Goal: Task Accomplishment & Management: Use online tool/utility

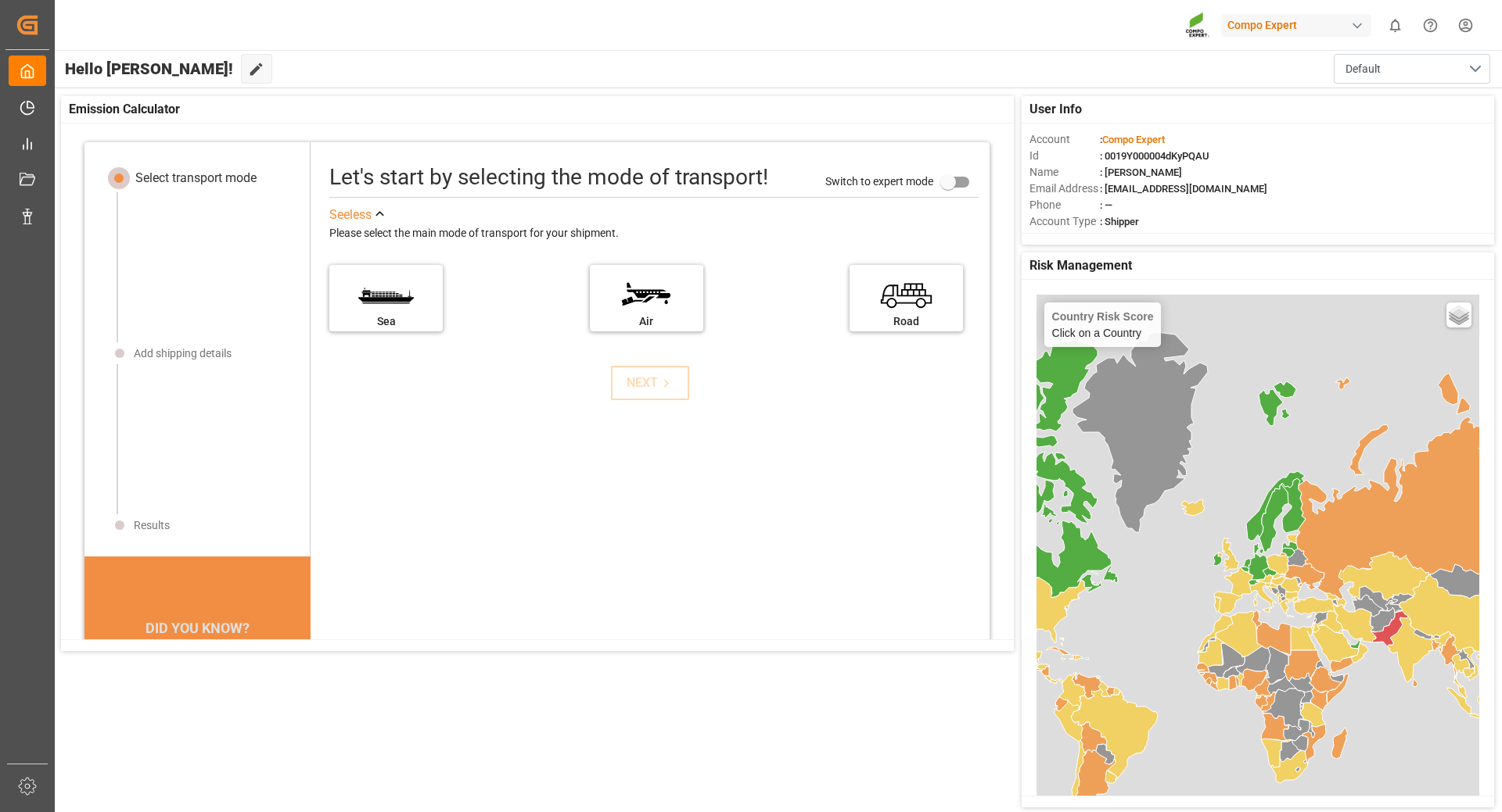
click at [790, 109] on div "Emission Calculator" at bounding box center [537, 110] width 952 height 28
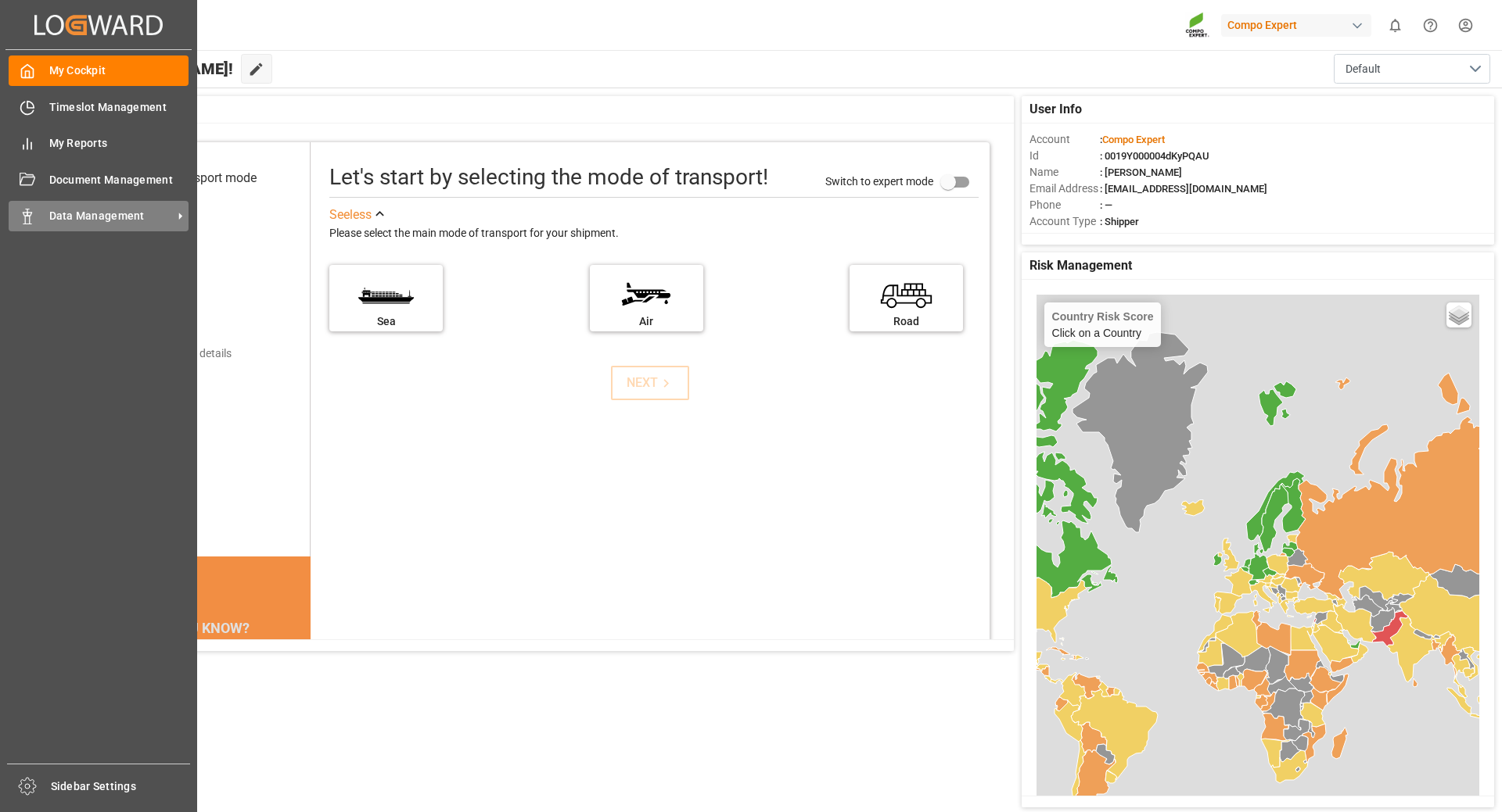
click at [107, 216] on span "Data Management" at bounding box center [110, 216] width 123 height 17
click at [108, 209] on span "Data Management" at bounding box center [110, 216] width 123 height 17
click at [164, 212] on span "Data Management" at bounding box center [110, 216] width 123 height 17
click at [106, 216] on span "Data Management" at bounding box center [110, 216] width 123 height 17
click at [74, 210] on span "Data Management" at bounding box center [110, 216] width 123 height 17
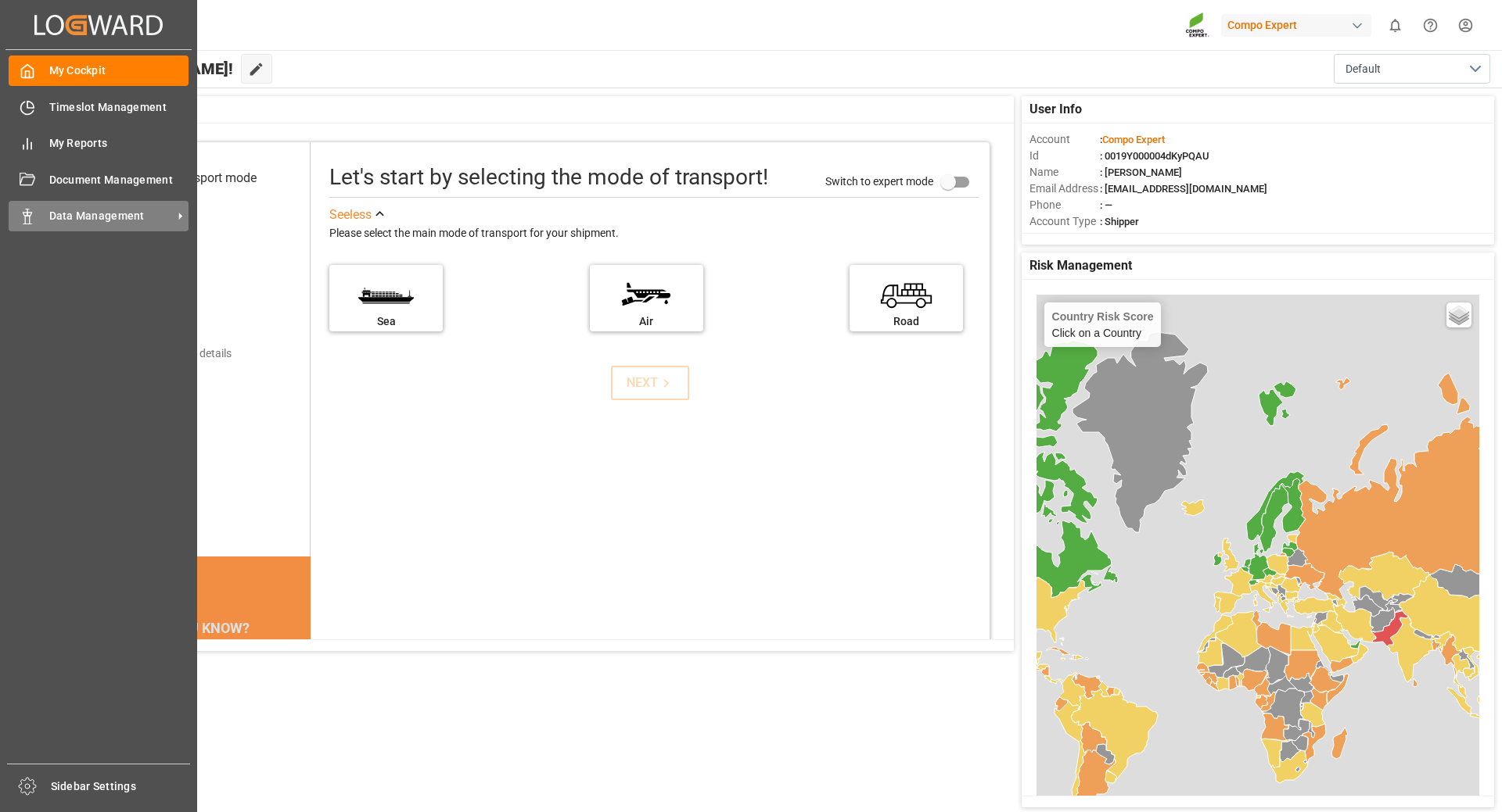
click at [87, 212] on span "Data Management" at bounding box center [110, 216] width 123 height 17
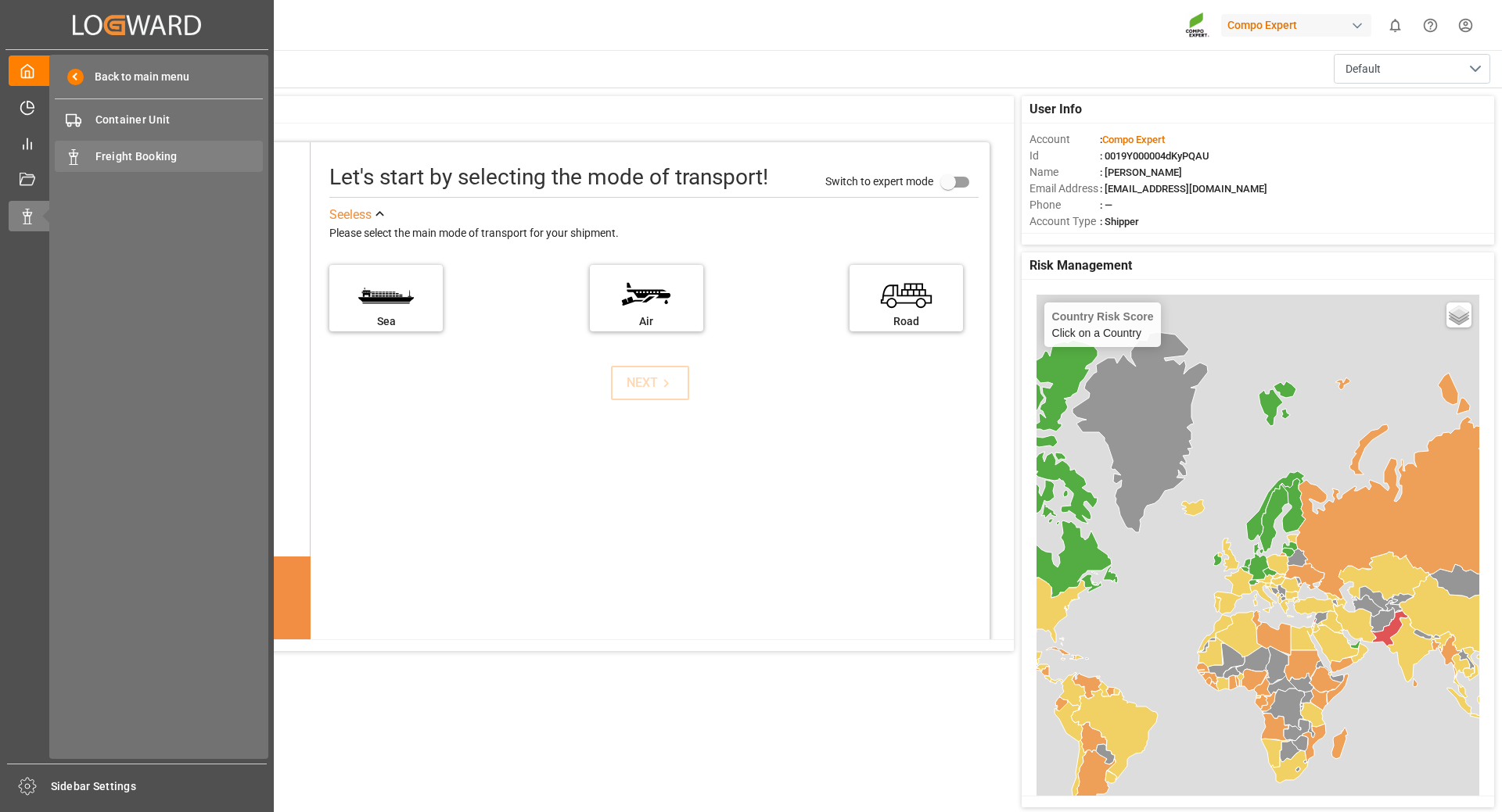
click at [133, 150] on span "Freight Booking" at bounding box center [179, 157] width 168 height 17
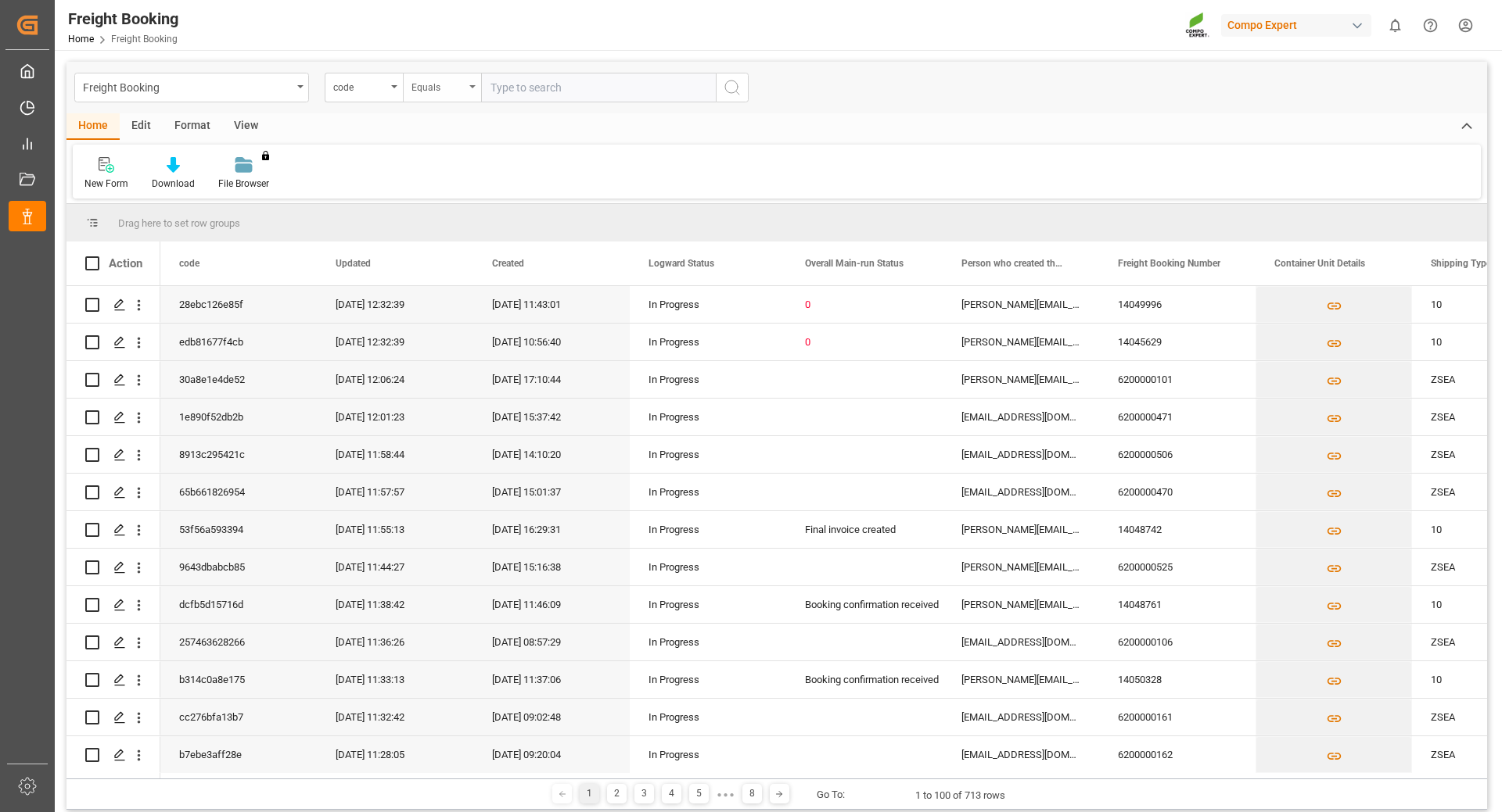
click at [471, 87] on icon "open menu" at bounding box center [472, 86] width 6 height 3
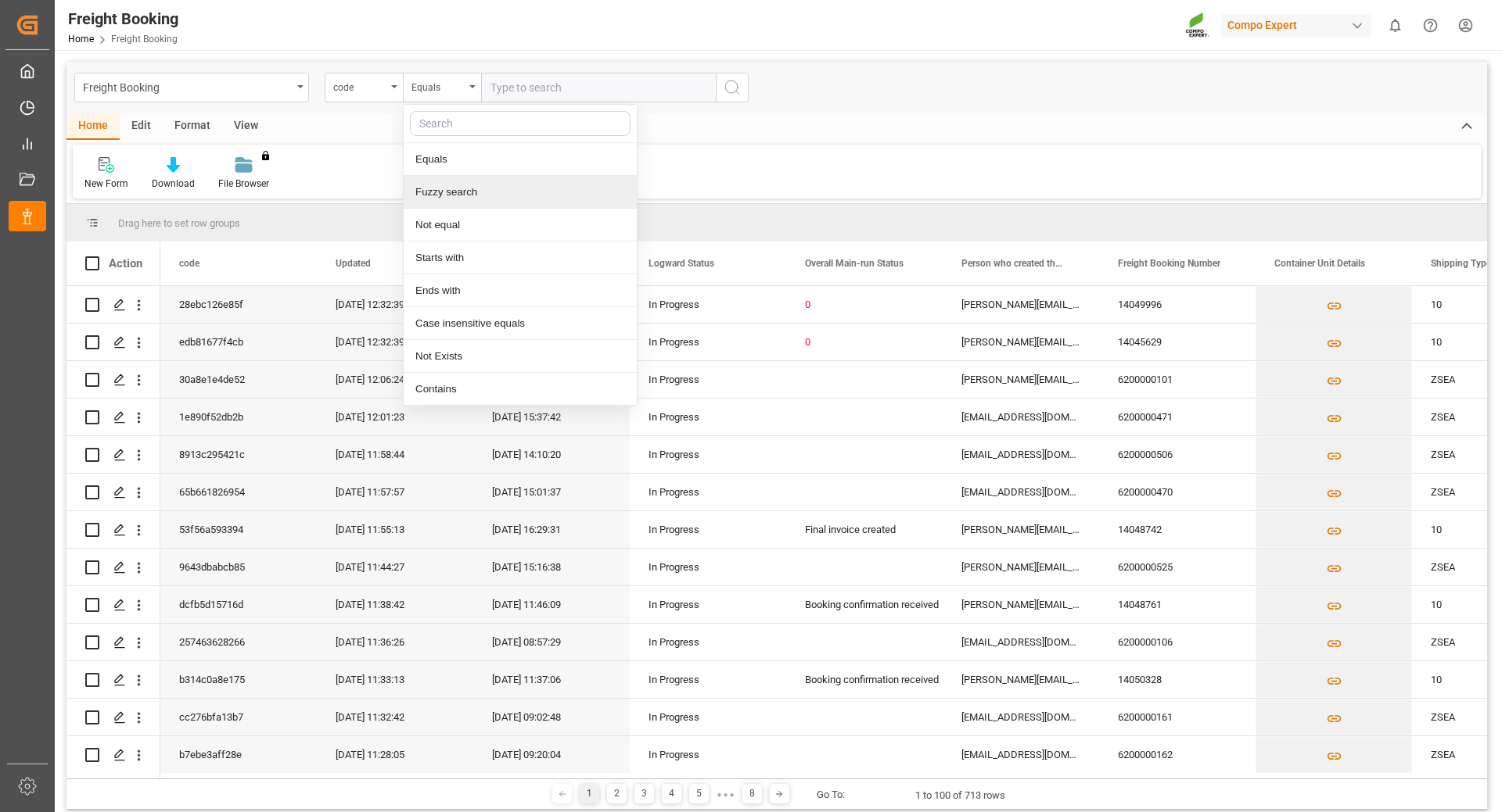
click at [507, 80] on input "text" at bounding box center [598, 87] width 235 height 30
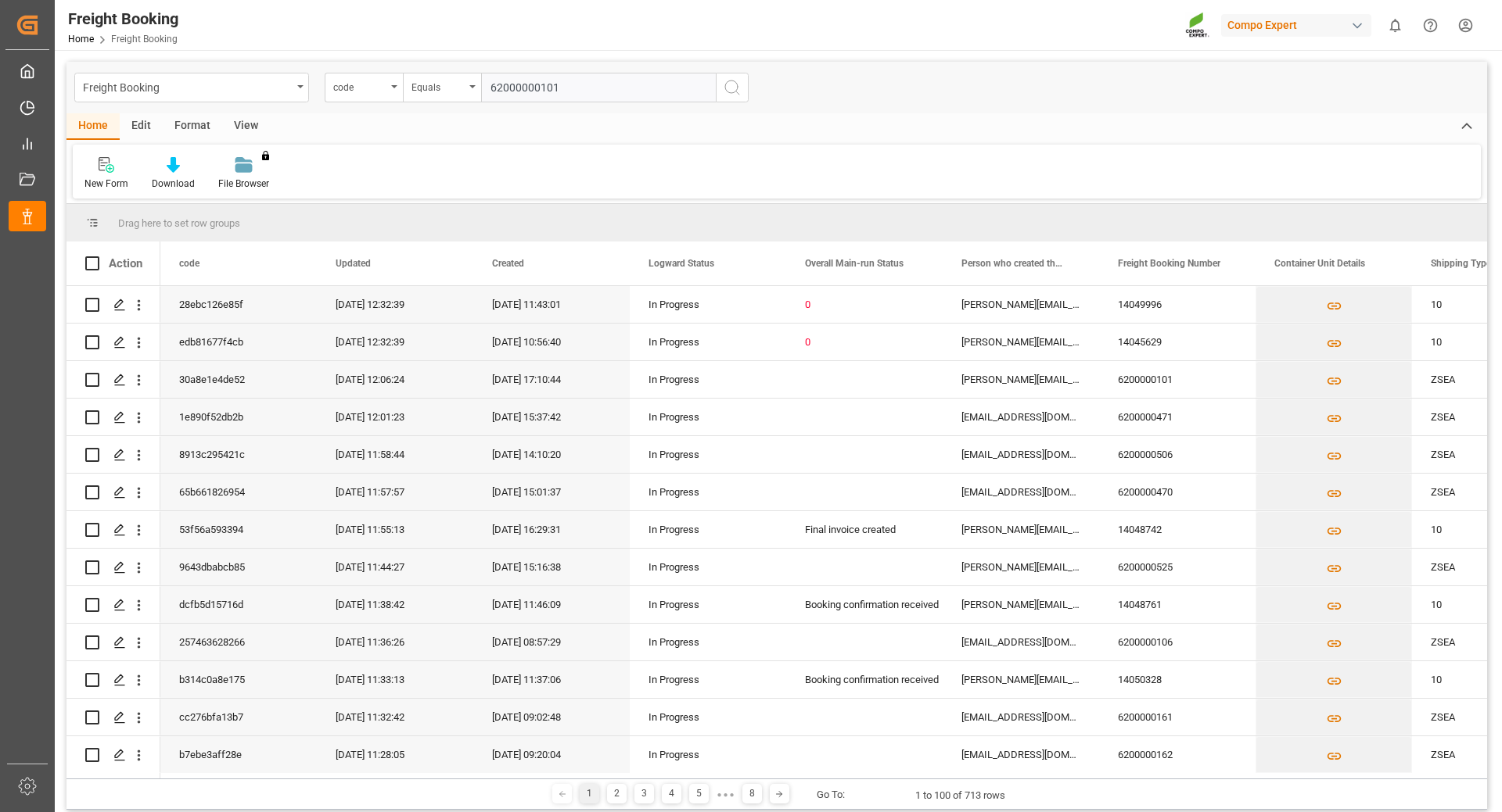
type input "62000000101"
click at [730, 87] on icon "search button" at bounding box center [732, 87] width 19 height 19
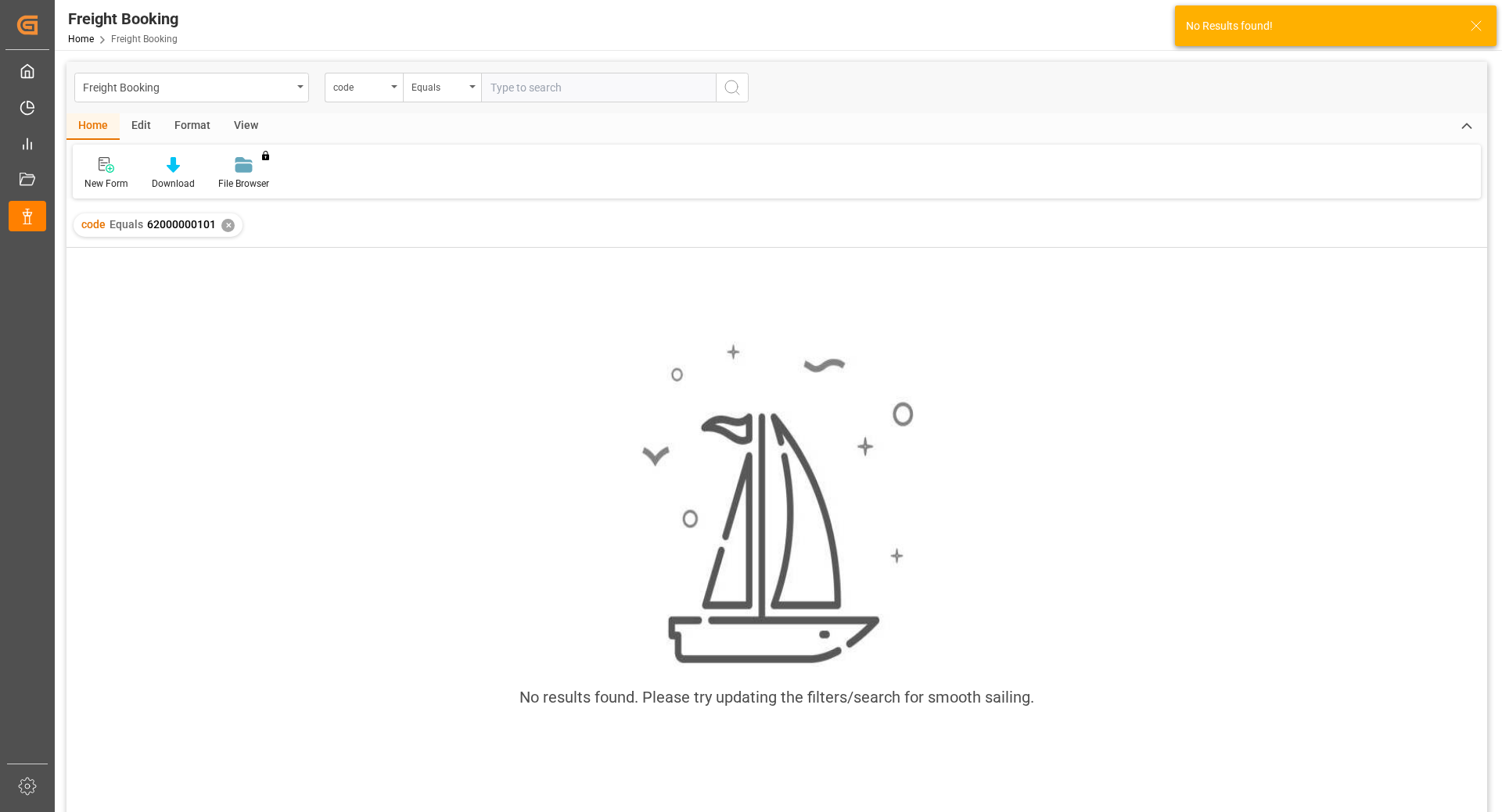
click at [224, 226] on div "✕" at bounding box center [228, 225] width 13 height 13
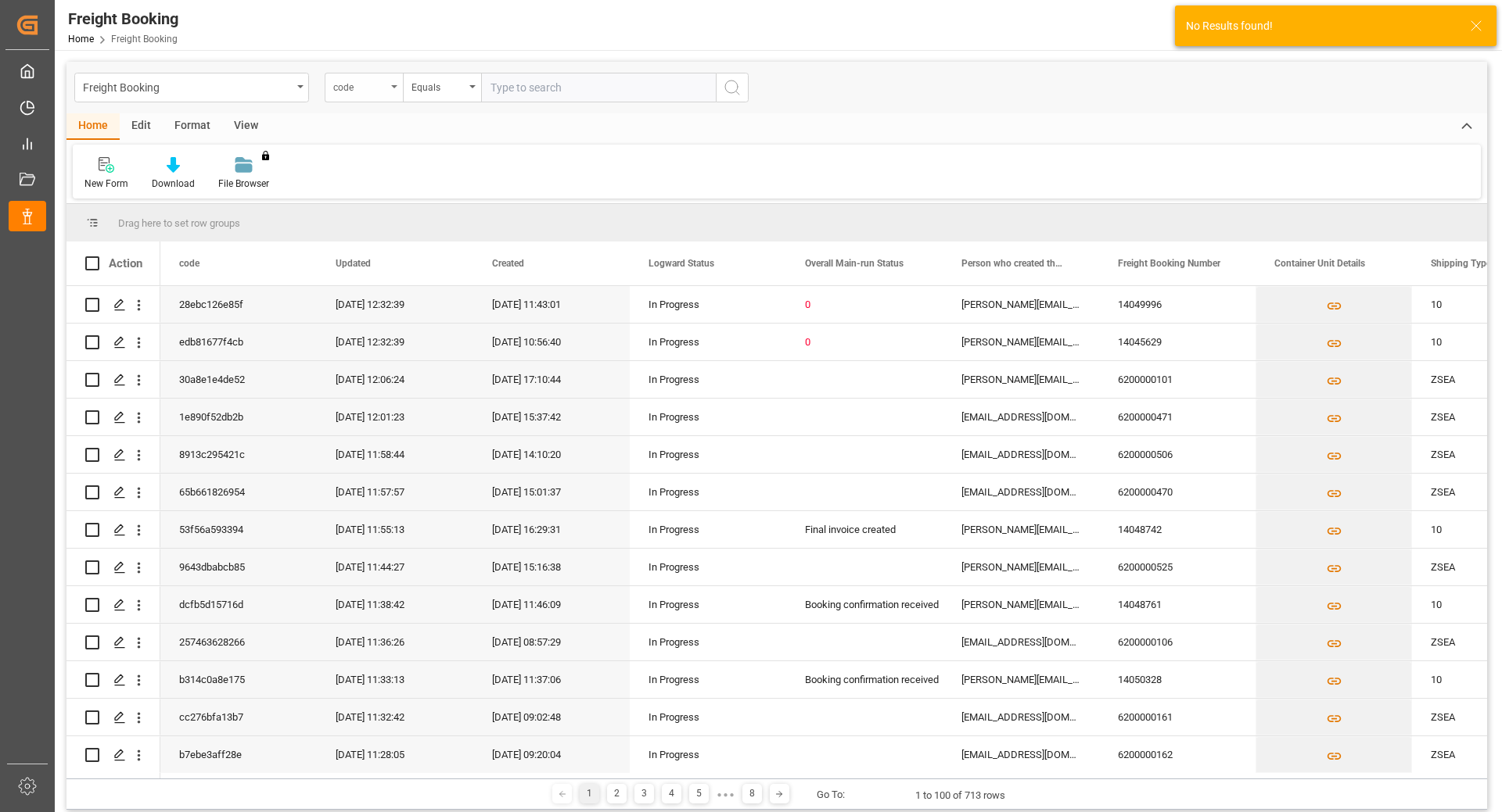
click at [383, 90] on div "code" at bounding box center [359, 85] width 53 height 18
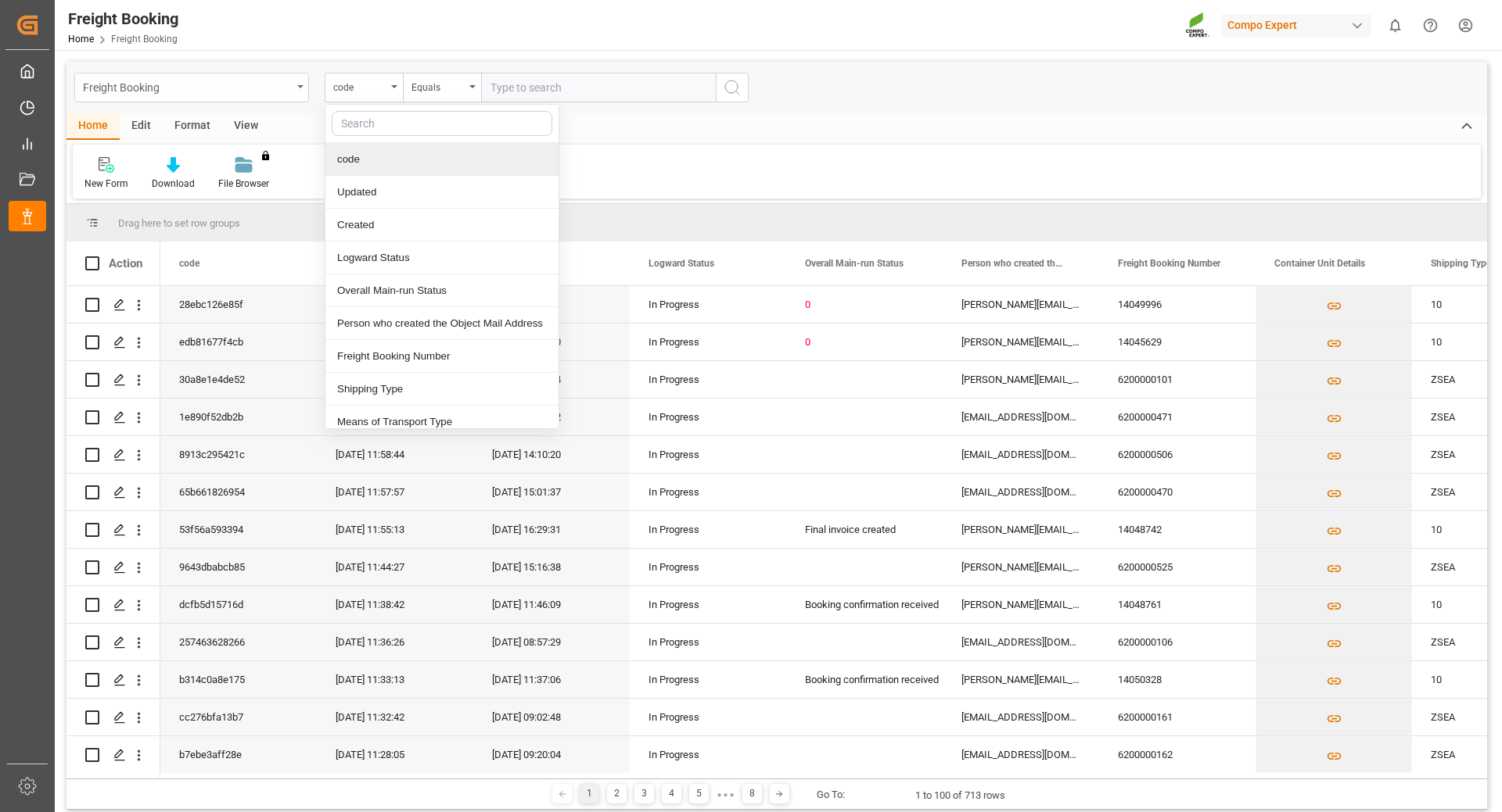
click at [286, 85] on div "Freight Booking" at bounding box center [186, 86] width 209 height 19
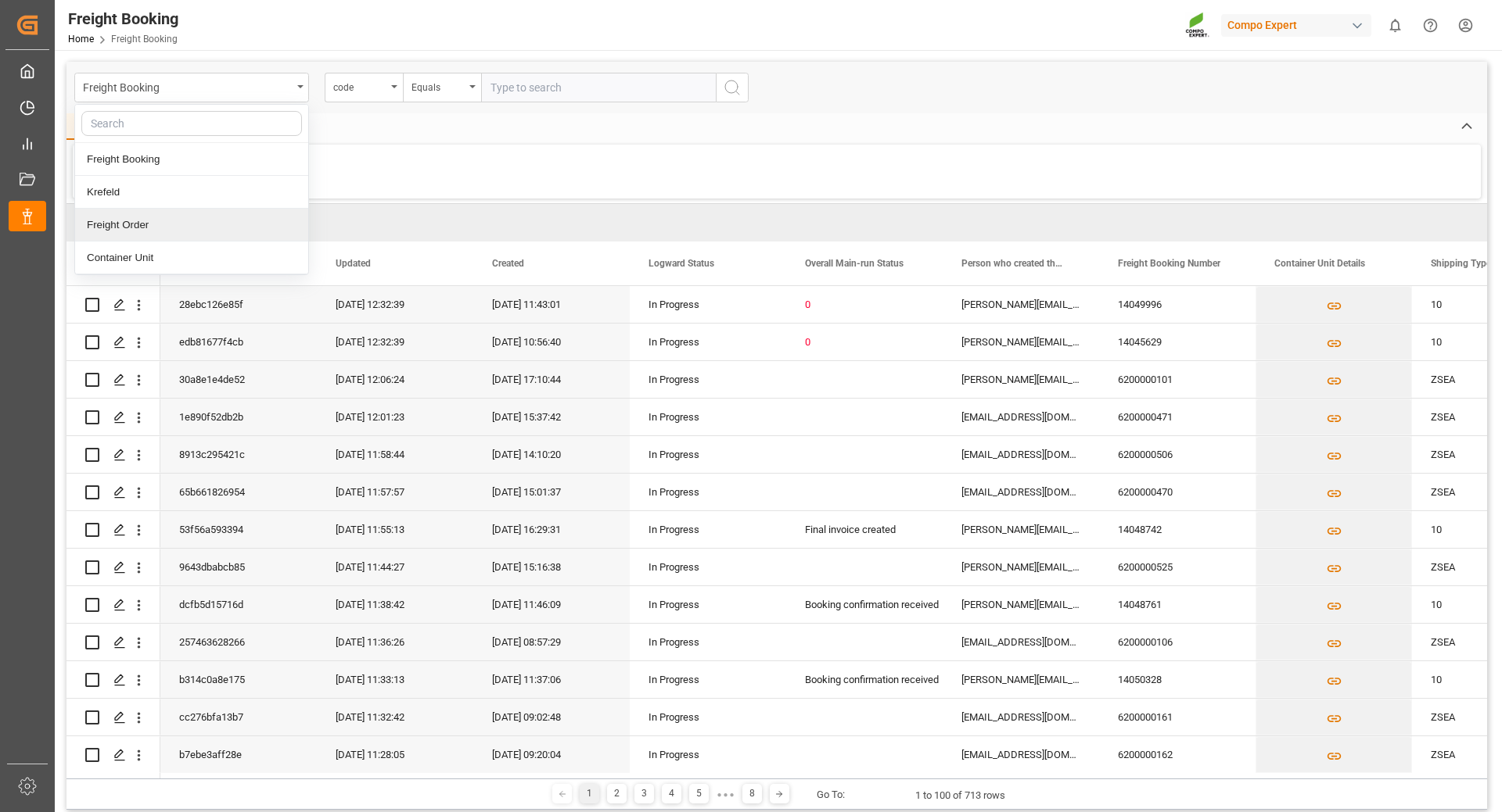
click at [147, 226] on div "Freight Order" at bounding box center [191, 224] width 233 height 32
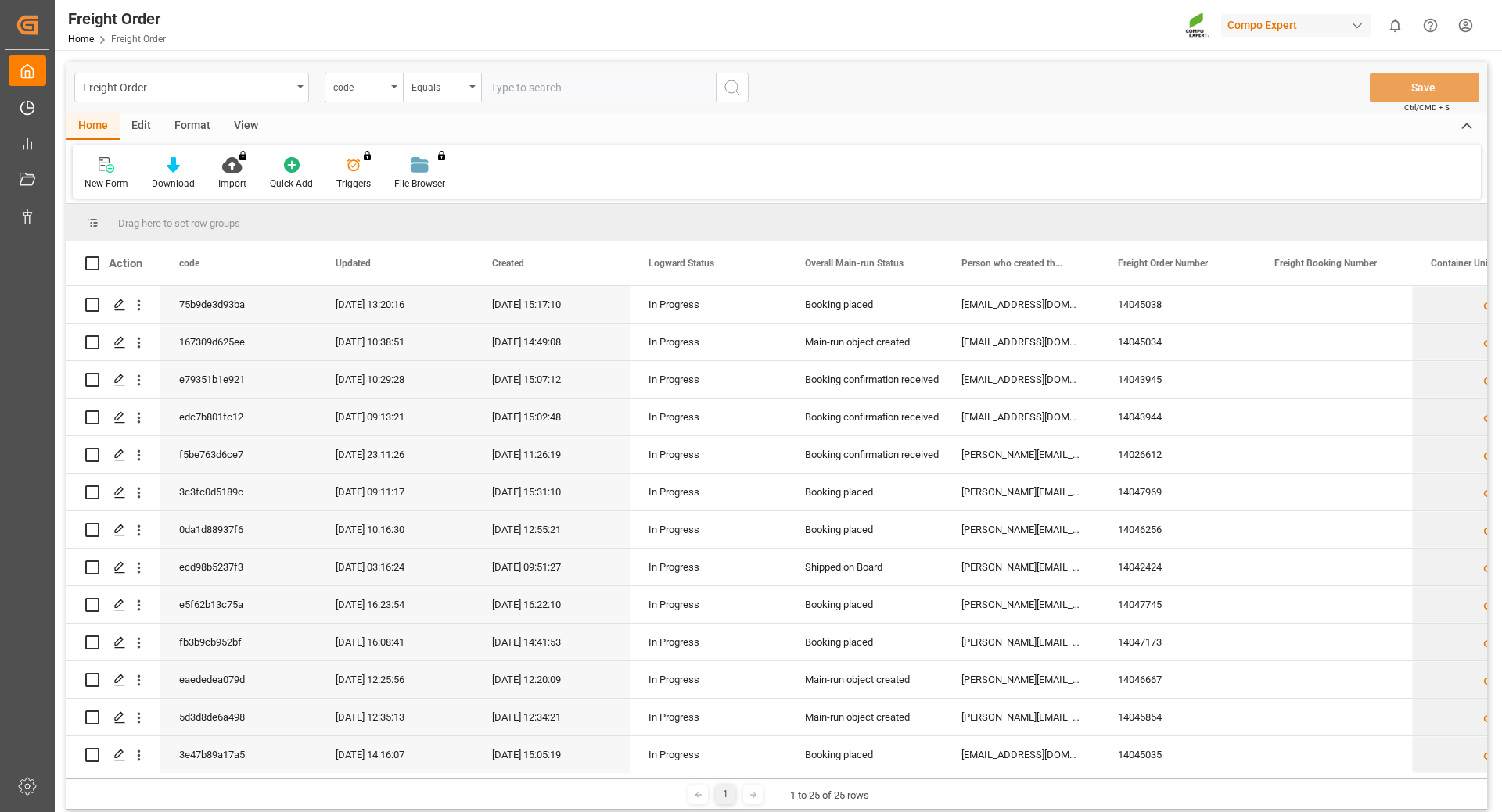
click at [517, 92] on input "text" at bounding box center [598, 87] width 235 height 30
click at [296, 82] on div "Freight Order" at bounding box center [191, 87] width 235 height 30
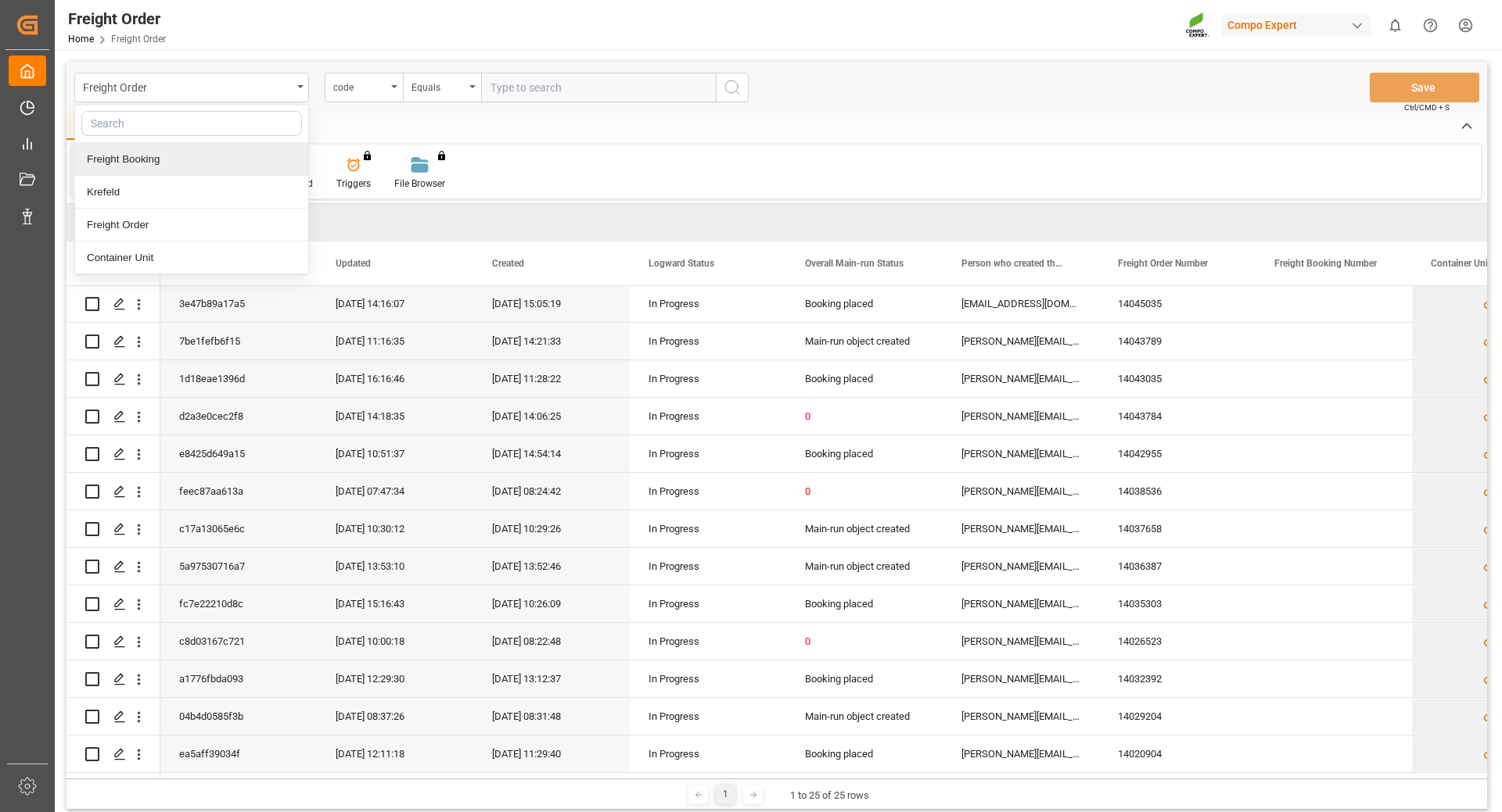
click at [135, 162] on div "Freight Booking" at bounding box center [191, 159] width 233 height 32
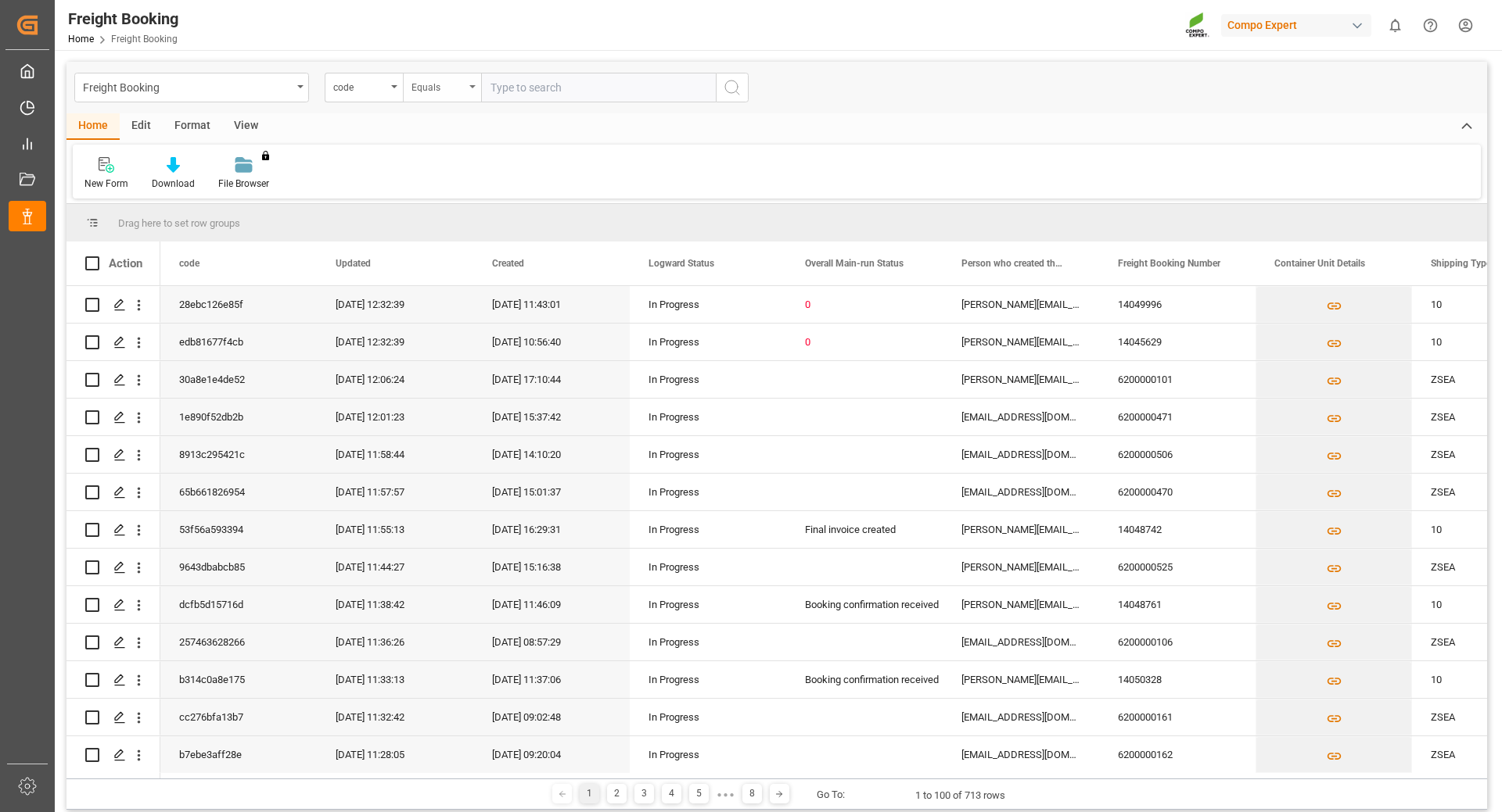
click at [471, 91] on div "Equals" at bounding box center [441, 87] width 78 height 30
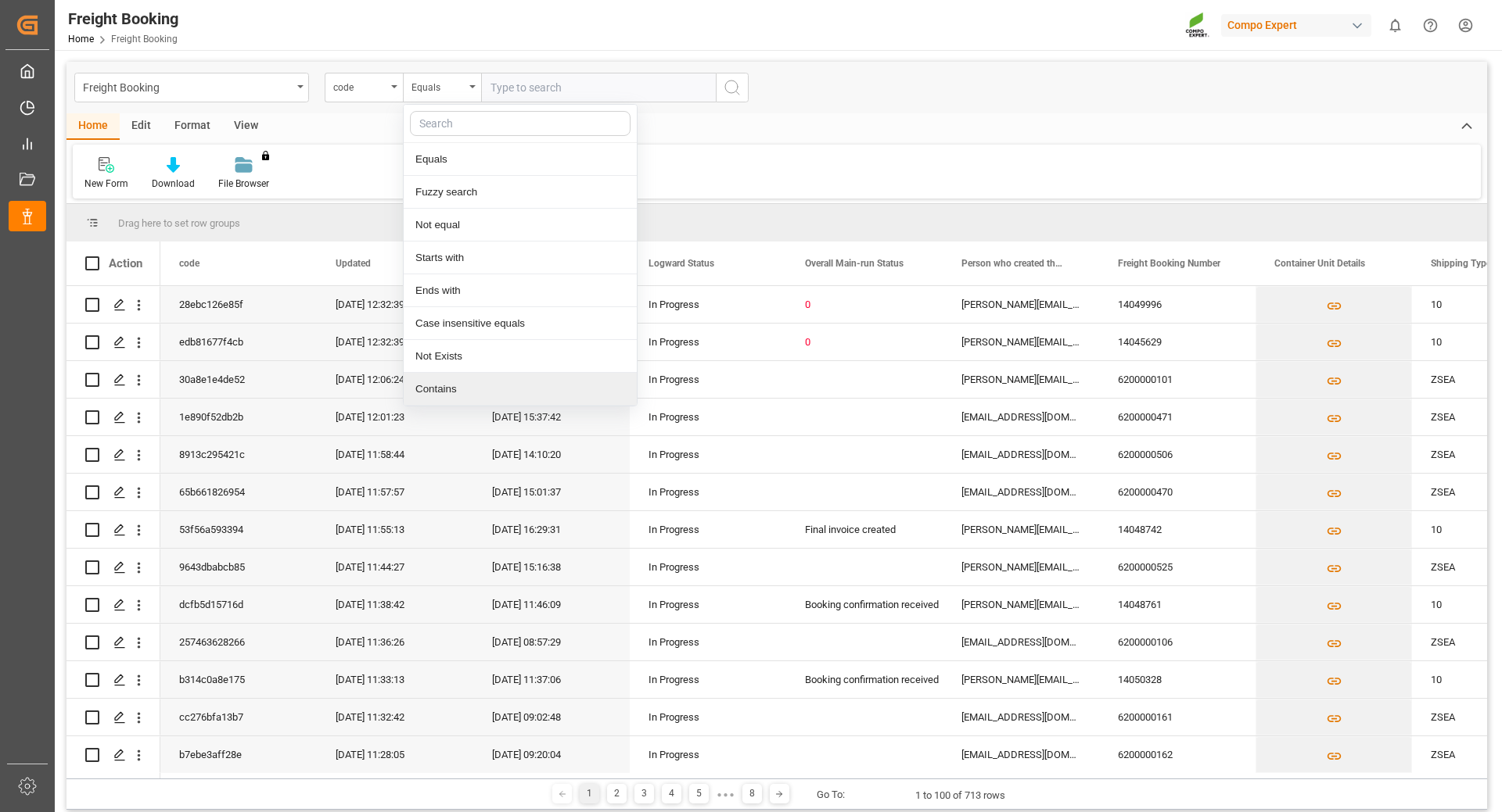
click at [447, 381] on div "Contains" at bounding box center [519, 388] width 233 height 32
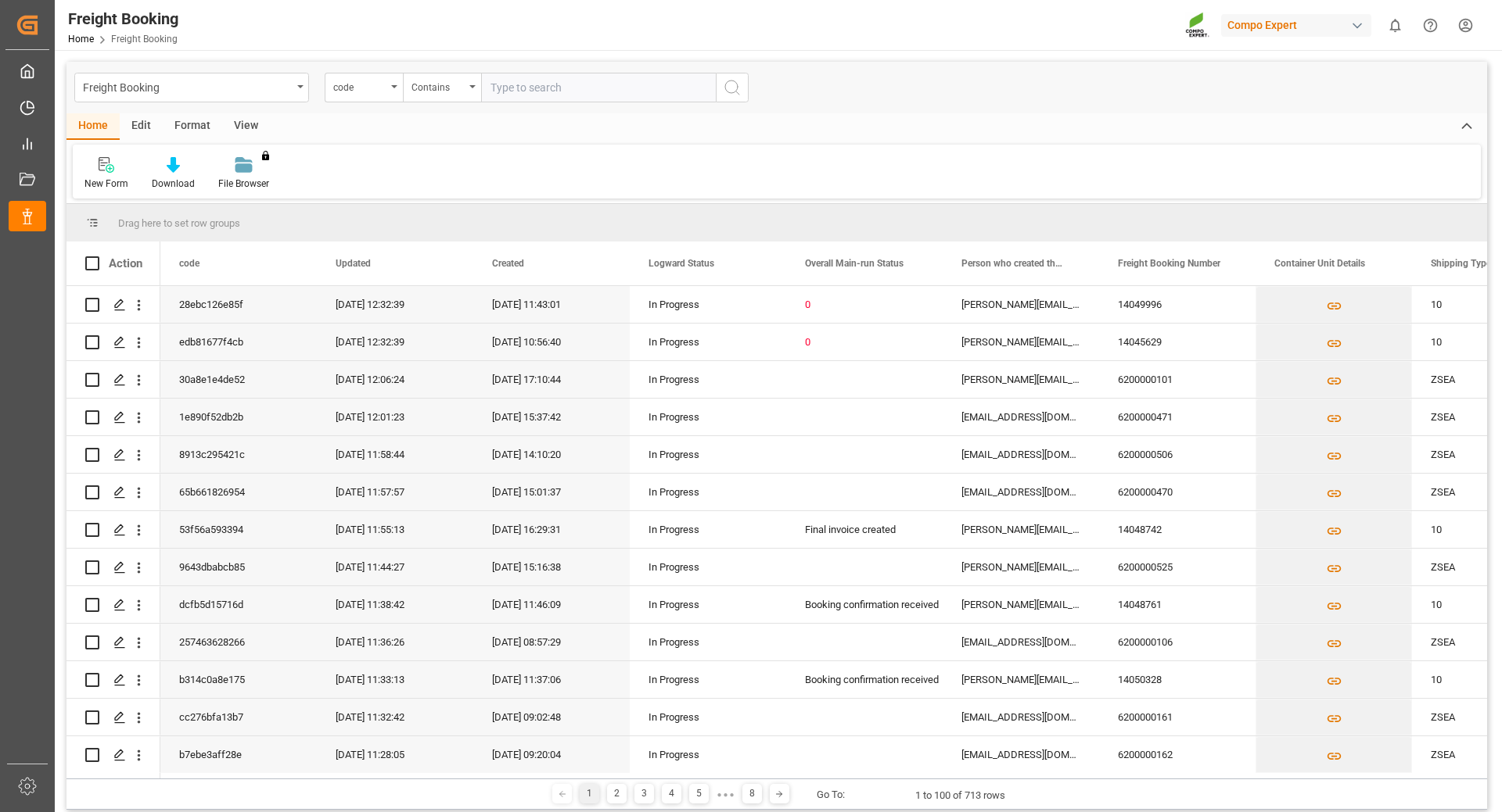
click at [528, 92] on input "text" at bounding box center [598, 87] width 235 height 30
click at [527, 88] on input "62" at bounding box center [598, 87] width 235 height 30
type input "6200000525"
click at [733, 90] on icon "search button" at bounding box center [732, 87] width 19 height 19
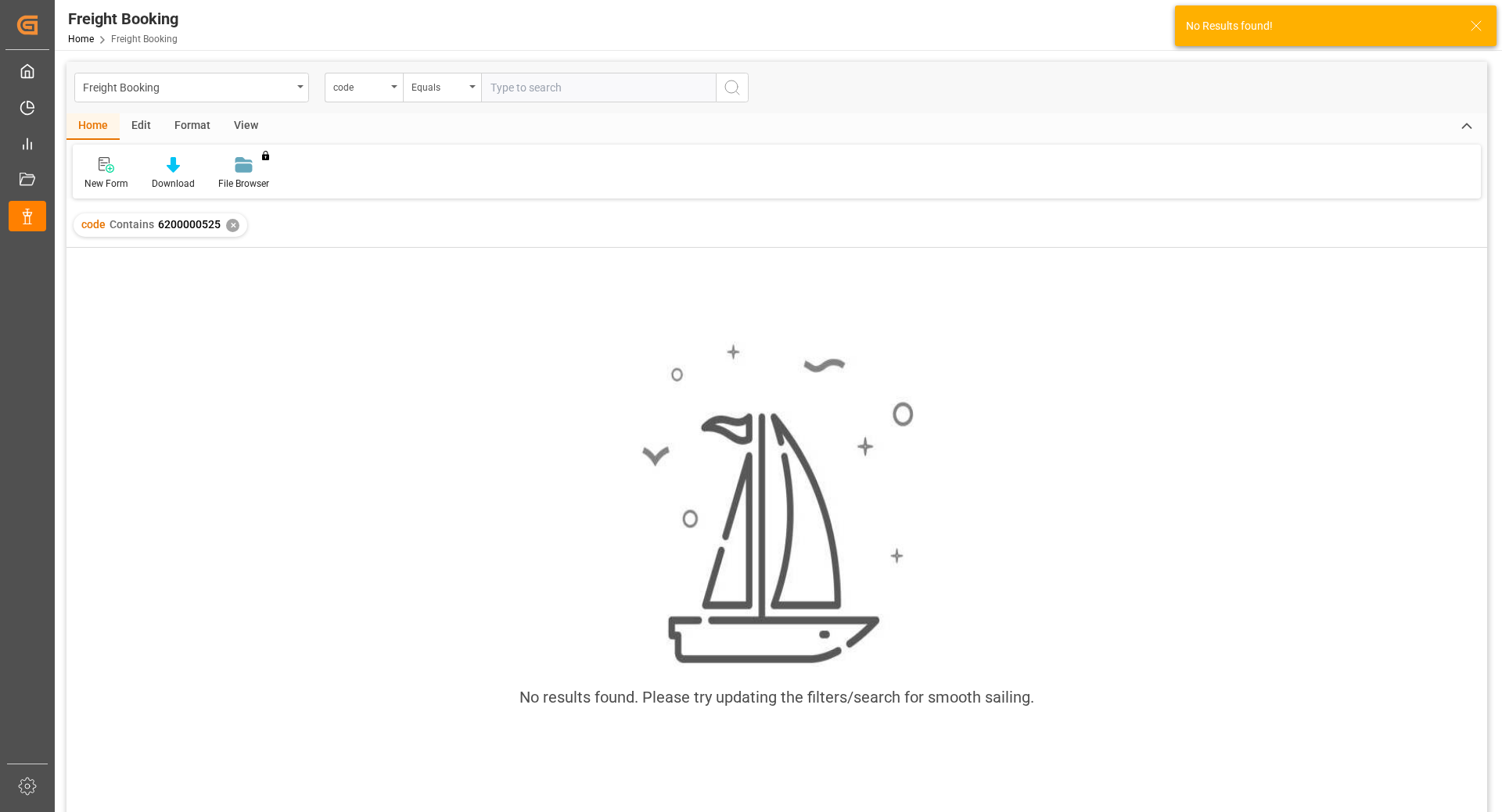
click at [227, 225] on div "✕" at bounding box center [233, 225] width 13 height 13
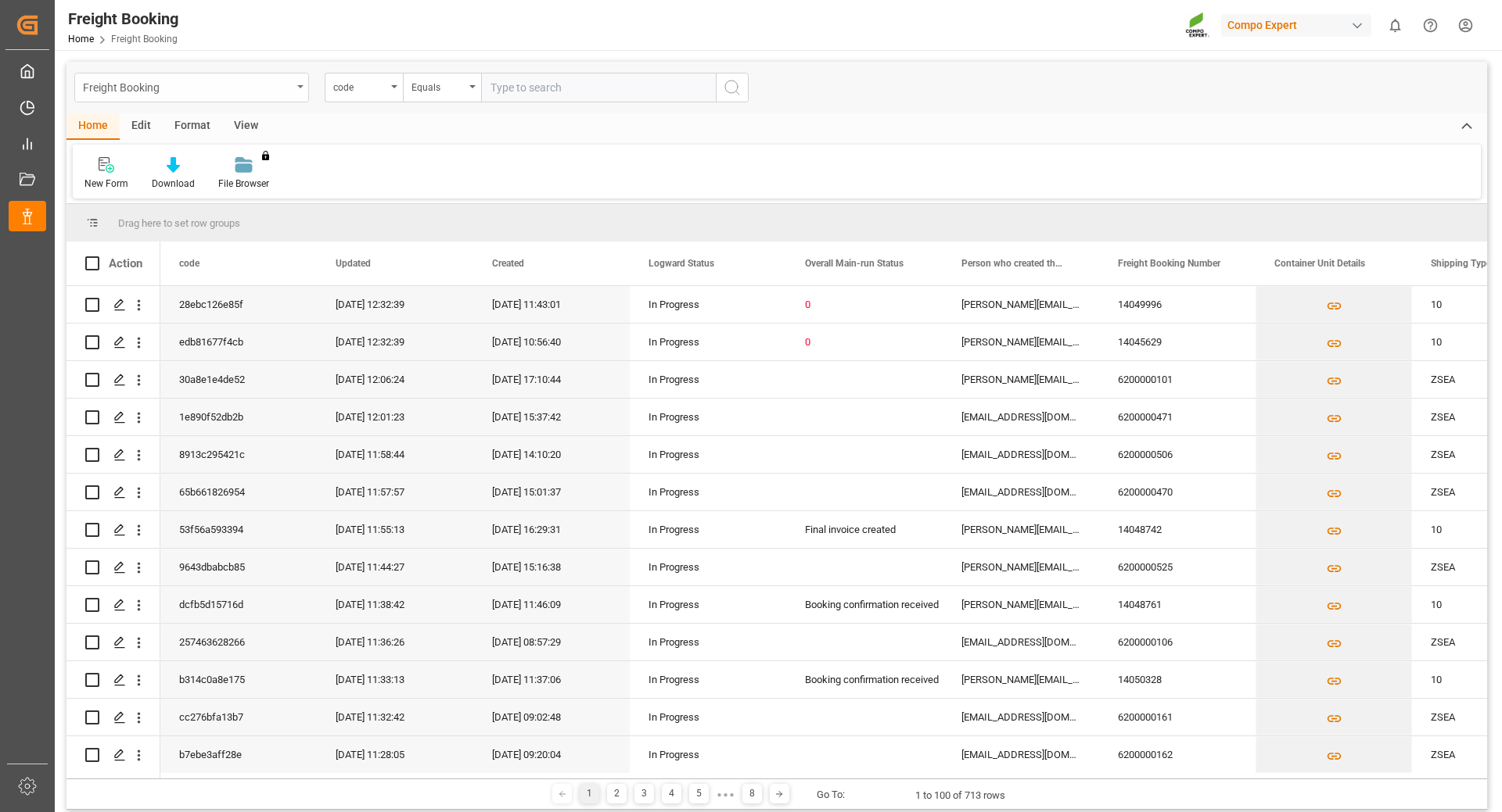
click at [299, 86] on icon "open menu" at bounding box center [300, 86] width 6 height 3
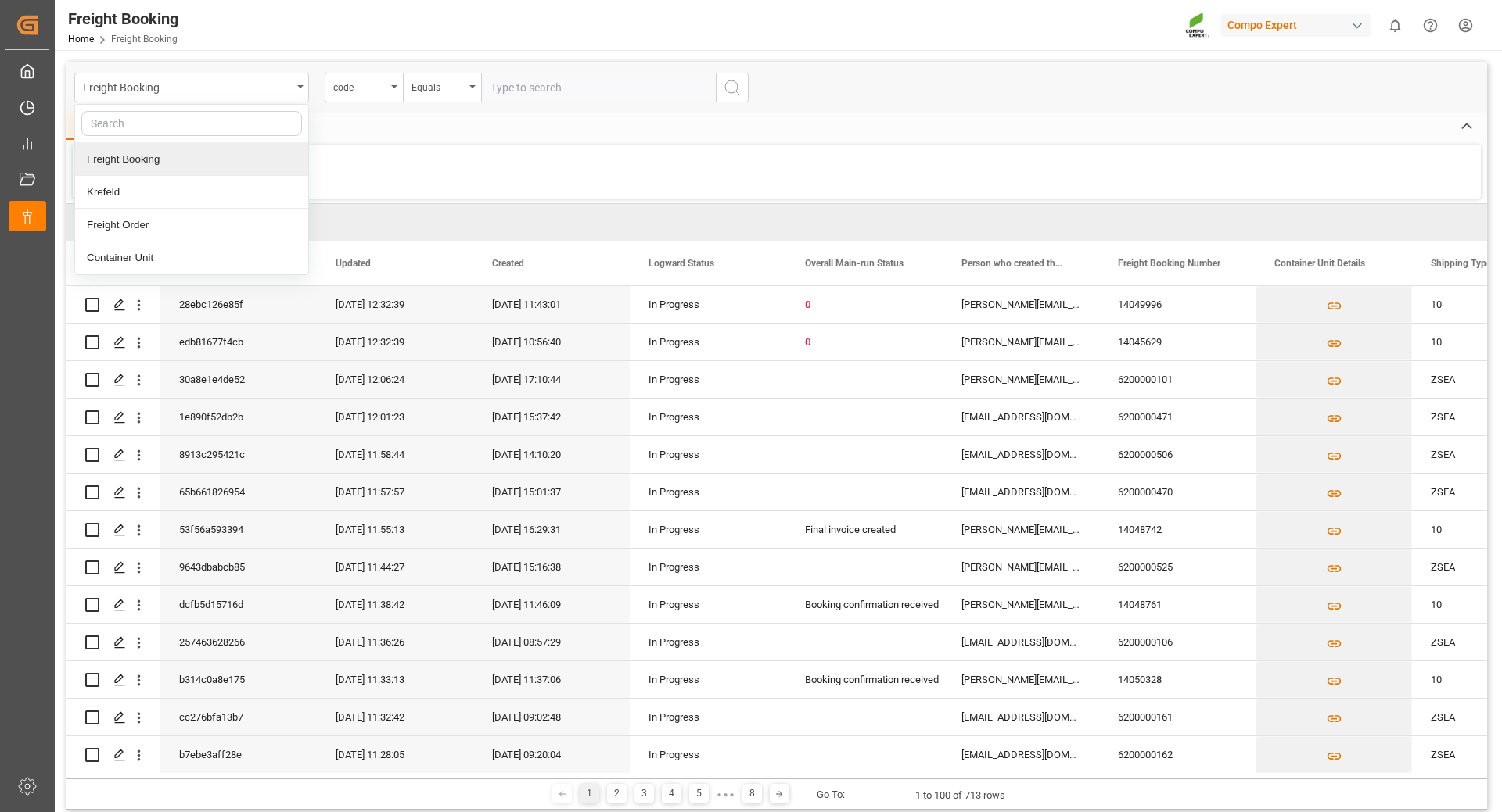
click at [440, 124] on div "Home Edit Format View" at bounding box center [777, 126] width 1420 height 27
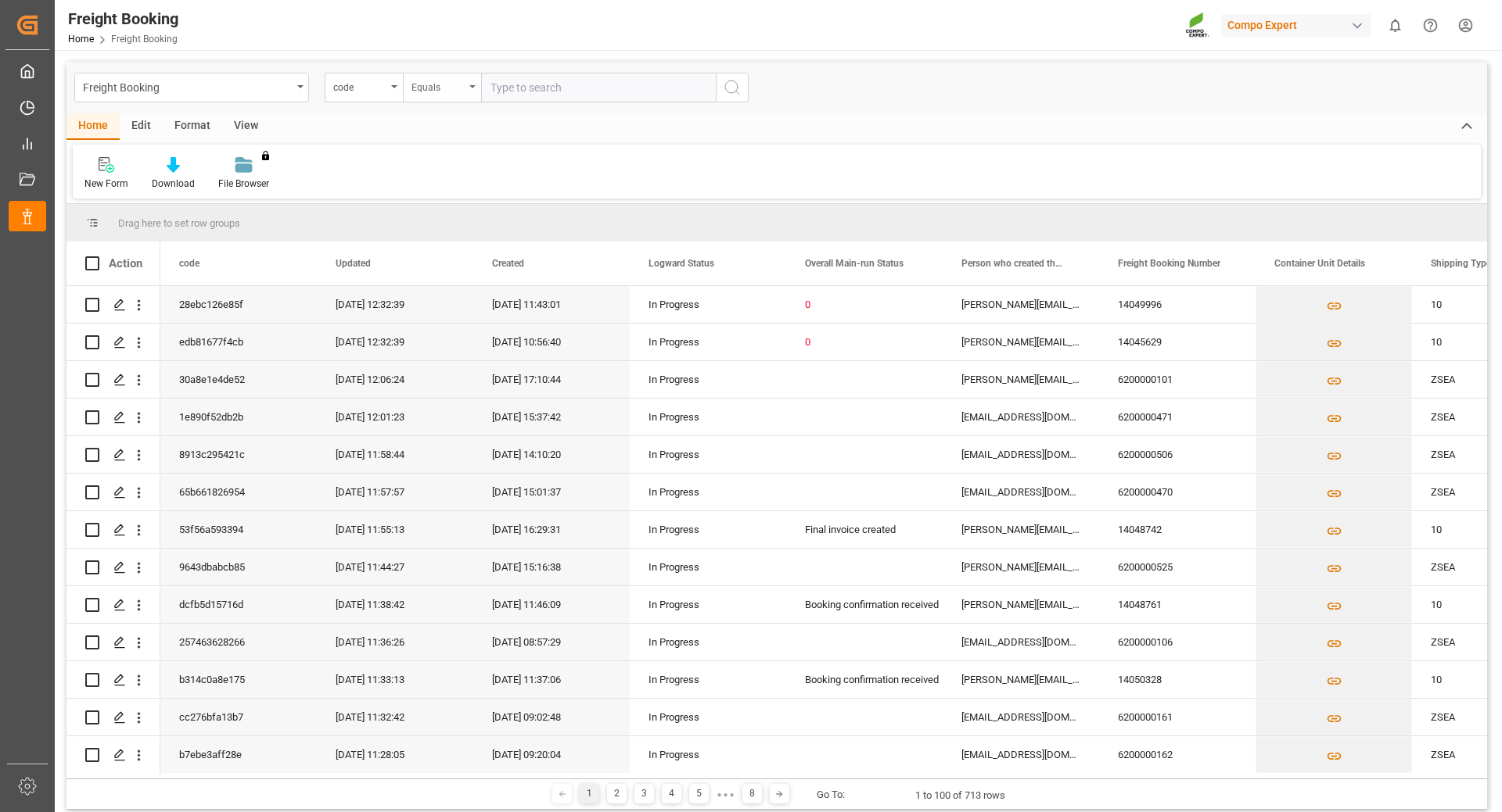
click at [468, 88] on div "Equals" at bounding box center [441, 87] width 78 height 30
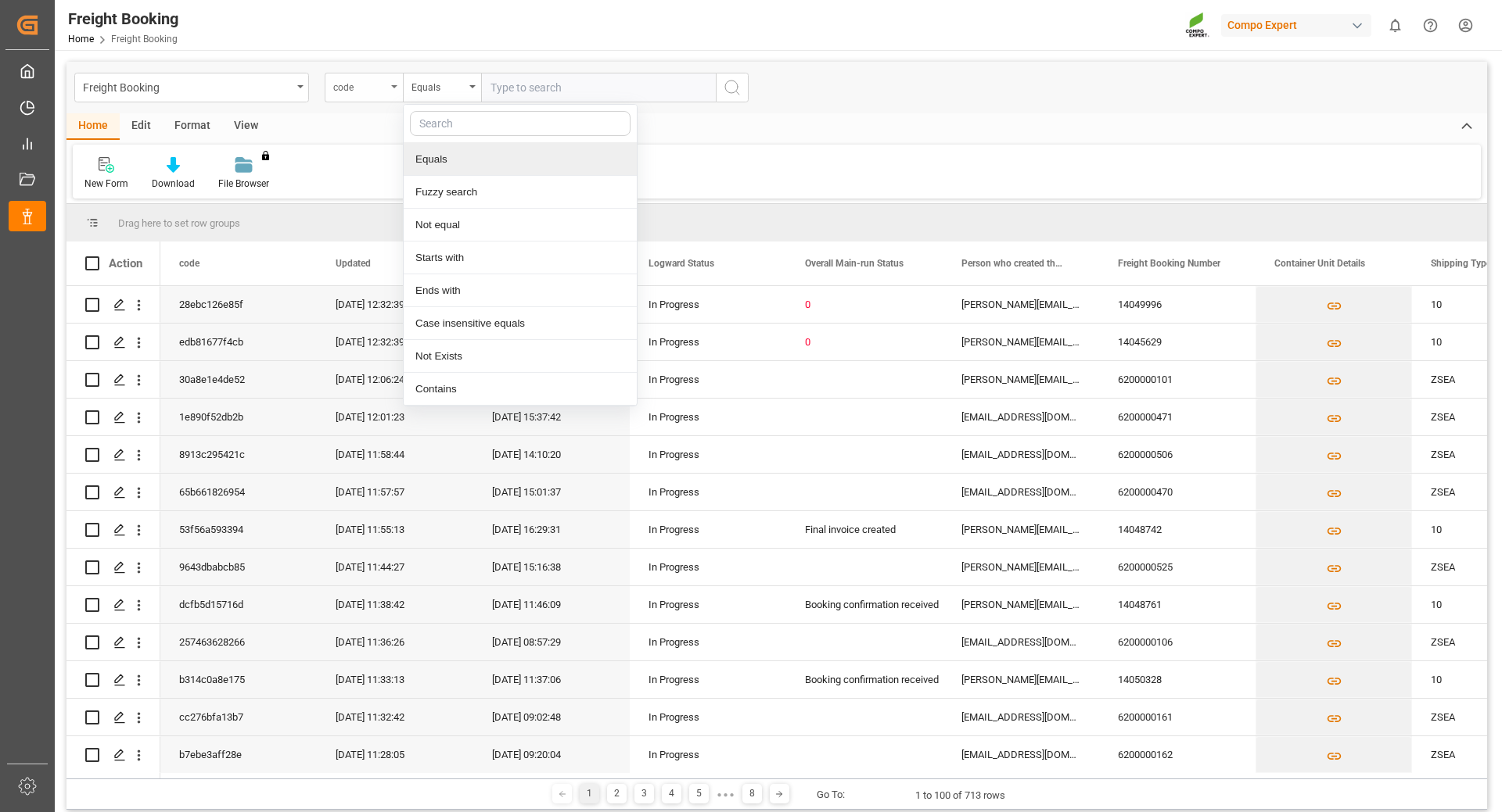
click at [389, 86] on div "code" at bounding box center [363, 87] width 78 height 30
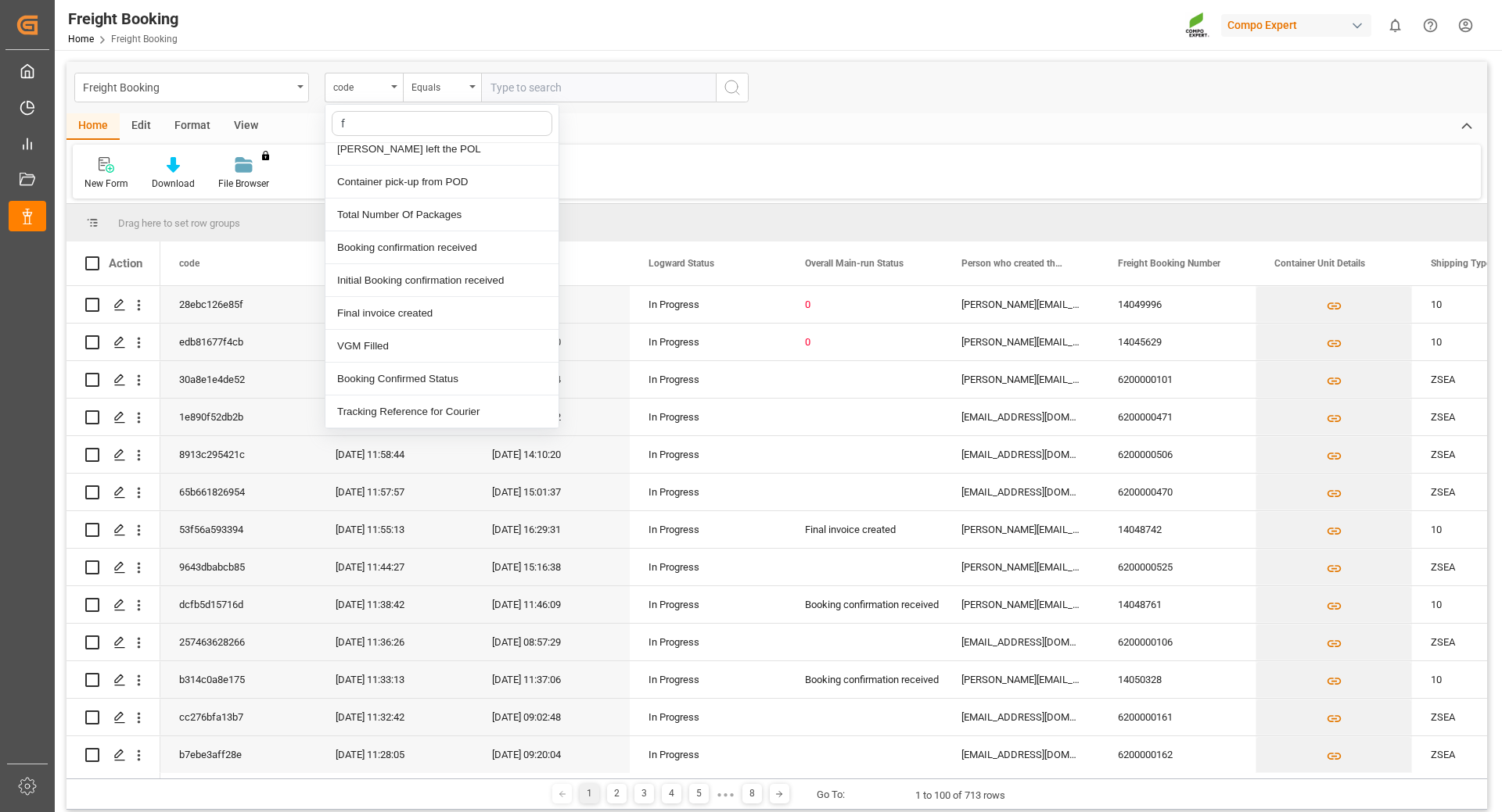
scroll to position [332, 0]
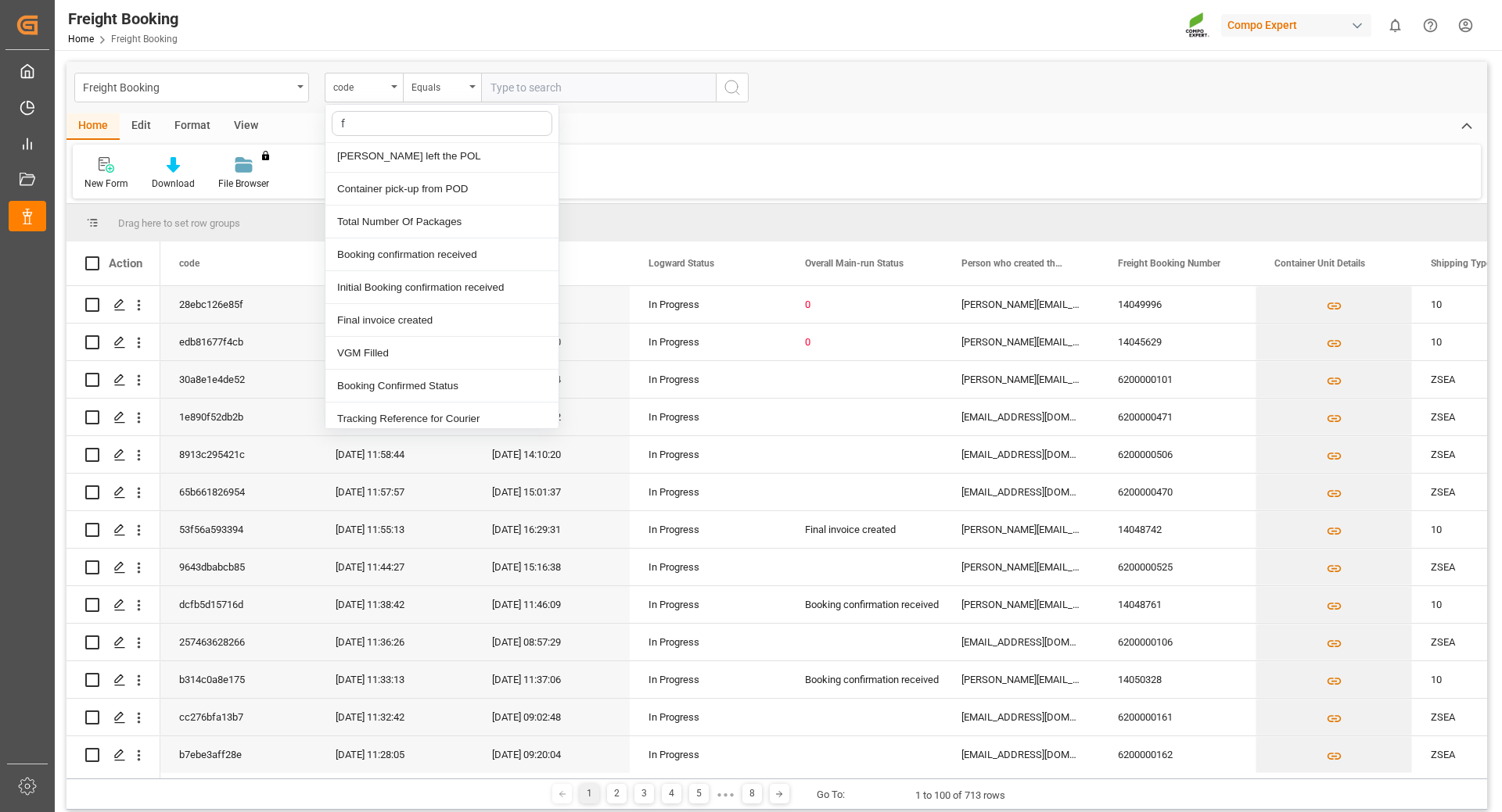
type input "fr"
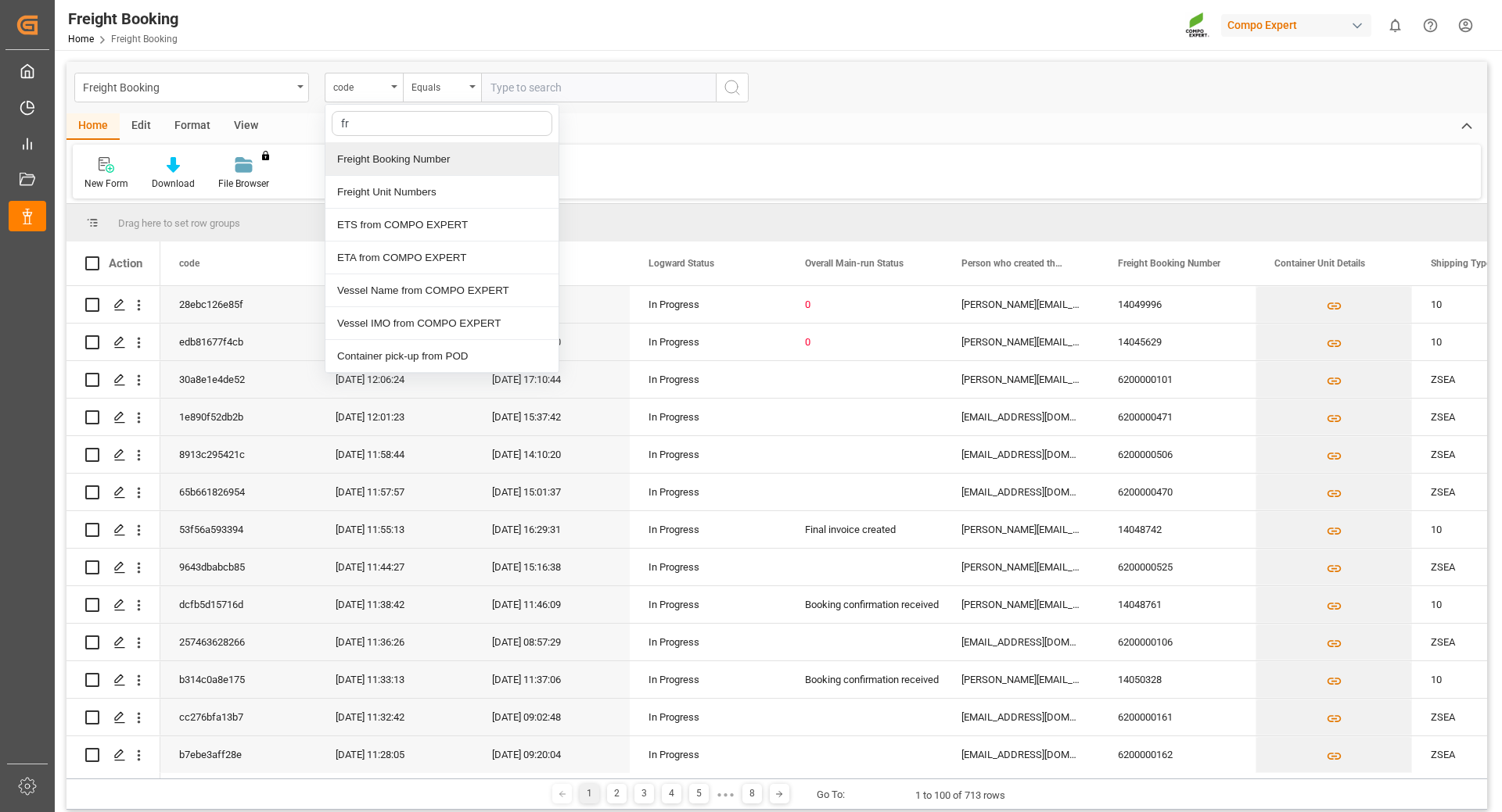
click at [413, 161] on div "Freight Booking Number" at bounding box center [441, 159] width 233 height 32
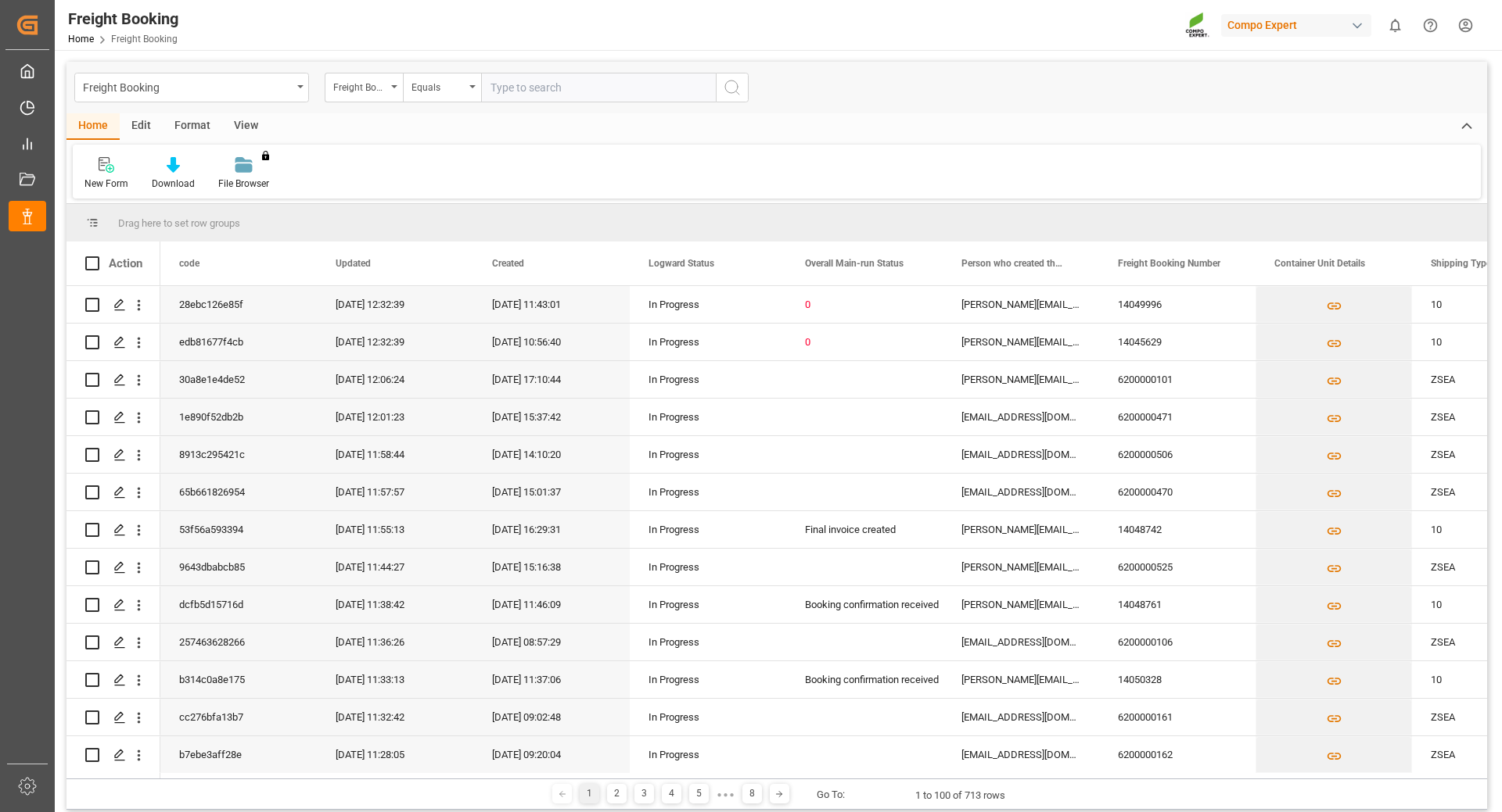
click at [502, 85] on input "text" at bounding box center [598, 87] width 235 height 30
click at [517, 88] on input "62" at bounding box center [598, 87] width 235 height 30
type input "6200000471"
click at [729, 90] on icon "search button" at bounding box center [732, 87] width 19 height 19
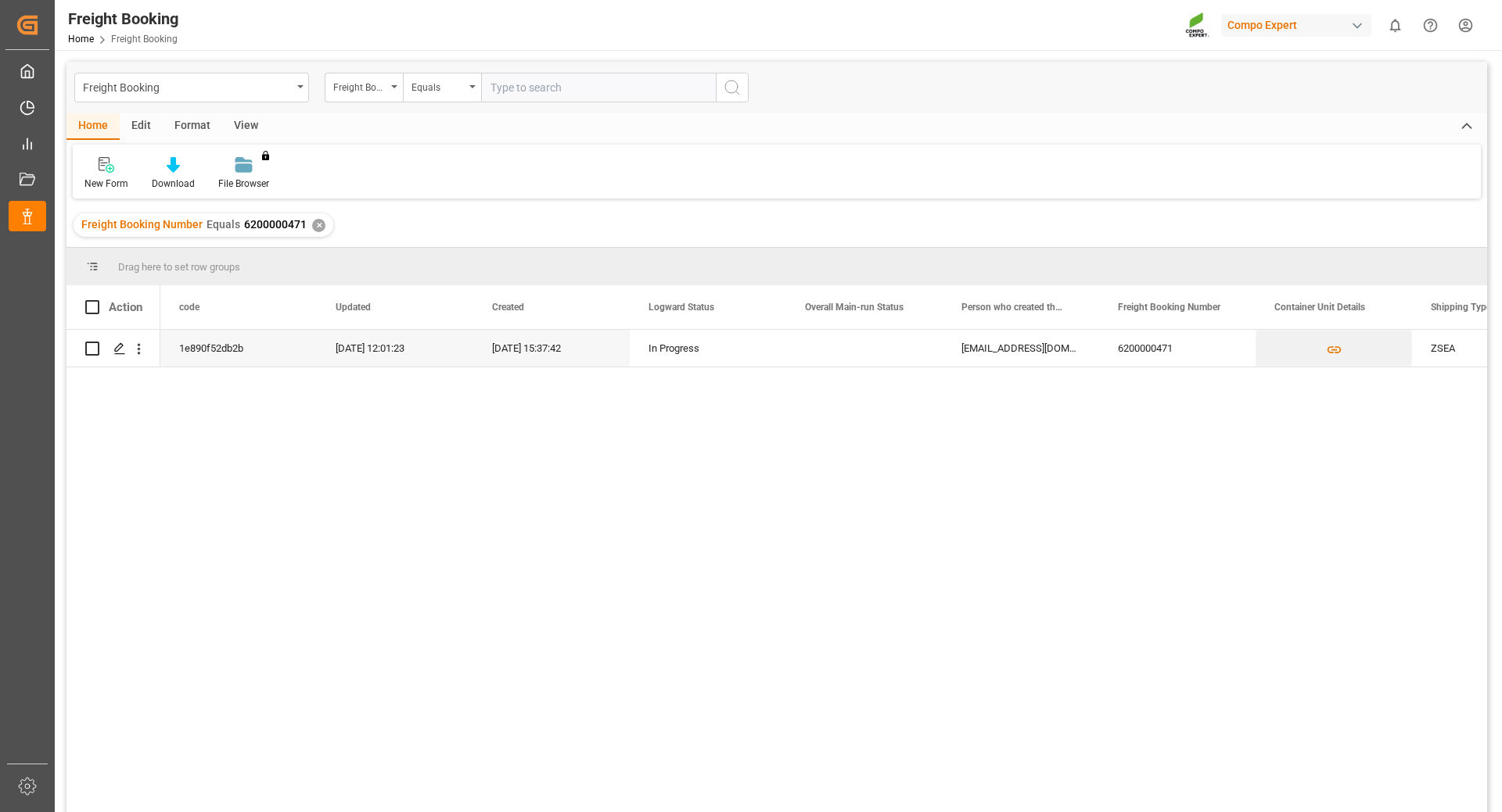
click at [315, 226] on div "✕" at bounding box center [319, 225] width 13 height 13
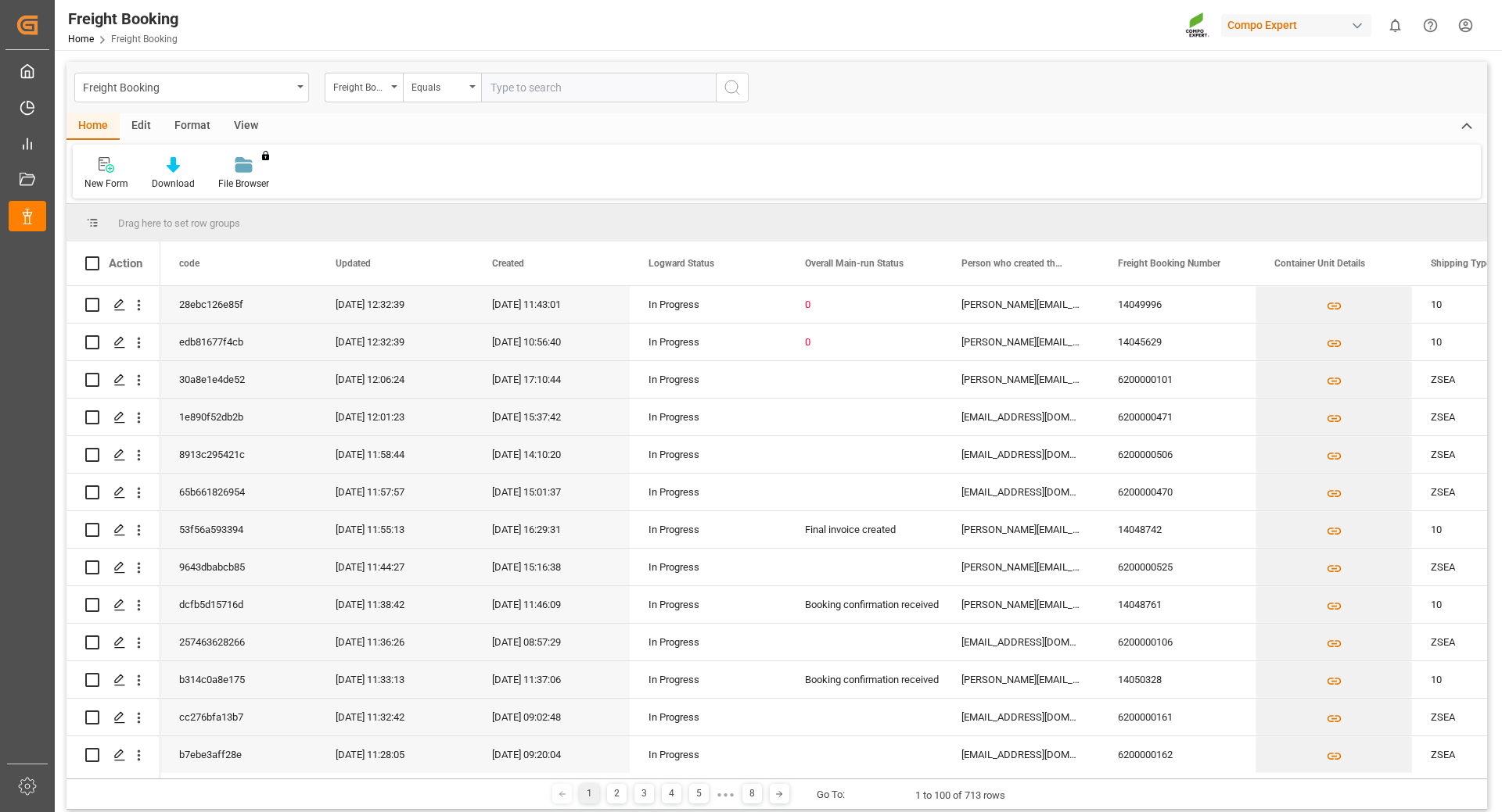
click at [557, 92] on input "text" at bounding box center [598, 87] width 235 height 30
type input "62000000506"
click at [118, 418] on icon "Press SPACE to select this row." at bounding box center [119, 417] width 12 height 12
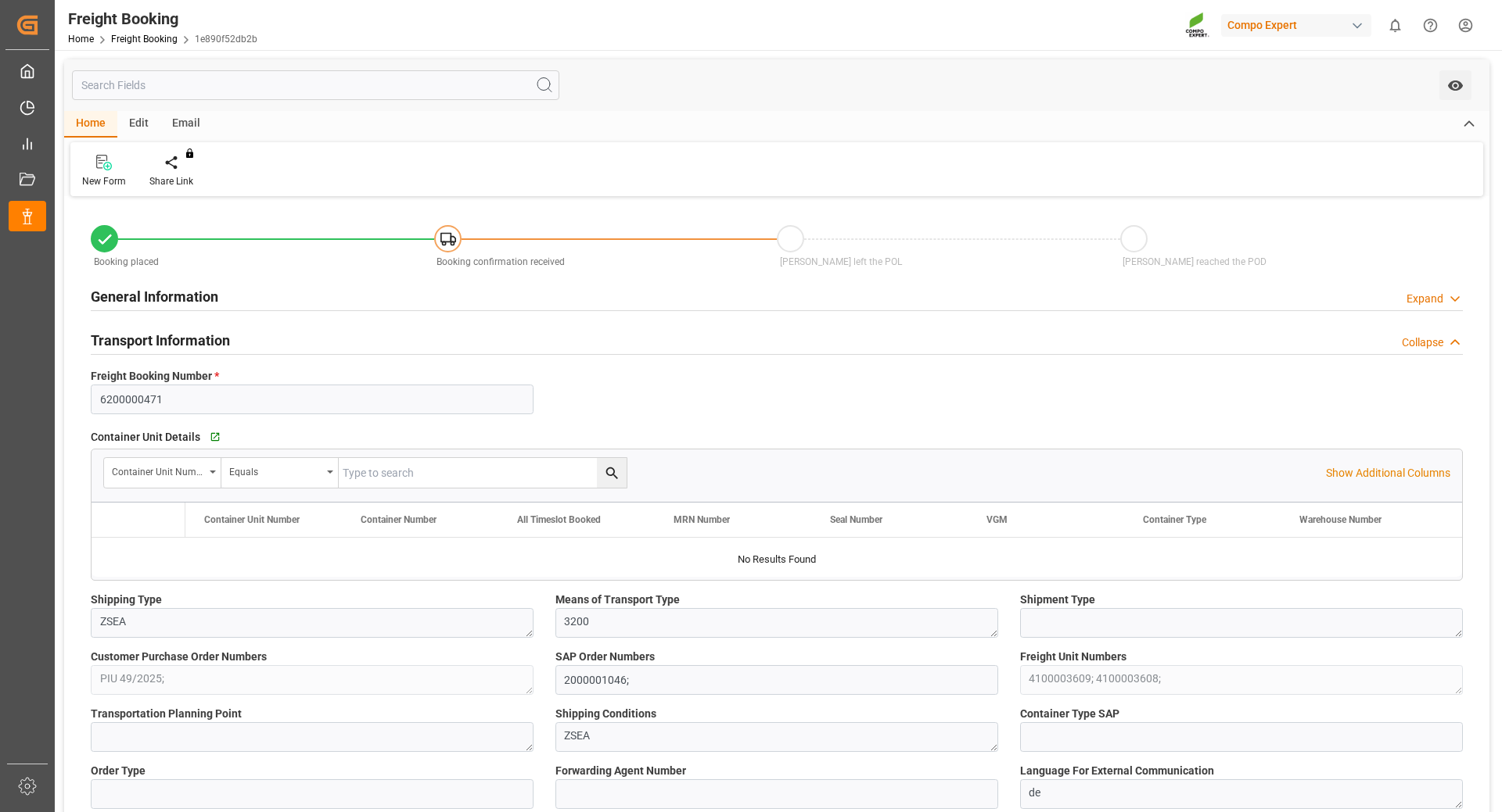
type input "Maersk"
type input "Maersk Line AS"
type input "9246396"
type input "BEANR"
type input "TRIZM"
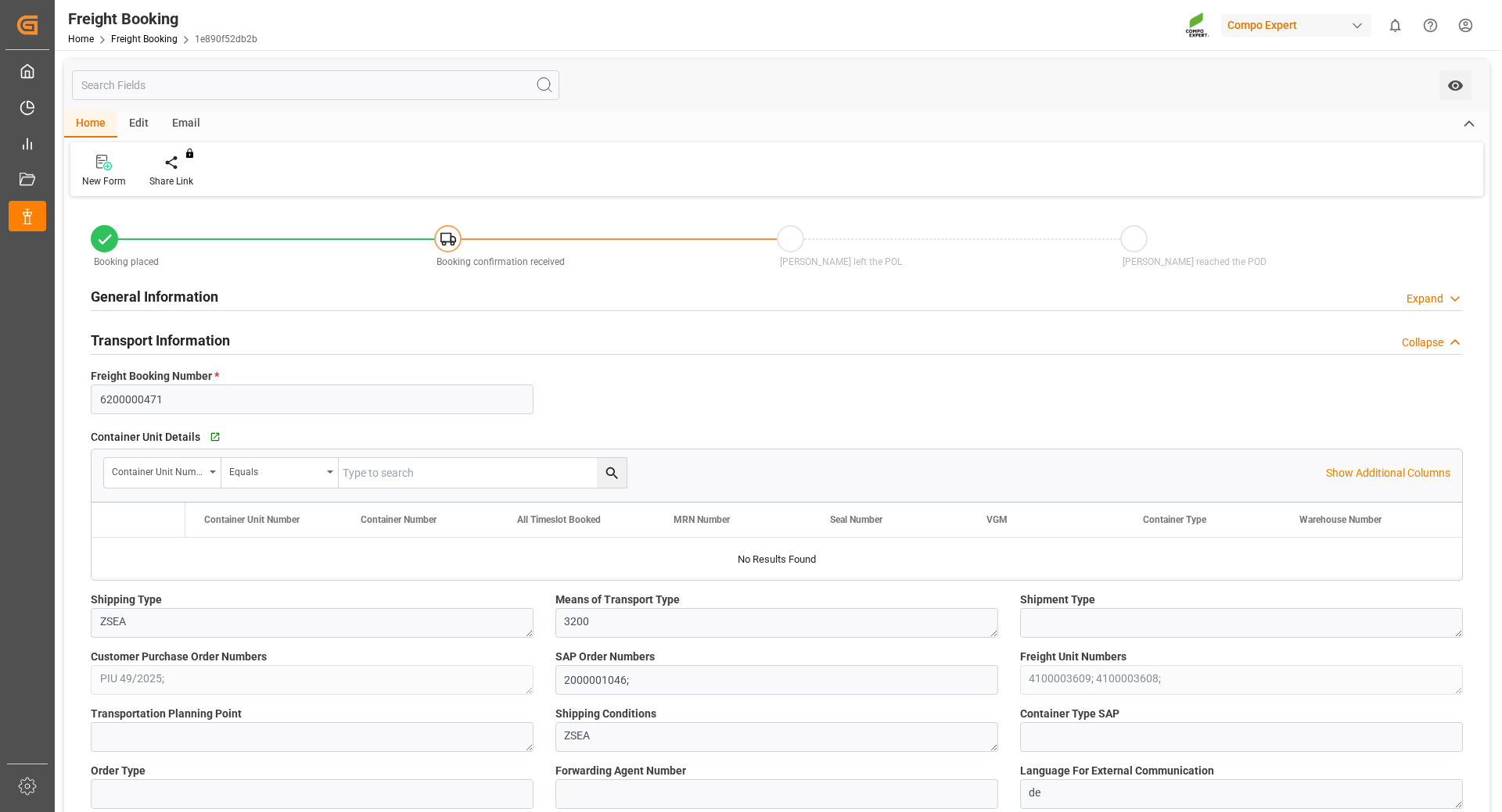
type input "0"
type input "63239.6"
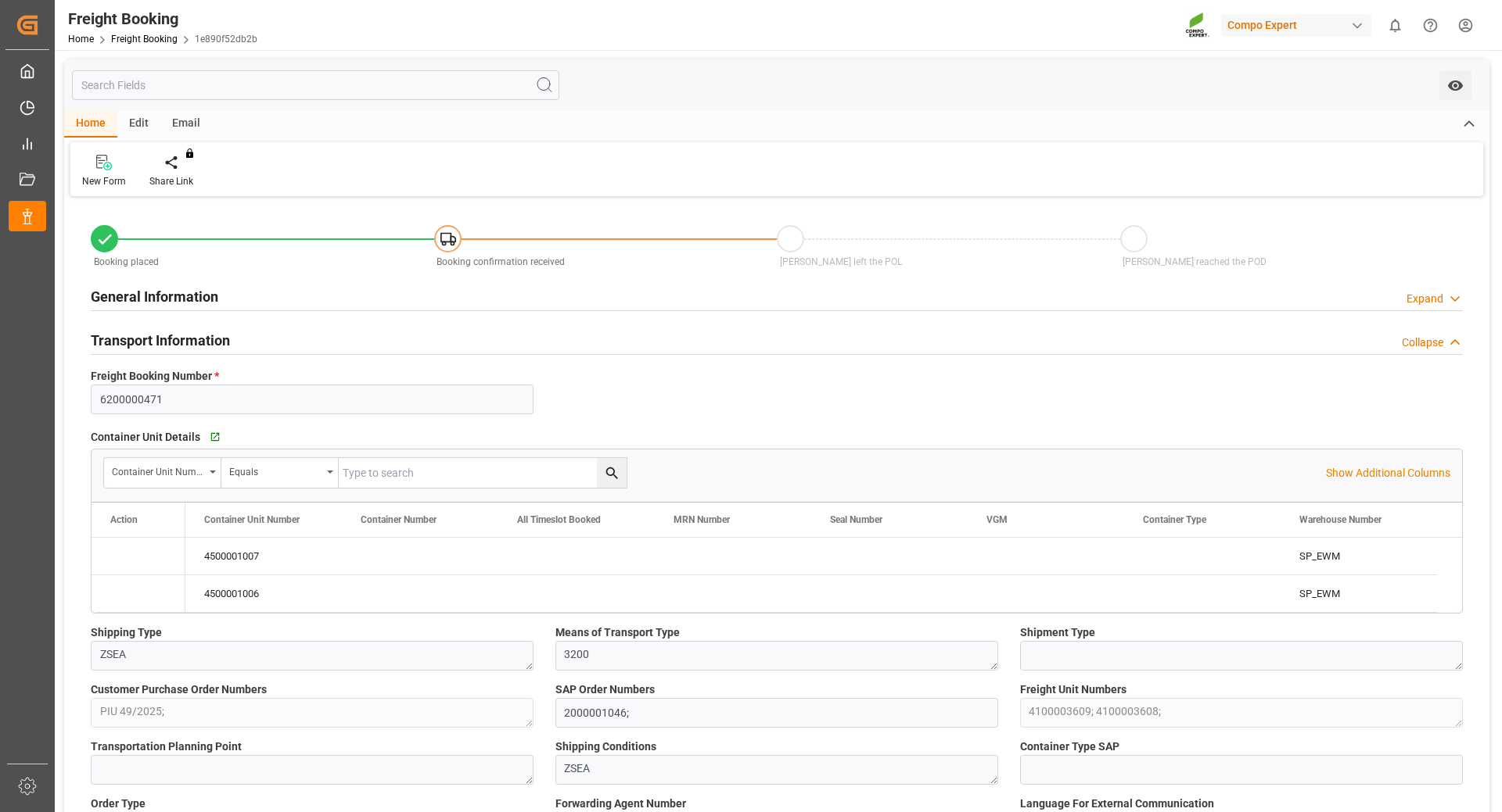
type input "03.09.2025 01:00"
type input "12.09.2025 01:00"
type input "27.09.2025 01:00"
type input "13.08.2025 15:37"
type input "13.08.2025 17:17"
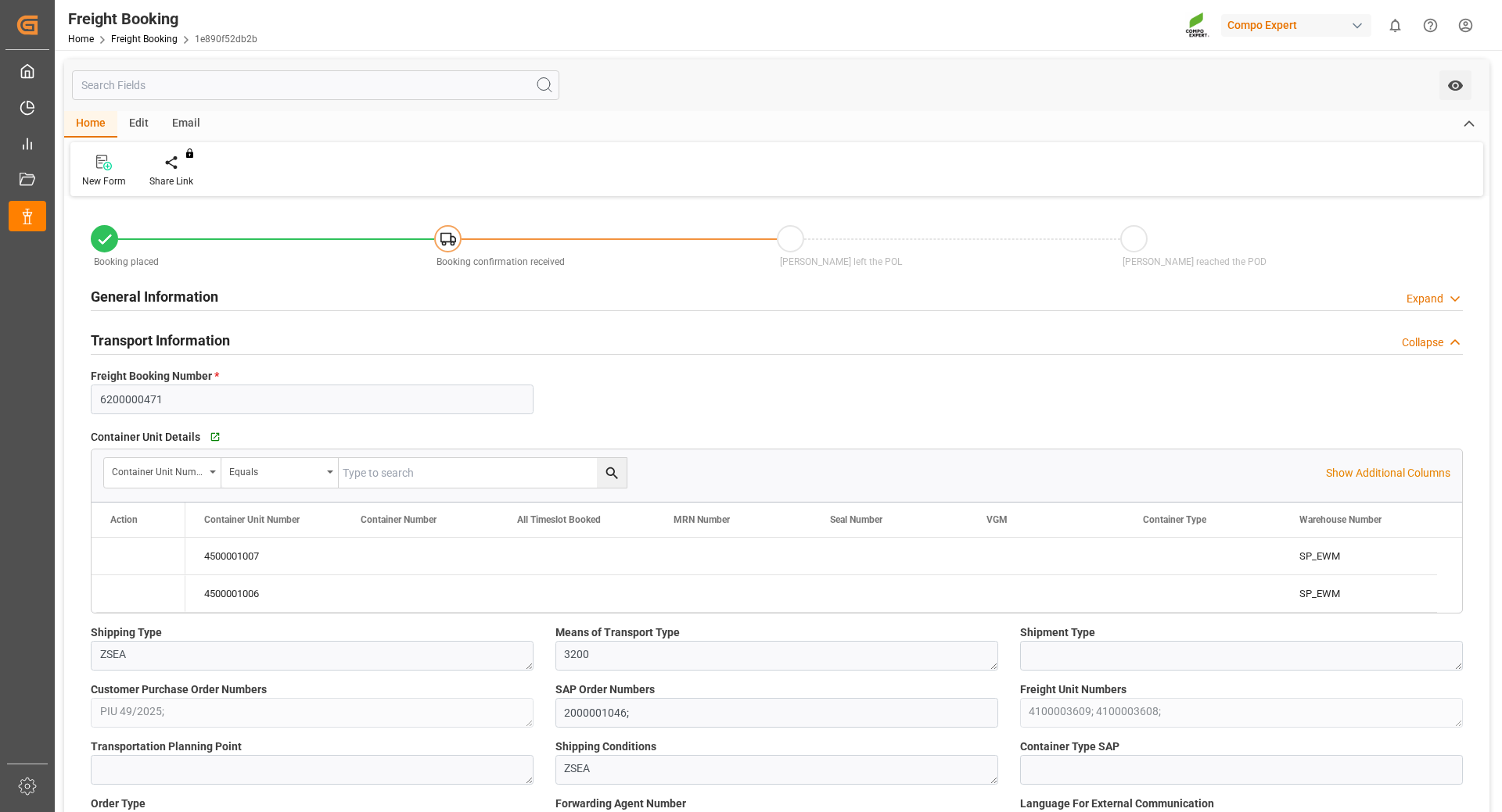
type input "13.08.2025 17:17"
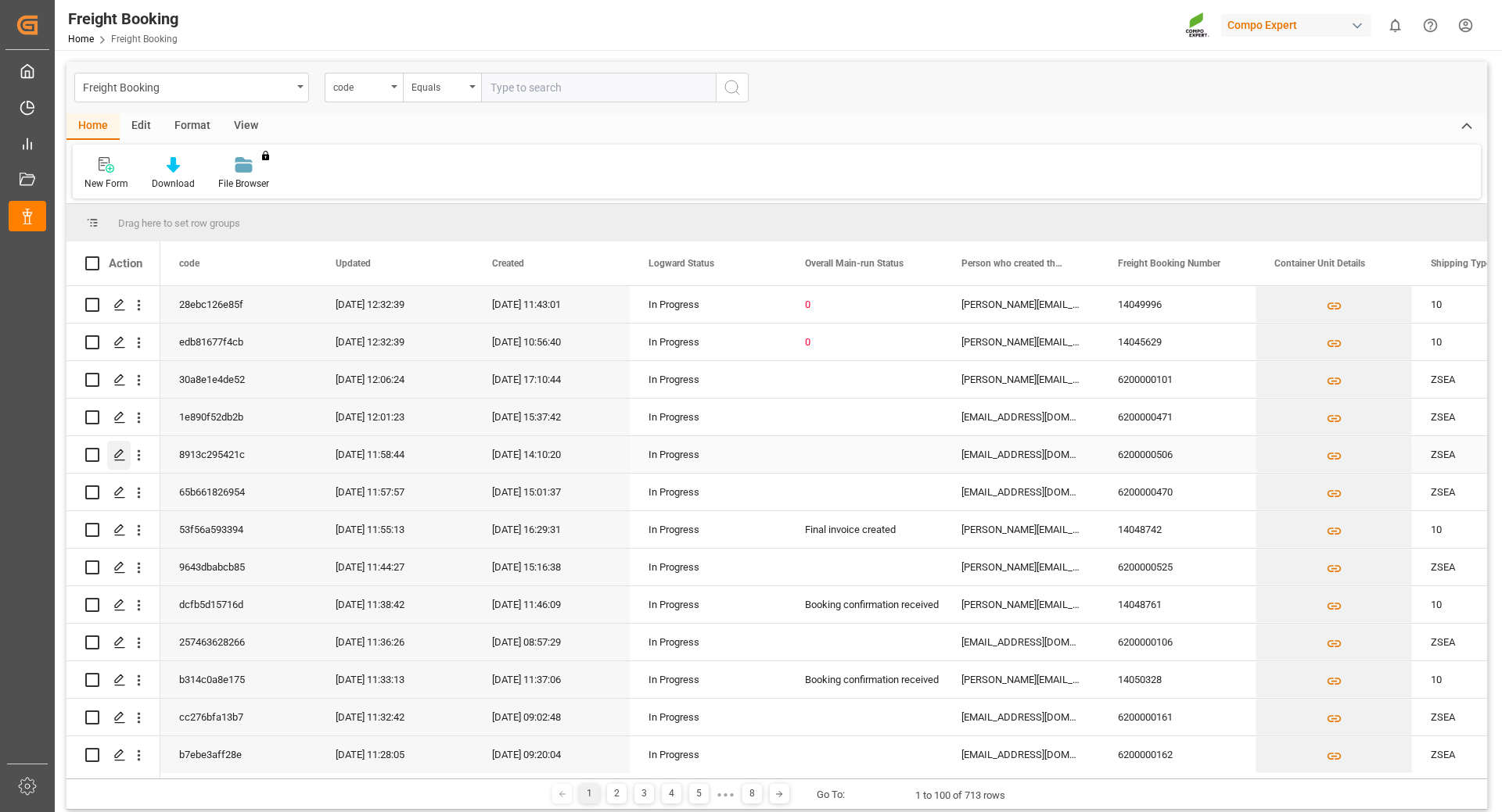
click at [118, 454] on icon "Press SPACE to select this row." at bounding box center [119, 454] width 12 height 12
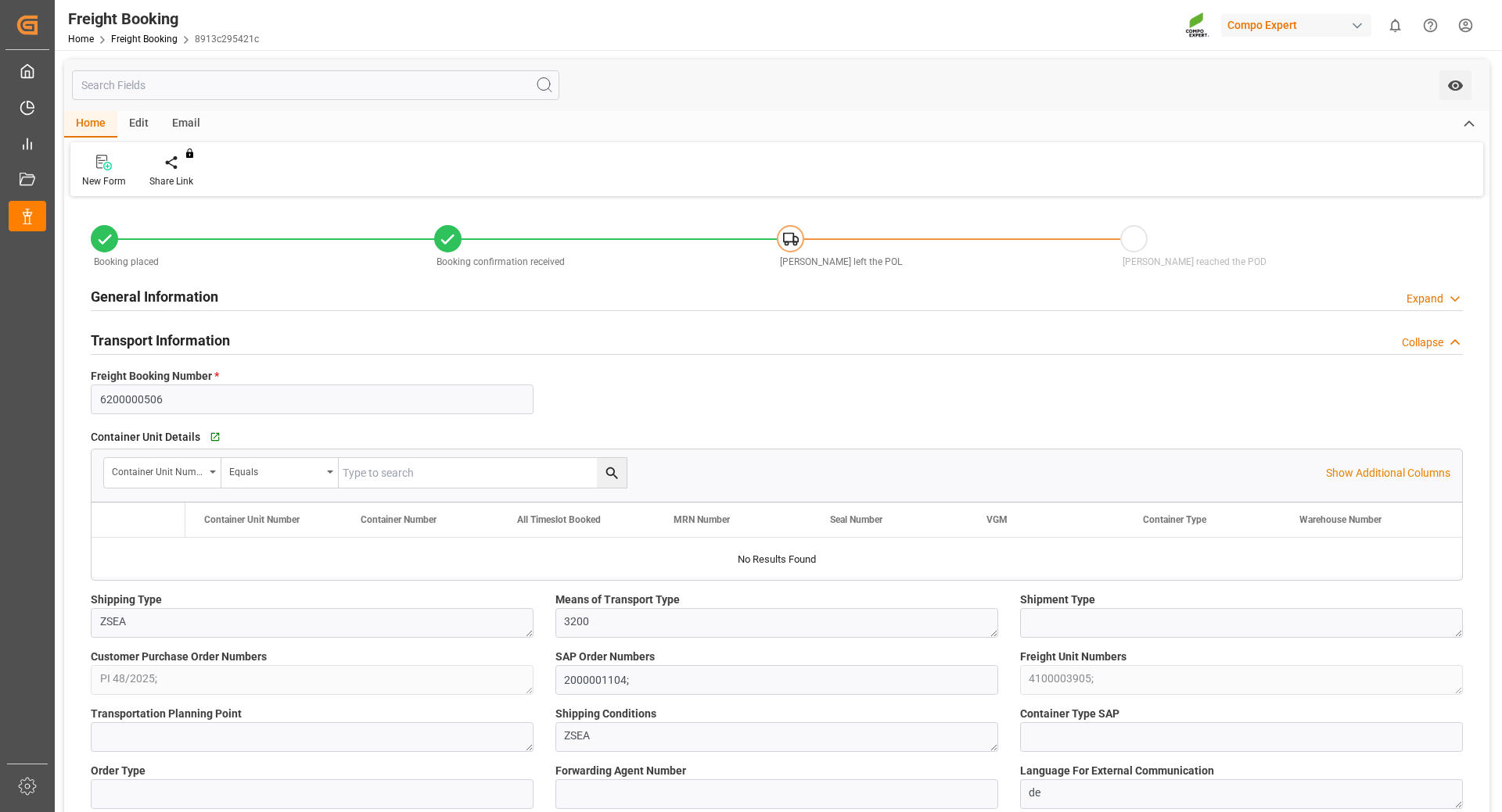
type input "Maersk"
type input "Maersk Line AS"
type input "9450404"
type input "BEANR"
type input "TRIZM"
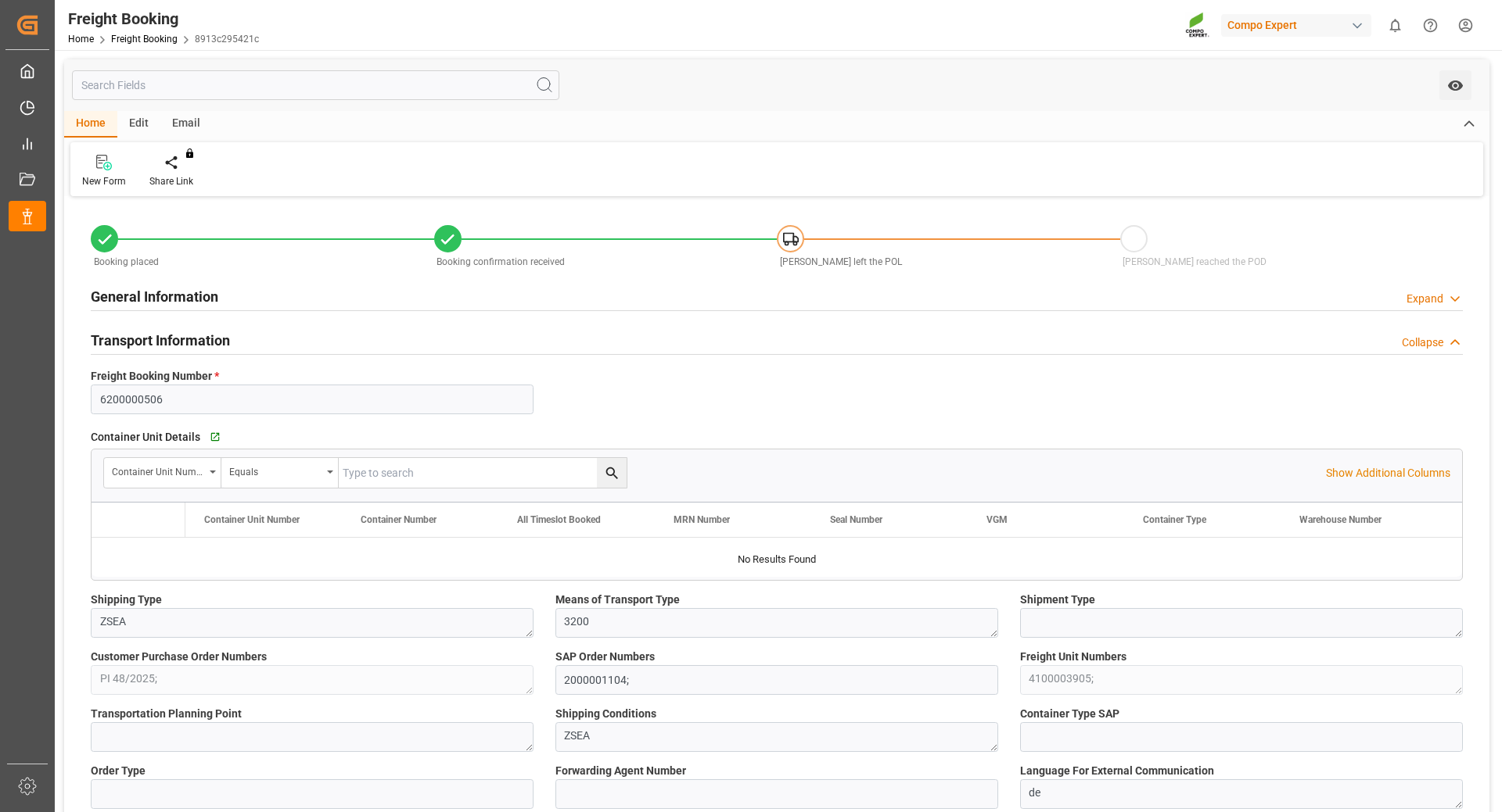
type input "0"
type input "43000"
type input "12.09.2025 01:00"
type input "18.09.2025 01:00"
type input "04.10.2025 01:00"
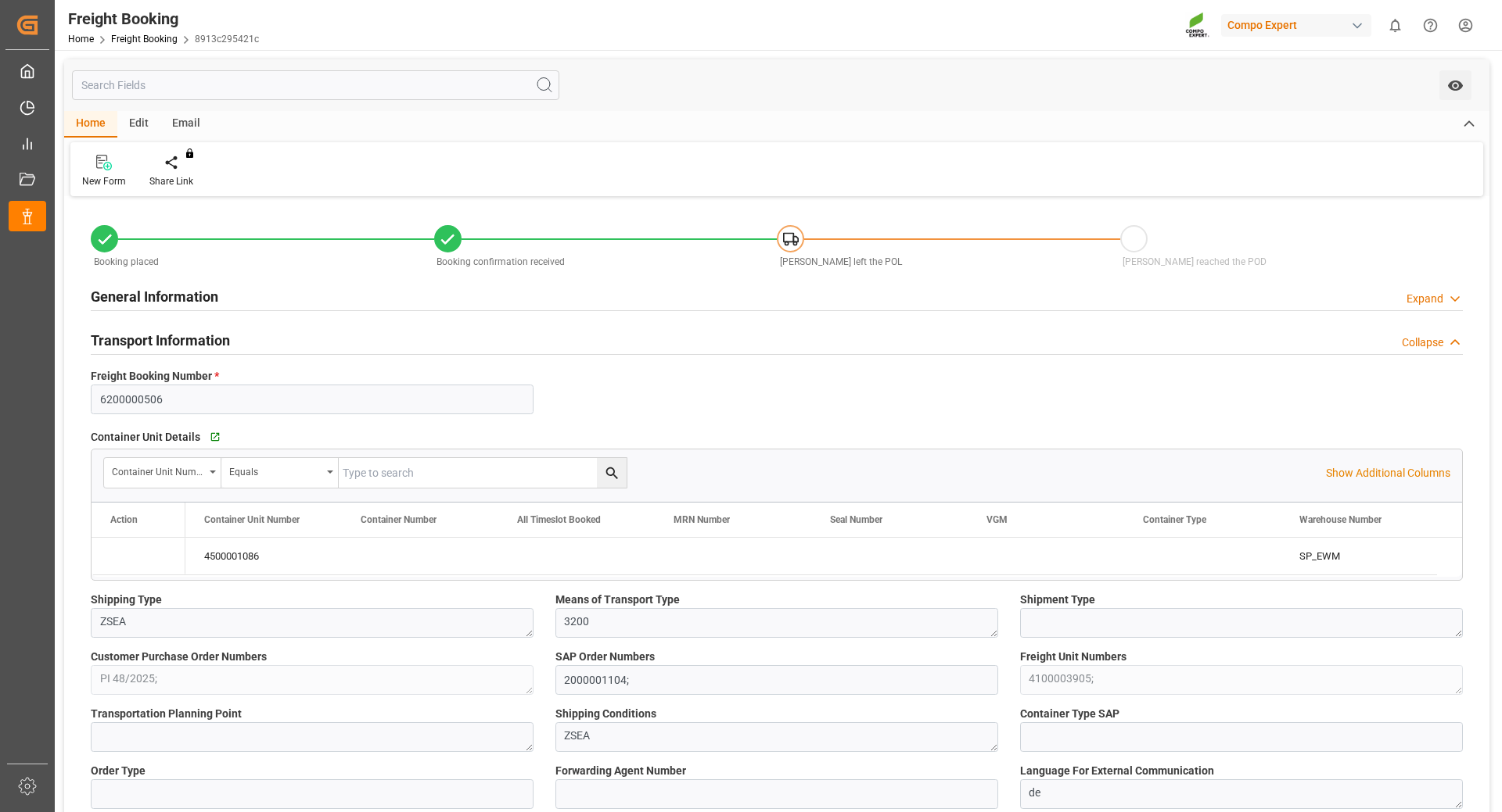
type input "19.08.2025 14:10"
type input "19.08.2025 16:15"
type input "25.08.2025 11:53"
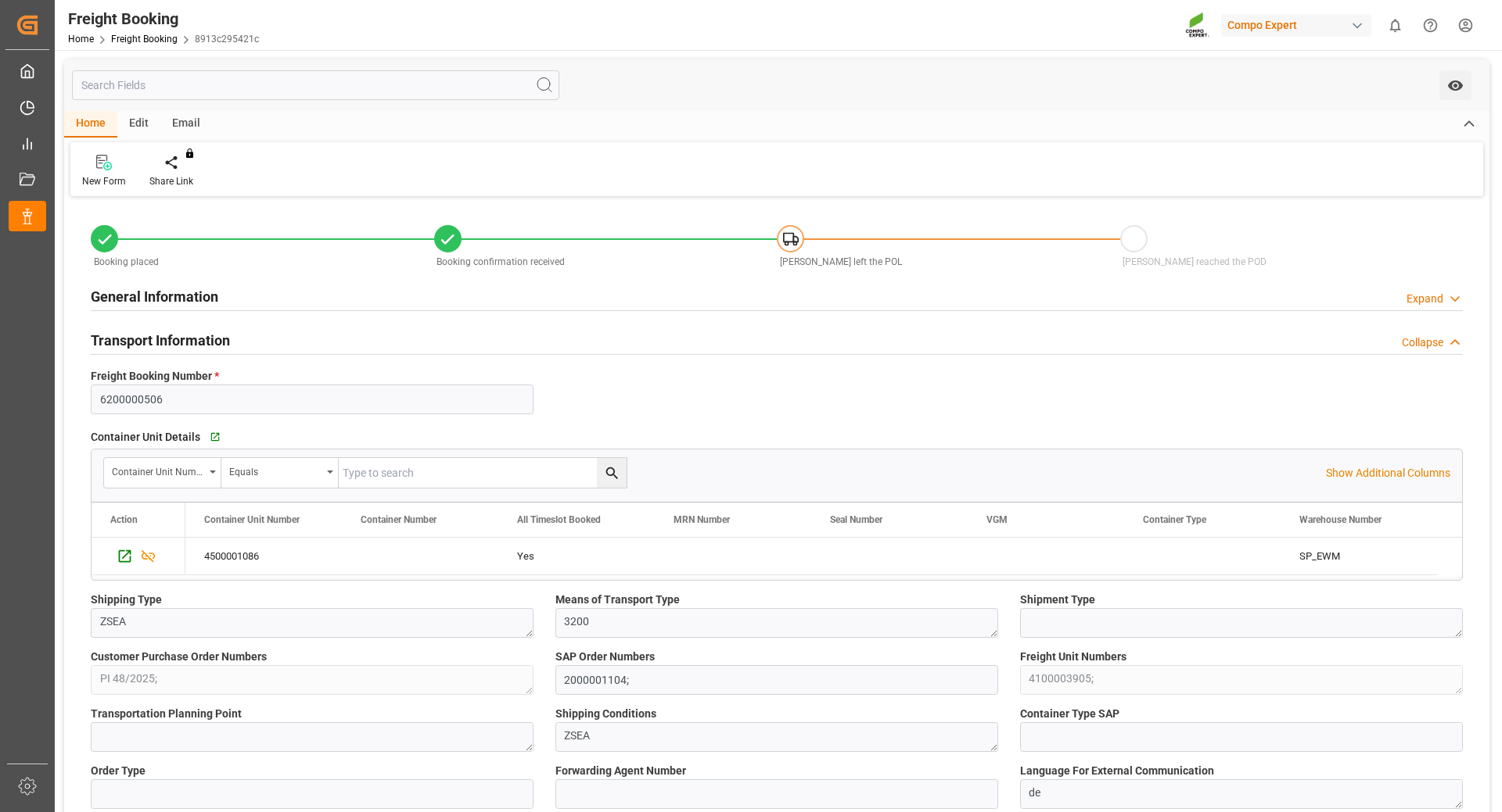
scroll to position [78, 0]
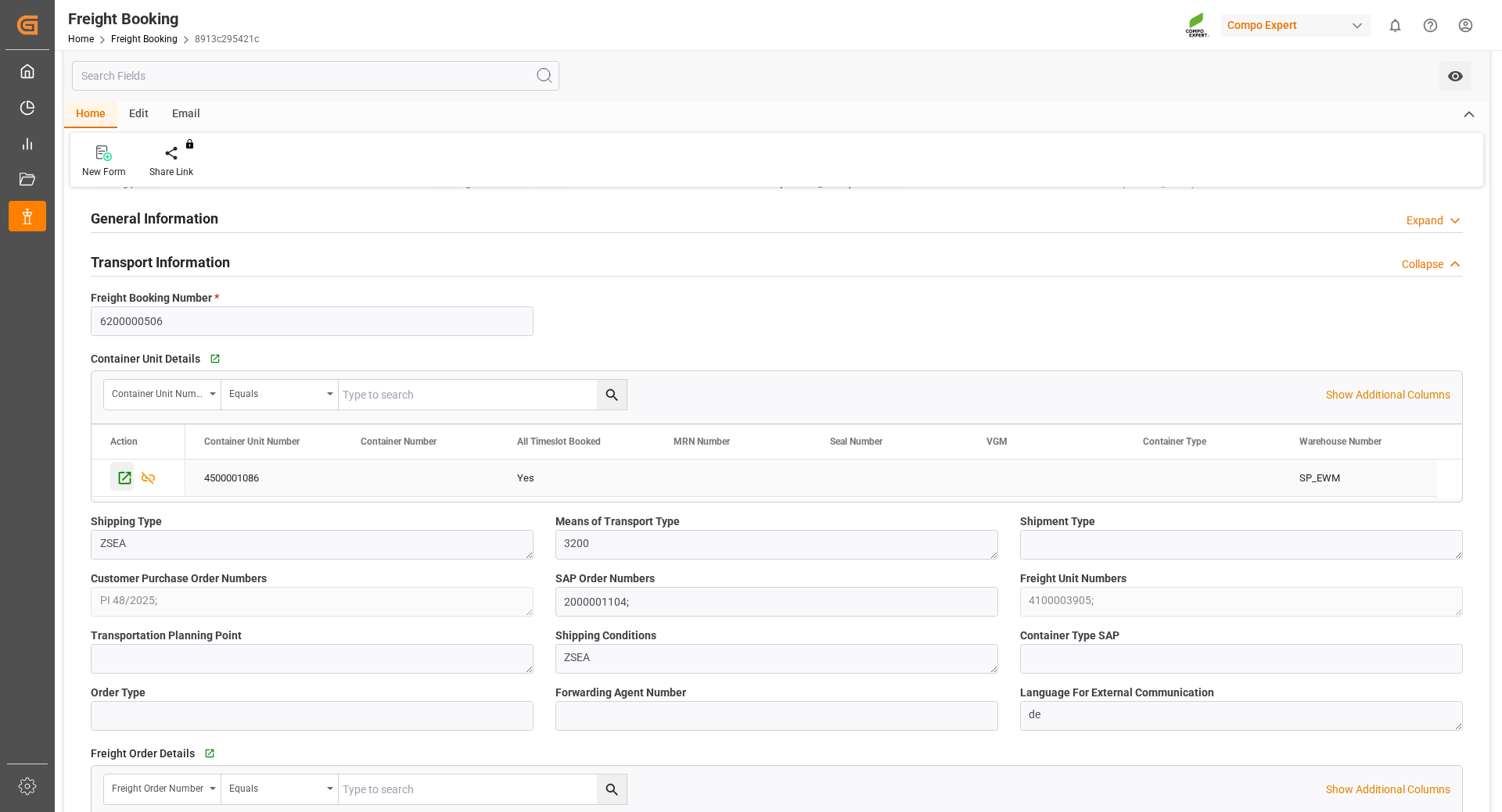
click at [122, 475] on icon "Press SPACE to select this row." at bounding box center [125, 478] width 17 height 17
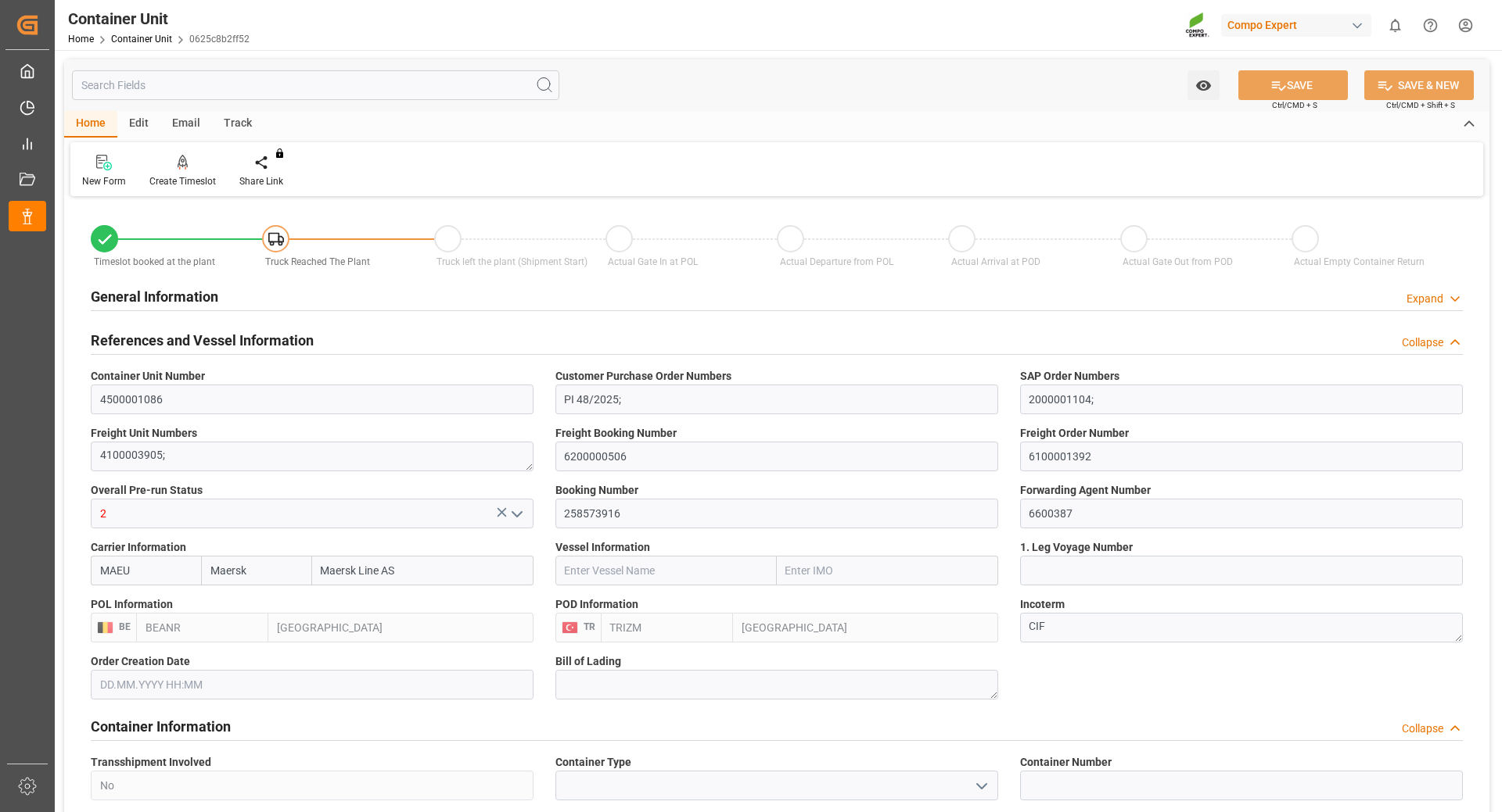
type input "Maersk"
type input "Maersk Line AS"
type input "BEANR"
type input "TRIZM"
type input "0"
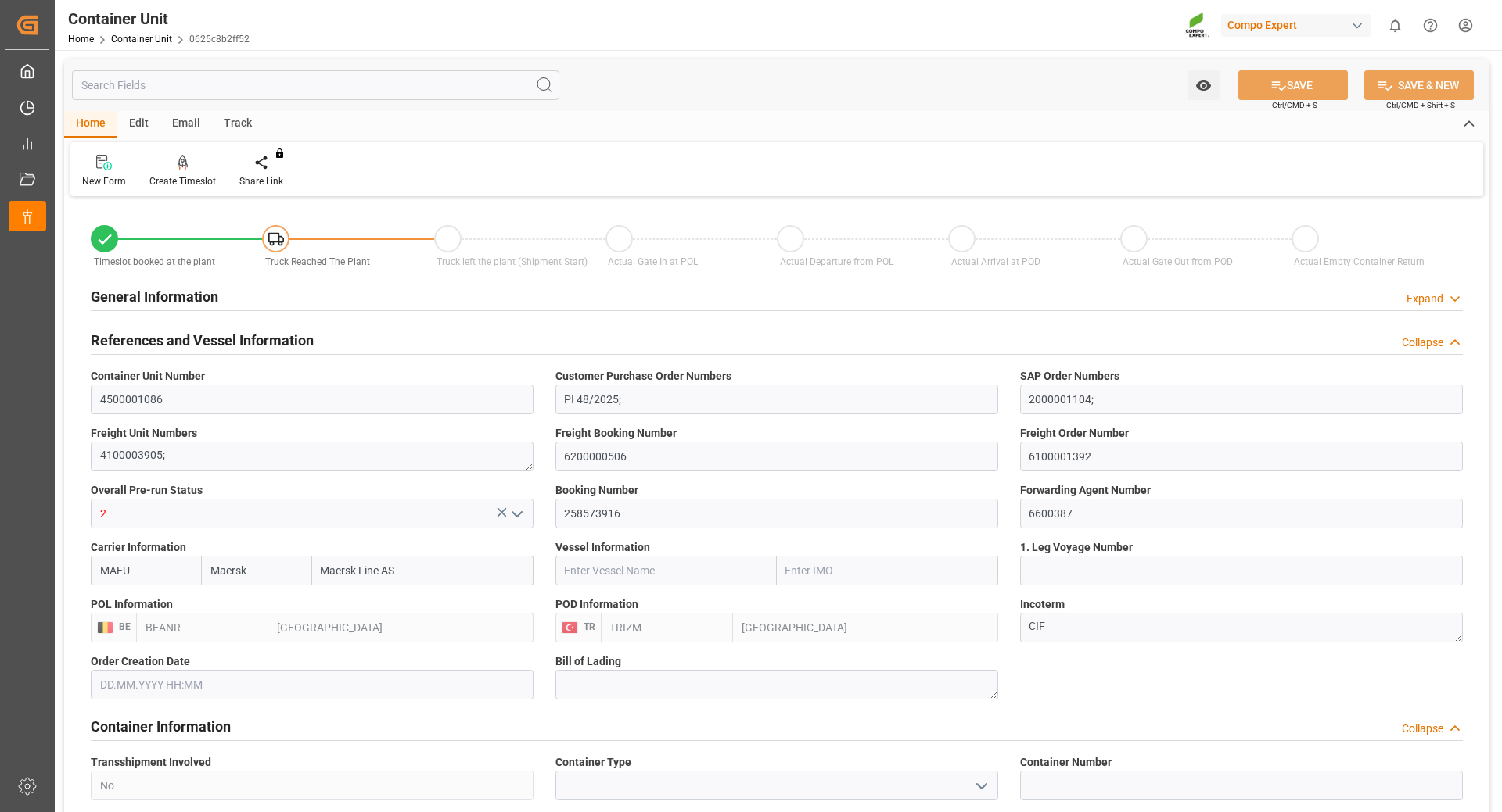
type input "0"
type input "43000"
type input "12.09.2025"
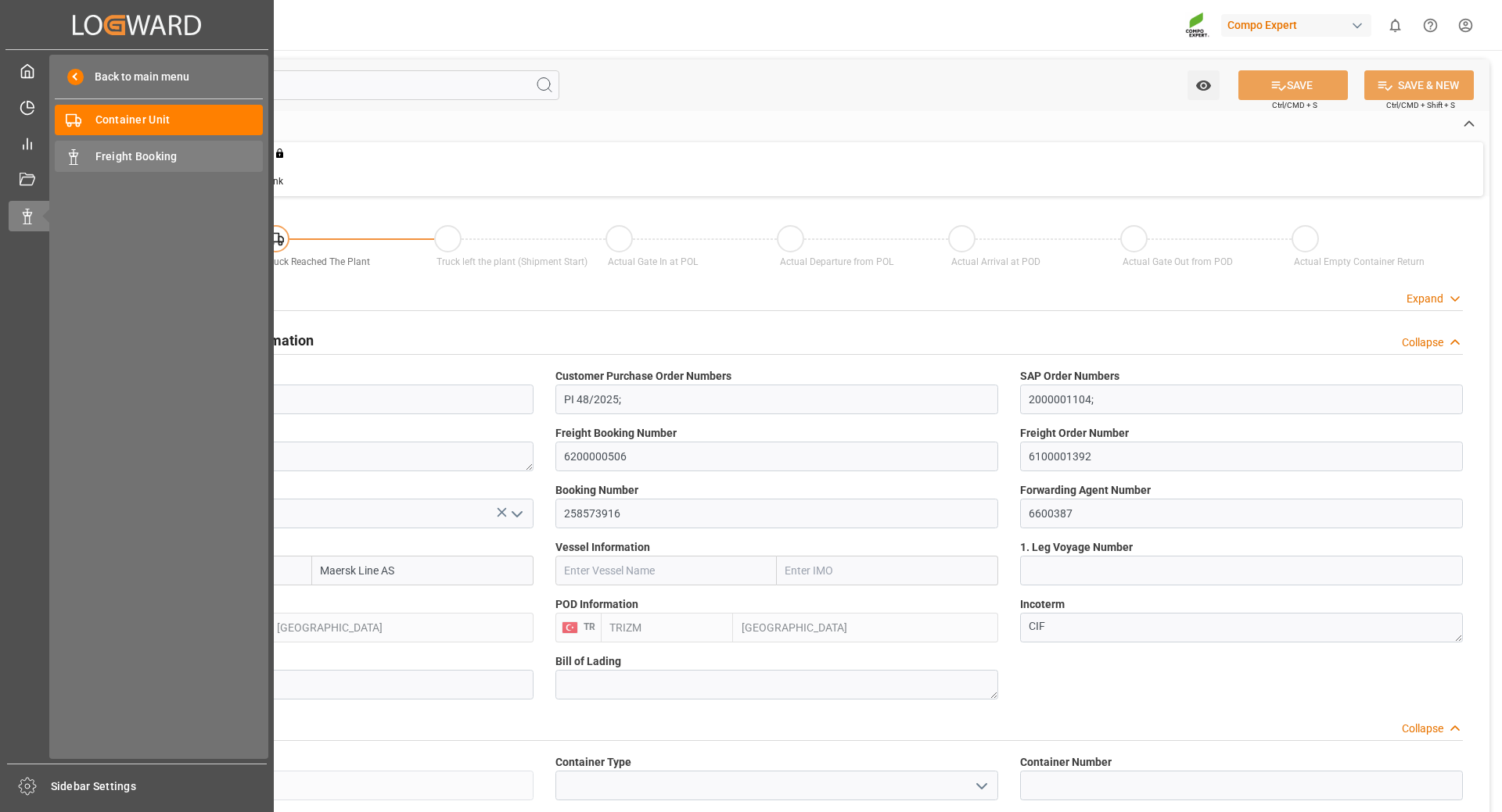
click at [119, 148] on span "Freight Booking" at bounding box center [179, 157] width 168 height 17
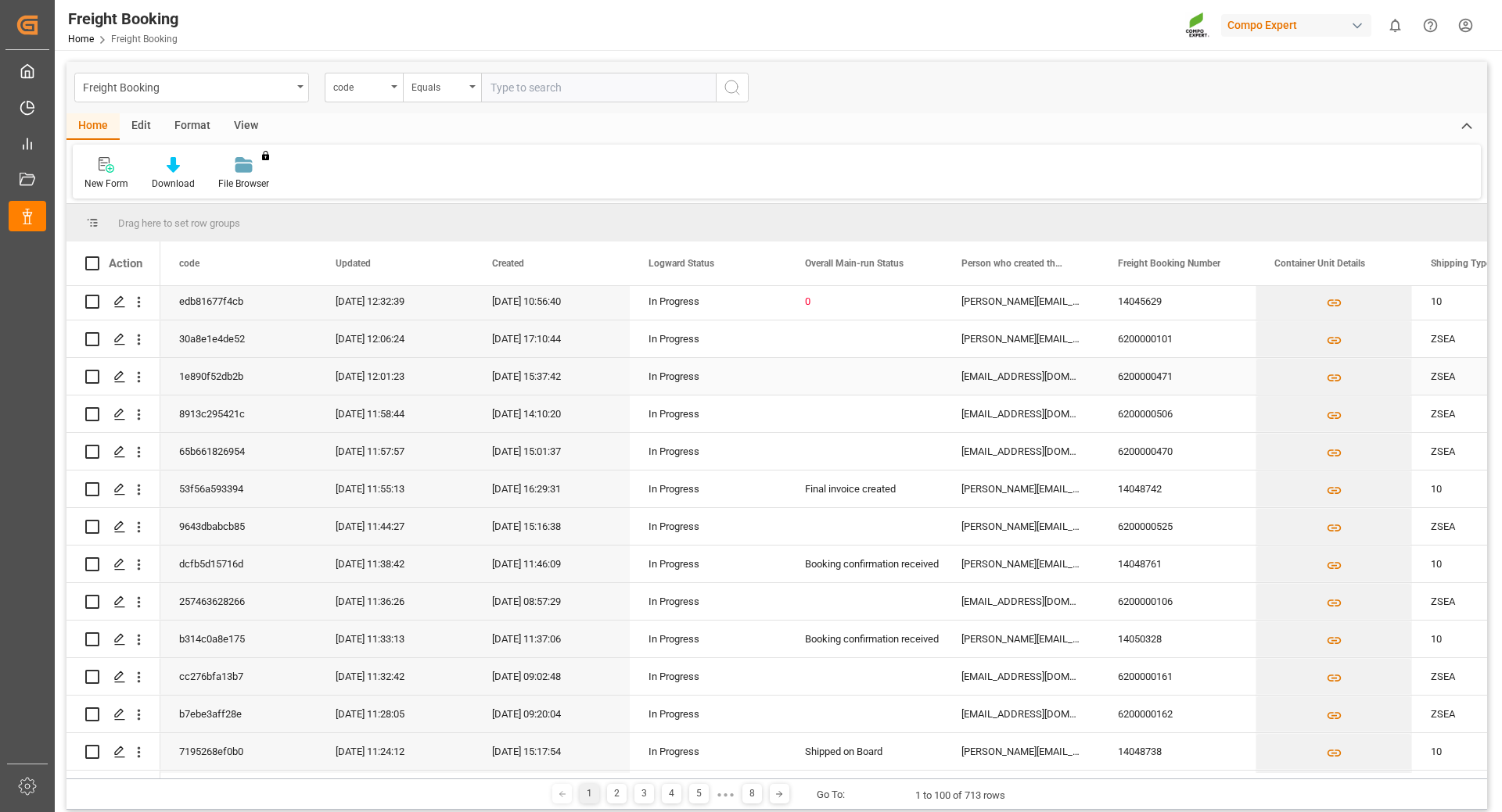
scroll to position [235, 0]
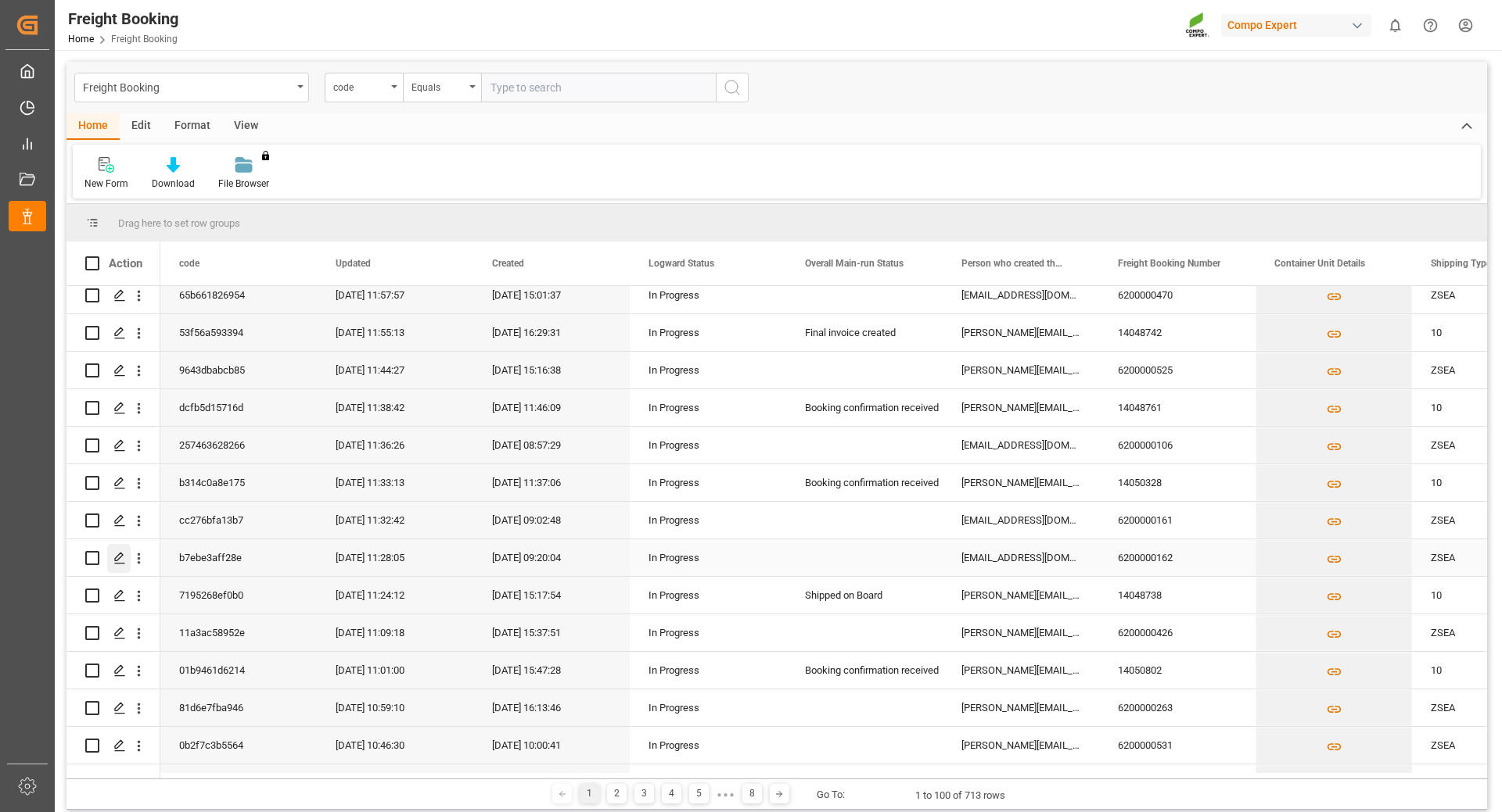
click at [115, 558] on icon "Press SPACE to select this row." at bounding box center [119, 558] width 12 height 12
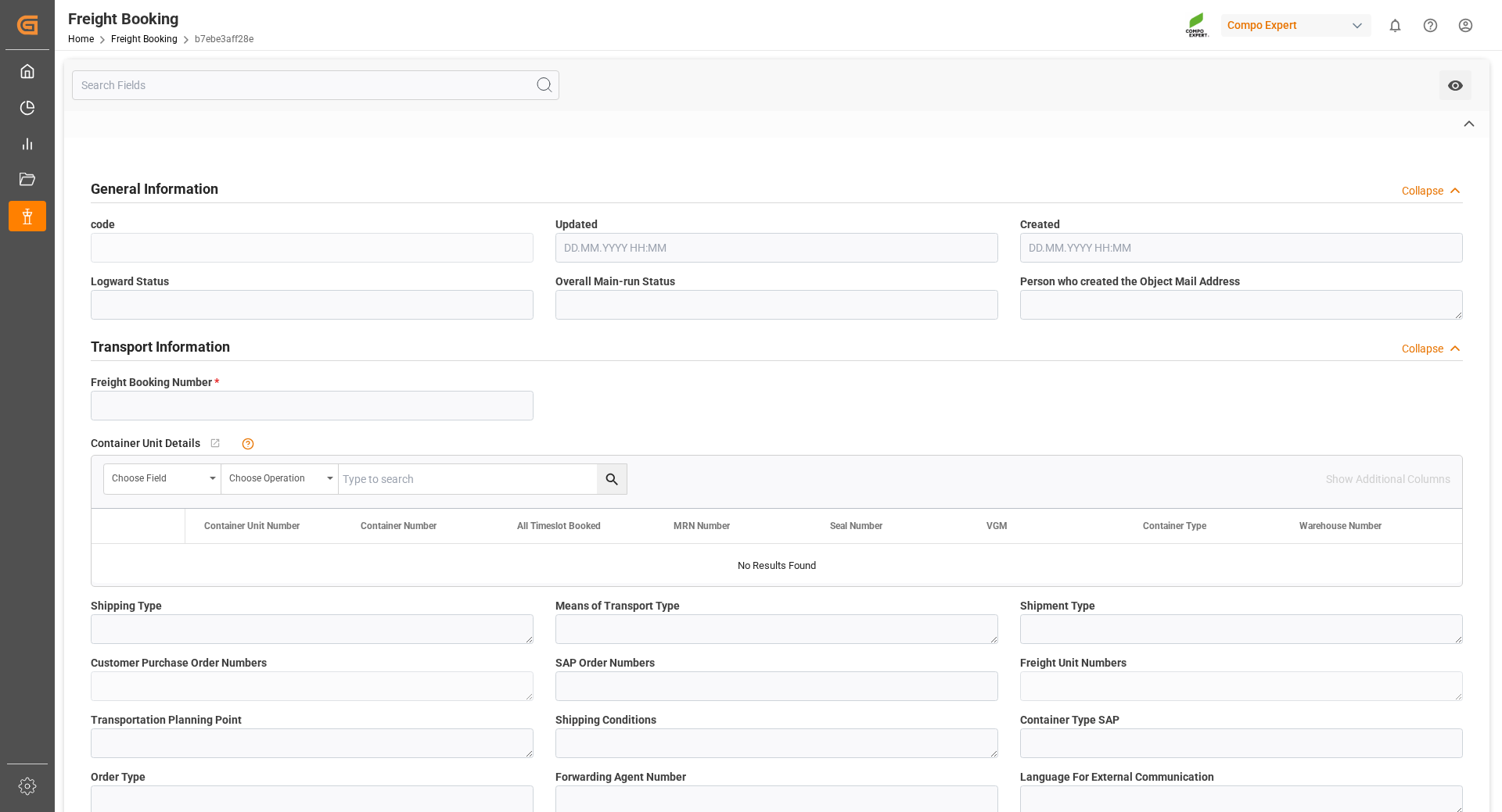
type input "6200000162"
type textarea "ZSEA"
type textarea "3200"
type textarea "4100001203;"
type textarea "ZSEA"
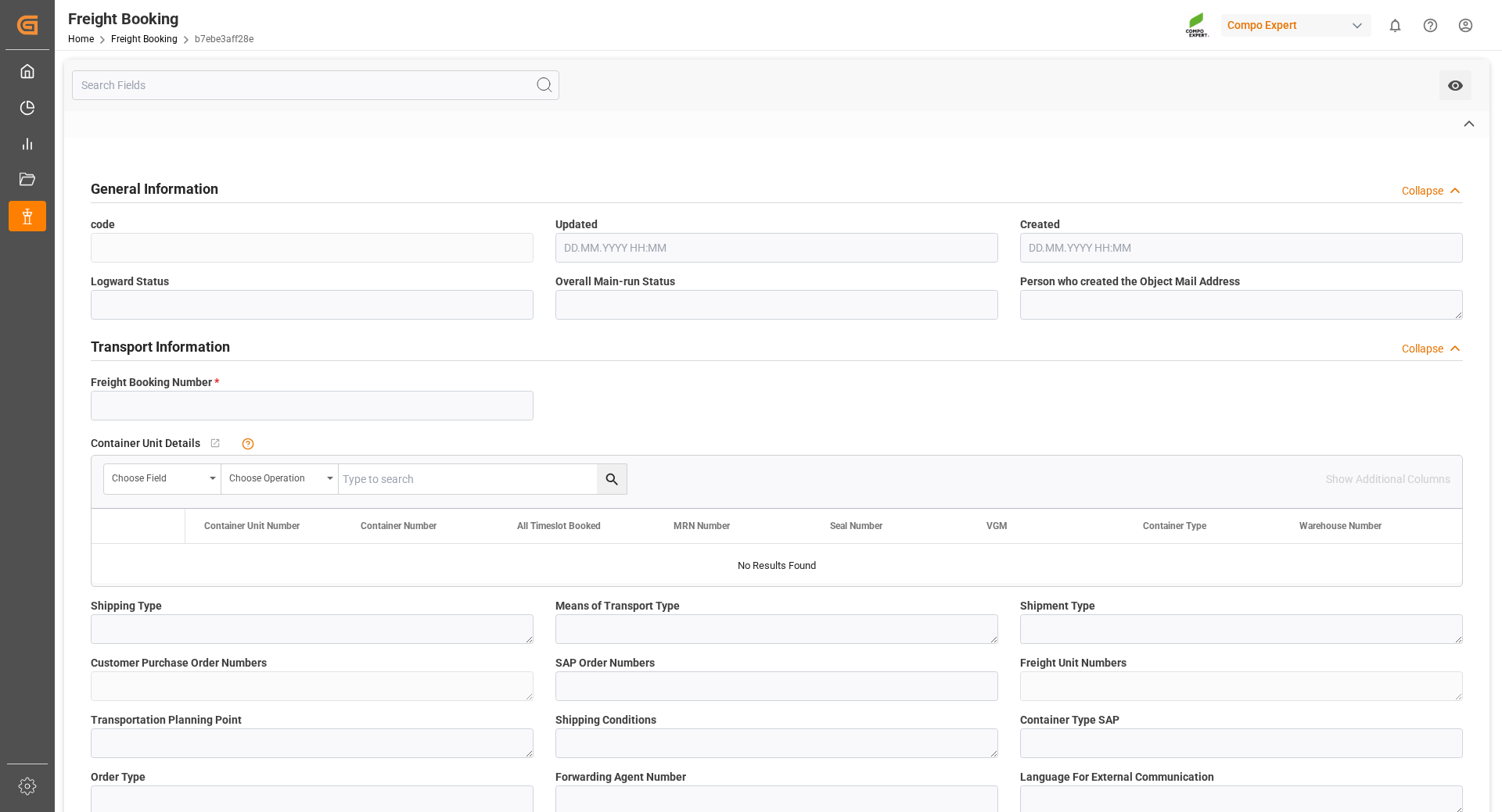
type textarea "de"
type input "MAEU"
type input "250808410040"
type input "MURCIA MAERSK"
type input "Hamburg"
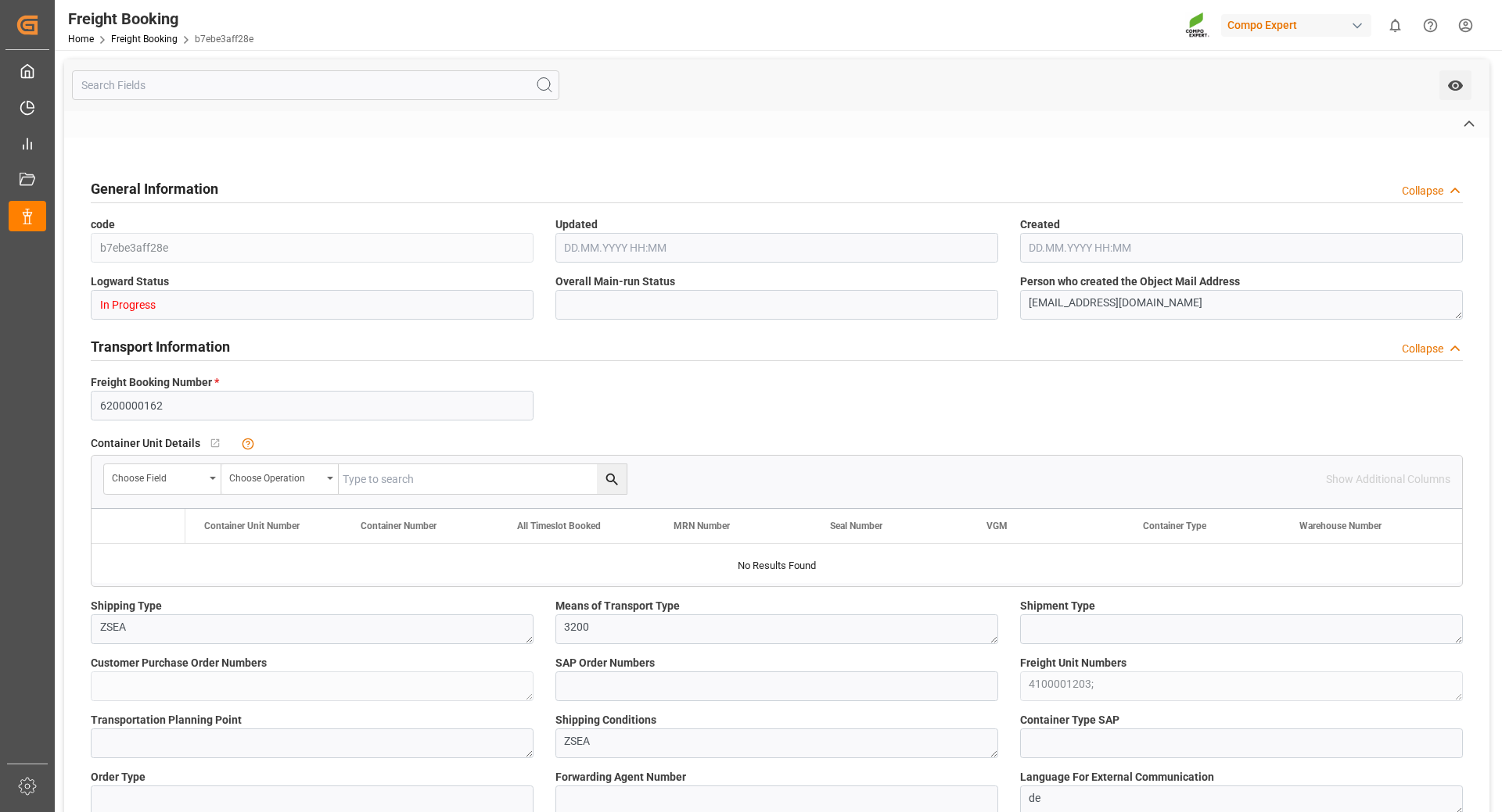
type textarea "118"
type textarea "FET Combi 2 25kg (x18) INT;"
type textarea "4384902800;"
type input "118"
type input "Logistics Service Provider"
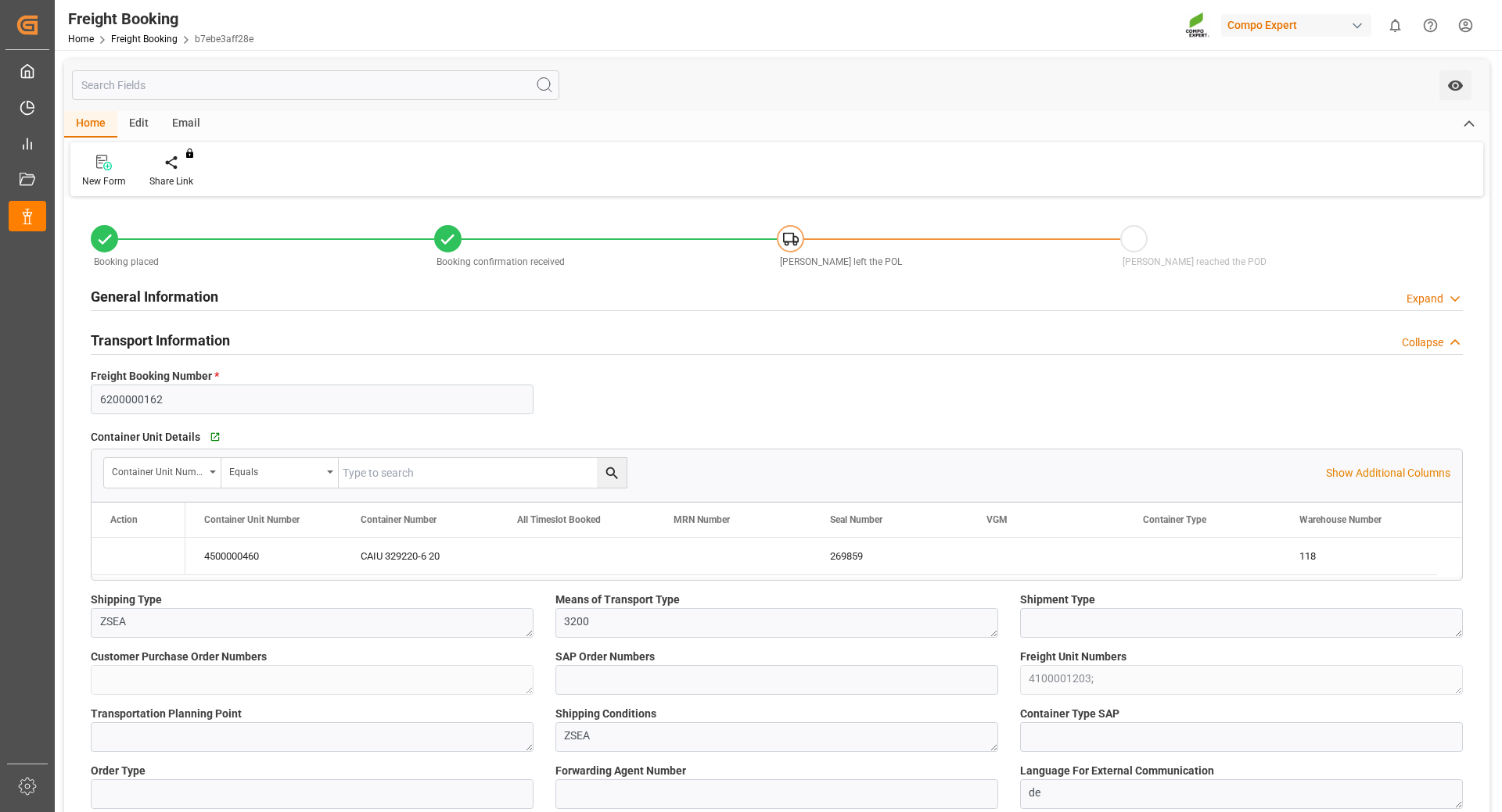
type input "Maersk"
type input "Maersk Line AS"
type input "9780457"
type input "DEHAM"
type input "0"
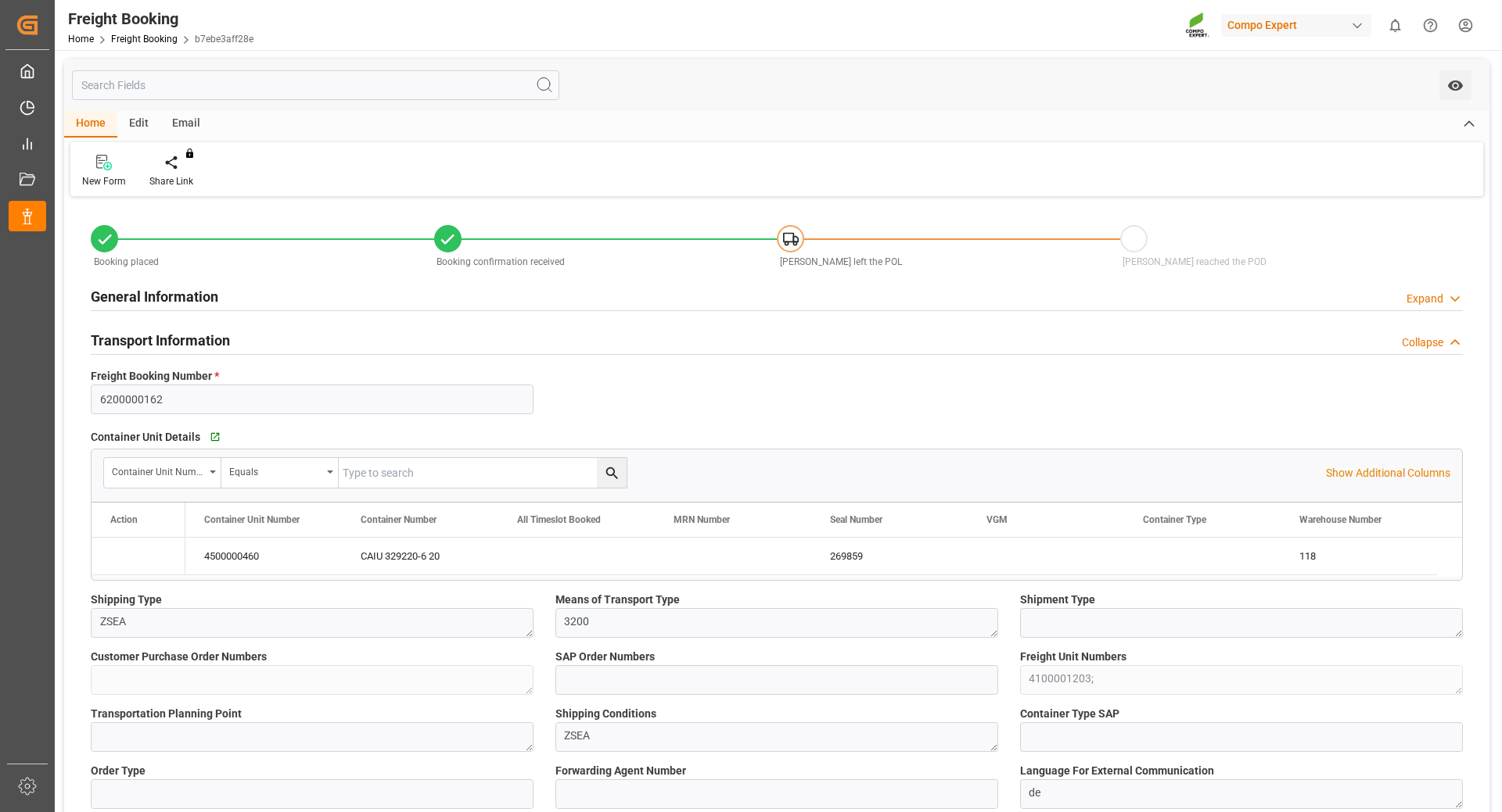
type input "9828"
type input "14.08.2025 18:00"
type input "23.08.2025 01:00"
type input "15.10.2025 01:00"
type input "09.07.2025 09:20"
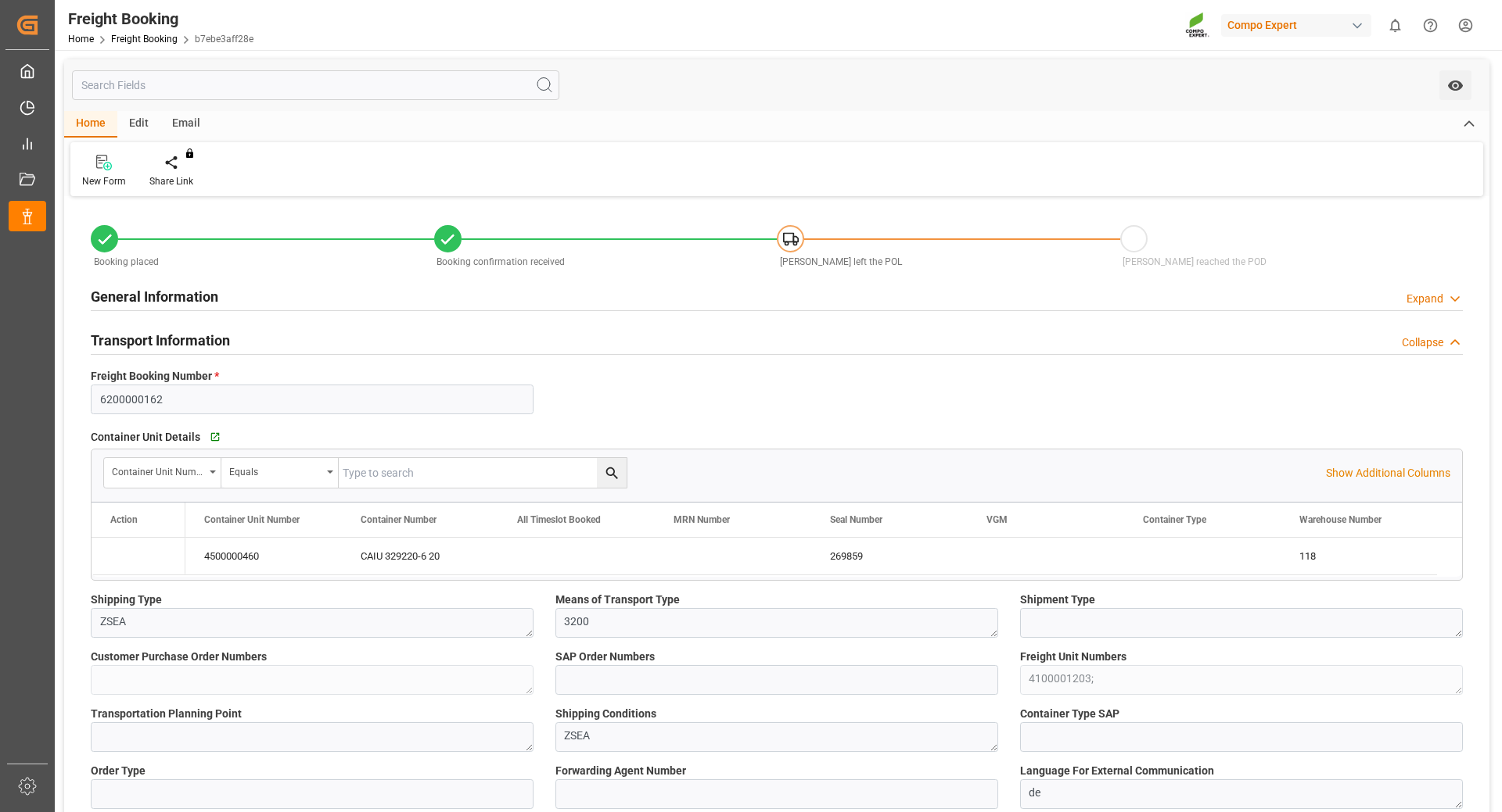
type input "09.07.2025 09:25"
type input "07.08.2025 10:34"
type input "25.08.2025 11:28"
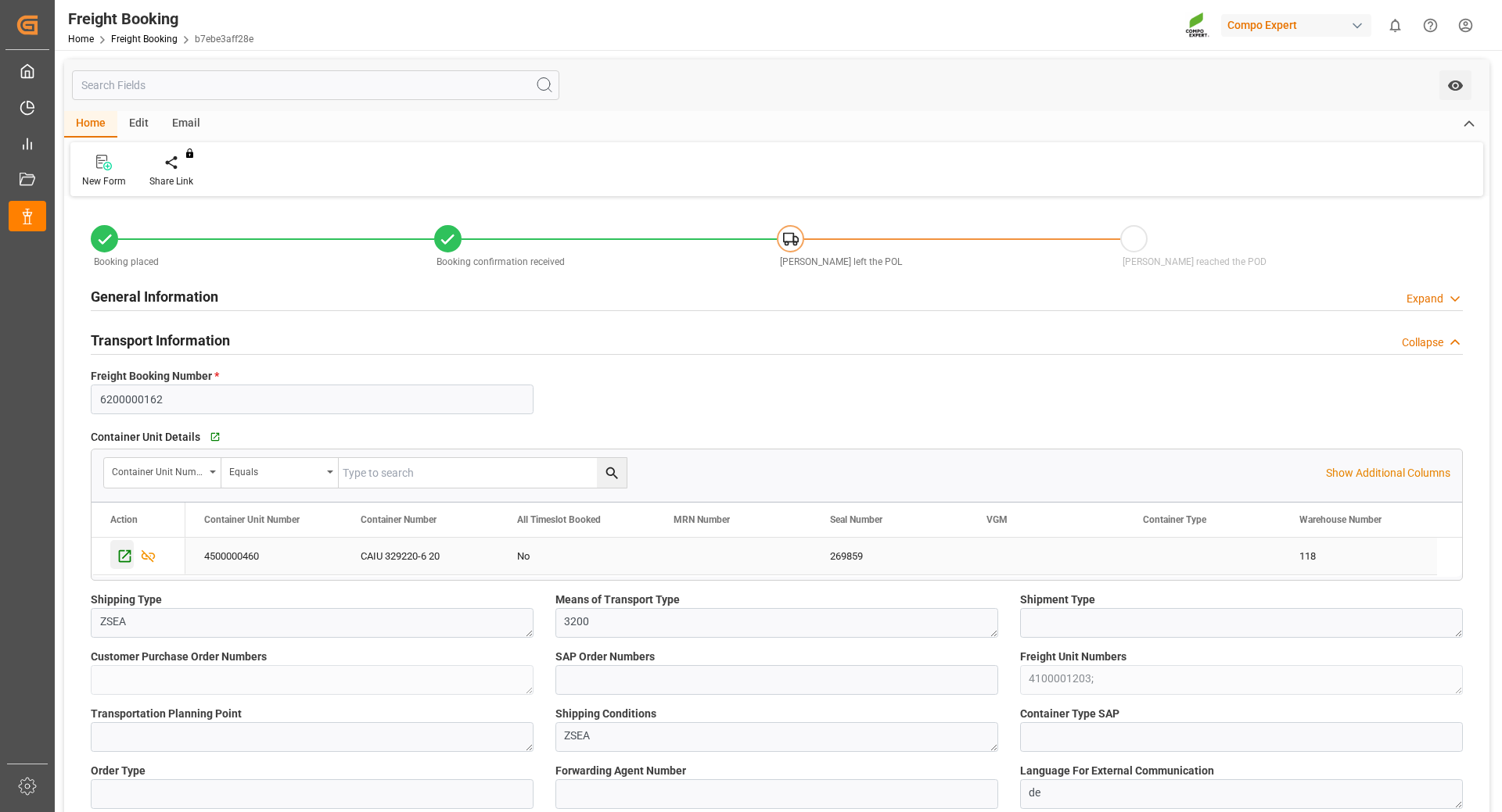
click at [123, 556] on icon "Press SPACE to select this row." at bounding box center [125, 556] width 17 height 17
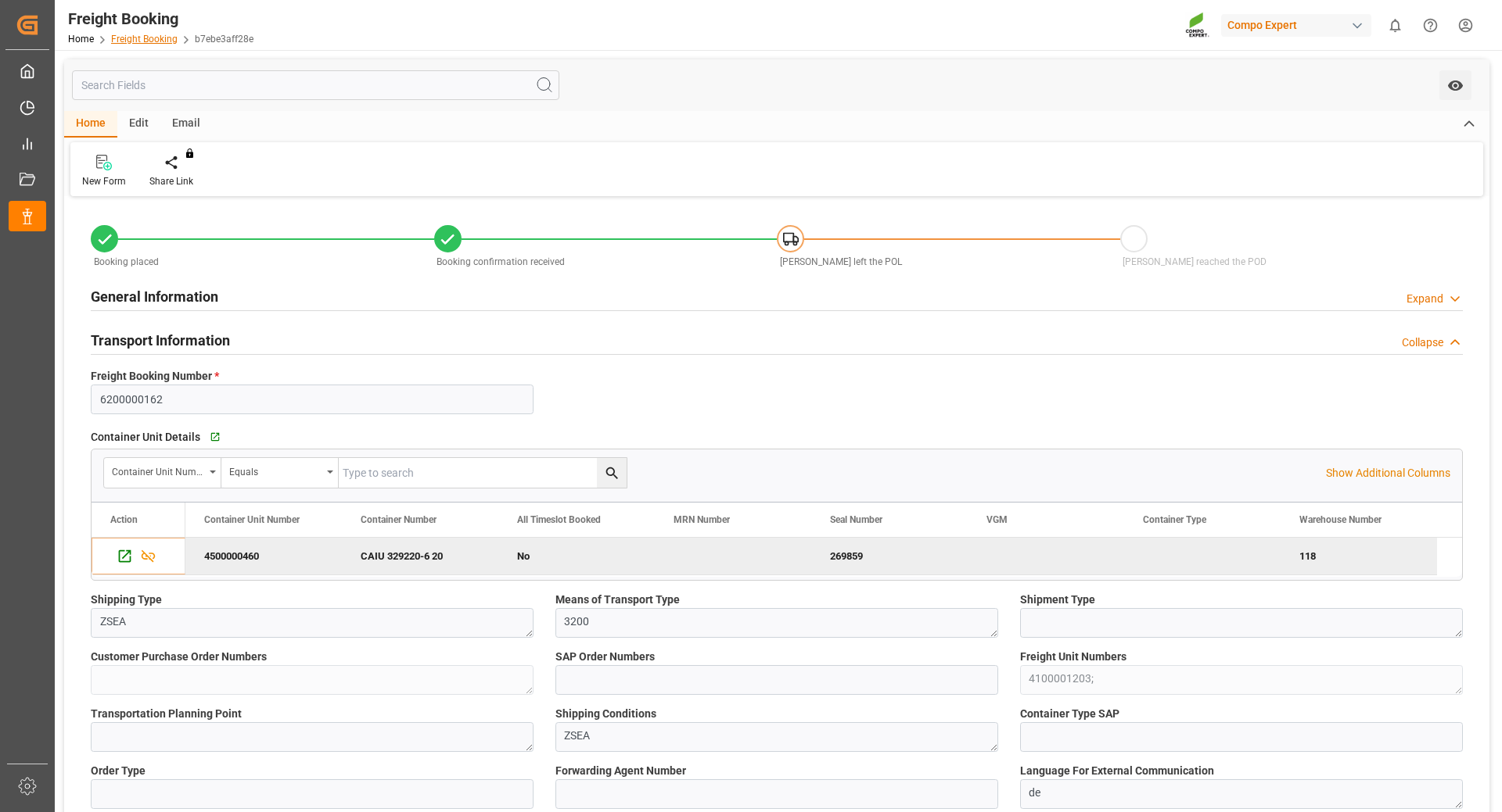
click at [145, 38] on link "Freight Booking" at bounding box center [145, 39] width 67 height 11
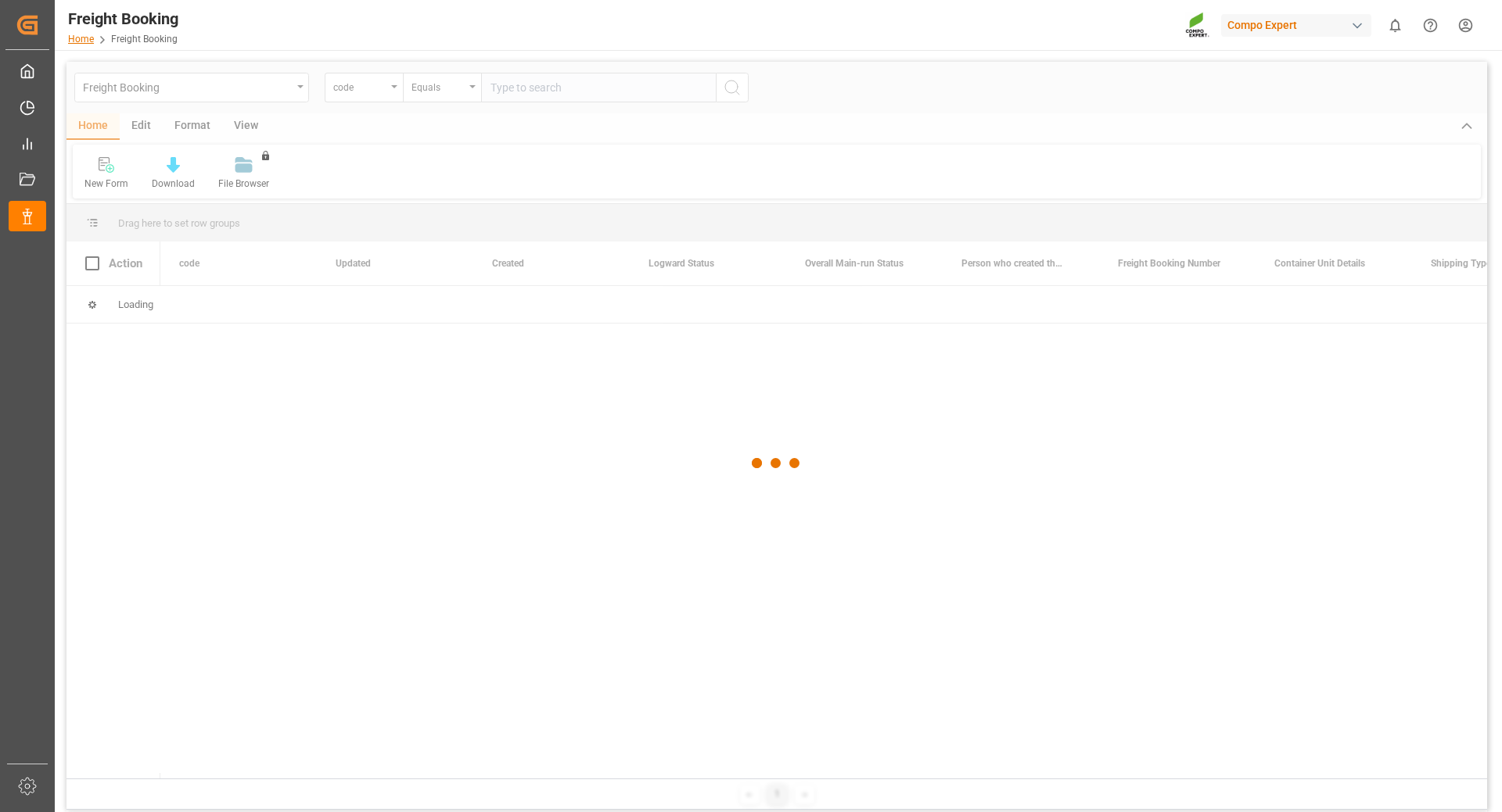
click at [83, 39] on link "Home" at bounding box center [81, 39] width 26 height 11
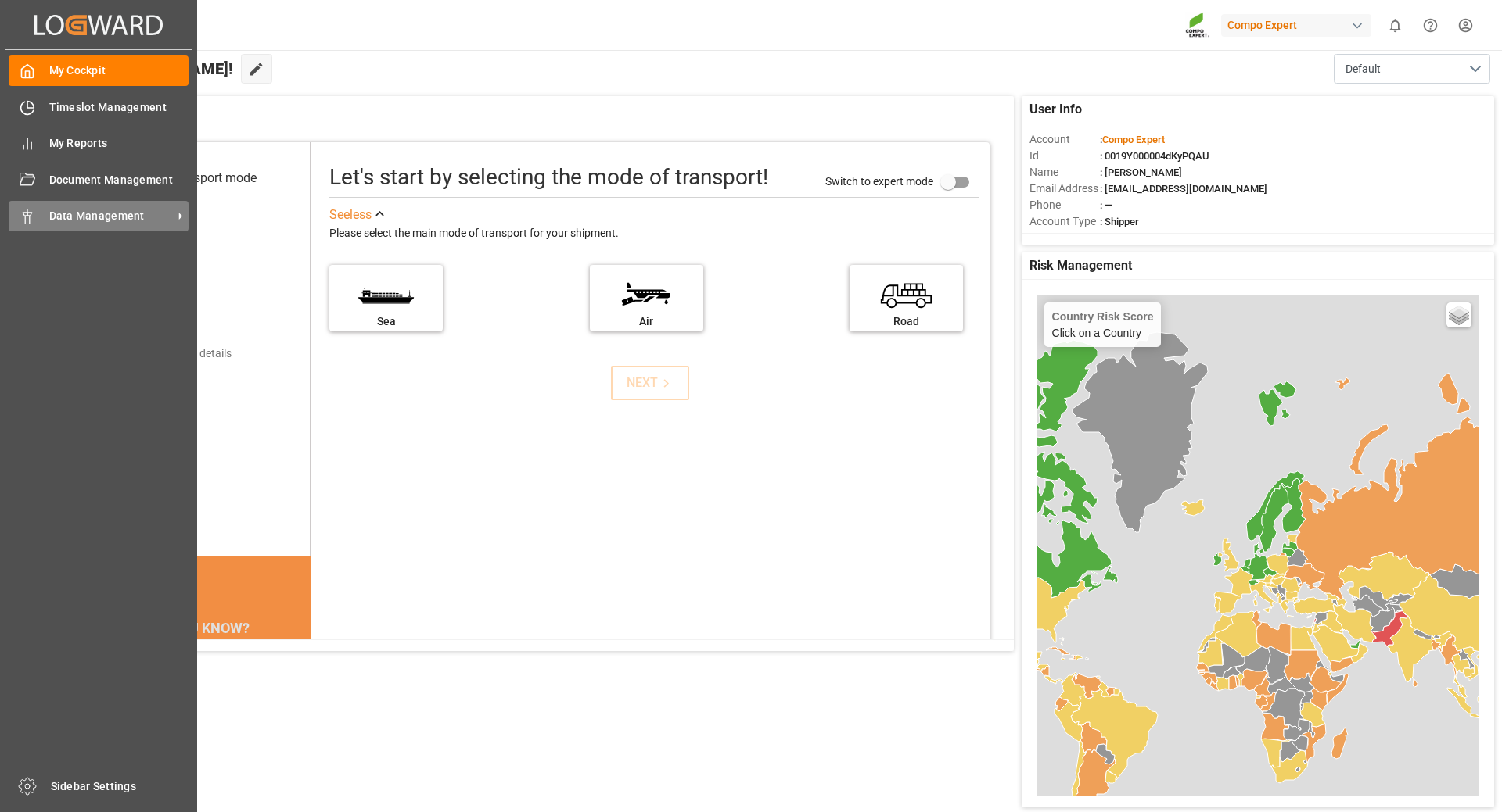
click at [117, 210] on span "Data Management" at bounding box center [110, 216] width 123 height 17
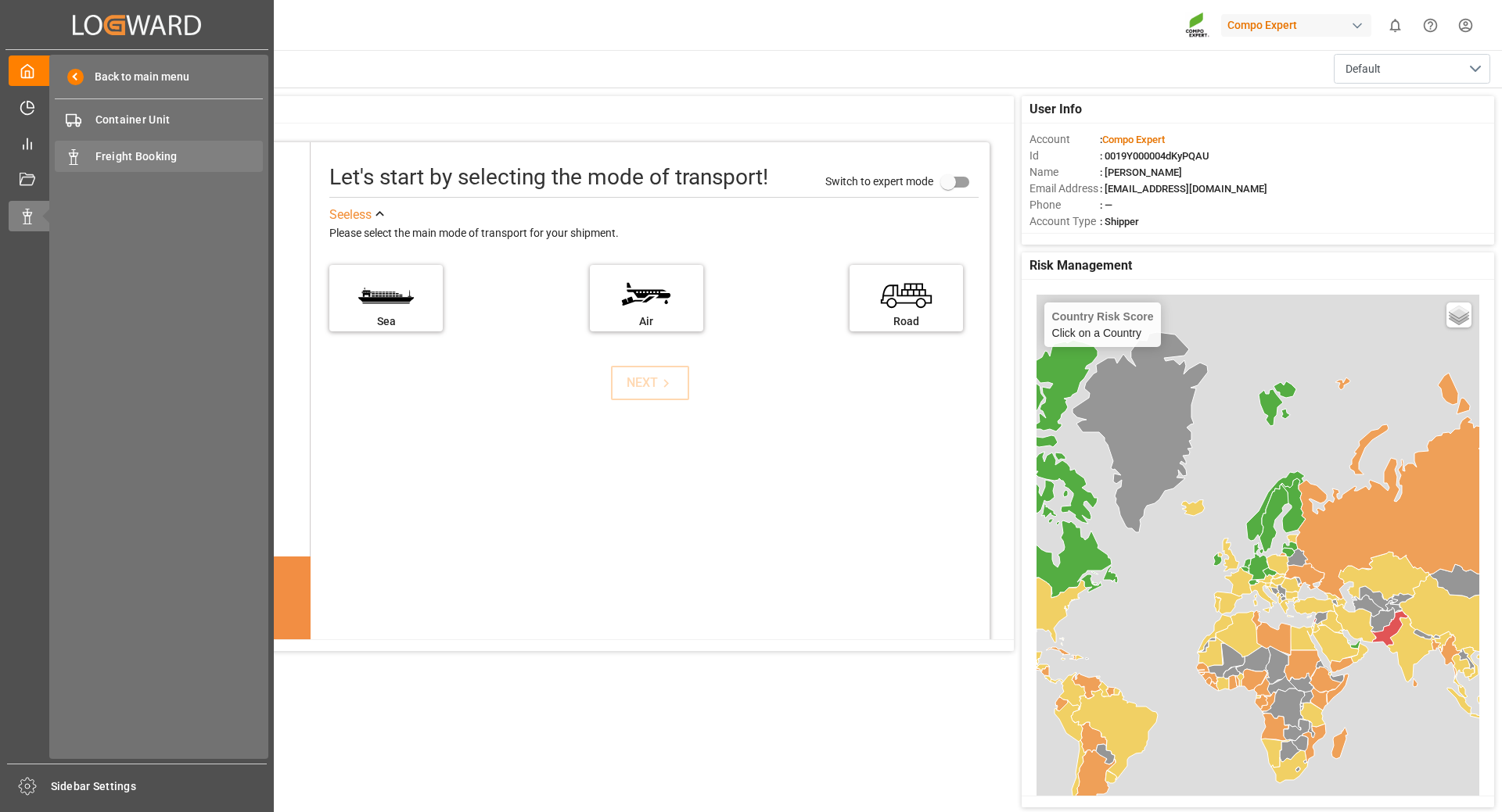
click at [127, 152] on span "Freight Booking" at bounding box center [179, 157] width 168 height 17
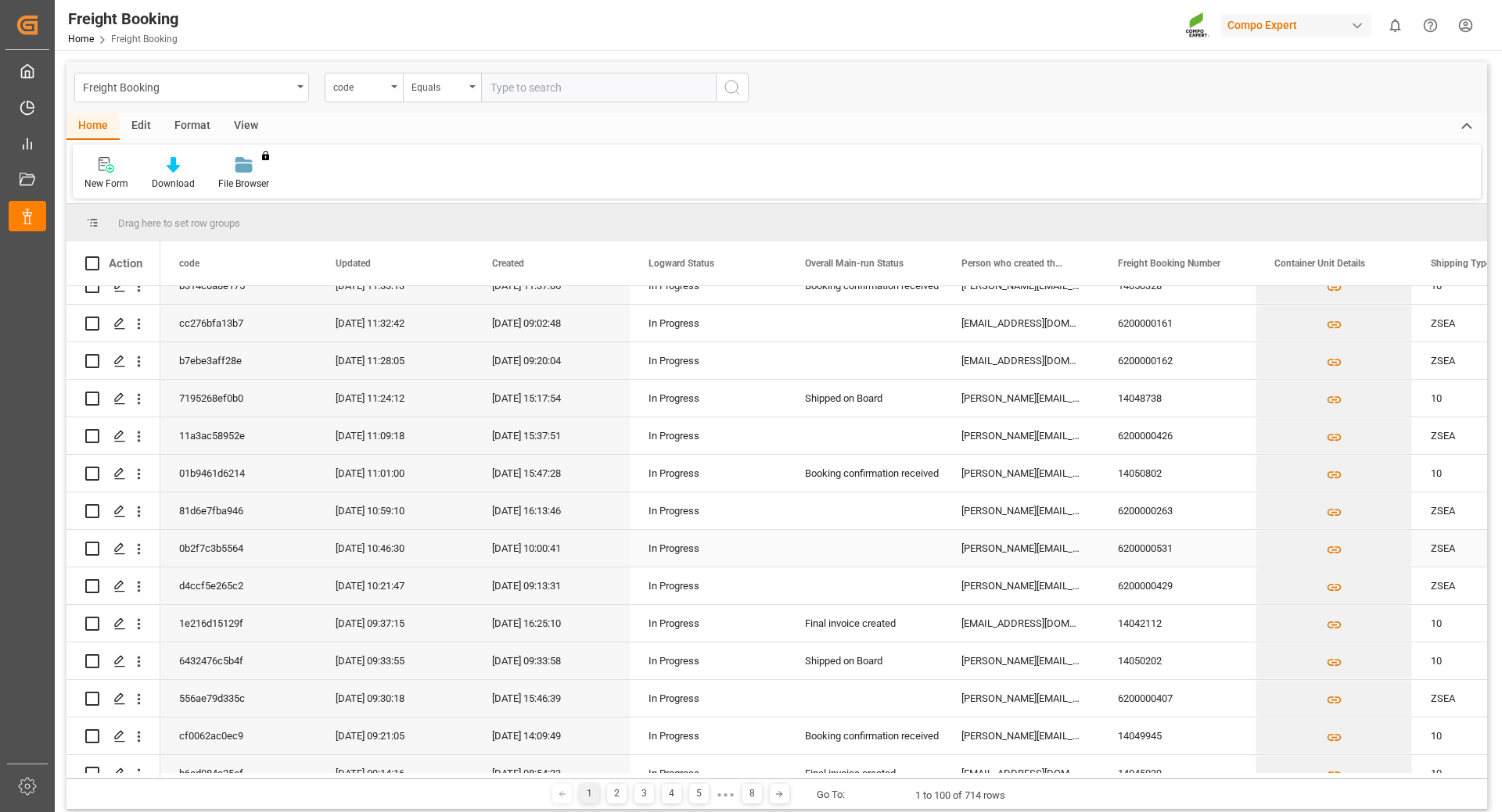
scroll to position [938, 0]
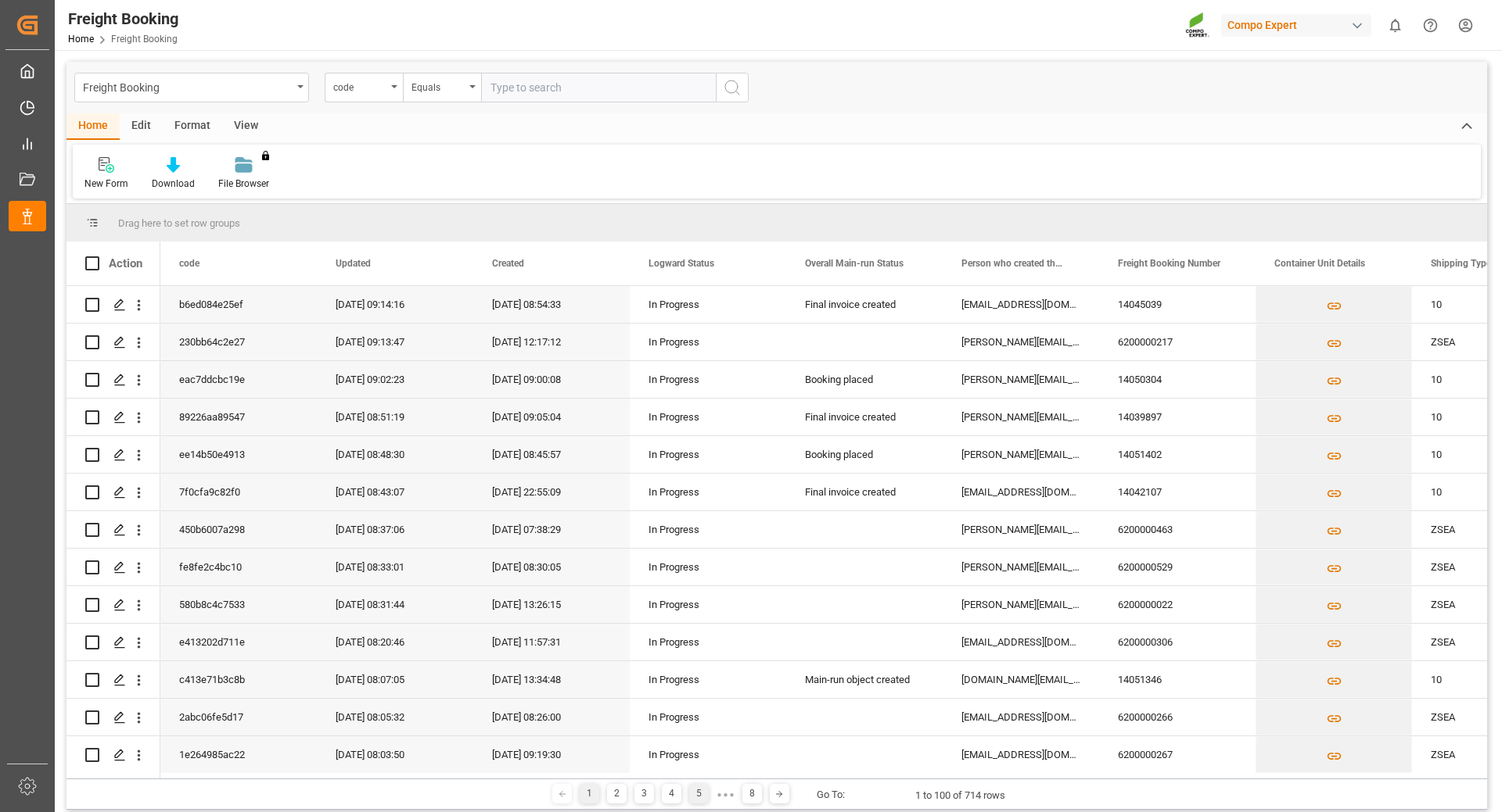
click at [694, 797] on div "5" at bounding box center [698, 793] width 19 height 19
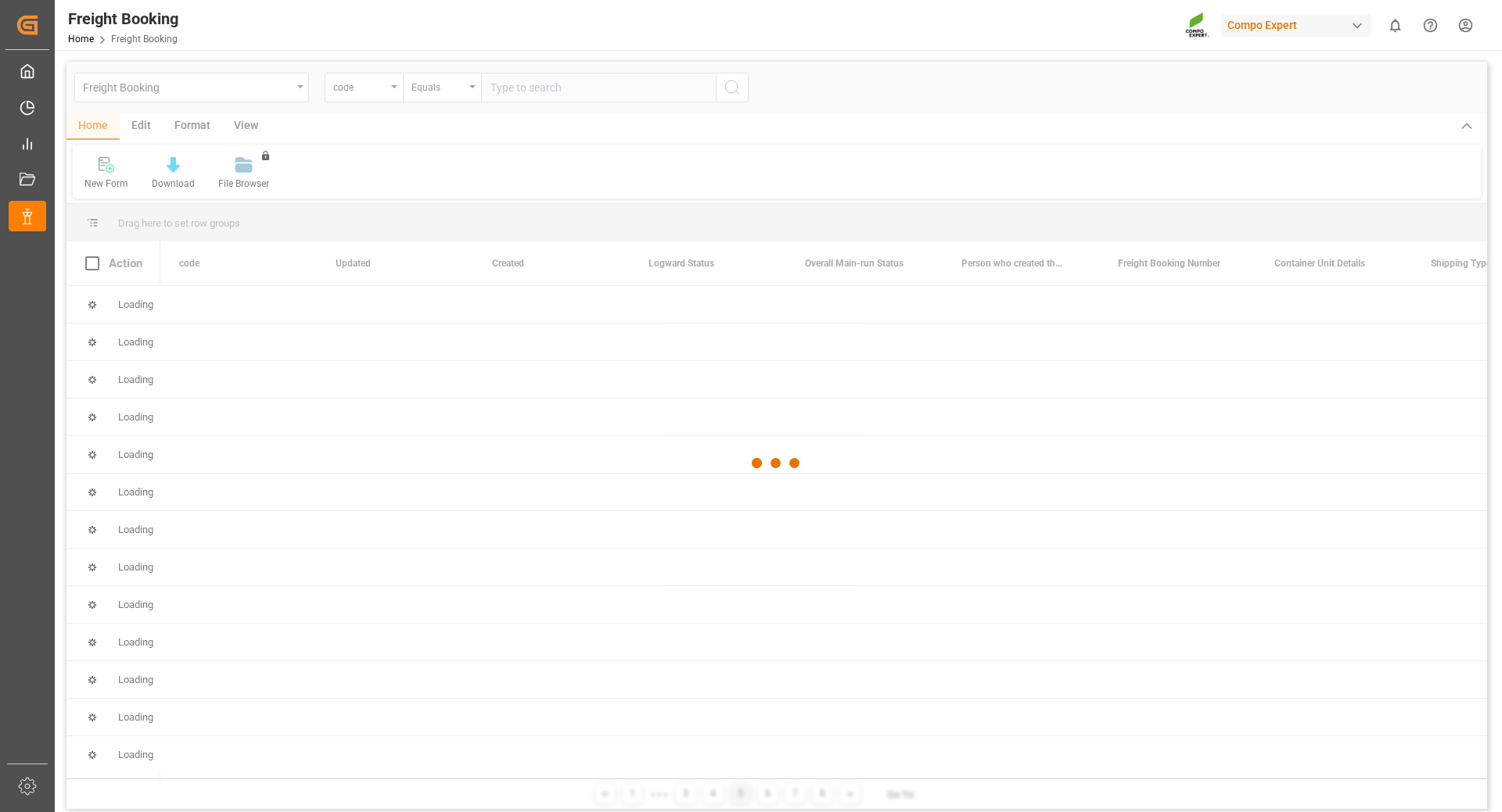
scroll to position [0, 0]
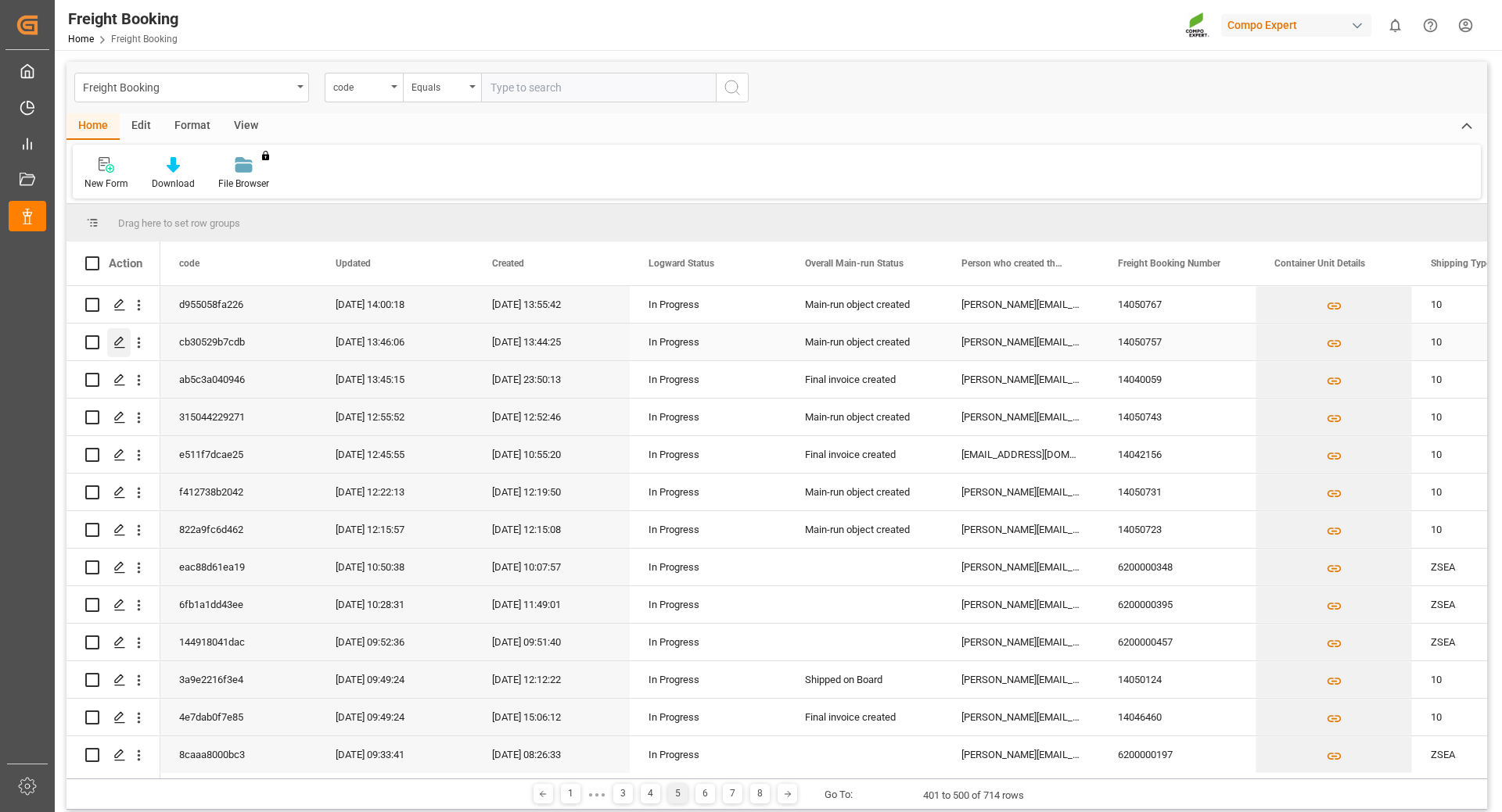
click at [116, 342] on polygon "Press SPACE to select this row." at bounding box center [119, 341] width 7 height 7
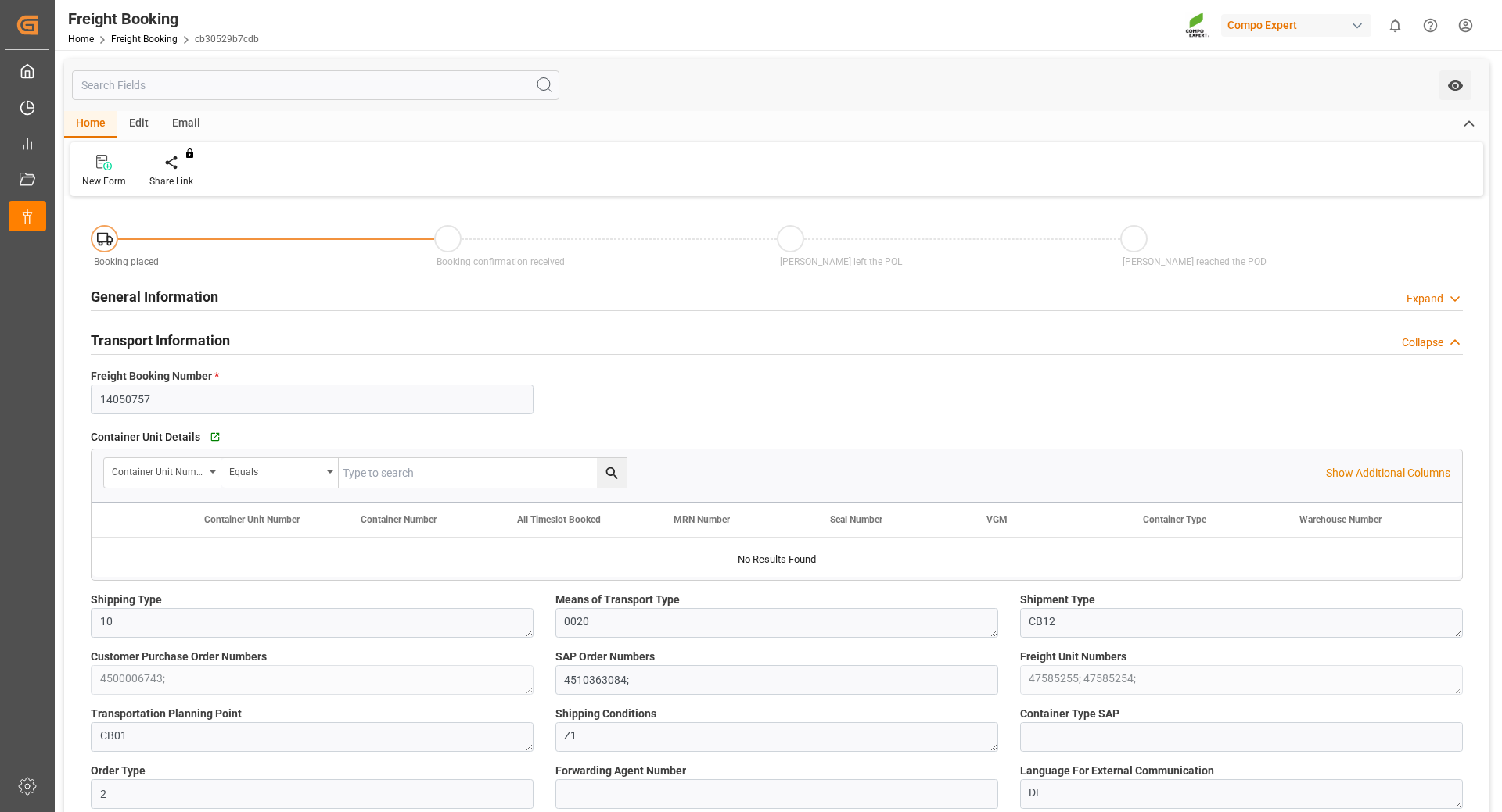
type input "BEANR"
type input "BRVIX"
type input "40"
type input "43000"
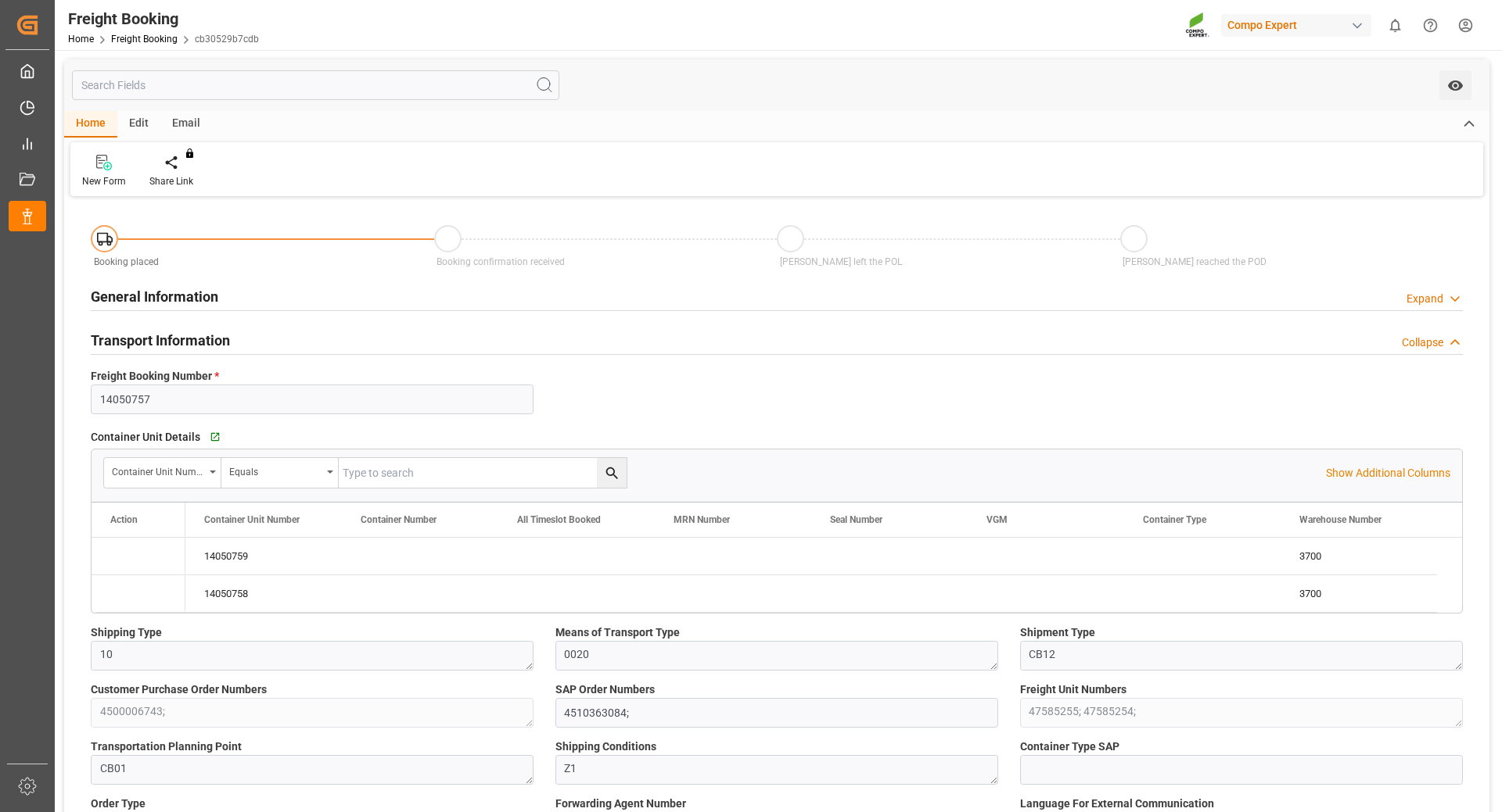
type input "15.10.2025 00:00"
type input "11.08.2025 13:45"
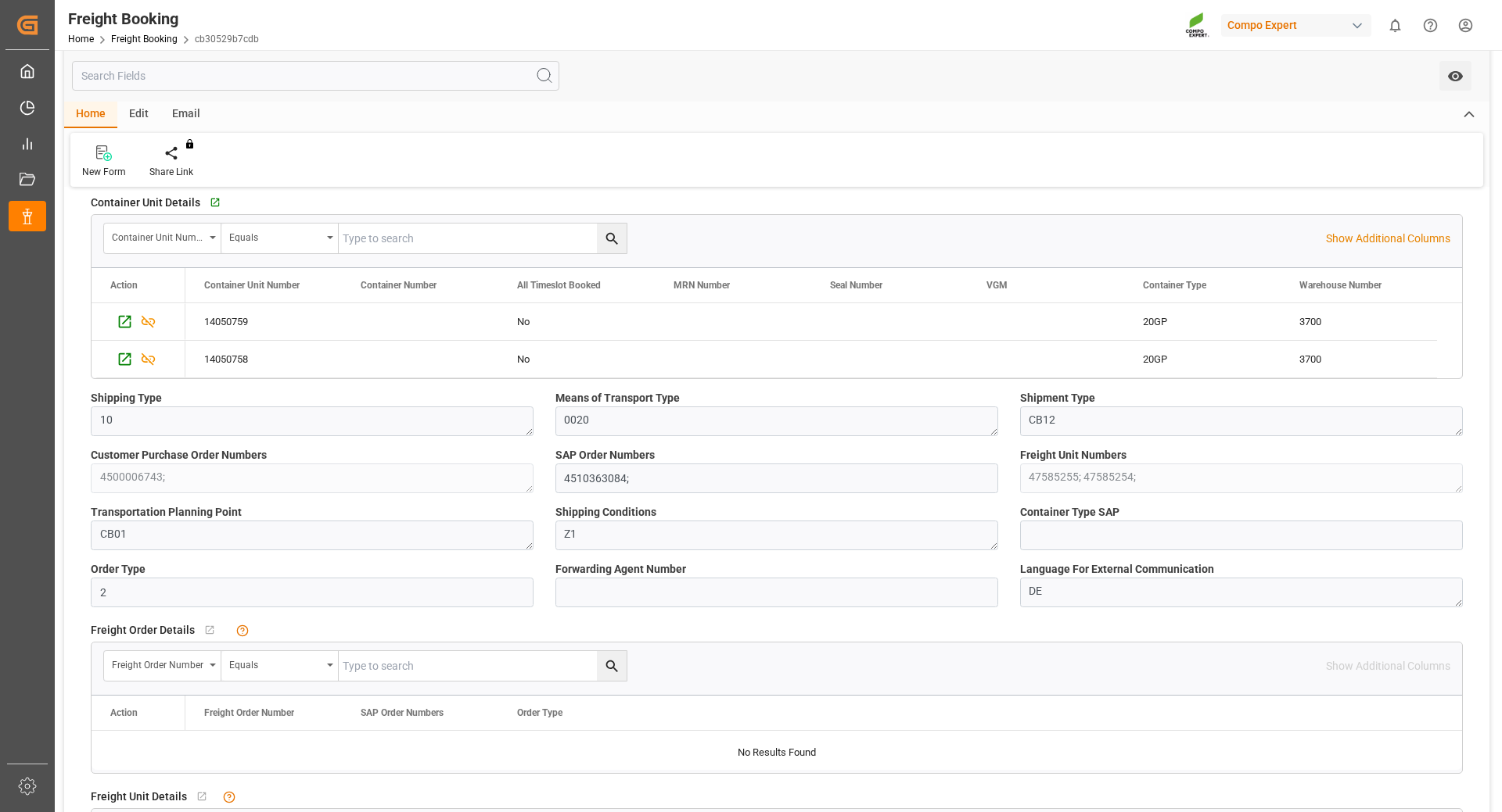
scroll to position [312, 0]
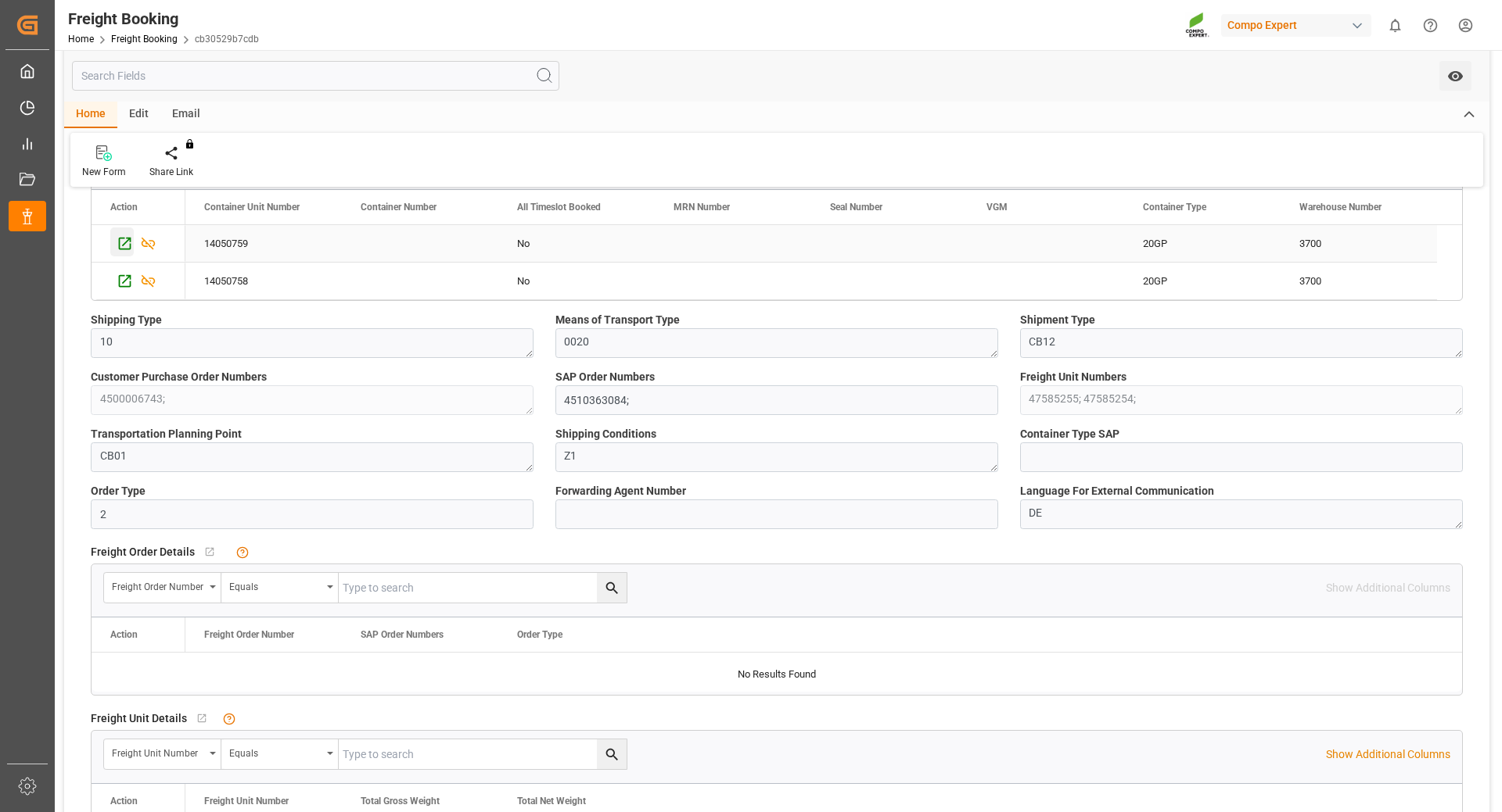
click at [122, 242] on icon "Press SPACE to select this row." at bounding box center [125, 244] width 17 height 17
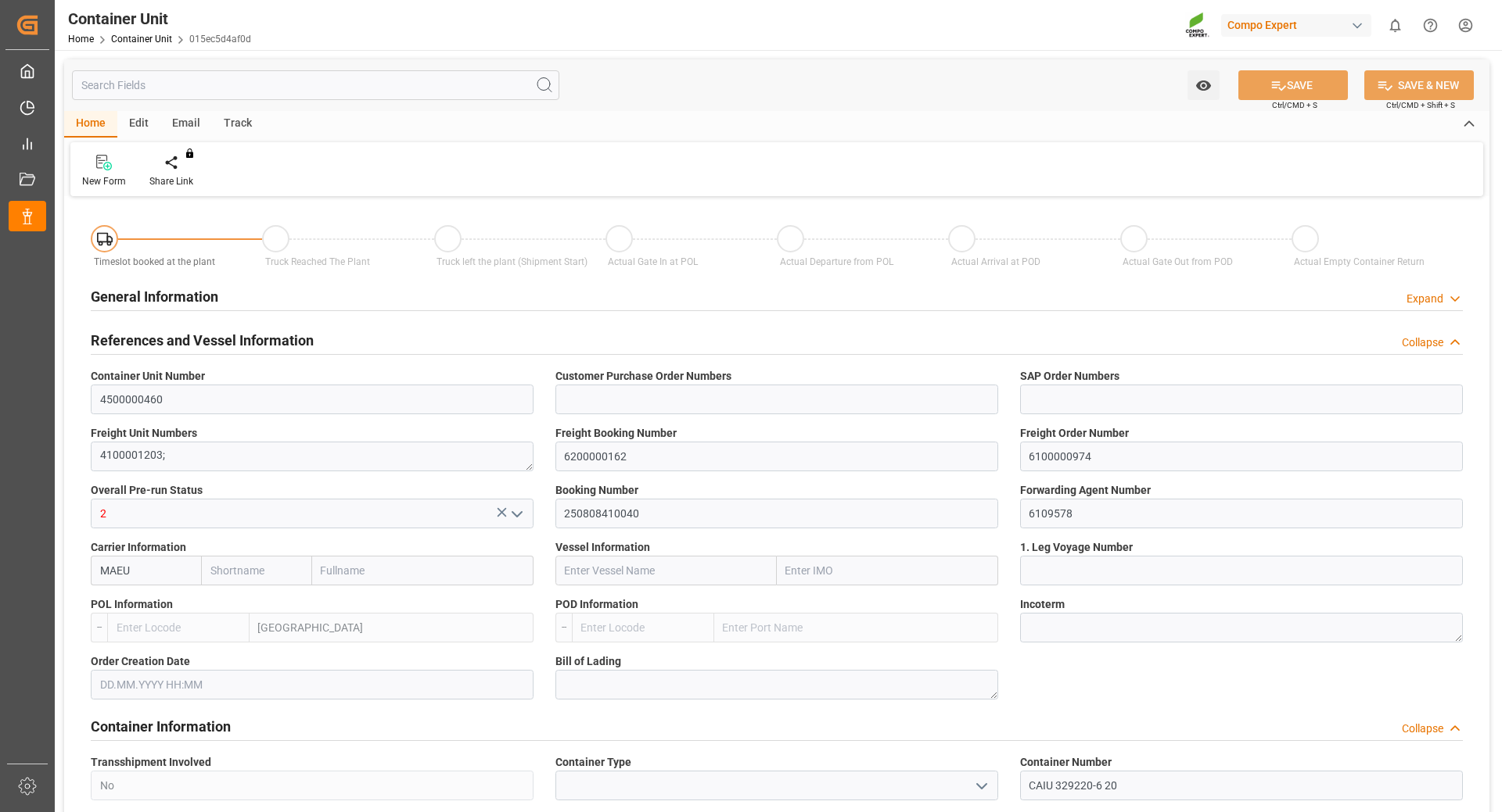
type input "Maersk"
type input "Maersk Line AS"
type input "DEHAM"
type input "0"
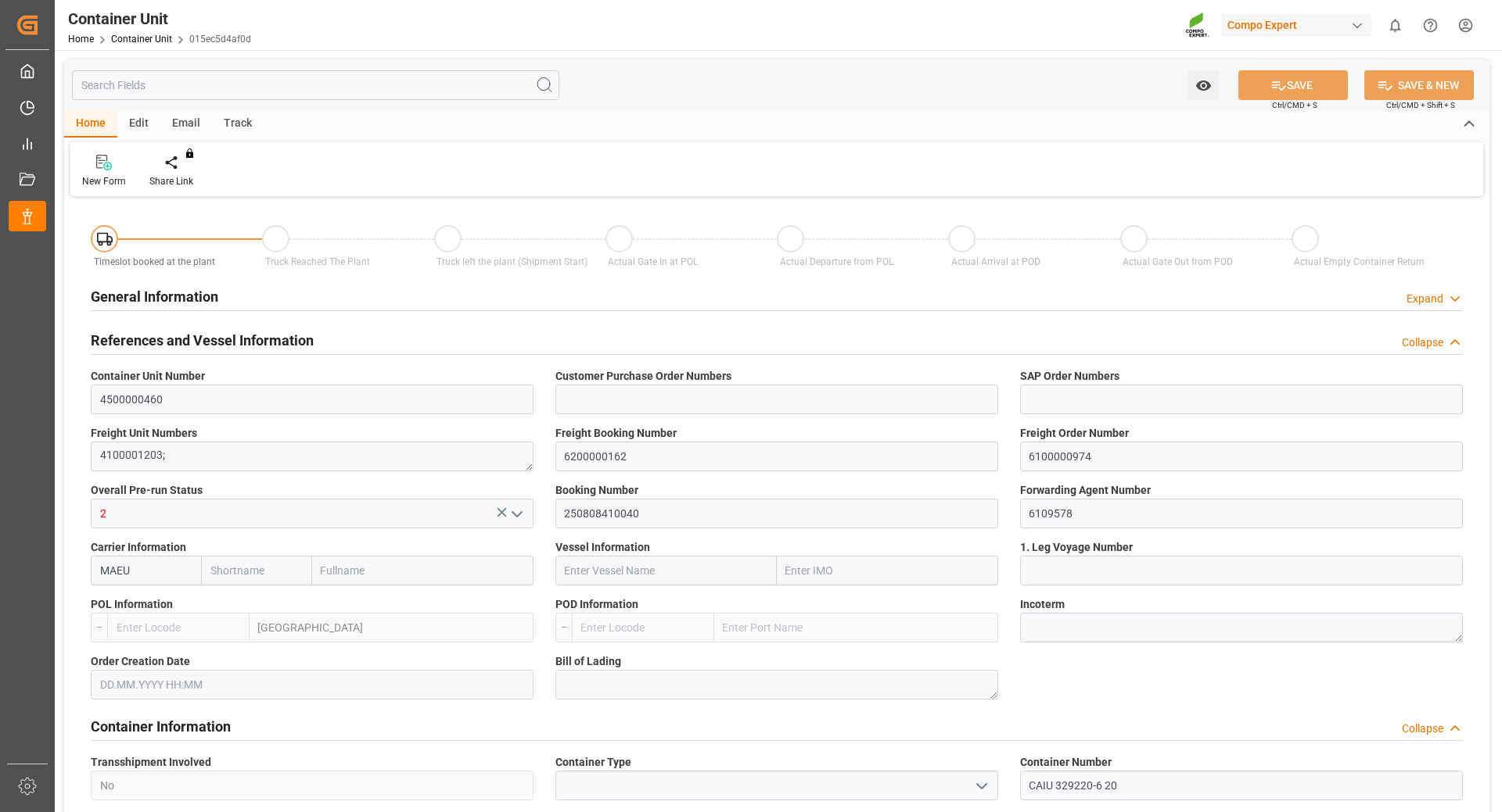
type input "0"
type input "9828"
type input "14.08.2025"
click at [169, 171] on div at bounding box center [183, 162] width 67 height 17
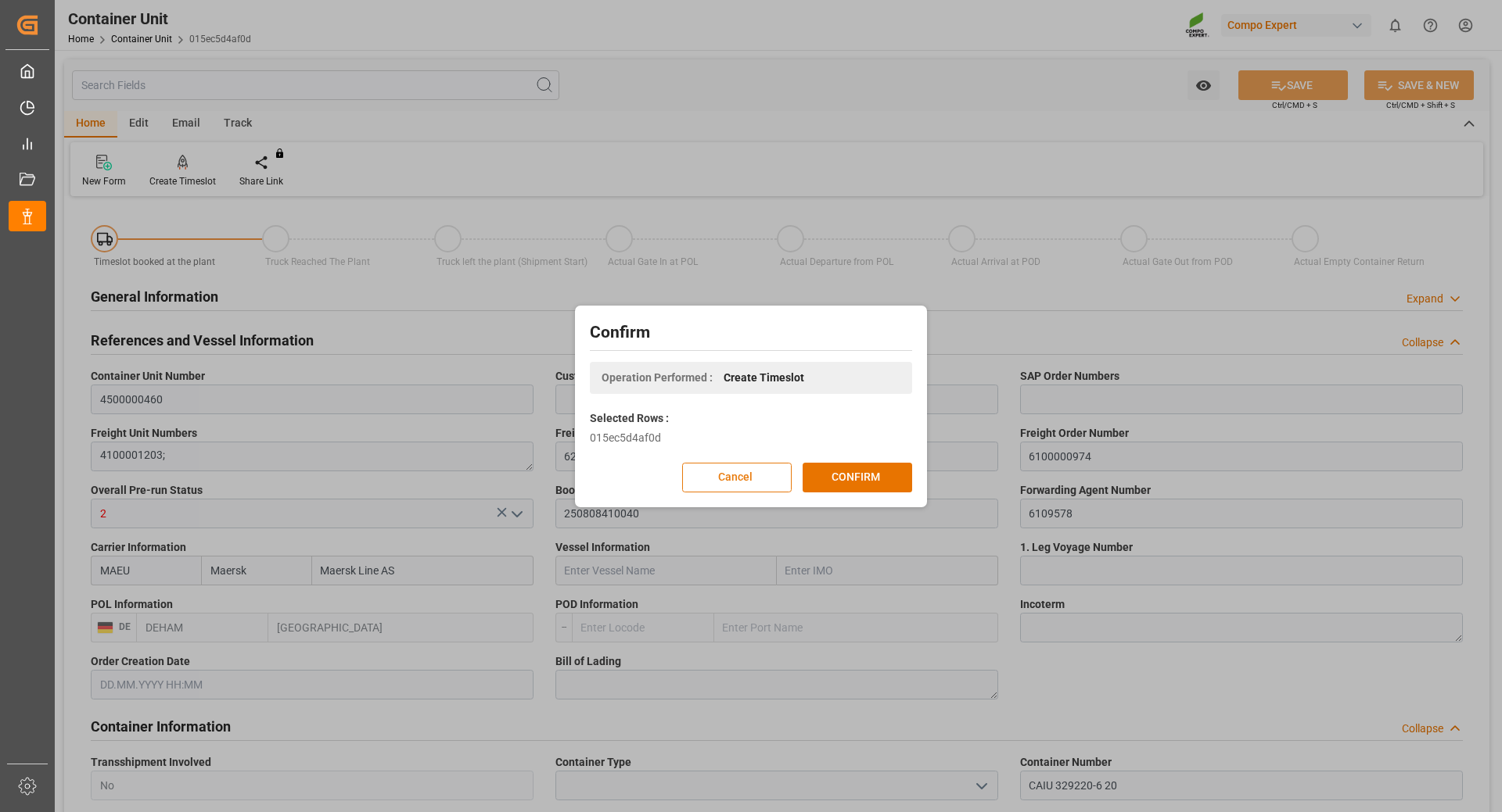
click at [732, 478] on button "Cancel" at bounding box center [737, 477] width 109 height 30
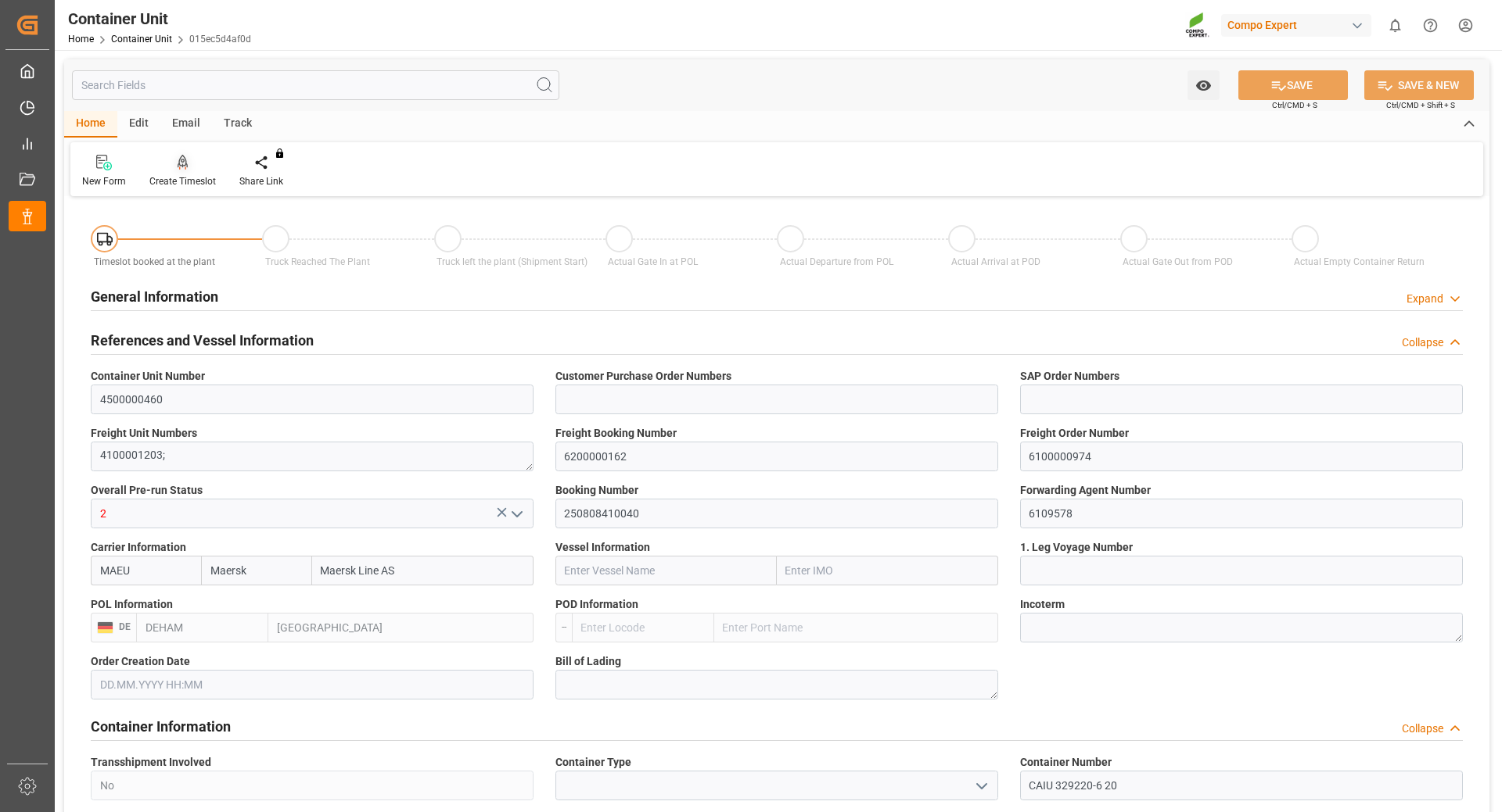
click at [180, 170] on icon at bounding box center [183, 162] width 11 height 16
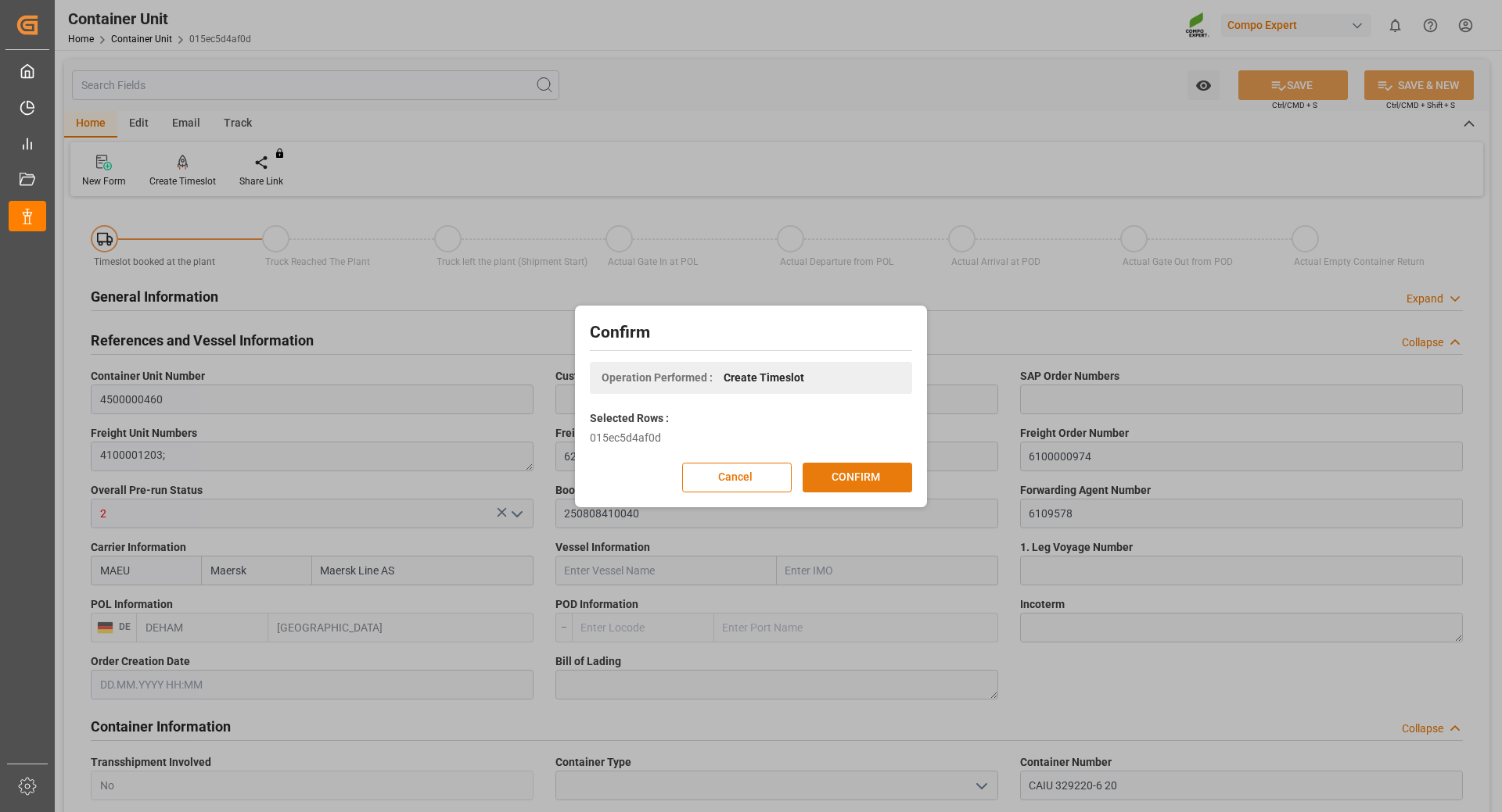
click at [869, 466] on button "CONFIRM" at bounding box center [857, 477] width 109 height 30
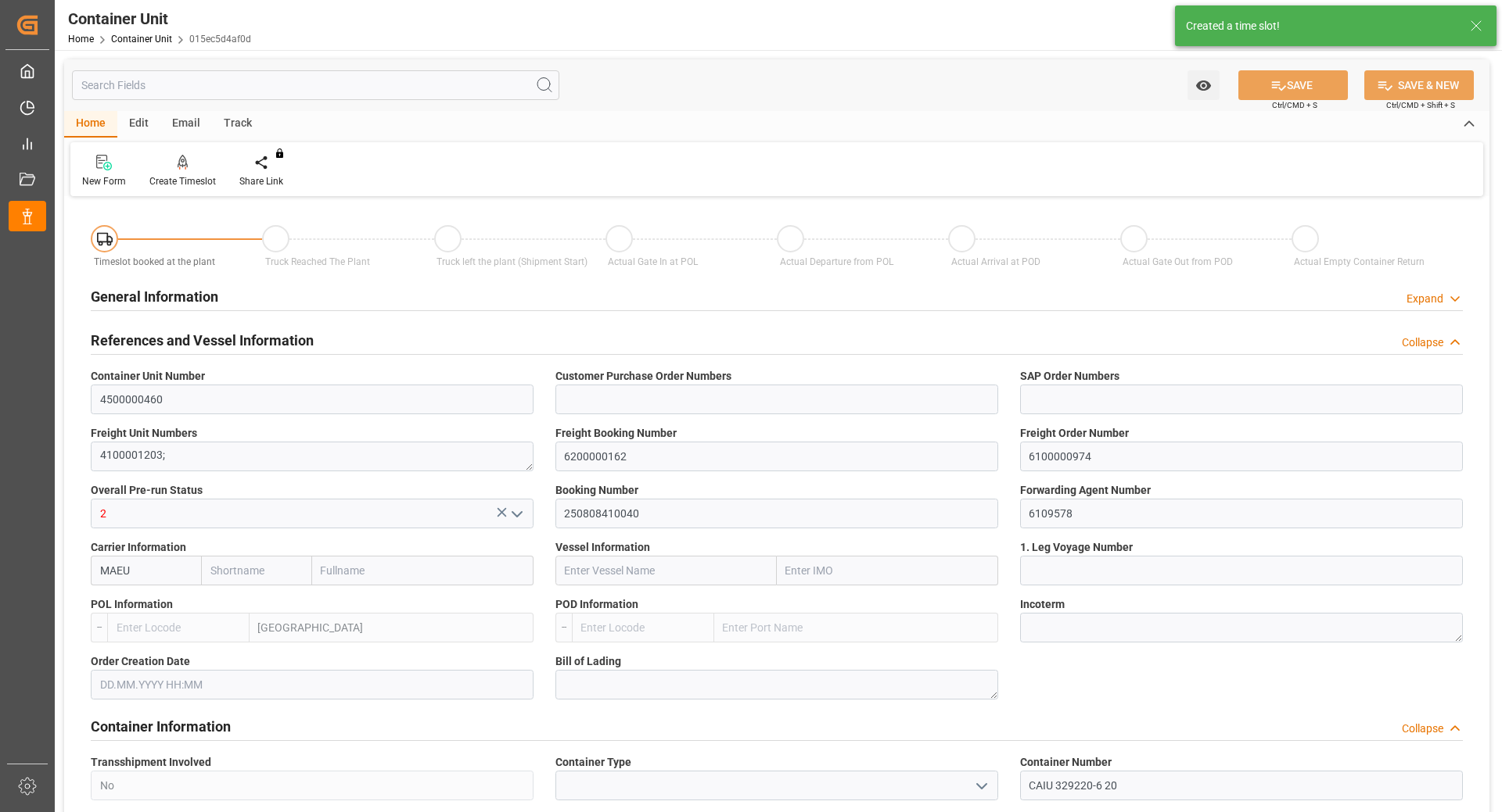
type input "Maersk"
type input "Maersk Line AS"
type input "DEHAM"
type input "0"
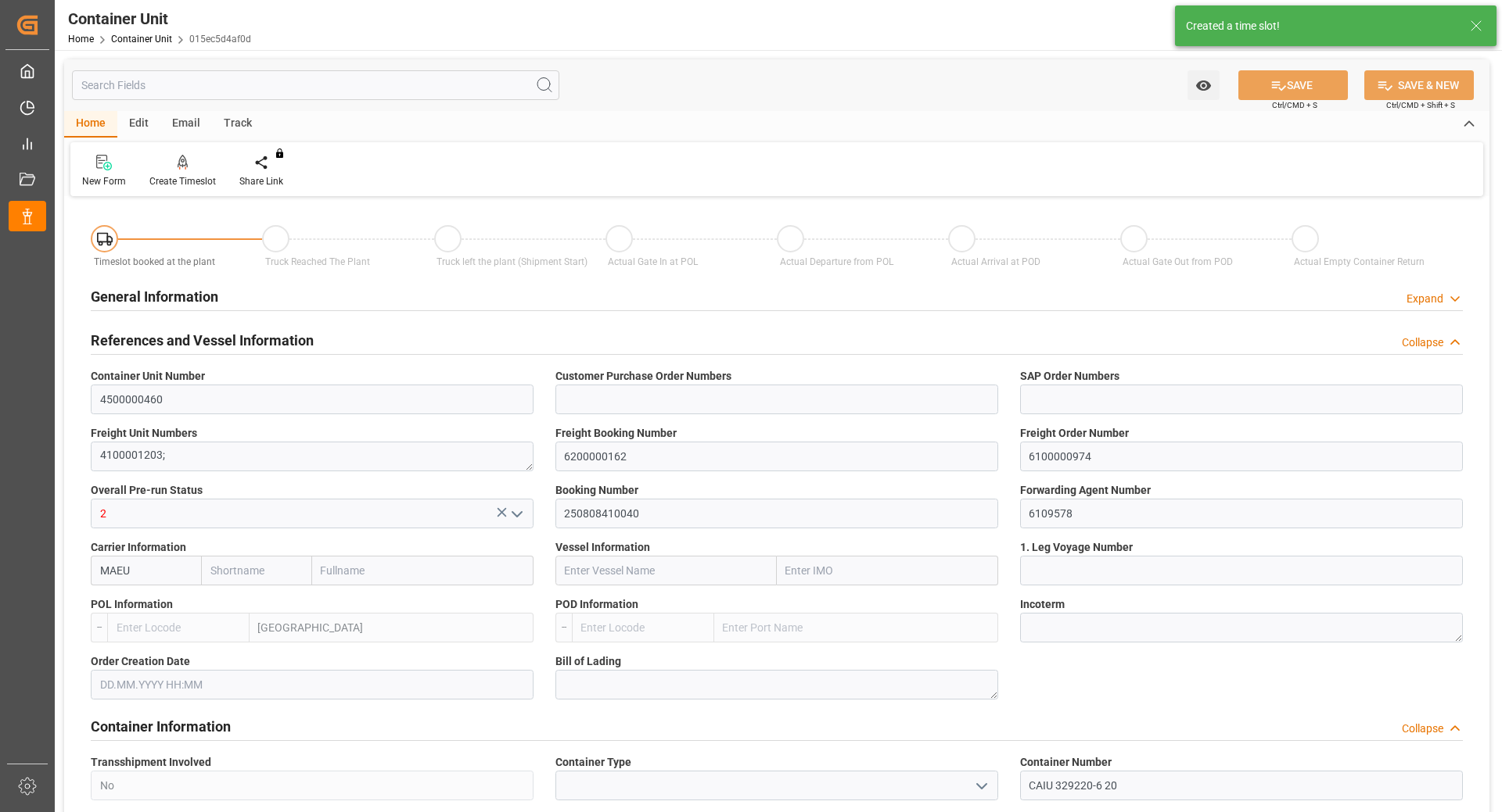
type input "0"
type input "9828"
type input "14.08.2025"
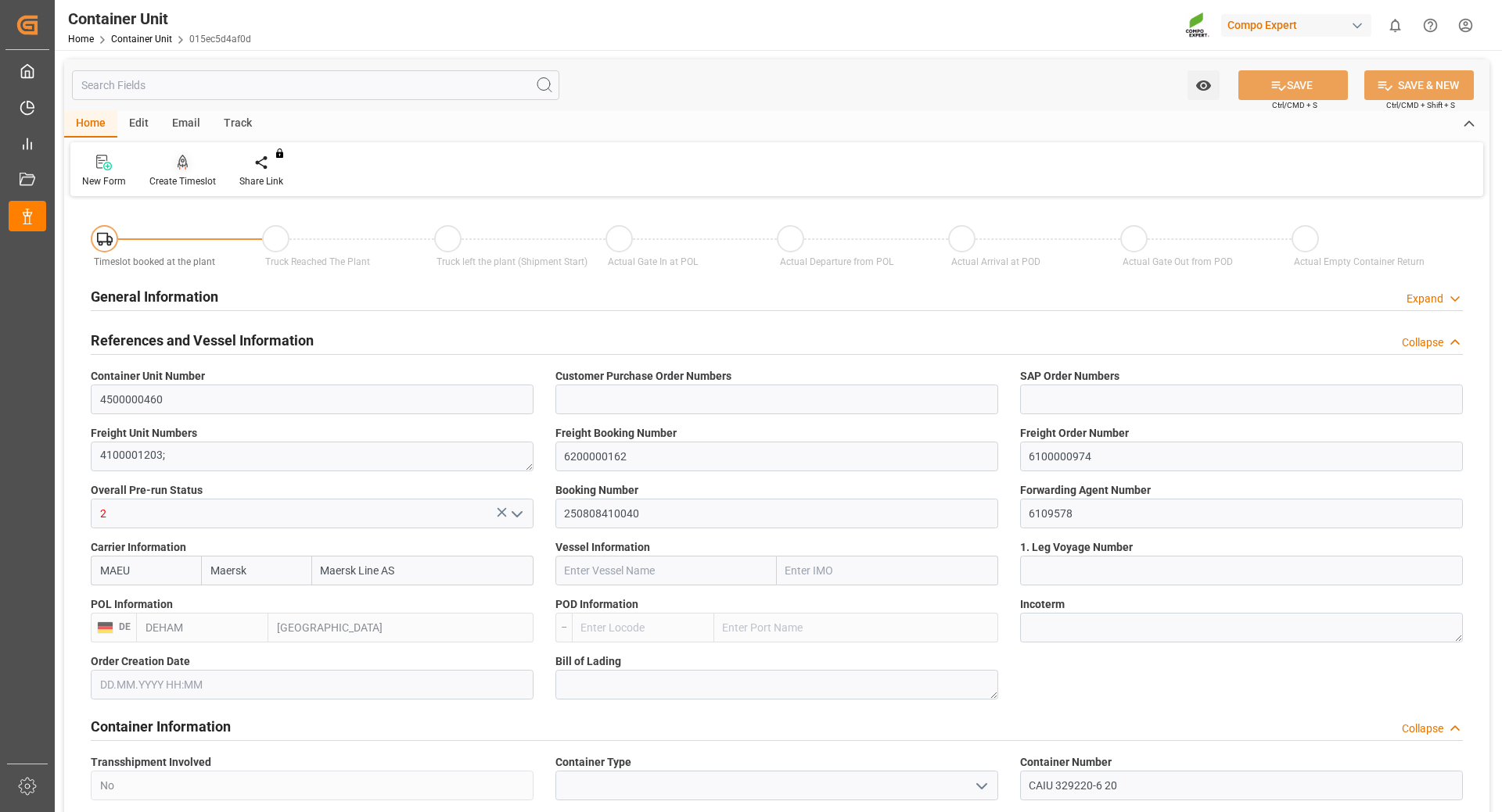
click at [172, 166] on div at bounding box center [183, 162] width 67 height 17
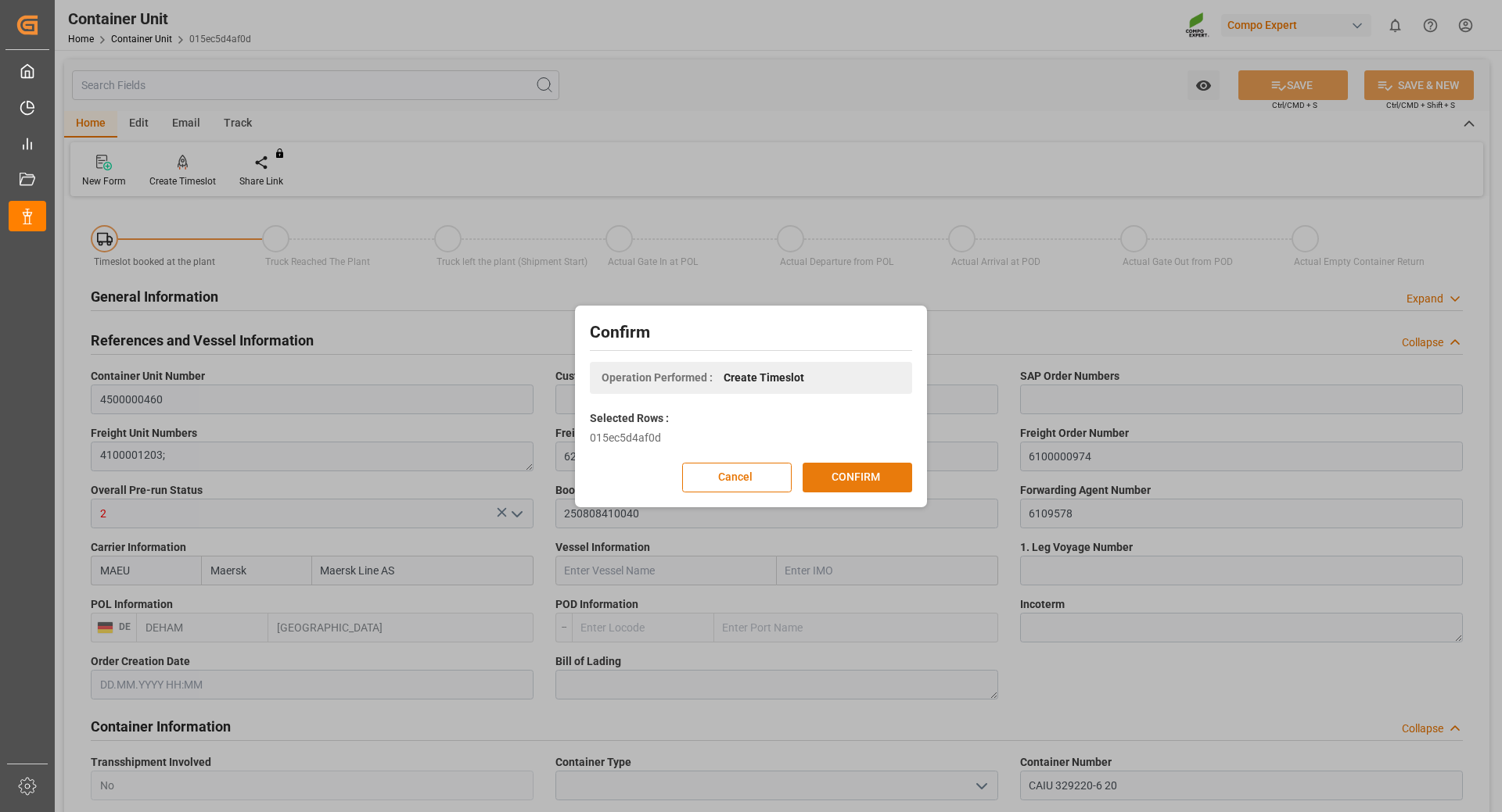
click at [856, 477] on button "CONFIRM" at bounding box center [857, 477] width 109 height 30
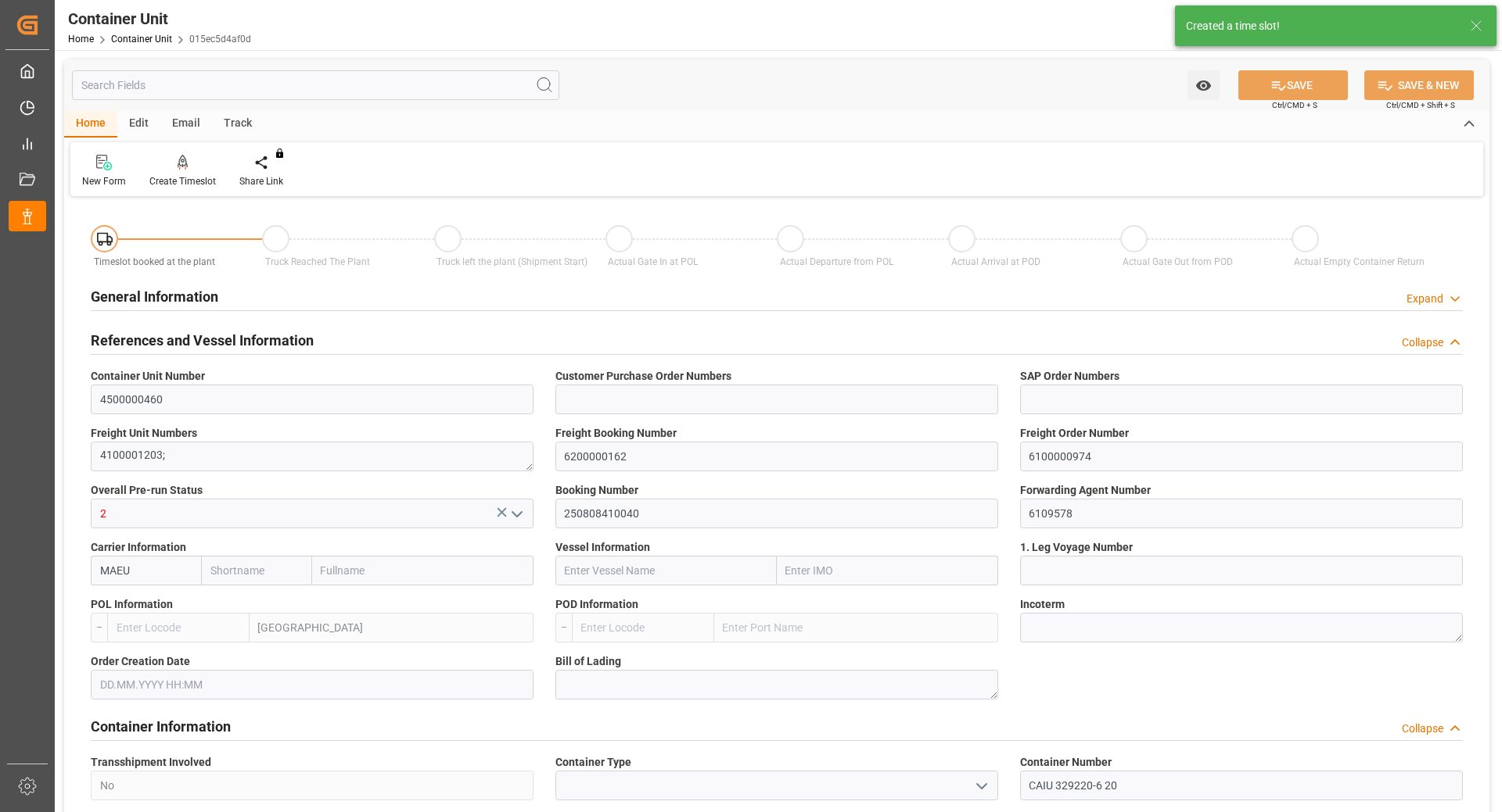
type input "Maersk"
type input "Maersk Line AS"
type input "DEHAM"
type input "0"
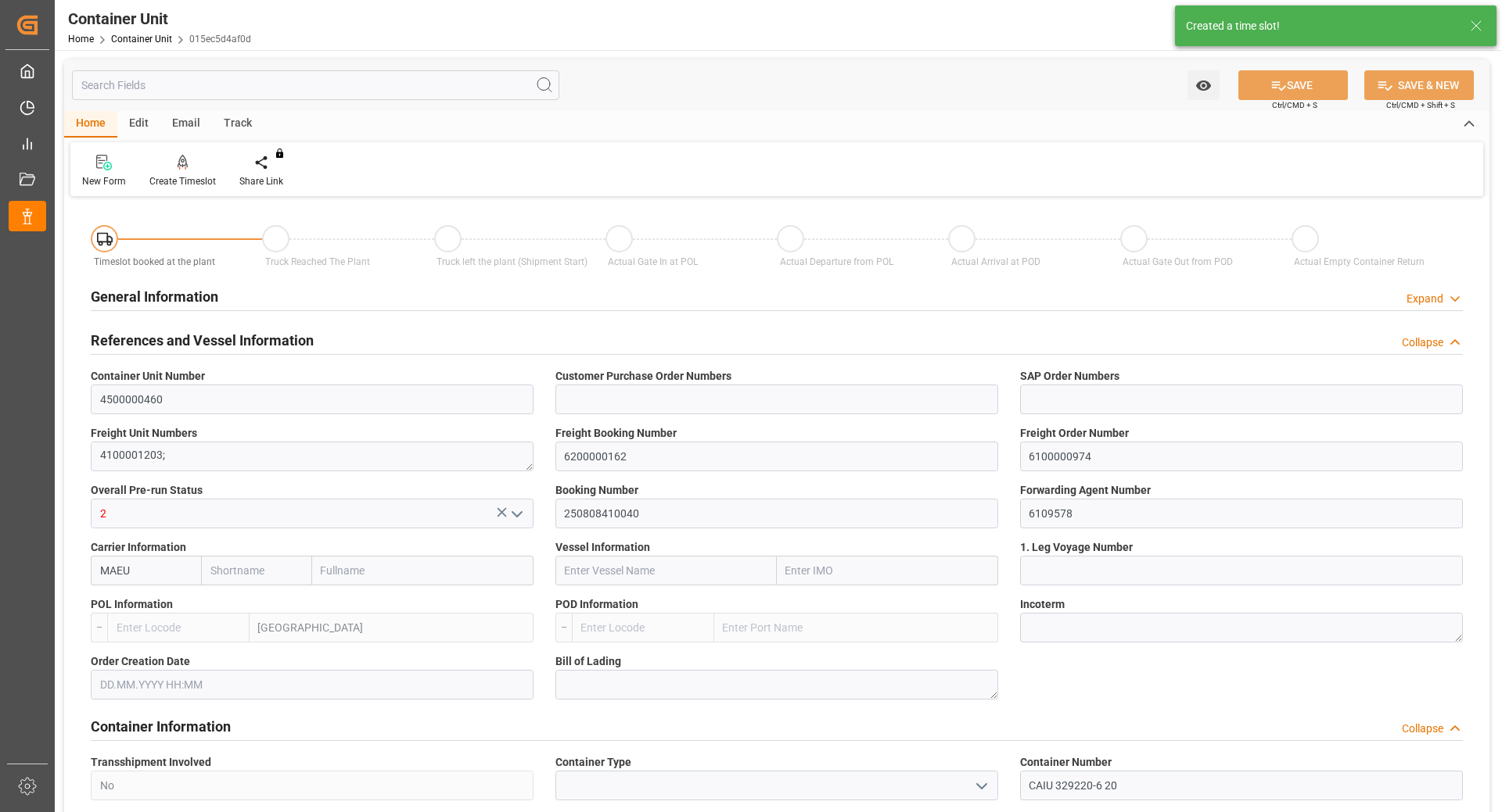
type input "0"
type input "9828"
type input "14.08.2025"
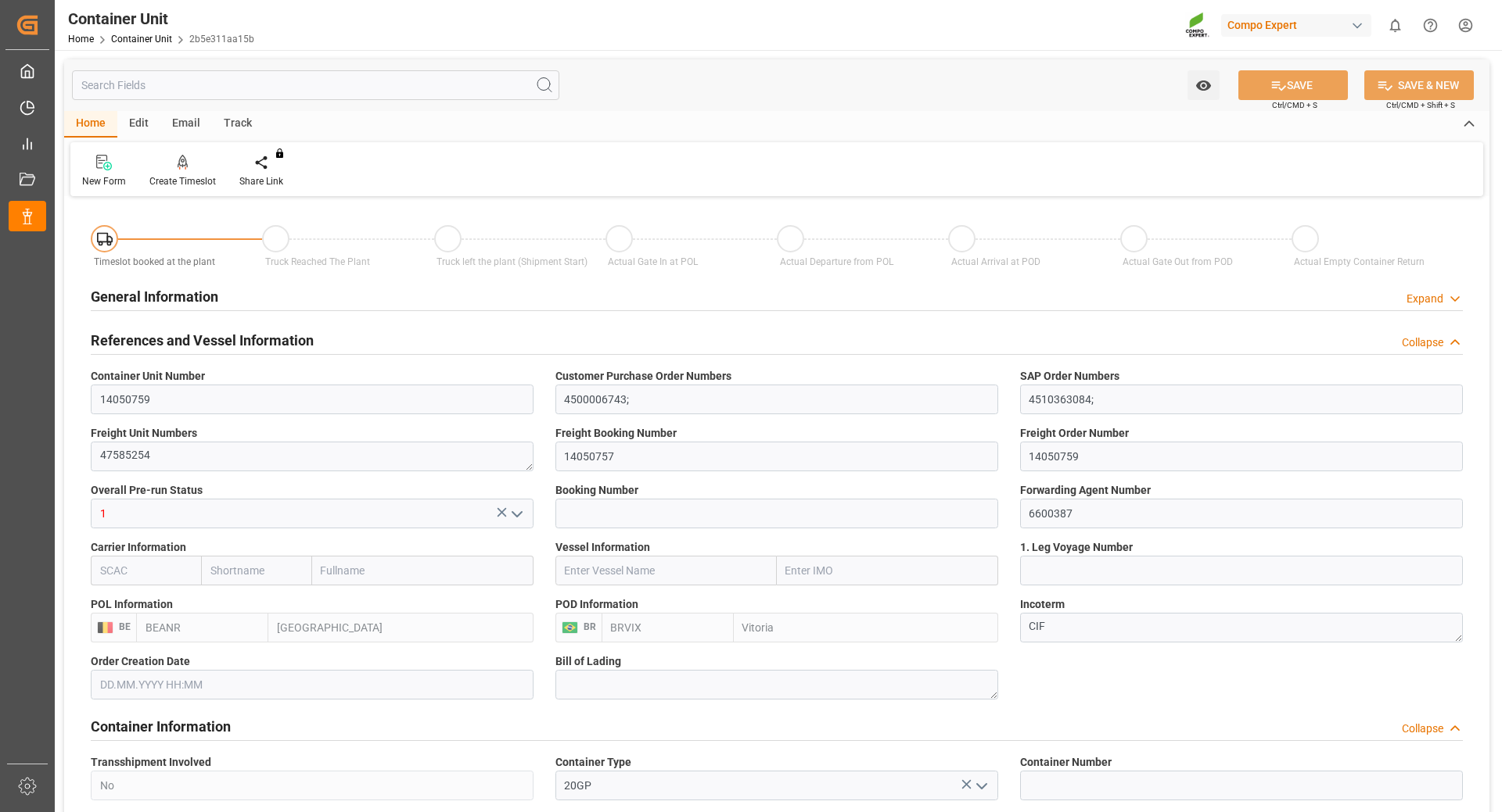
type input "BEANR"
type input "BRVIX"
type input "0"
type input "40"
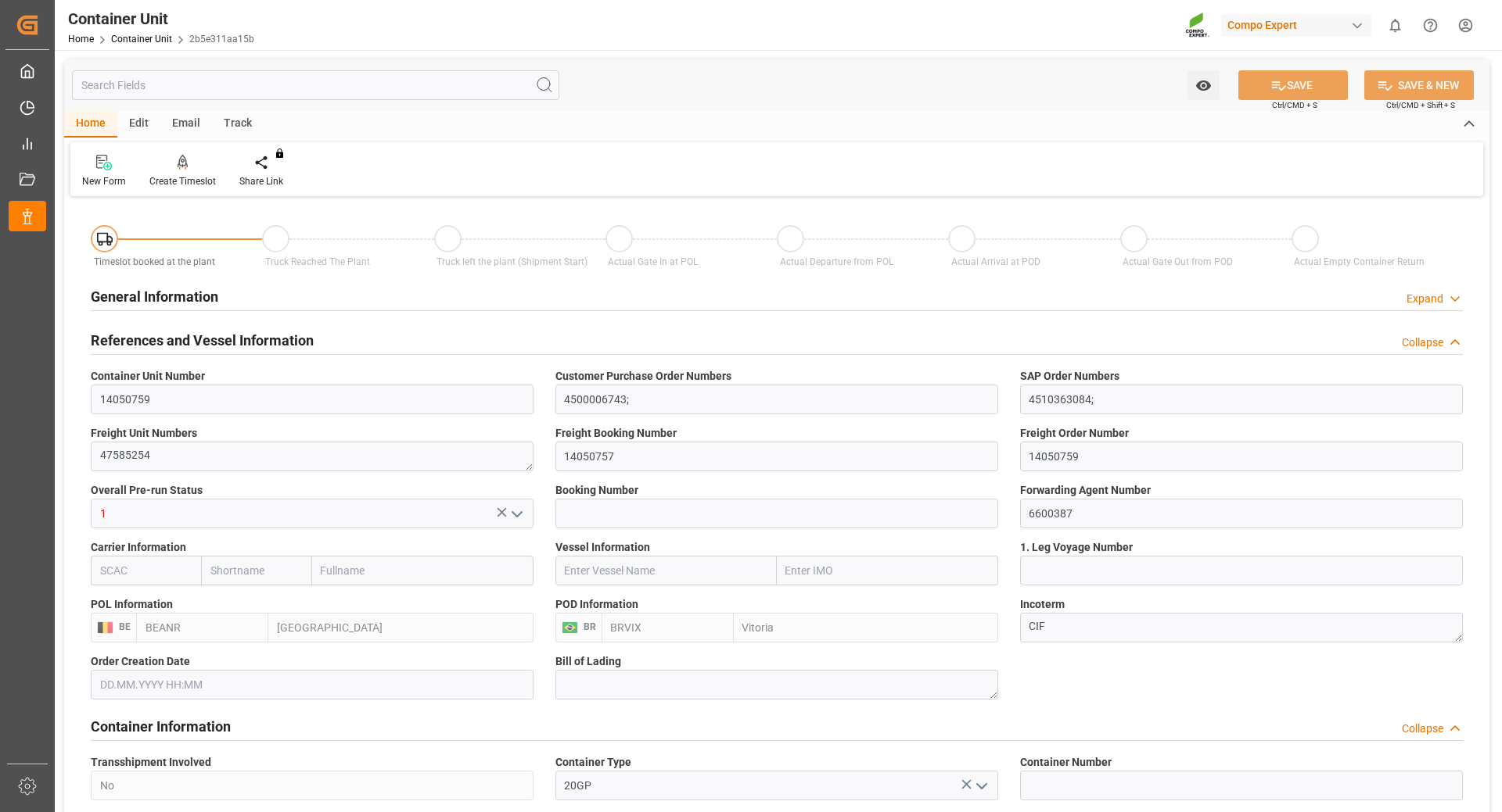
type input "21500"
type input "11.08.2025 13:45"
type input "15.10.2025"
click at [181, 175] on div "Create Timeslot" at bounding box center [183, 181] width 67 height 14
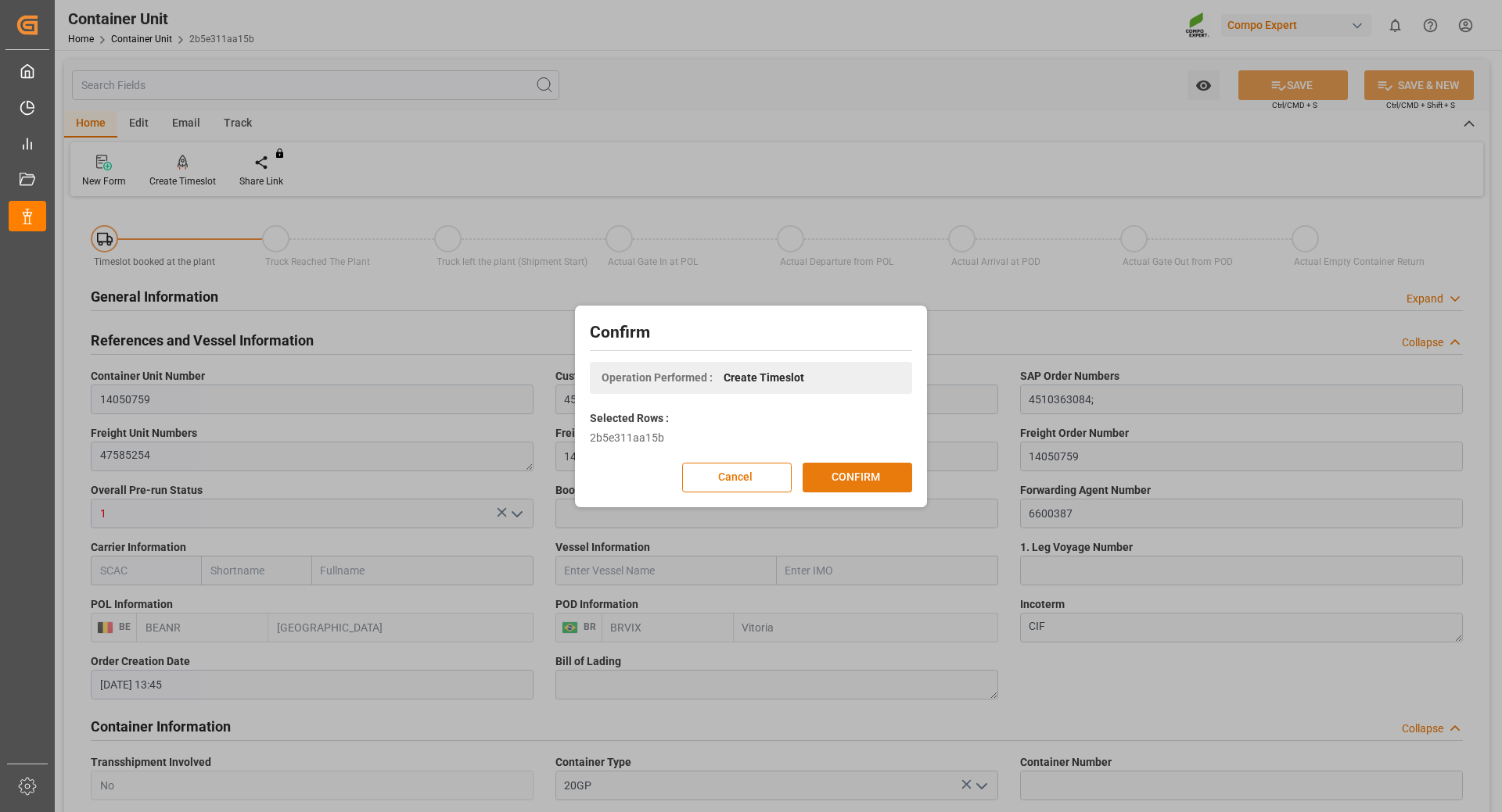
click at [861, 477] on button "CONFIRM" at bounding box center [857, 477] width 109 height 30
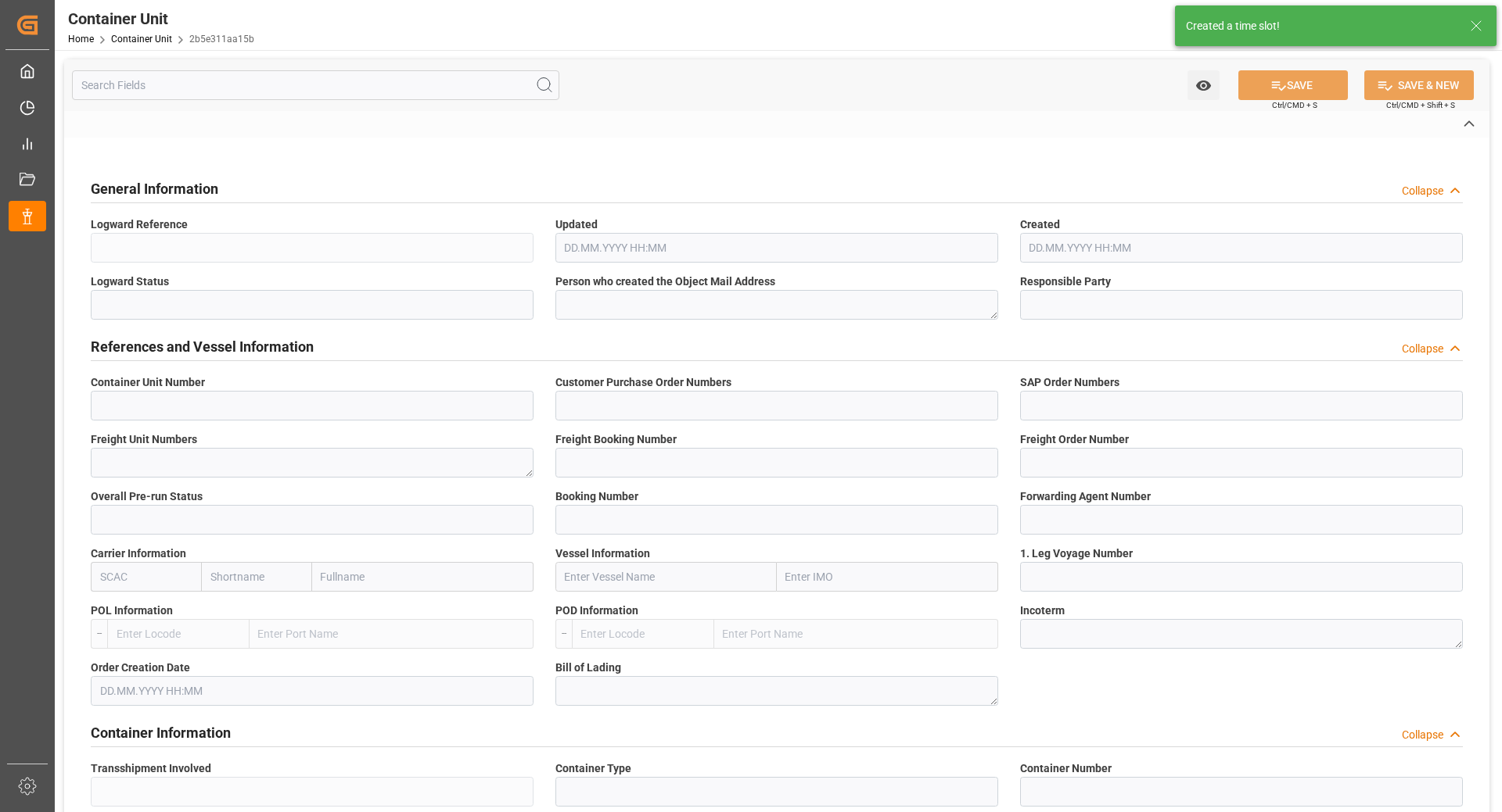
type input "14050759"
type input "4500006743;"
type input "4510363084;"
type textarea "47585254"
type input "14050757"
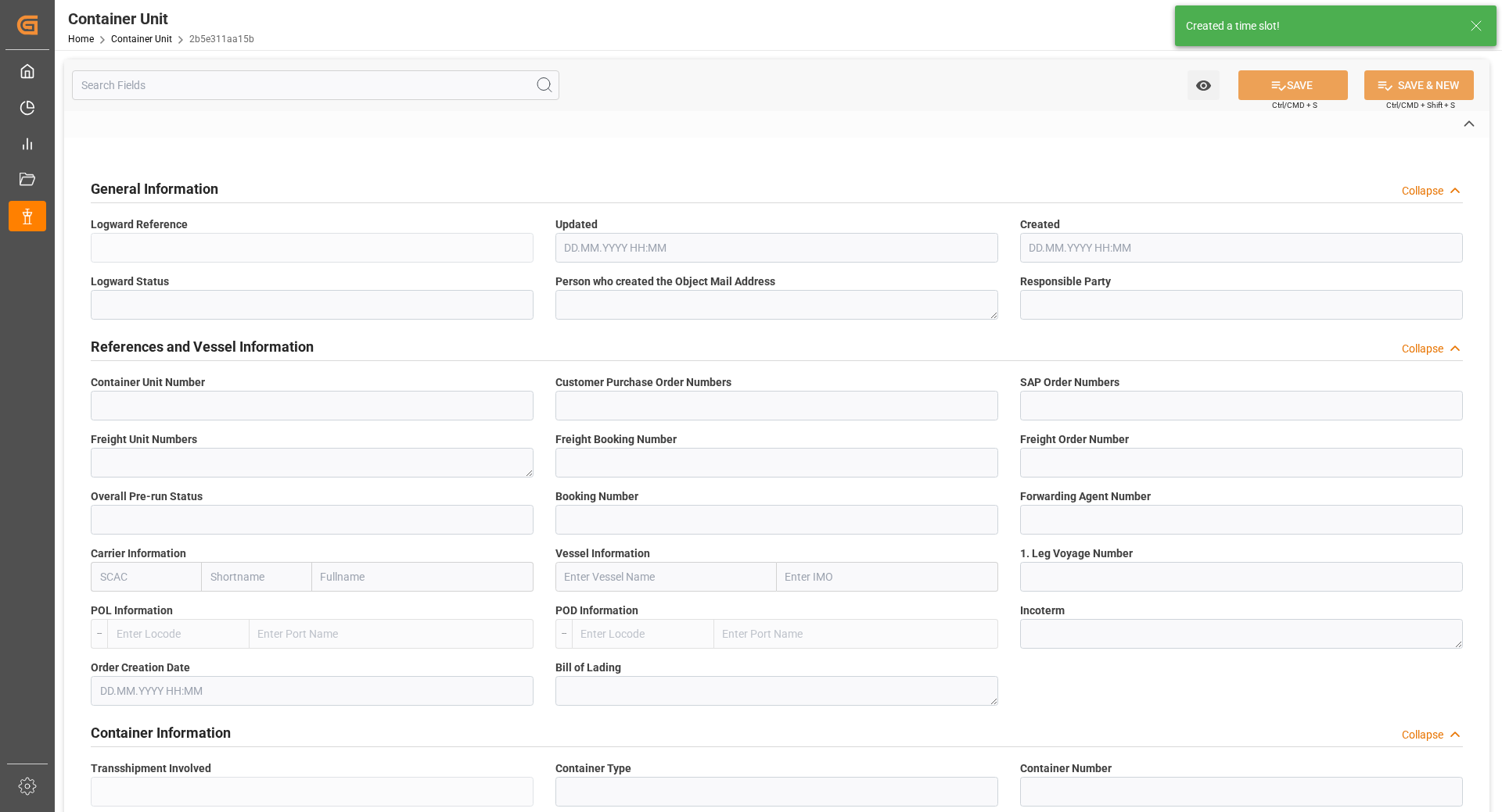
type input "14050759"
type input "1"
type input "6600387"
type input "[GEOGRAPHIC_DATA]"
type input "Vitoria"
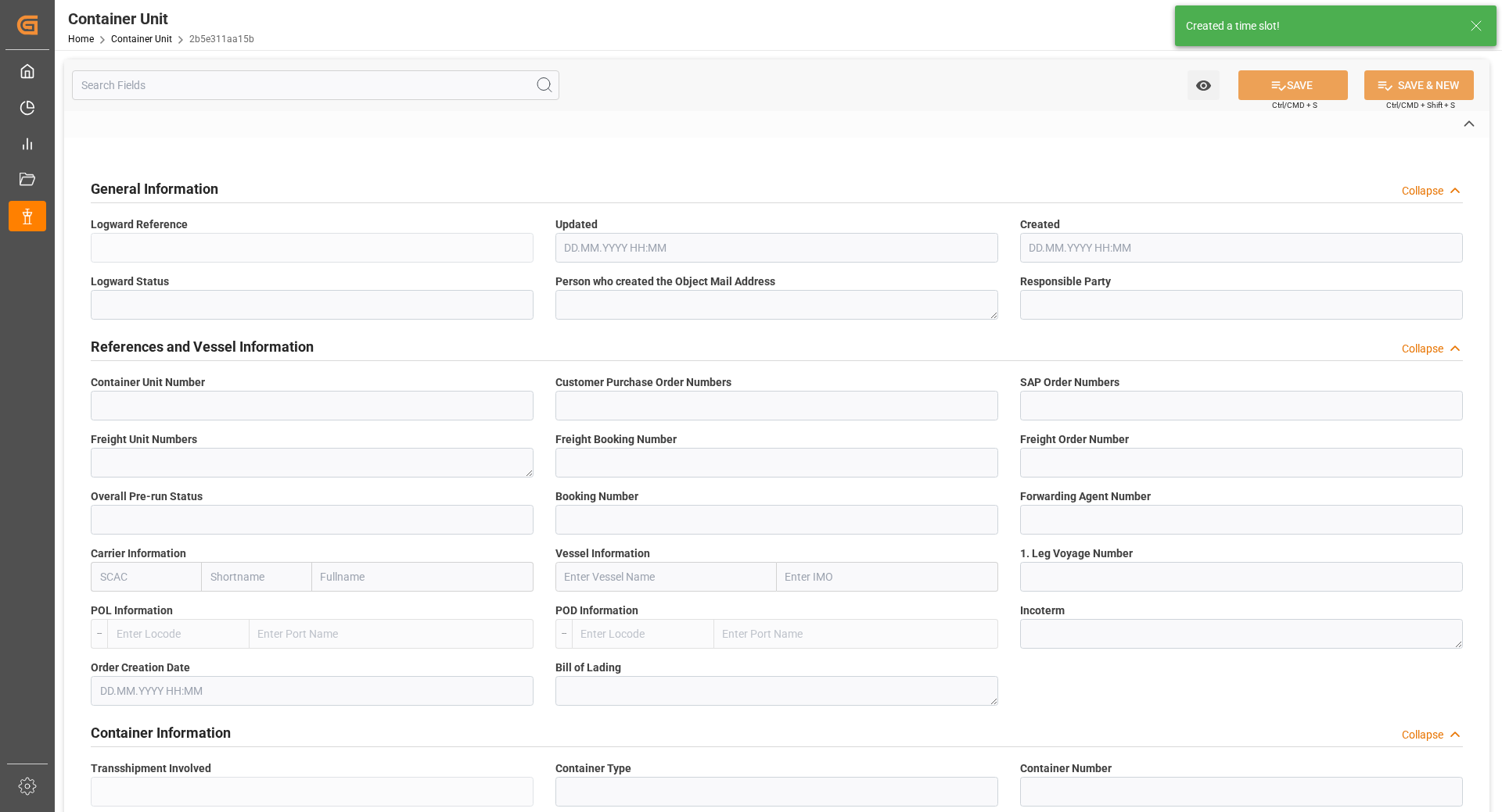
type textarea "CIF"
type input "No"
type input "20GP"
type input "2"
type textarea "30"
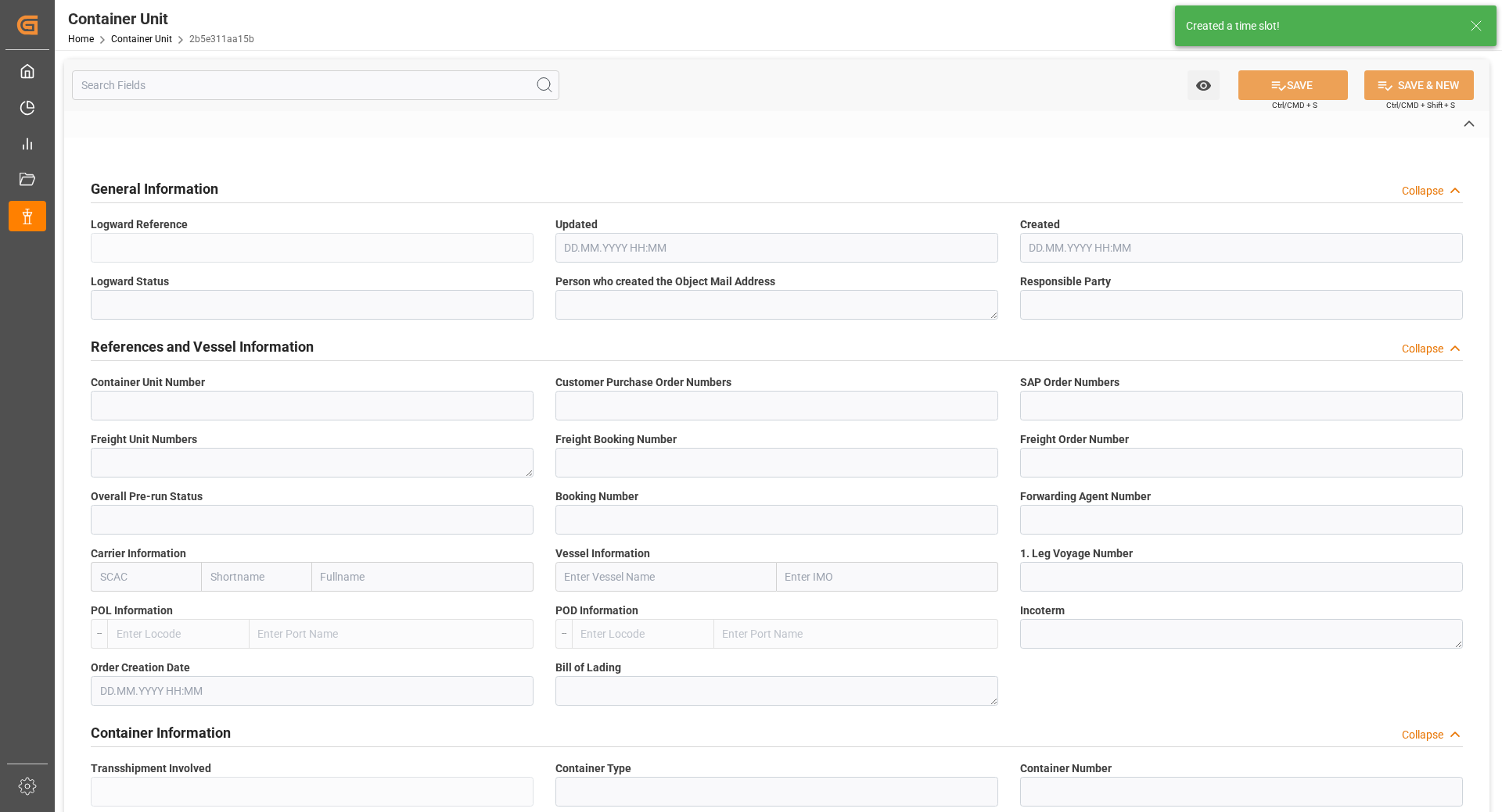
type textarea "Z3"
type input "CB01"
type textarea "COMPO EXPERT Benelux NV"
type textarea "9800"
type input "Belgium"
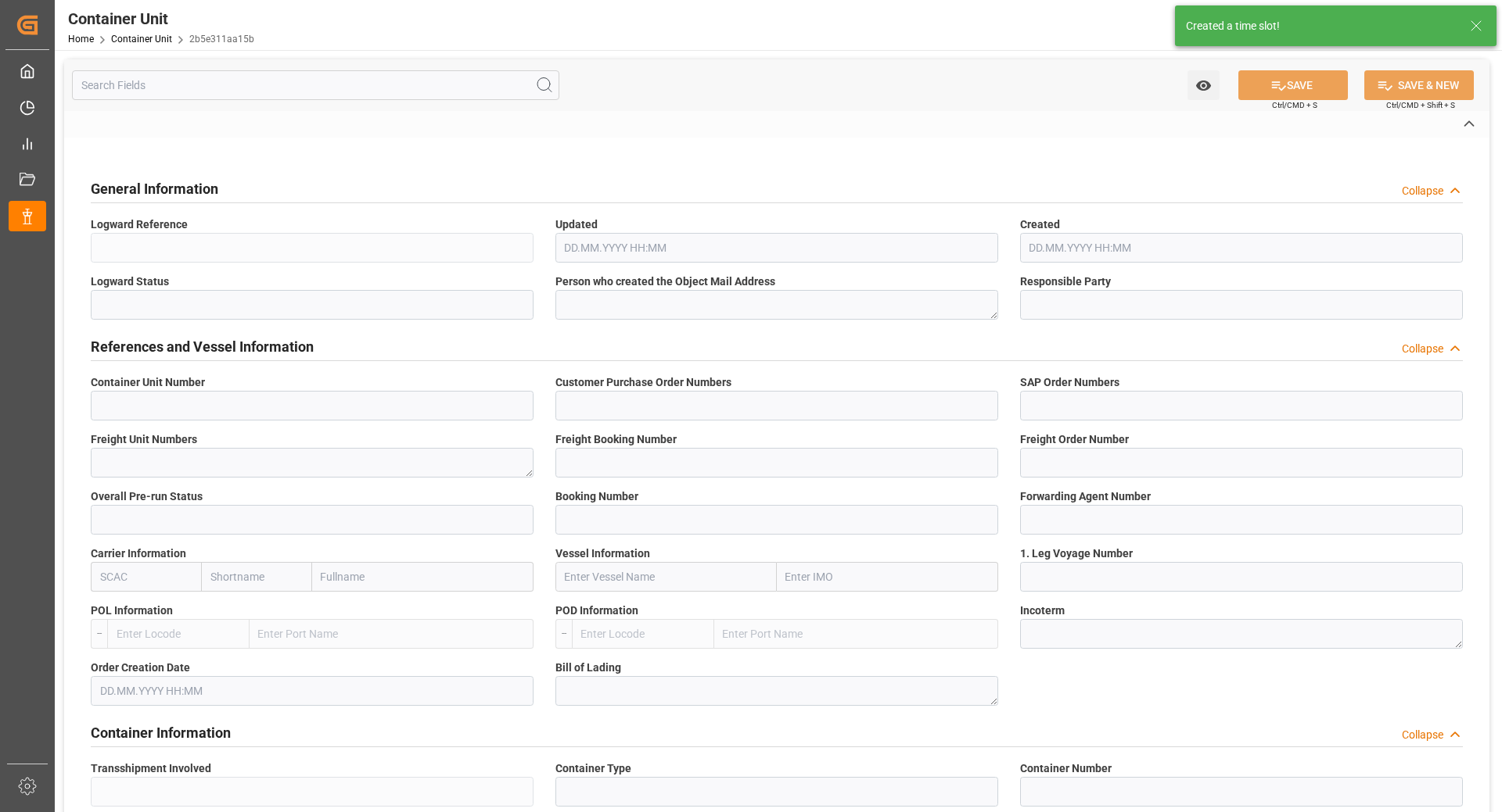
type textarea "01317-890"
type input "Brazil"
type input "EUR"
type textarea "CB31"
type textarea "NTC N-MAX 24-5-5 25KG (x42) INT MTO;"
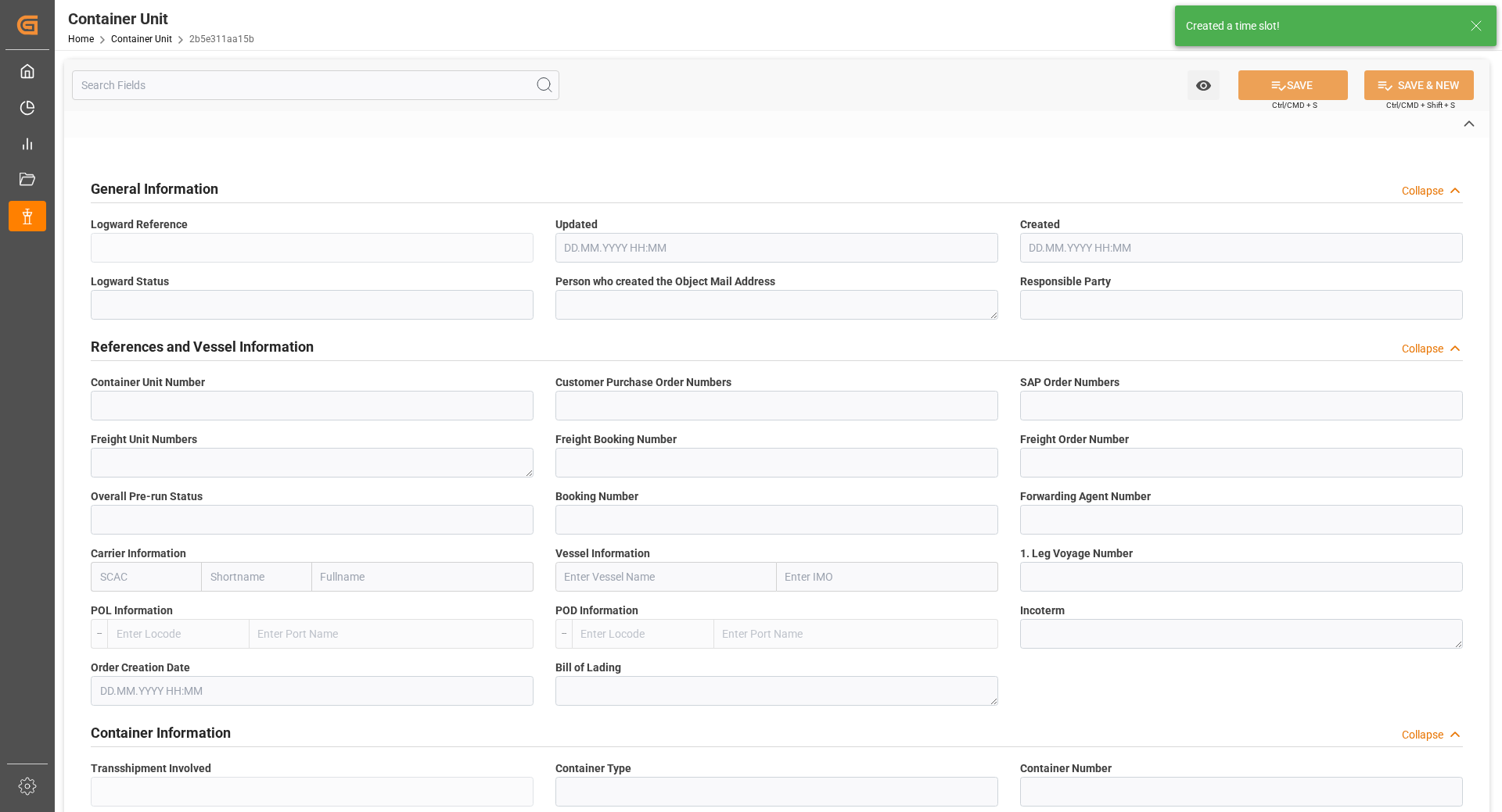
type textarea "2561634899;"
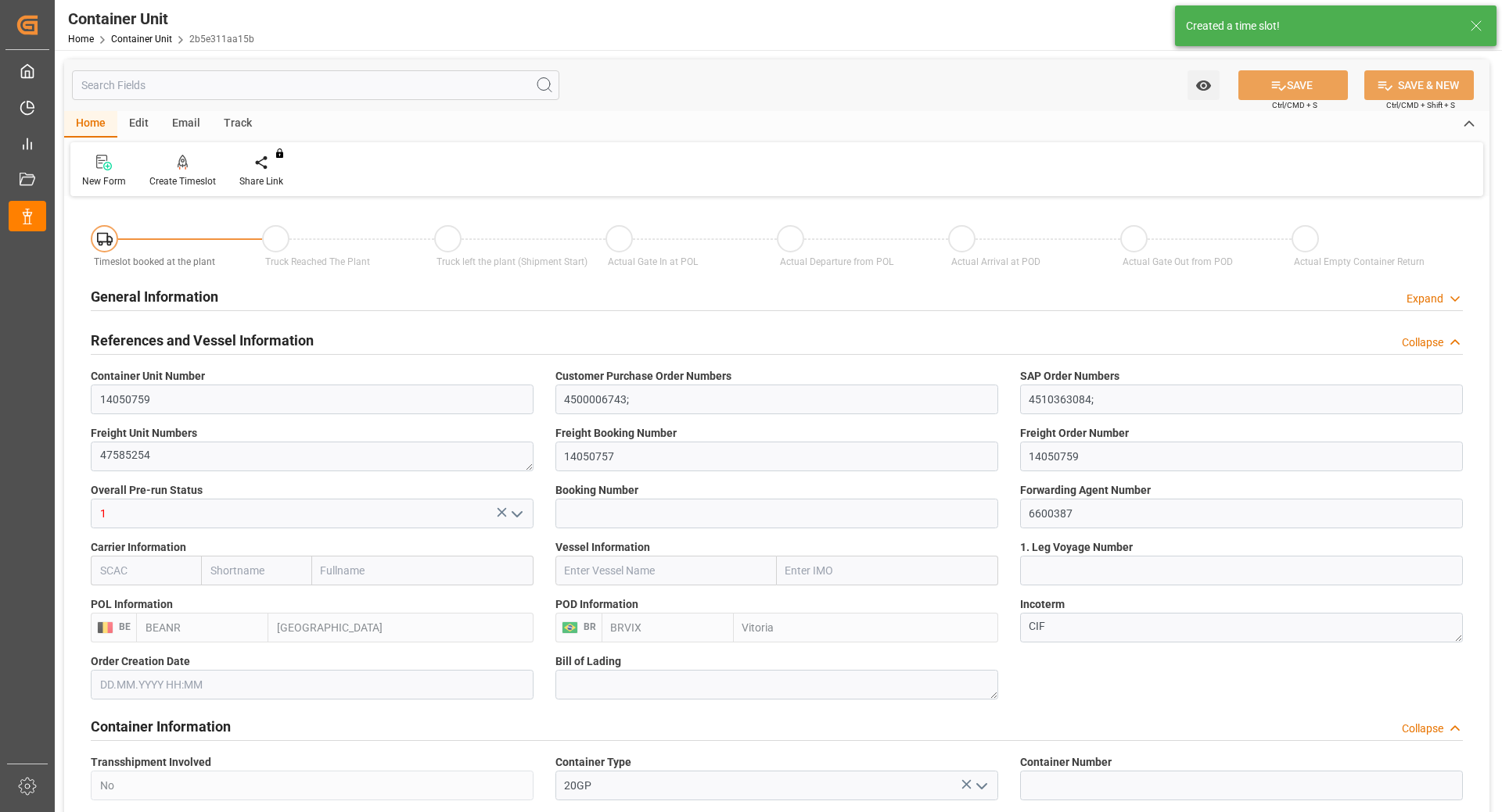
type input "BEANR"
type input "BRVIX"
type input "0"
type input "40"
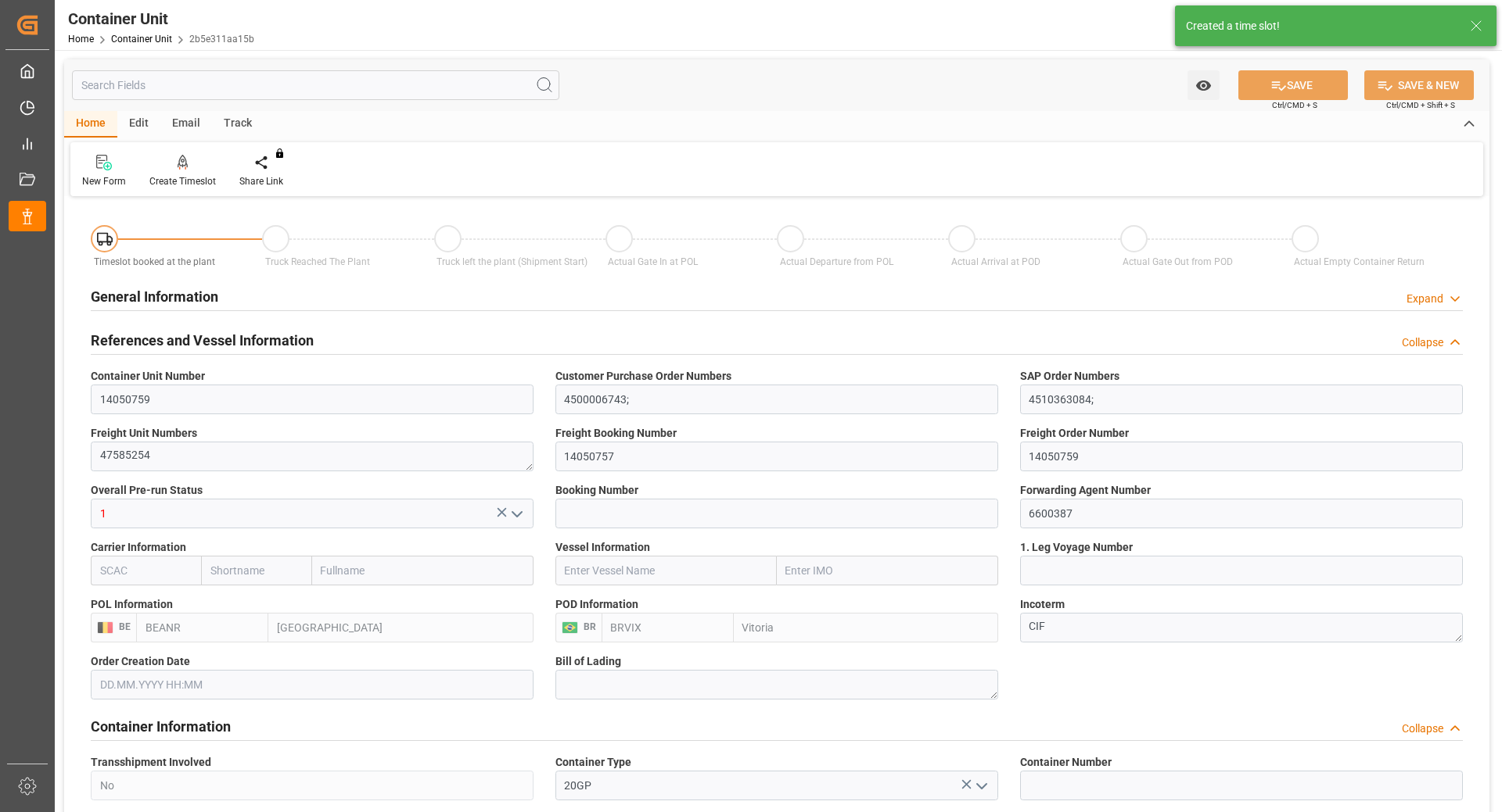
type input "21500"
type input "11.08.2025 13:45"
type input "15.10.2025"
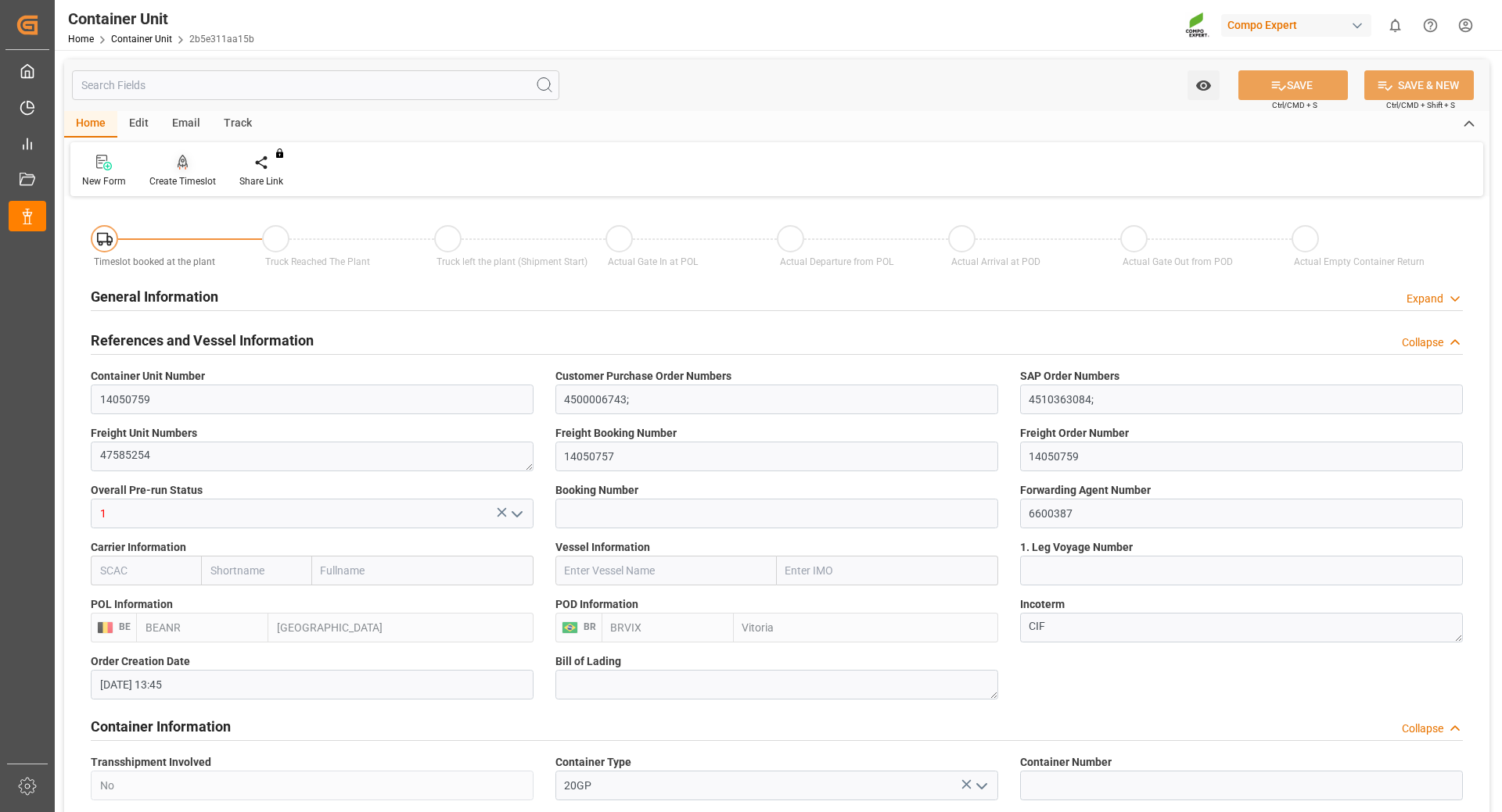
click at [177, 171] on icon at bounding box center [183, 162] width 11 height 16
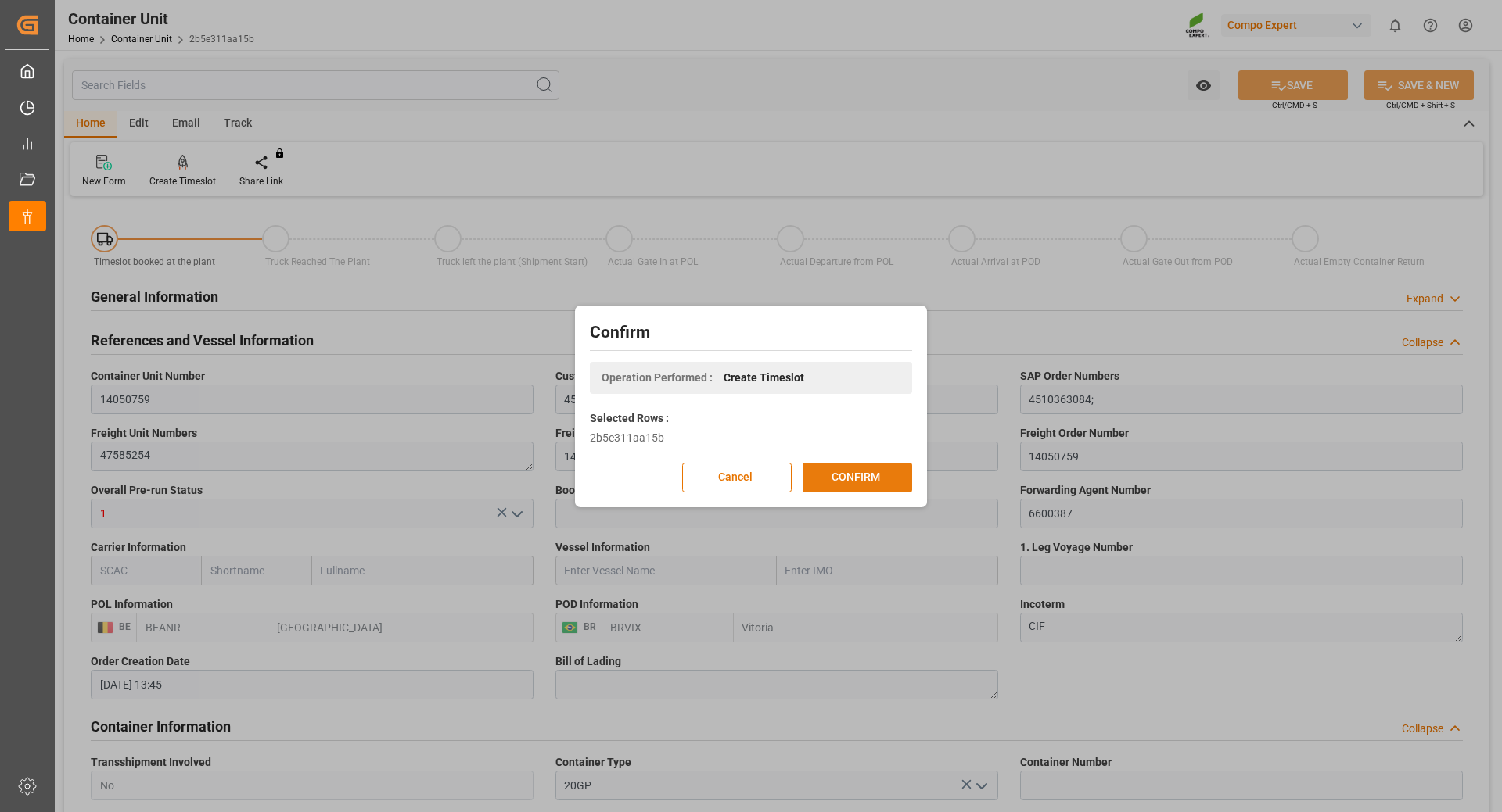
click at [838, 474] on button "CONFIRM" at bounding box center [857, 477] width 109 height 30
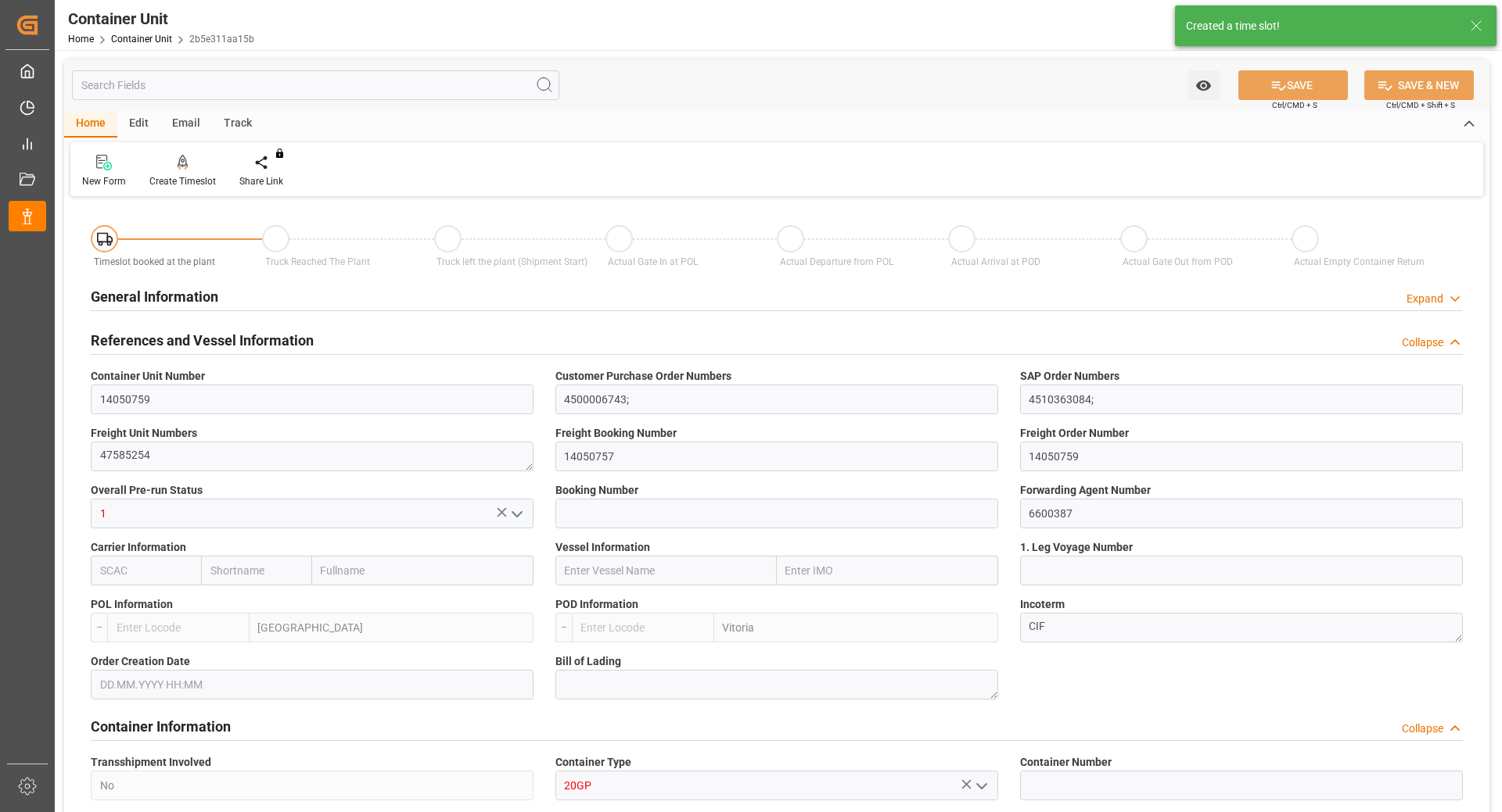
type input "BEANR"
type input "BRVIX"
type input "0"
type input "40"
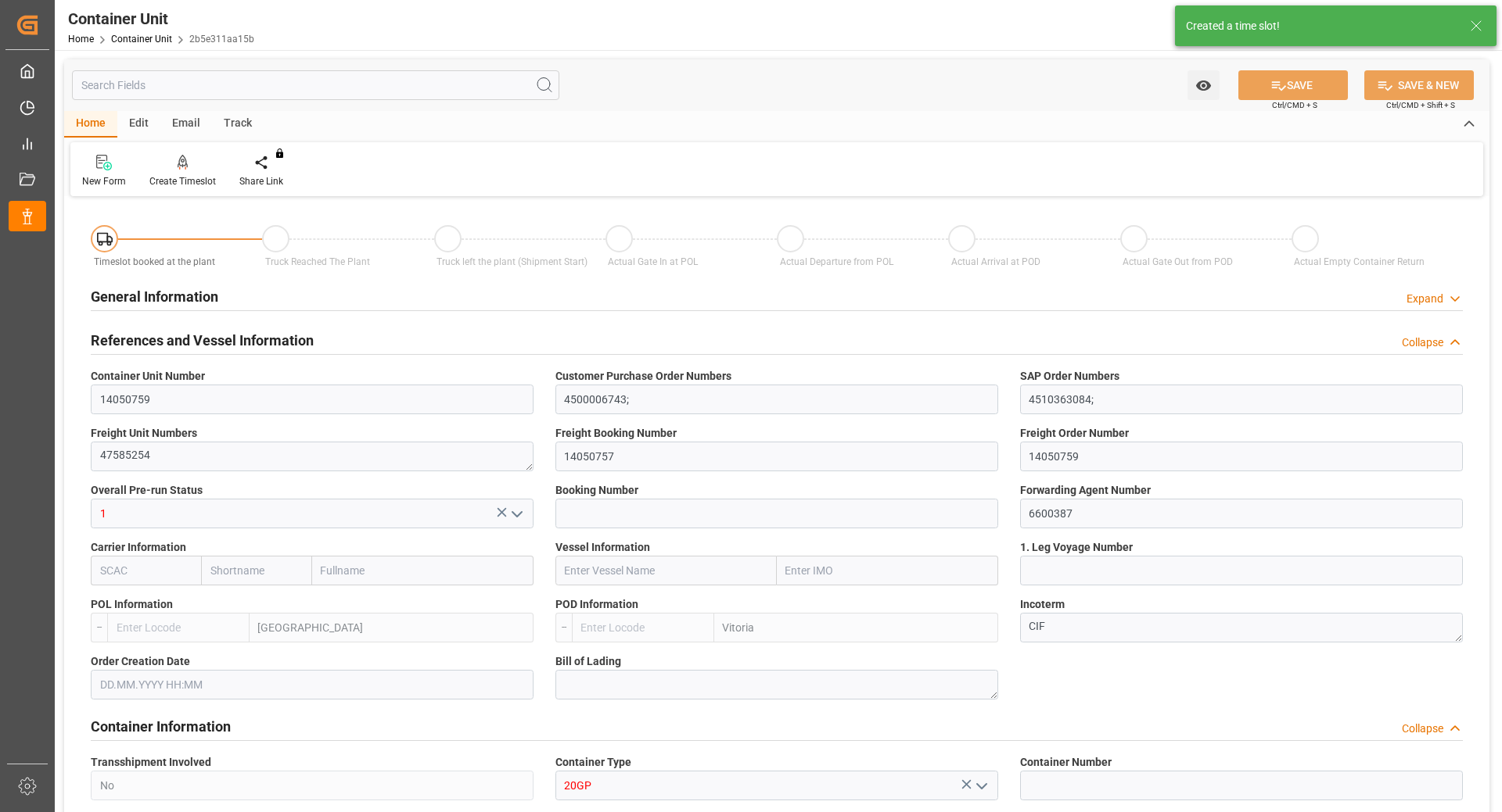
type input "21500"
type input "11.08.2025 13:45"
type input "15.10.2025"
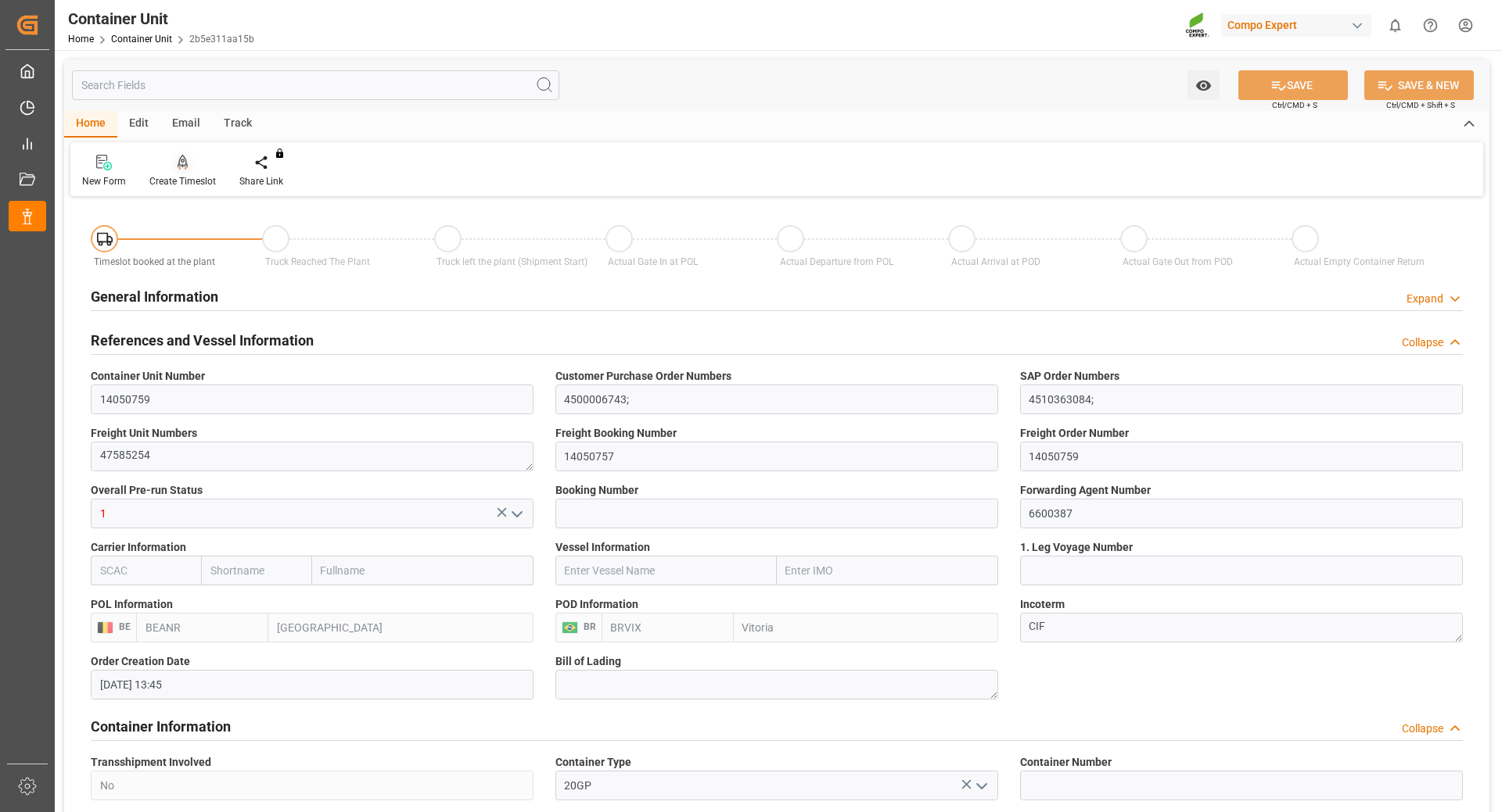
click at [172, 174] on div "Create Timeslot" at bounding box center [183, 181] width 67 height 14
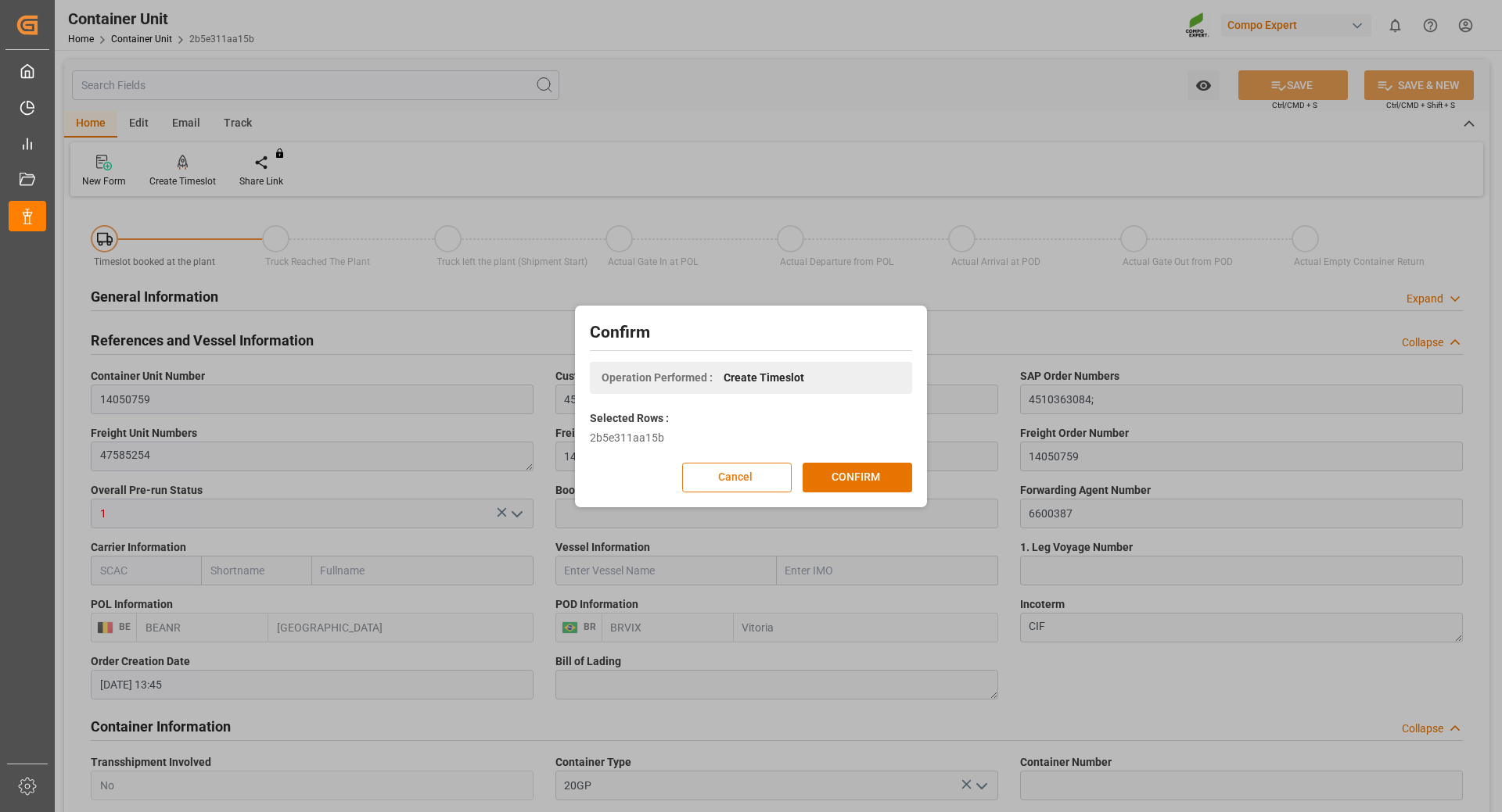
click at [697, 471] on button "Cancel" at bounding box center [737, 477] width 109 height 30
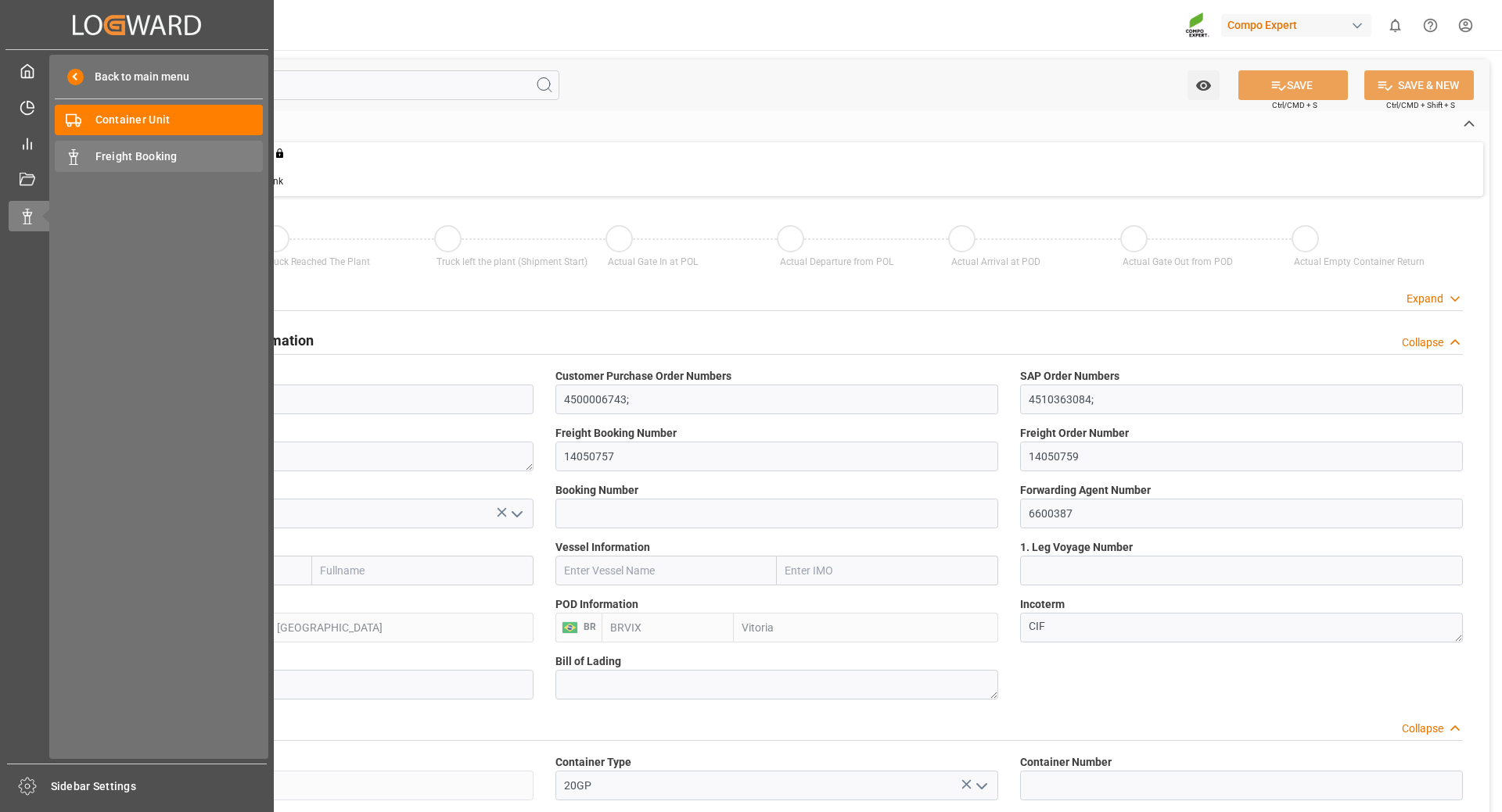
click at [116, 157] on span "Freight Booking" at bounding box center [179, 157] width 168 height 17
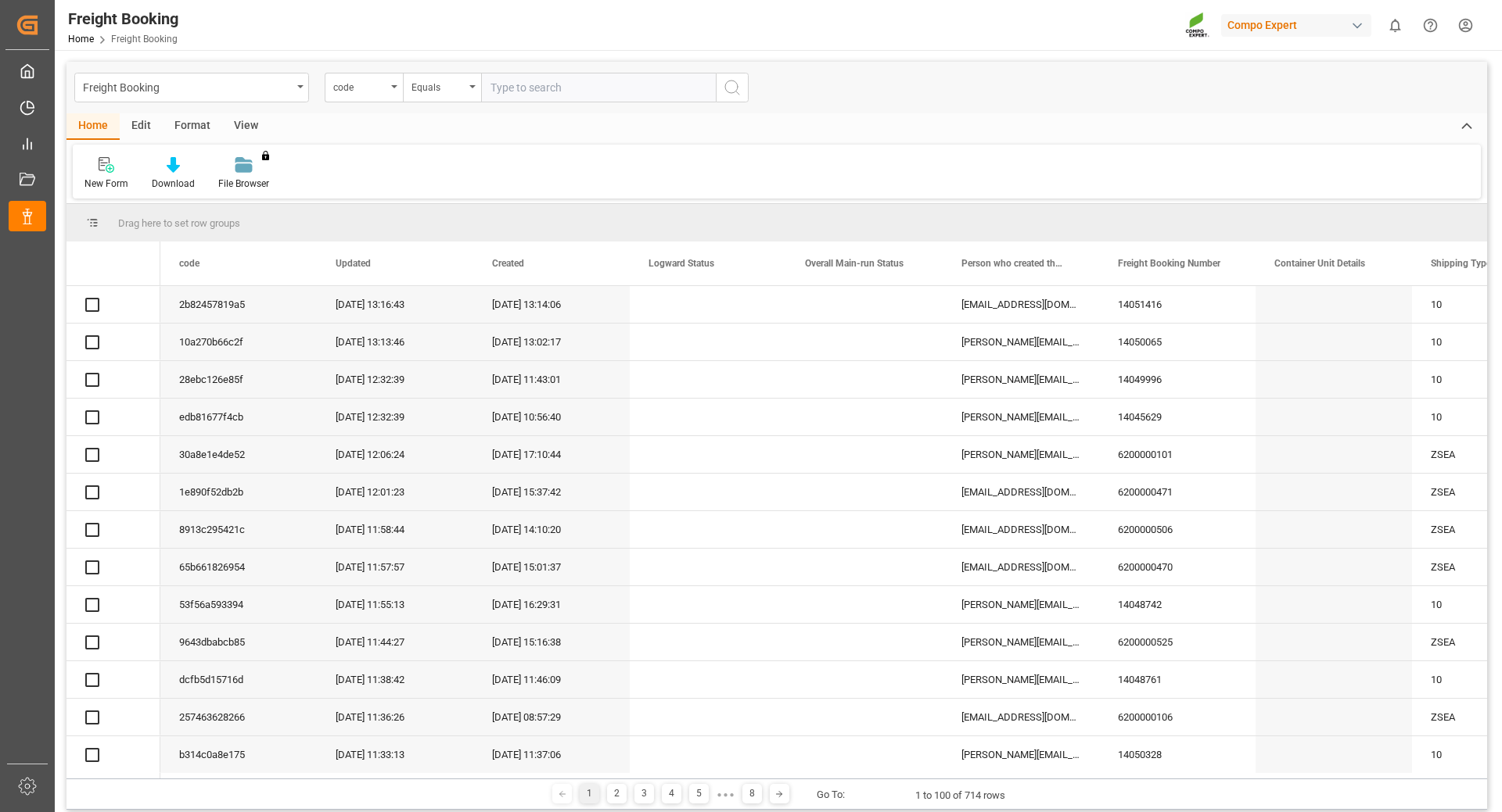
click at [388, 88] on div "code" at bounding box center [363, 87] width 78 height 30
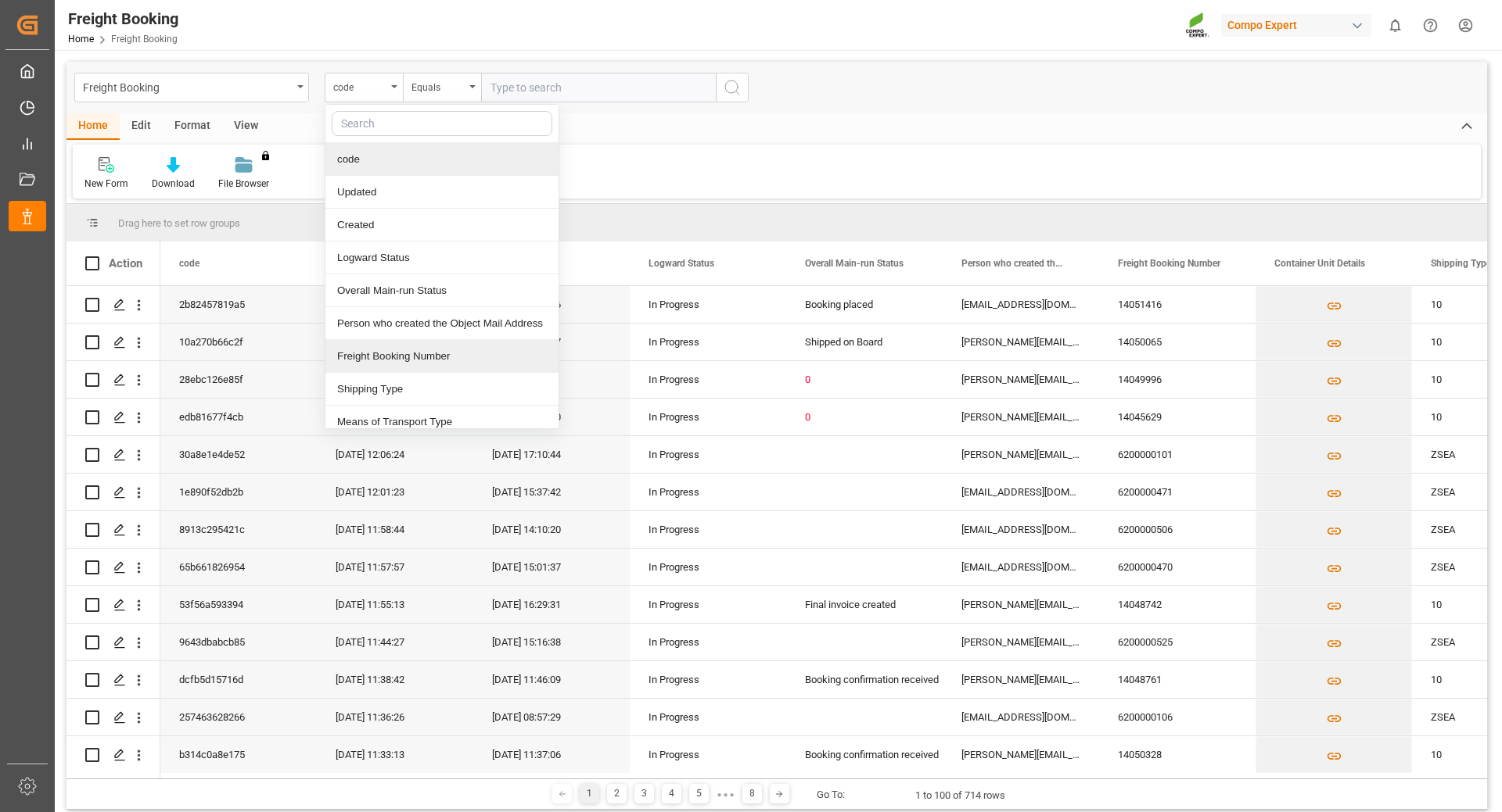
click at [399, 365] on div "Freight Booking Number" at bounding box center [441, 356] width 233 height 32
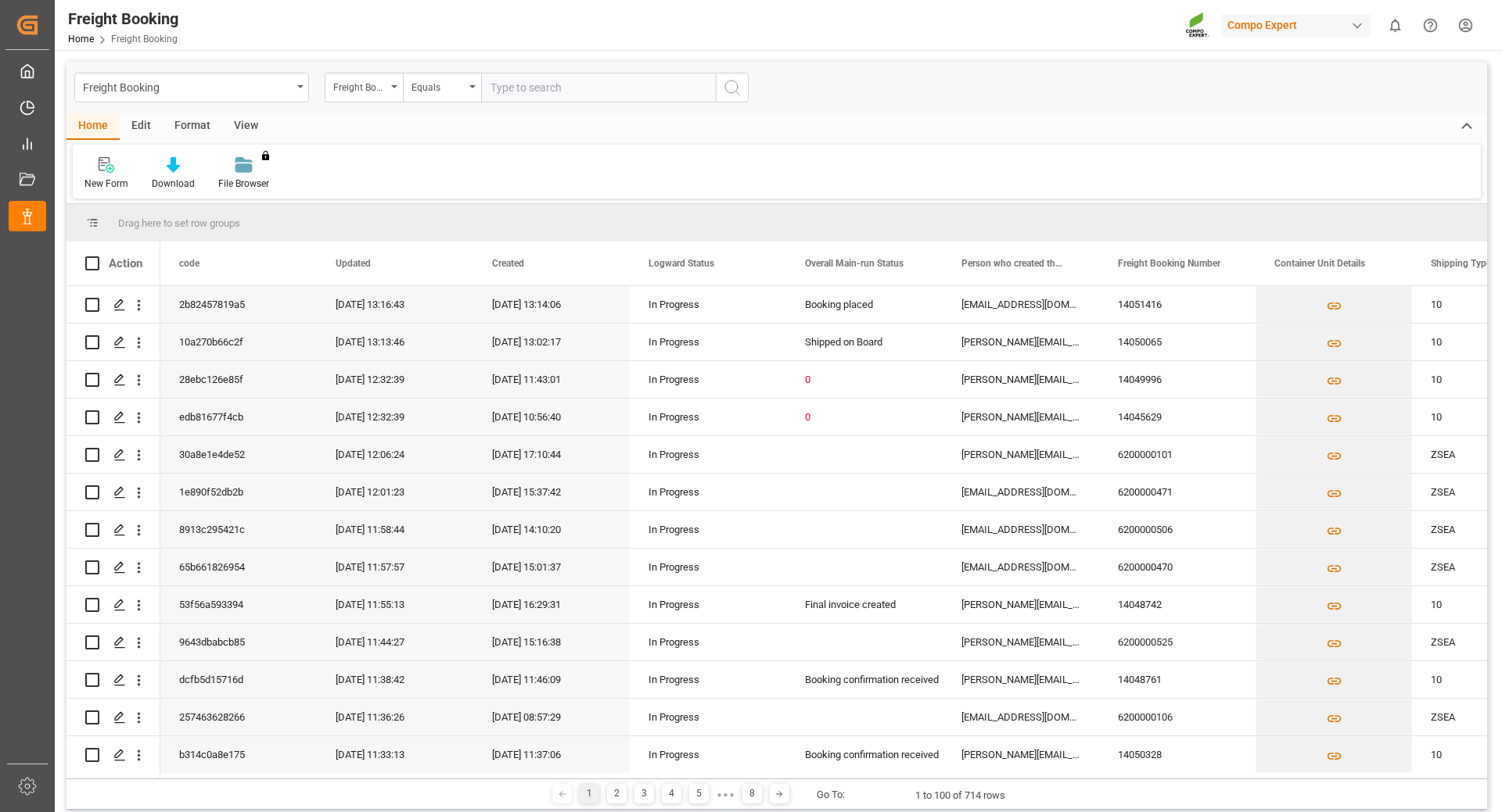
click at [537, 83] on input "text" at bounding box center [598, 87] width 235 height 30
type input "6200000101"
drag, startPoint x: 727, startPoint y: 82, endPoint x: 727, endPoint y: 94, distance: 12.0
click at [727, 83] on icon "search button" at bounding box center [732, 87] width 19 height 19
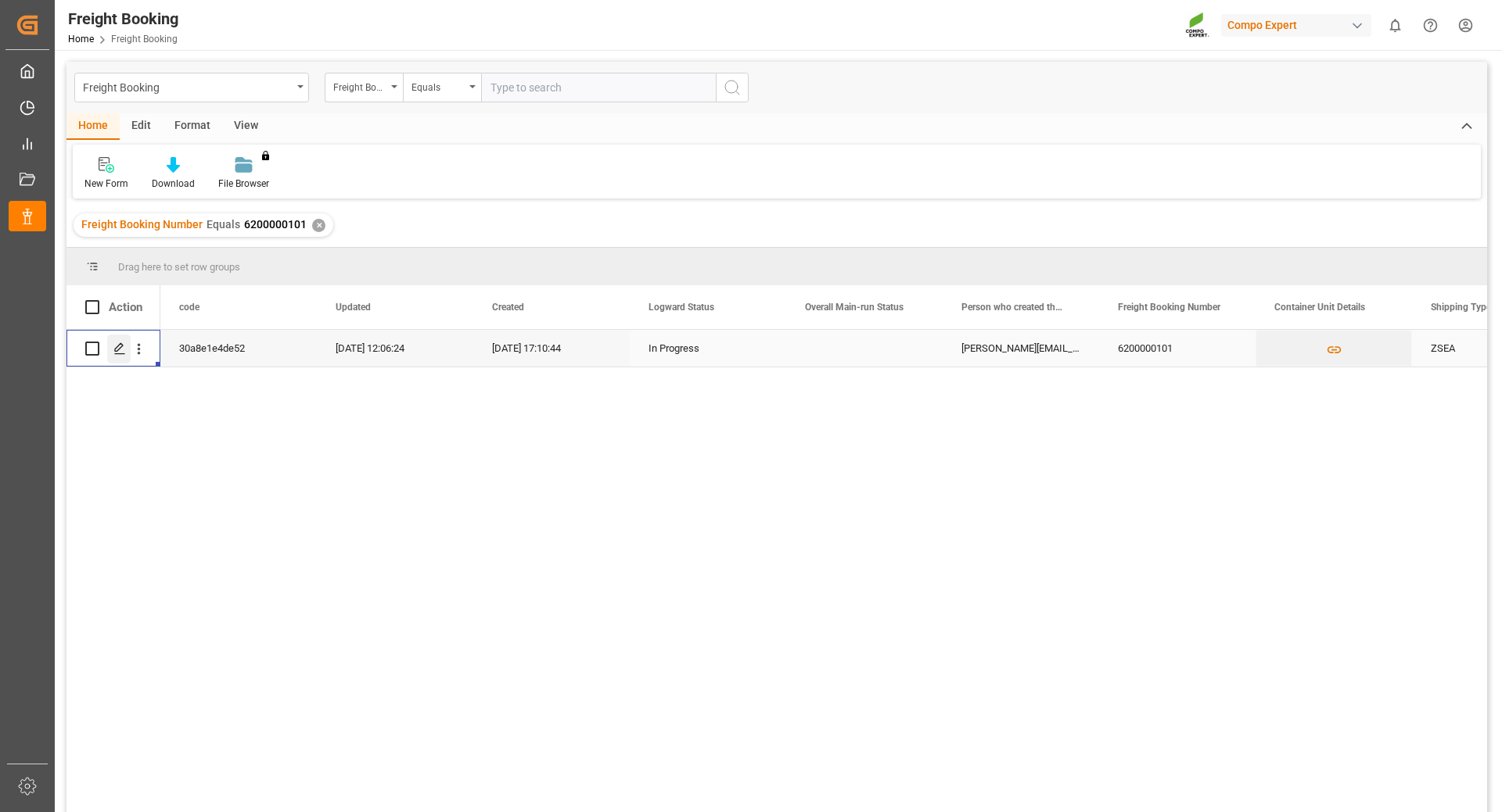
click at [113, 349] on icon "Press SPACE to select this row." at bounding box center [119, 348] width 12 height 12
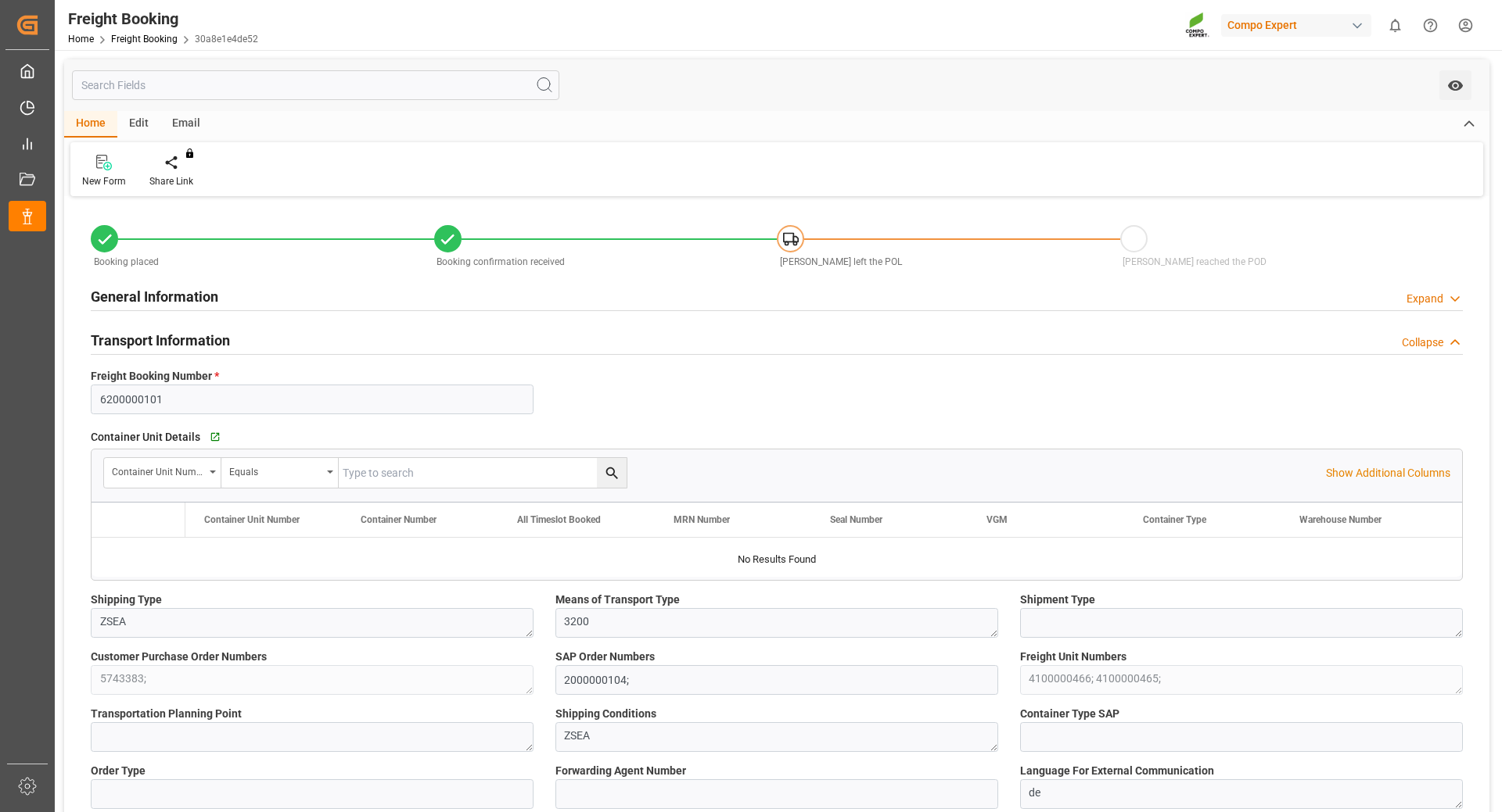
type input "Maersk"
type input "Maersk Line AS"
type input "9699189"
type input "9527049"
type input "NLRTM"
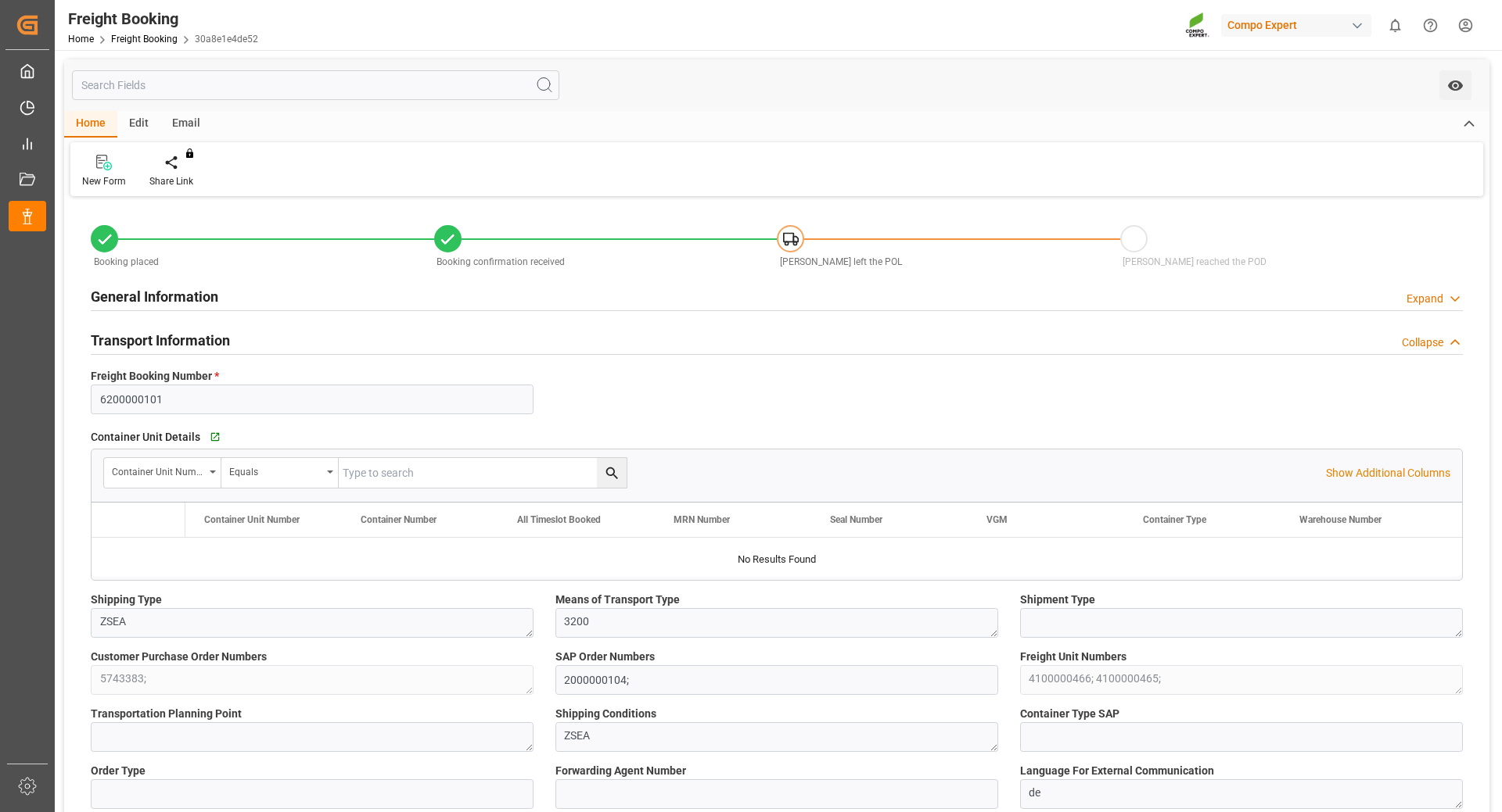
type input "ARZAE"
type input "0"
type input "74256"
type input "21.08.2025 01:00"
type input "24.08.2025 01:00"
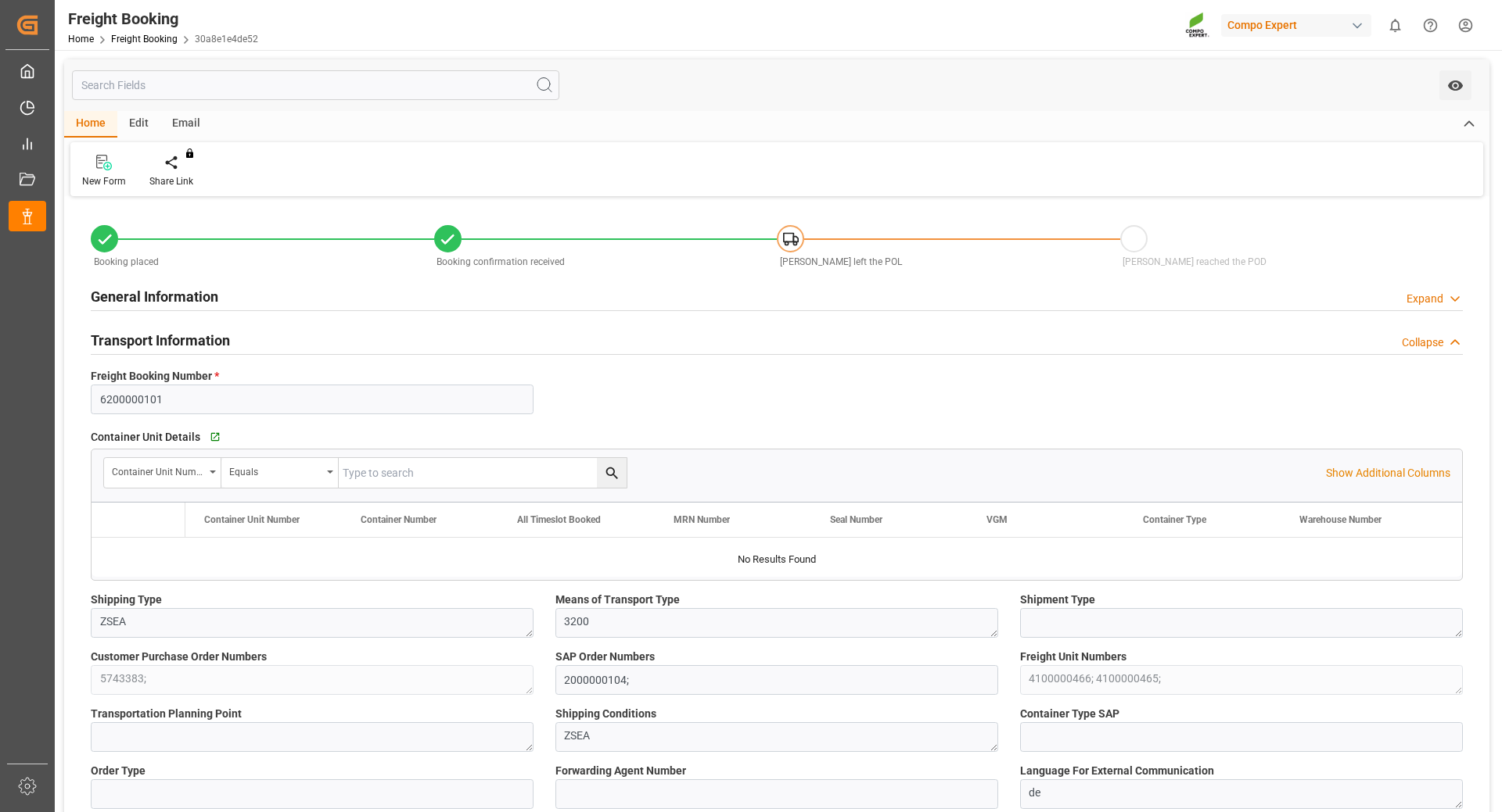
type input "14.10.2025 06:00"
type input "01.09.2025 22:00"
type input "07.10.2025 21:00"
type input "02.07.2025 17:10"
type input "02.07.2025 17:12"
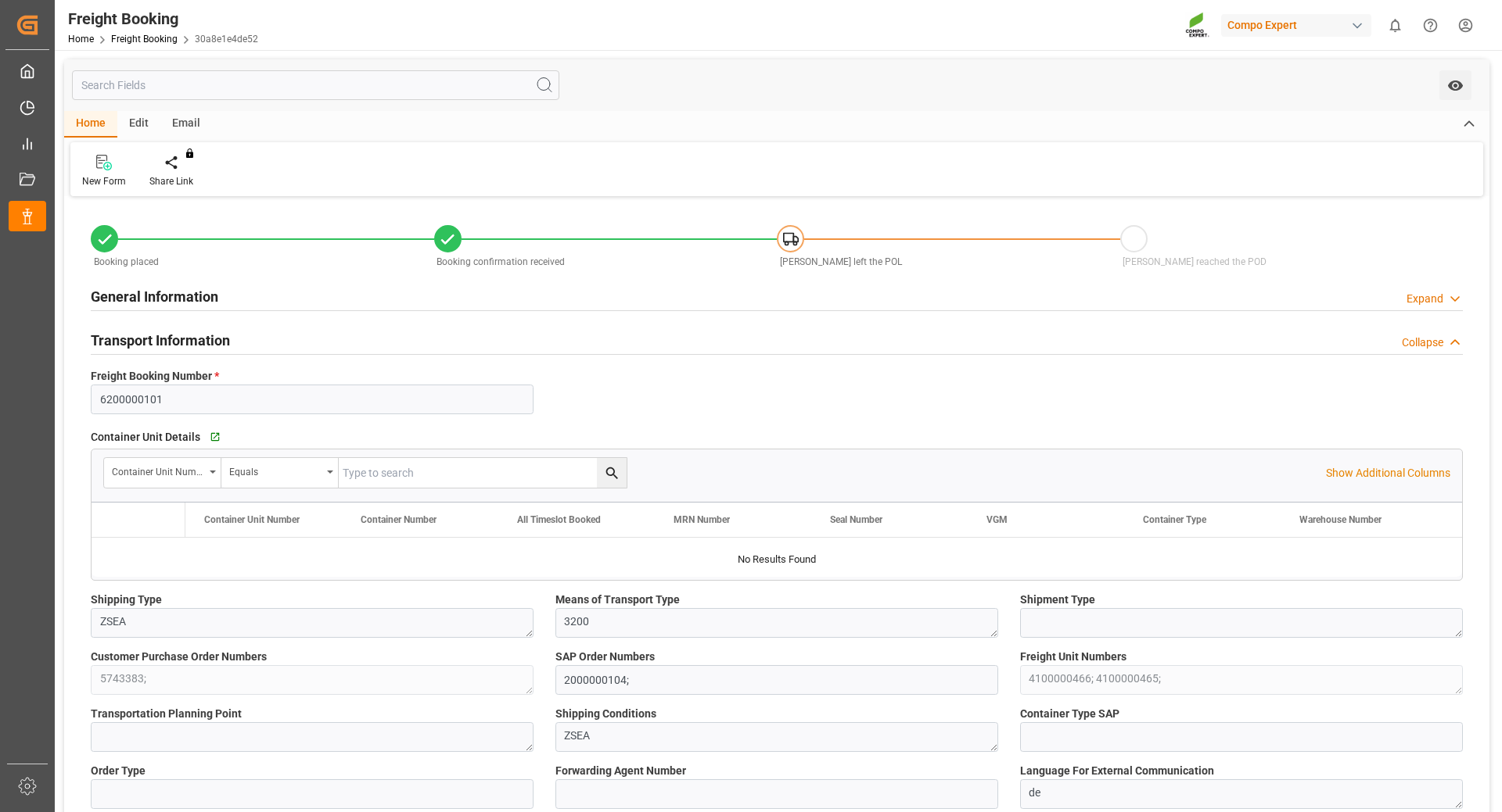
type input "02.07.2025 17:12"
type input "08.08.2025 18:15"
type input "25.08.2025 12:06"
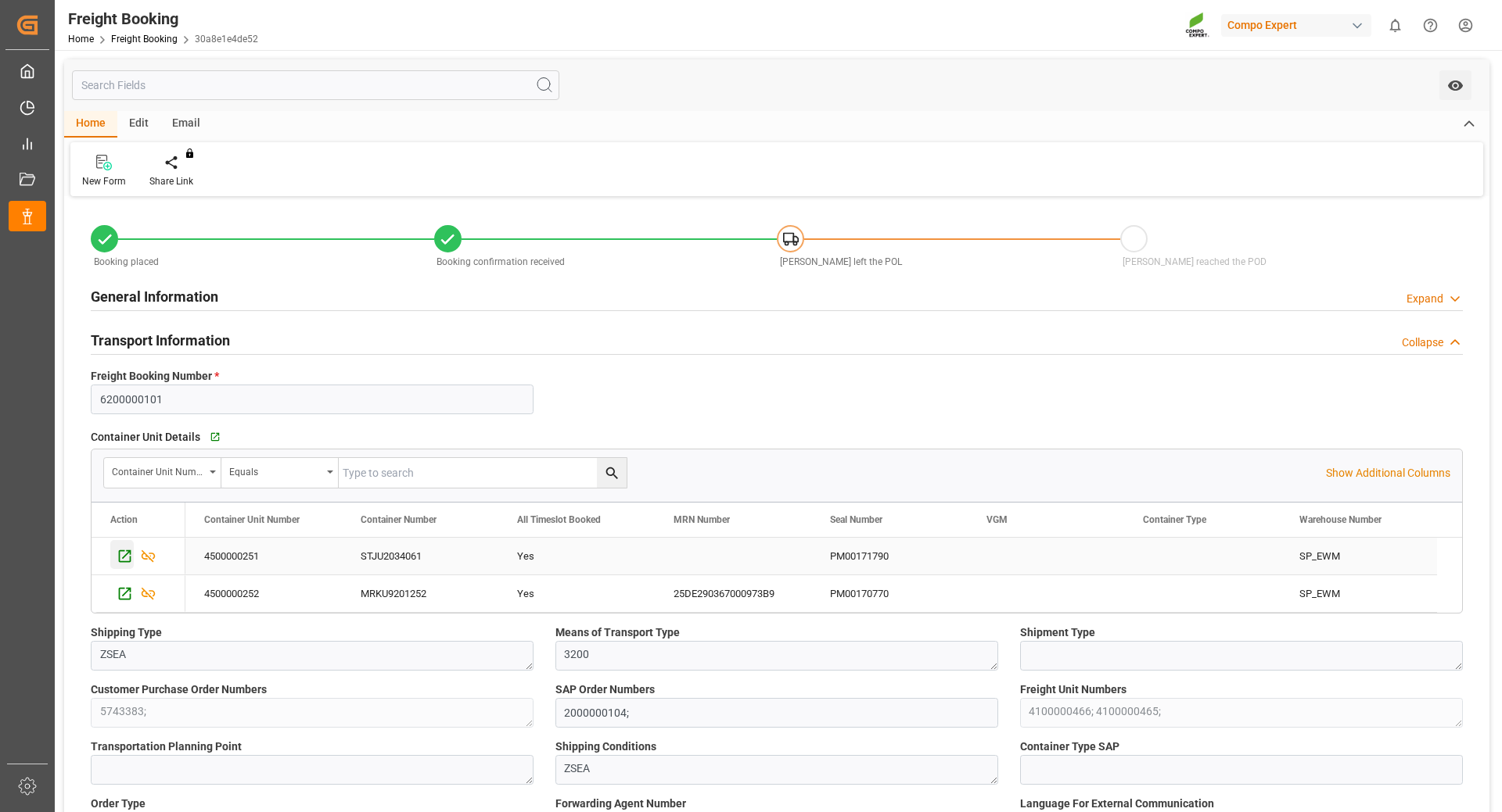
click at [123, 554] on icon "Press SPACE to select this row." at bounding box center [125, 556] width 17 height 17
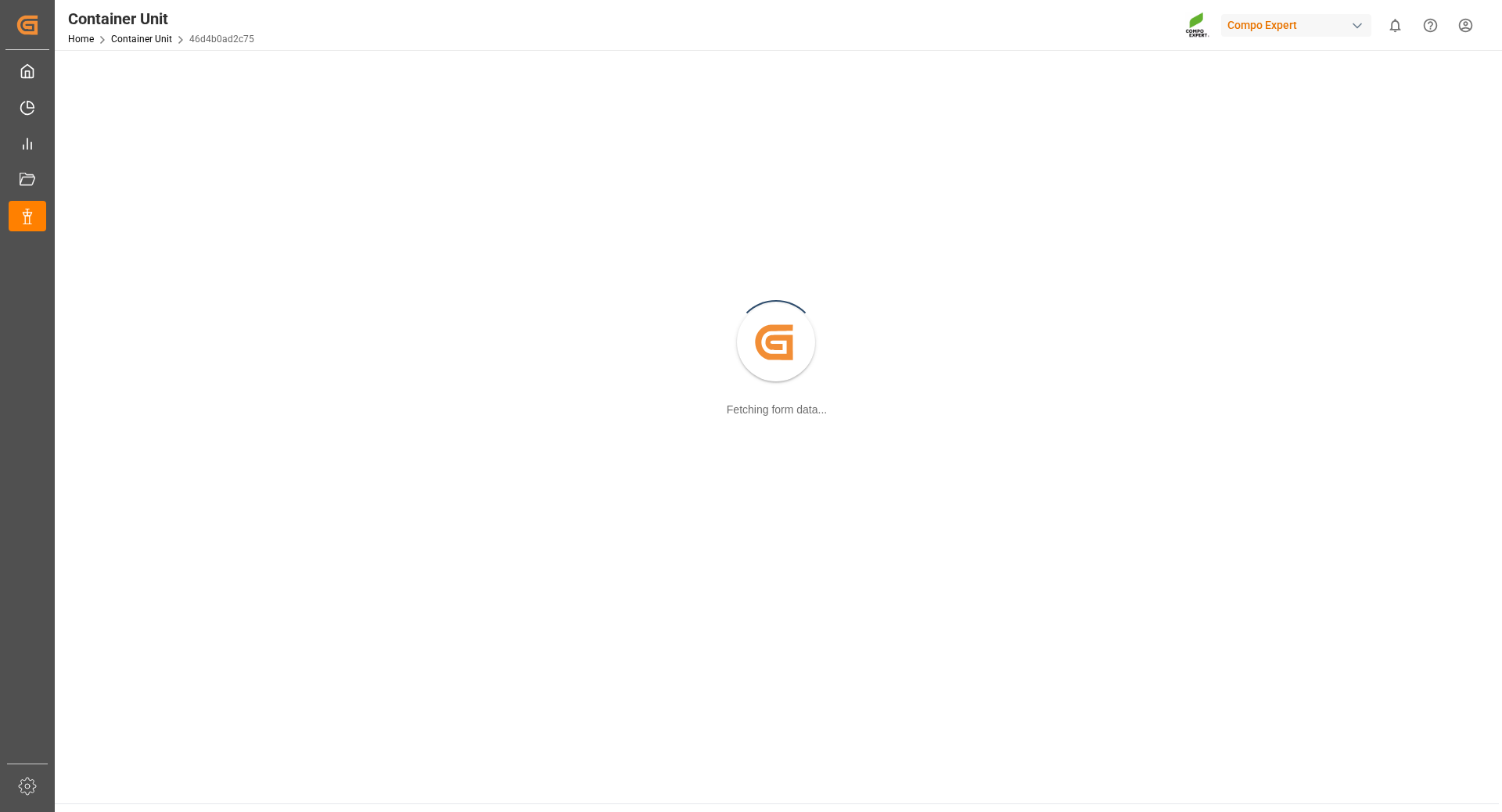
click at [1003, 152] on div "Created by potrace 1.15, written by Peter Selinger 2001-2017 Fetching form data…" at bounding box center [776, 343] width 1425 height 568
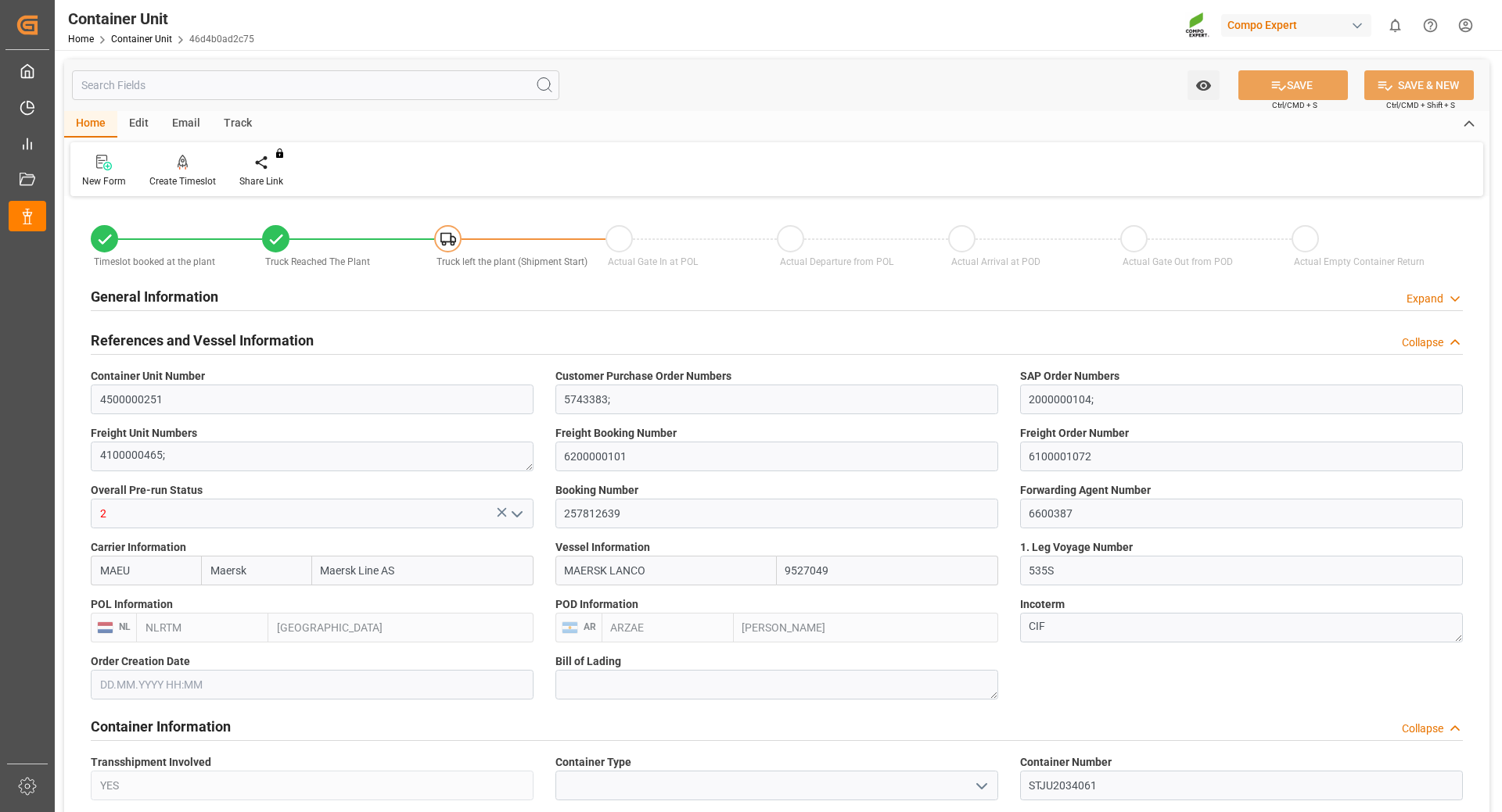
type input "Maersk"
type input "Maersk Line AS"
type input "9527049"
type input "NLRTM"
type input "ARZAE"
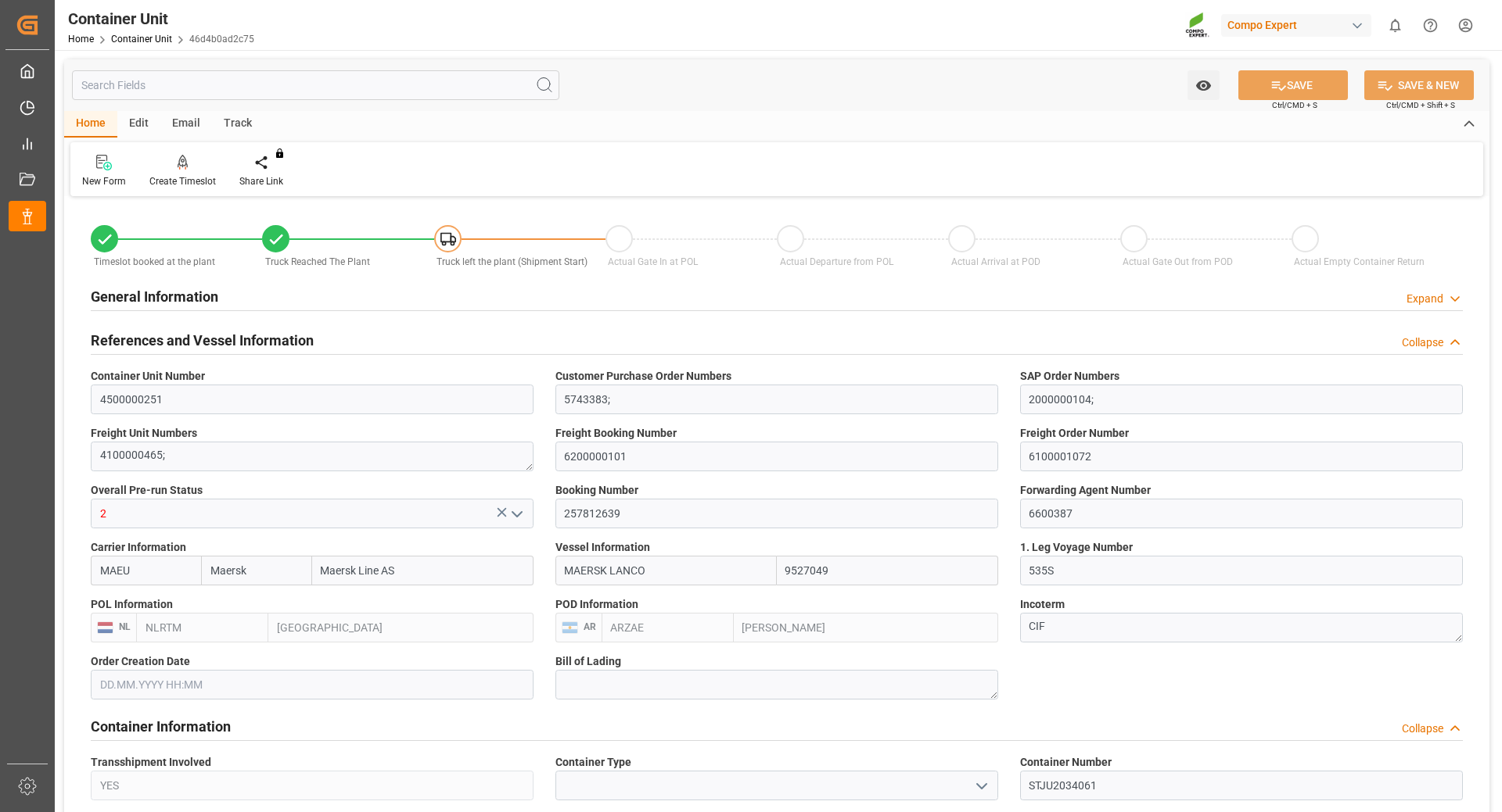
type input "0"
type input "29484"
type input "NLRTM"
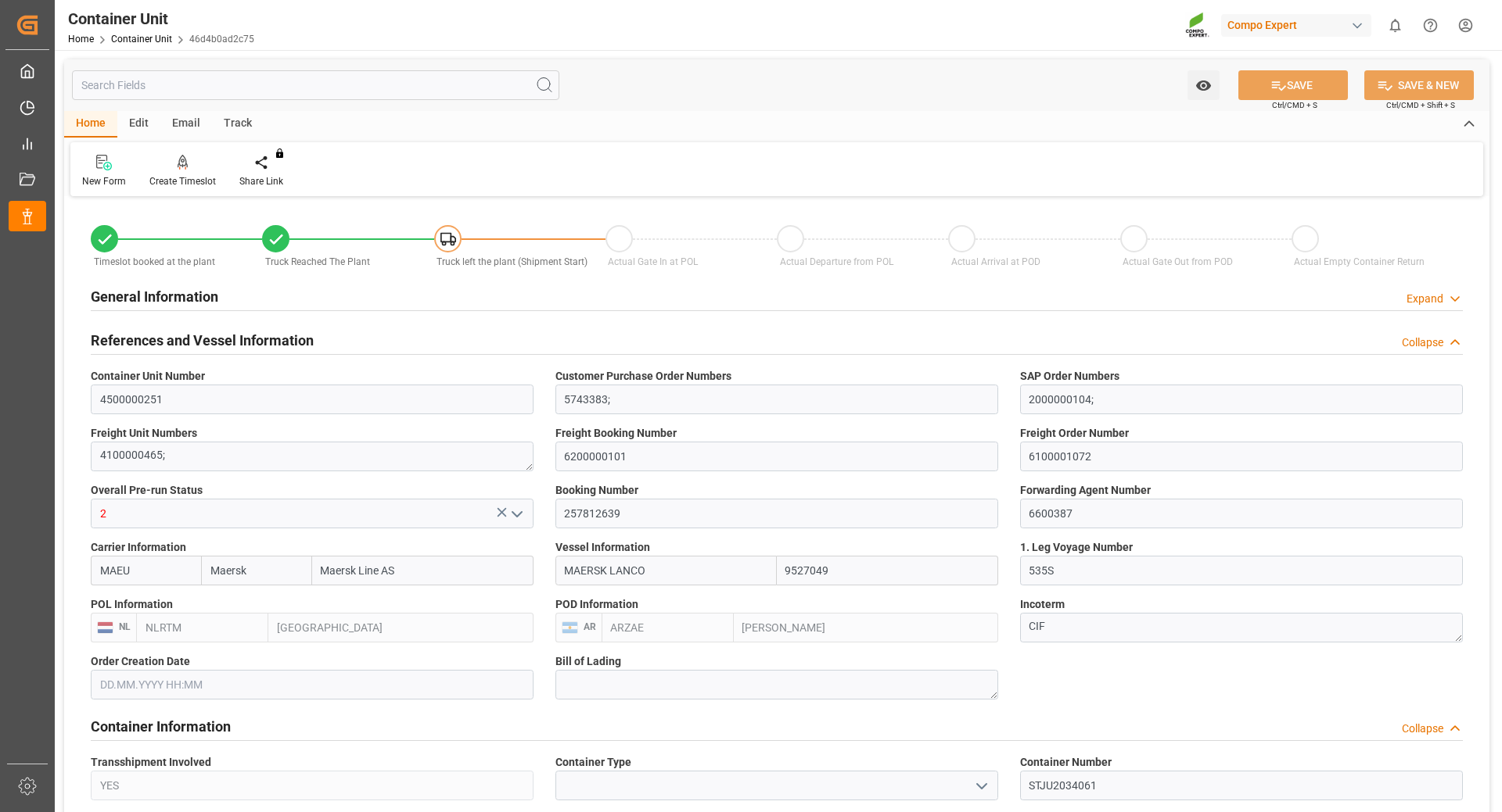
type input "ARZAE"
type input "25.08.2025 13:21"
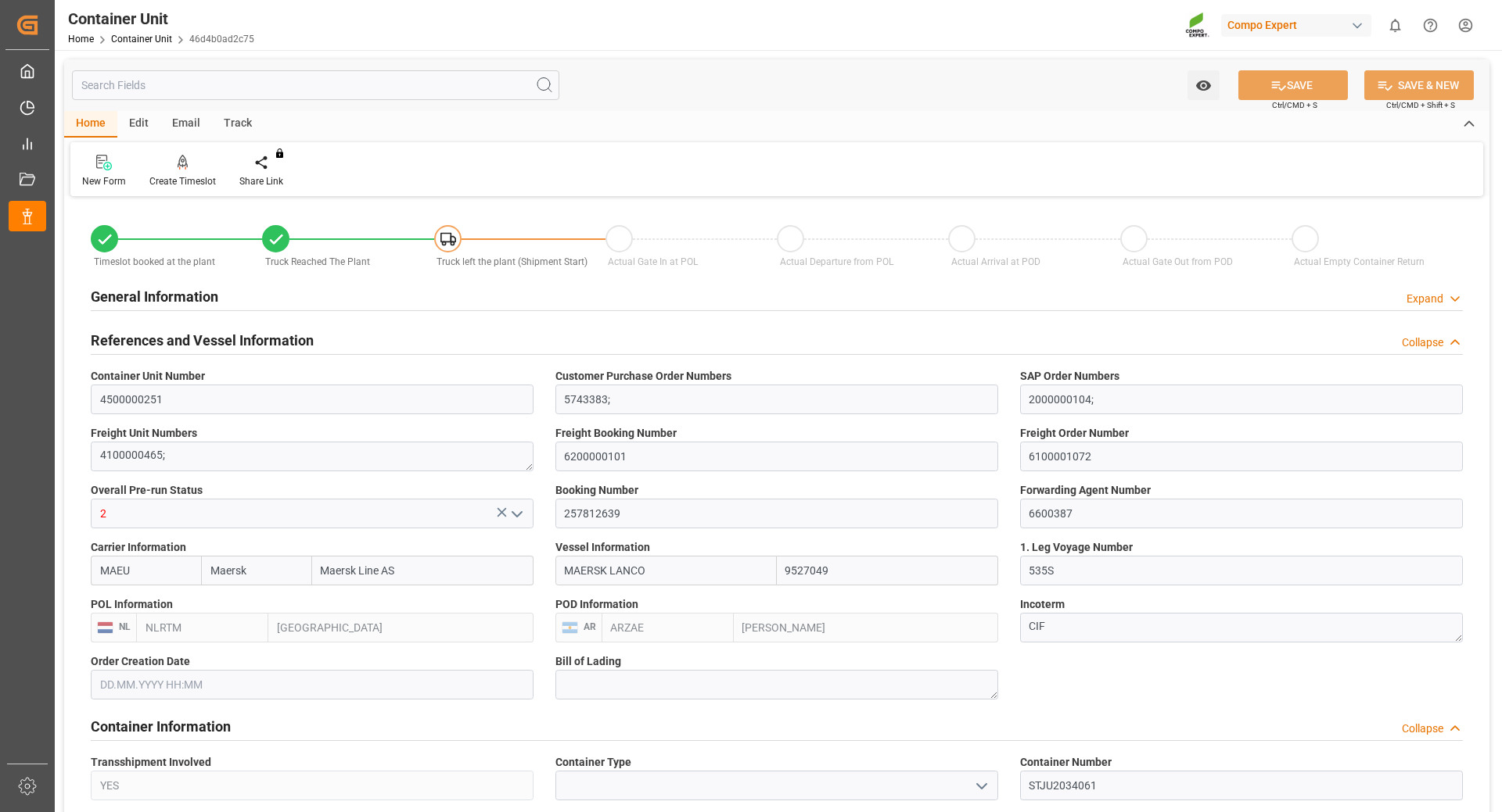
type input "[DATE]"
type input "01.09.2025 22:00"
type input "24.08.2025 23:00"
type input "07.10.2025 21:00"
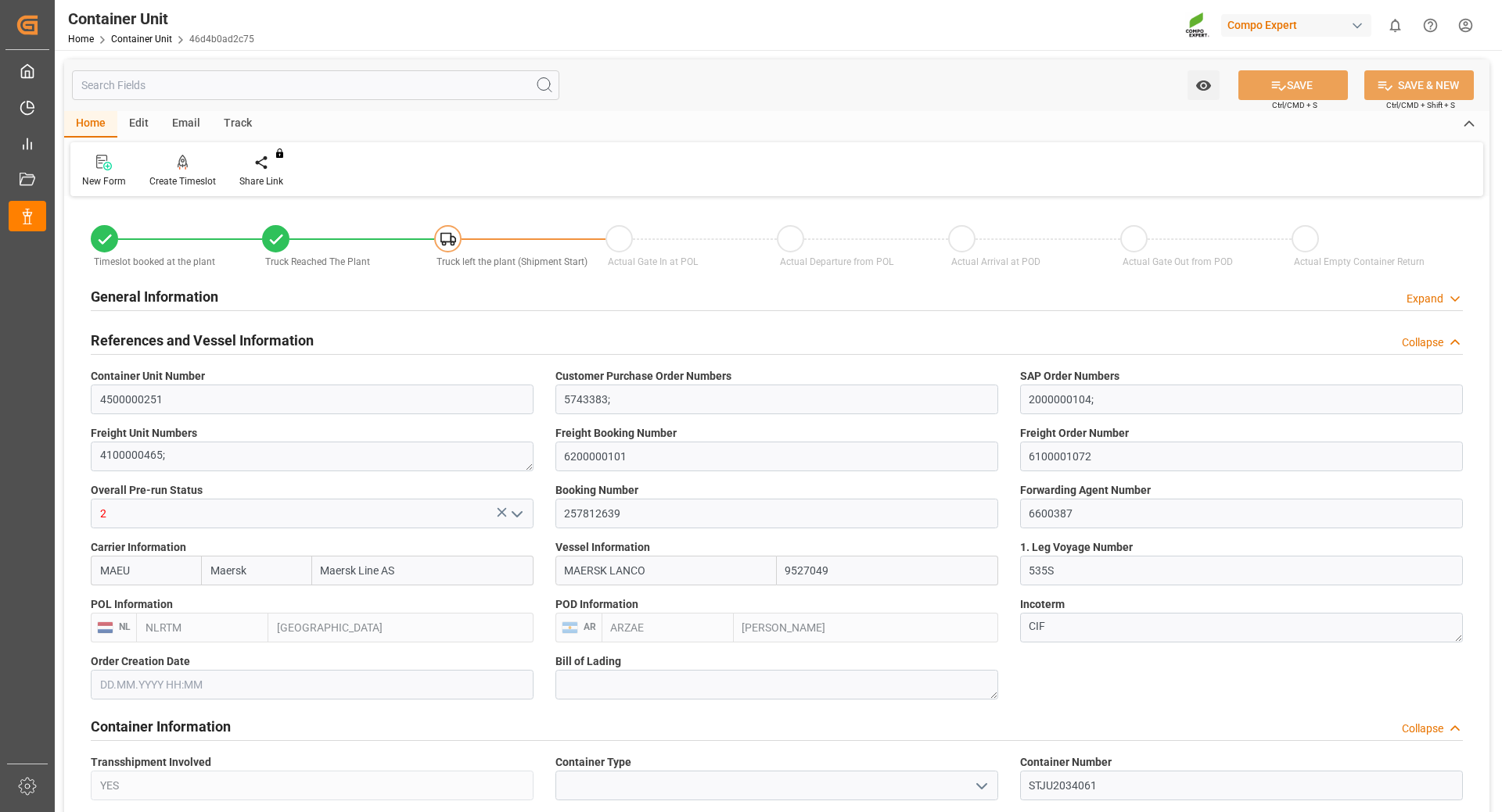
type input "14.10.2025 21:00"
click at [272, 244] on icon at bounding box center [276, 239] width 19 height 19
click at [177, 172] on div "Create Timeslot" at bounding box center [182, 171] width 90 height 34
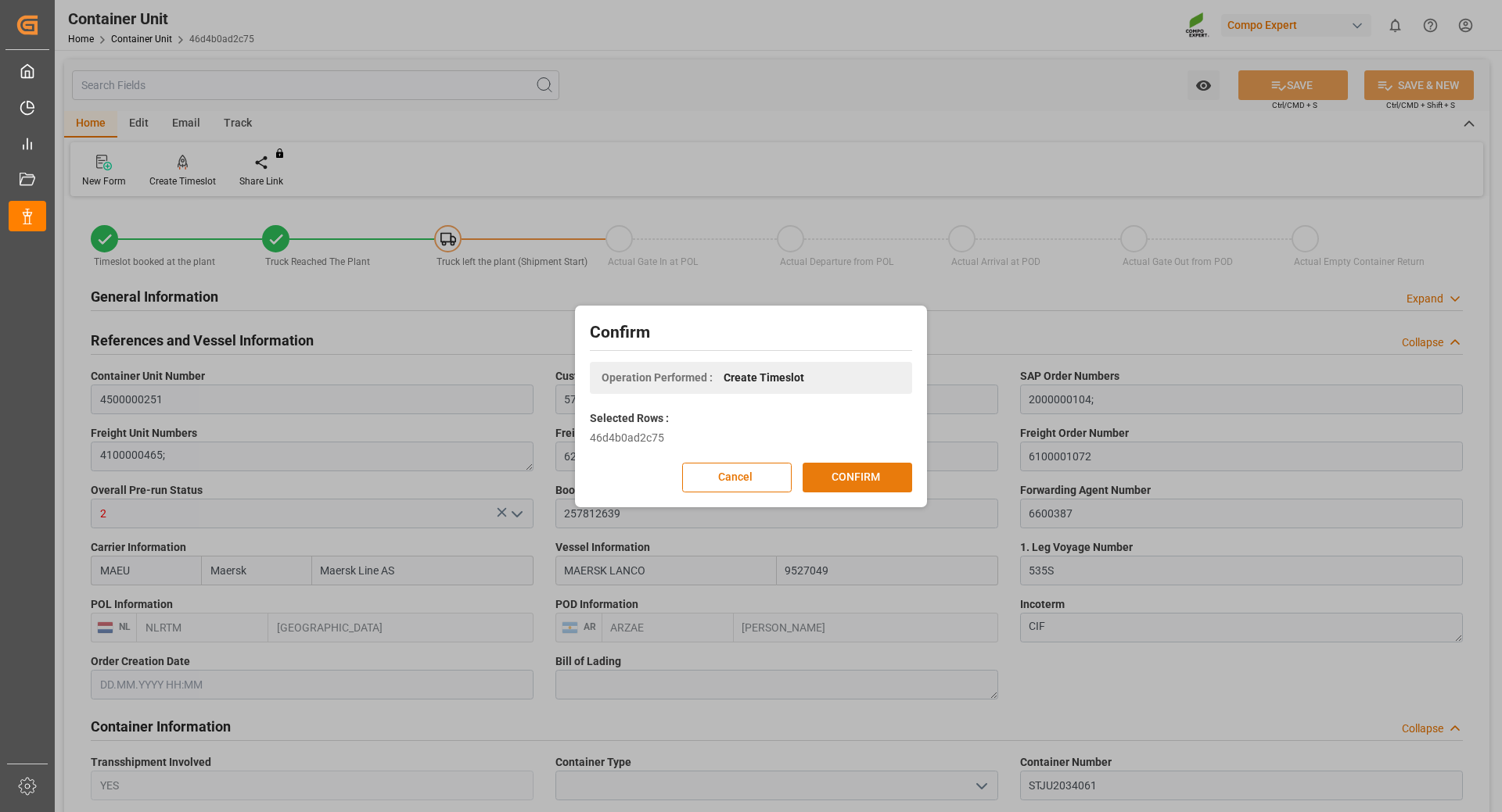
click at [834, 478] on button "CONFIRM" at bounding box center [857, 477] width 109 height 30
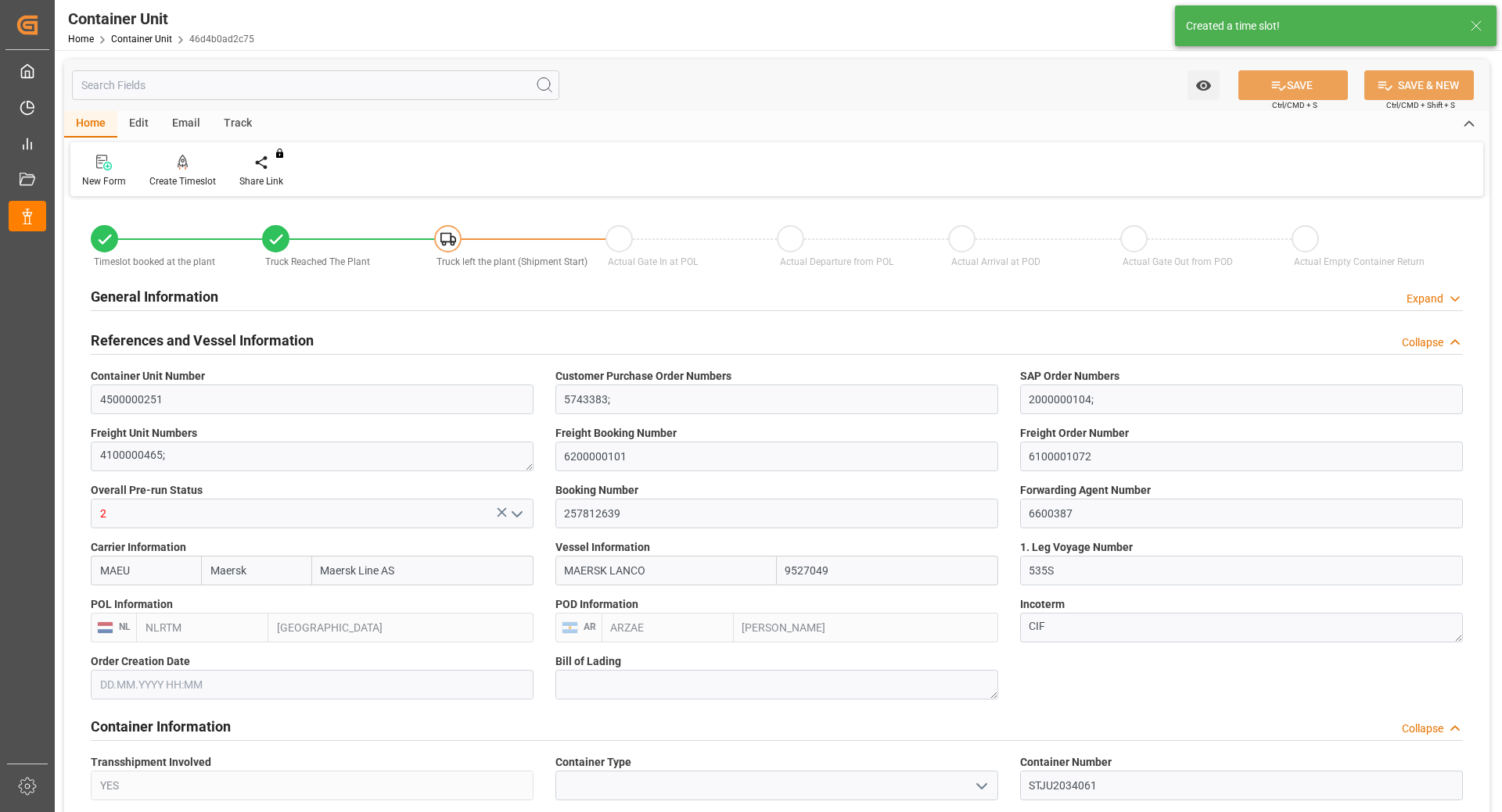
type input "25.08.2025 13:21"
type input "[DATE]"
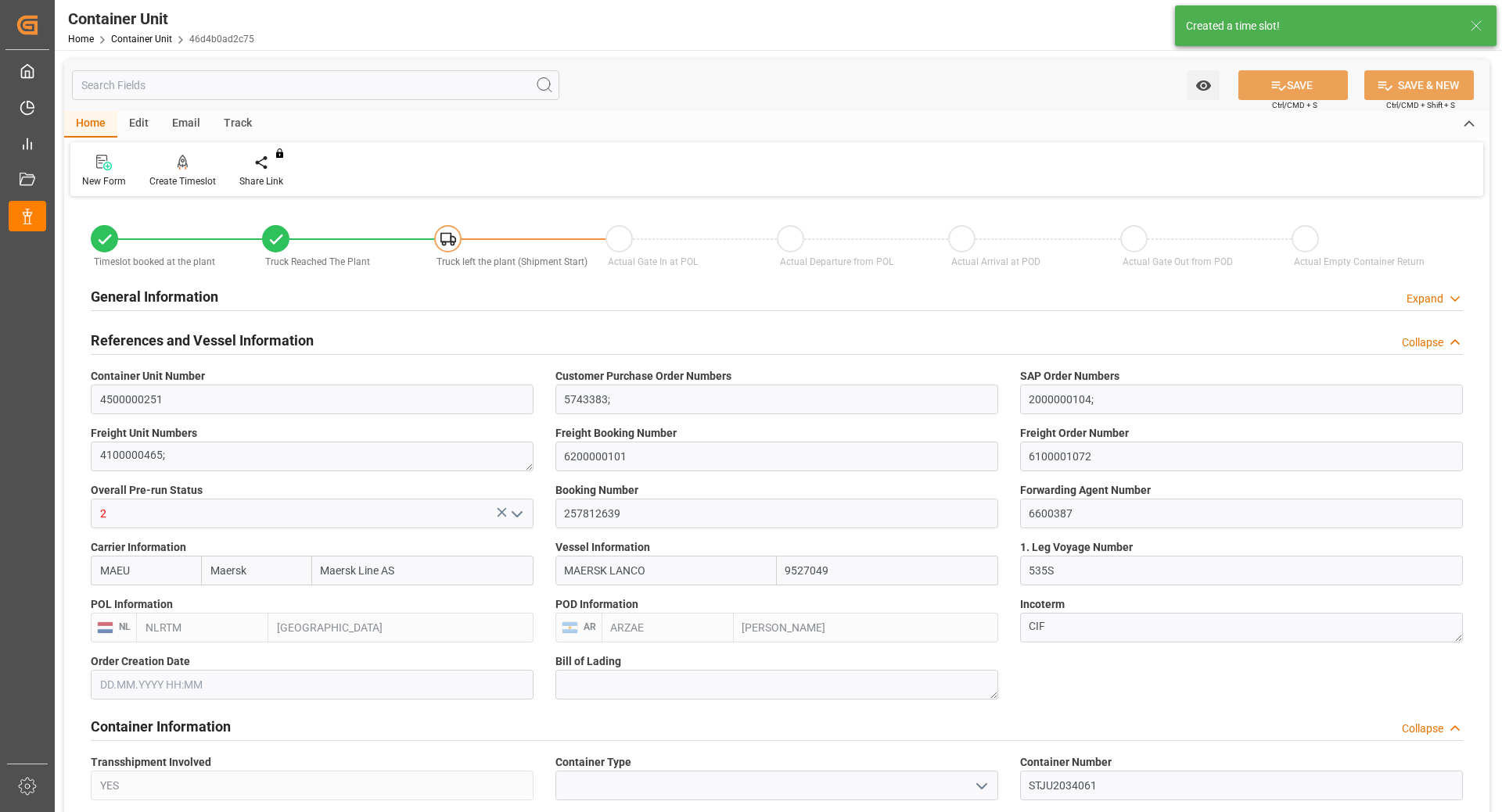
type input "[DATE]"
type input "01.09.2025 22:00"
type input "24.08.2025 23:00"
type input "07.10.2025 21:00"
type input "14.10.2025 21:00"
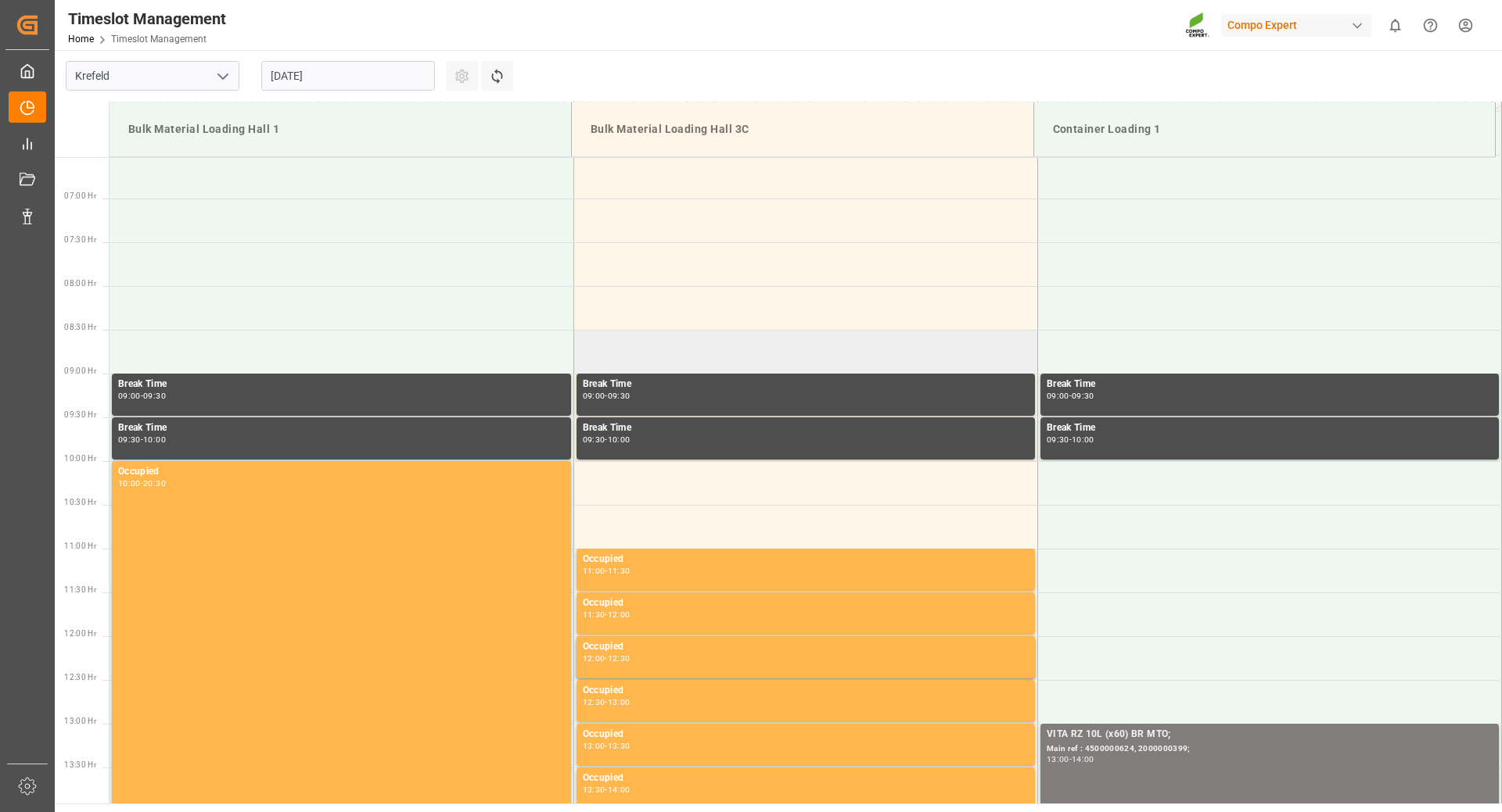
scroll to position [493, 0]
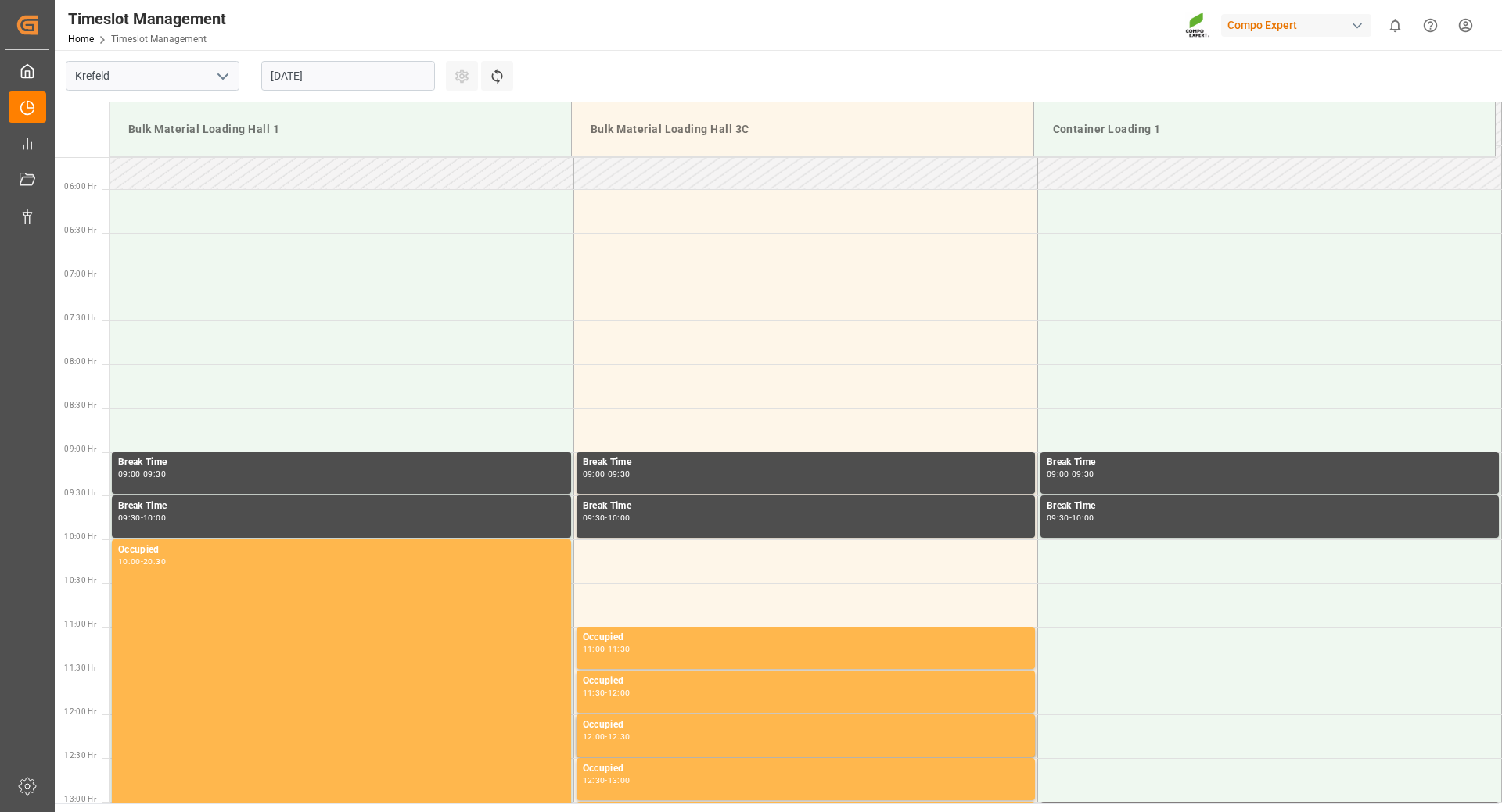
click at [356, 71] on input "[DATE]" at bounding box center [348, 76] width 173 height 30
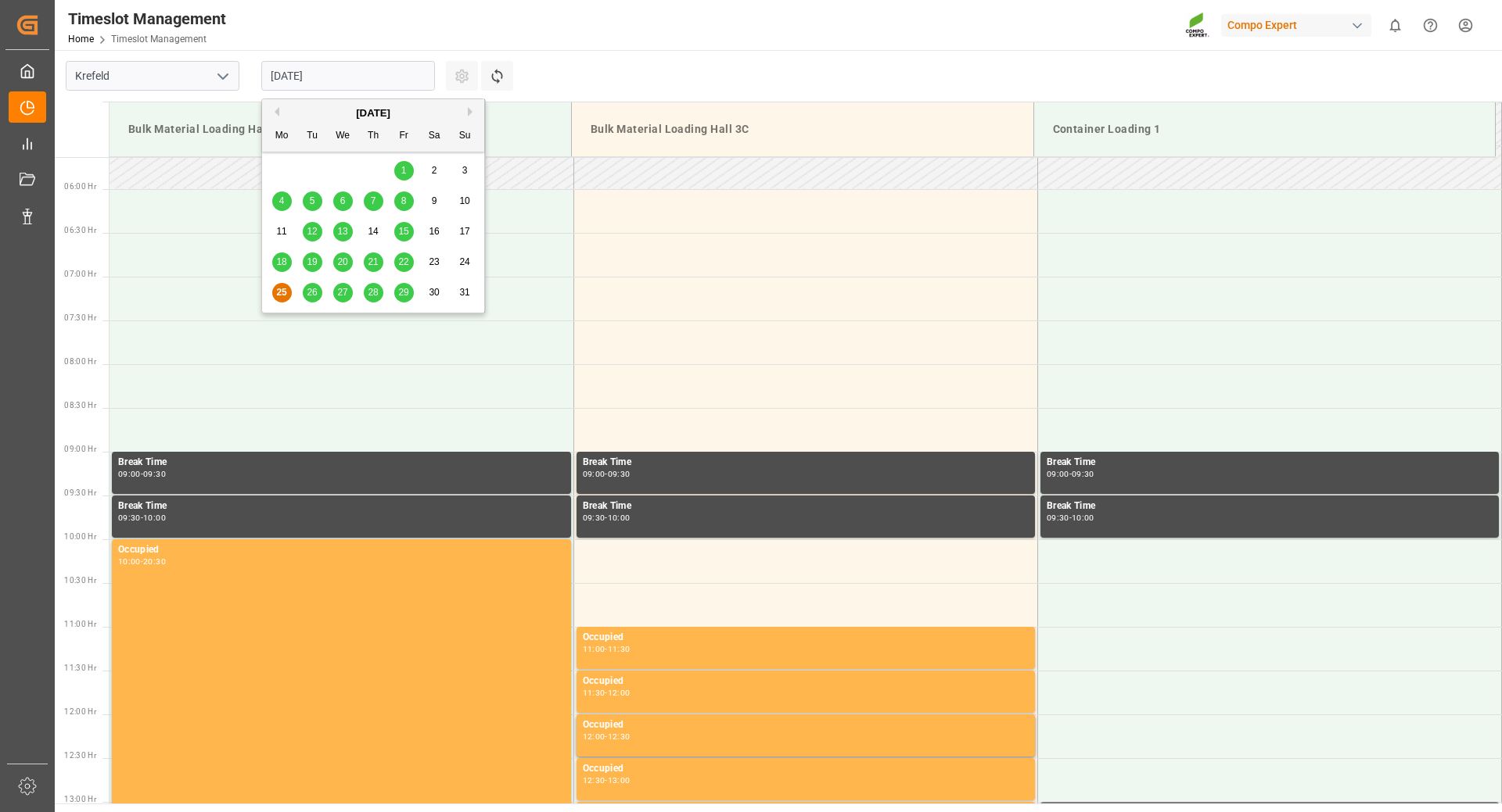
click at [72, 116] on div at bounding box center [82, 130] width 54 height 55
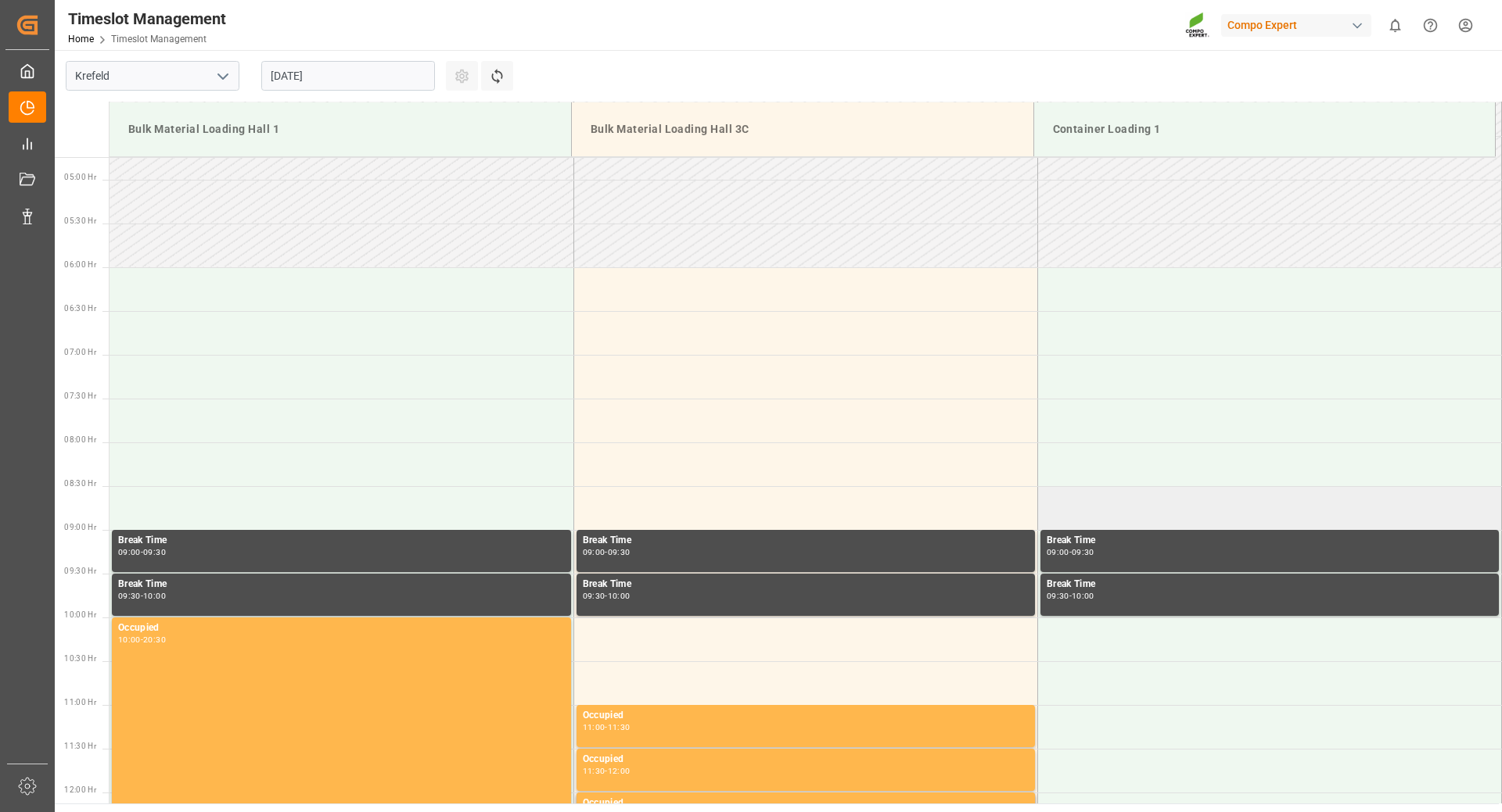
scroll to position [572, 0]
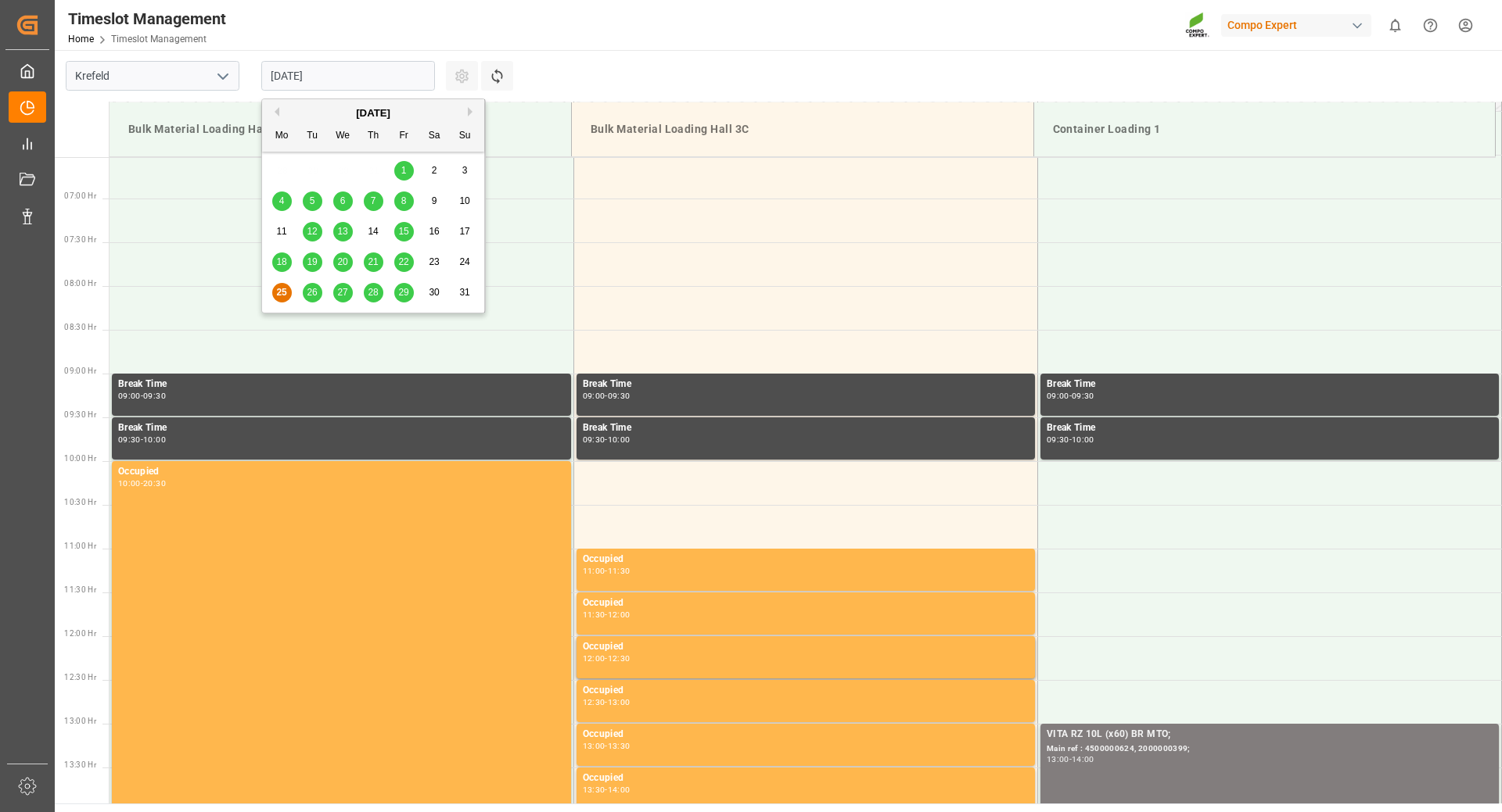
click at [422, 77] on input "[DATE]" at bounding box center [348, 76] width 173 height 30
click at [311, 265] on span "19" at bounding box center [312, 262] width 10 height 11
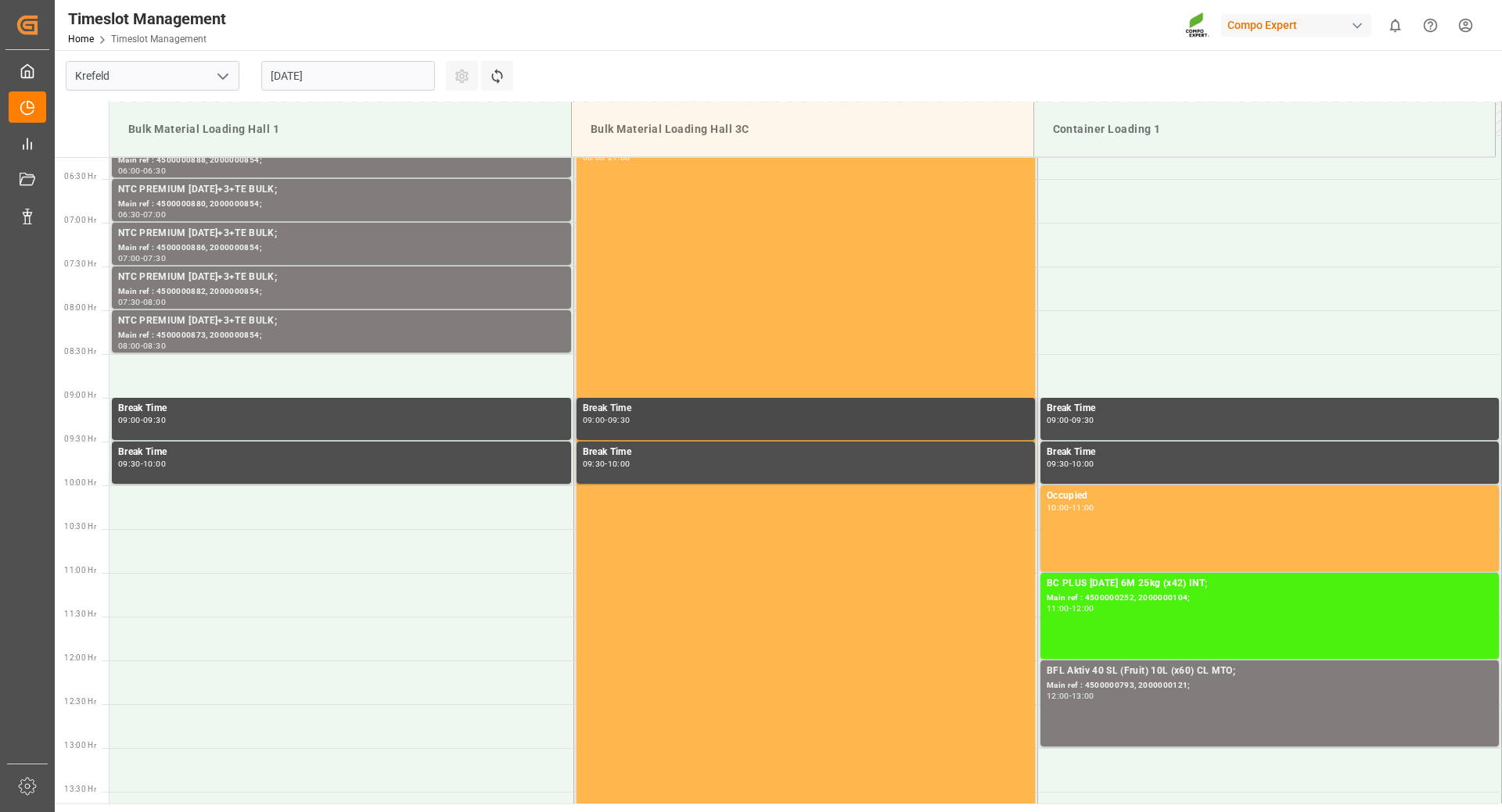
scroll to position [626, 0]
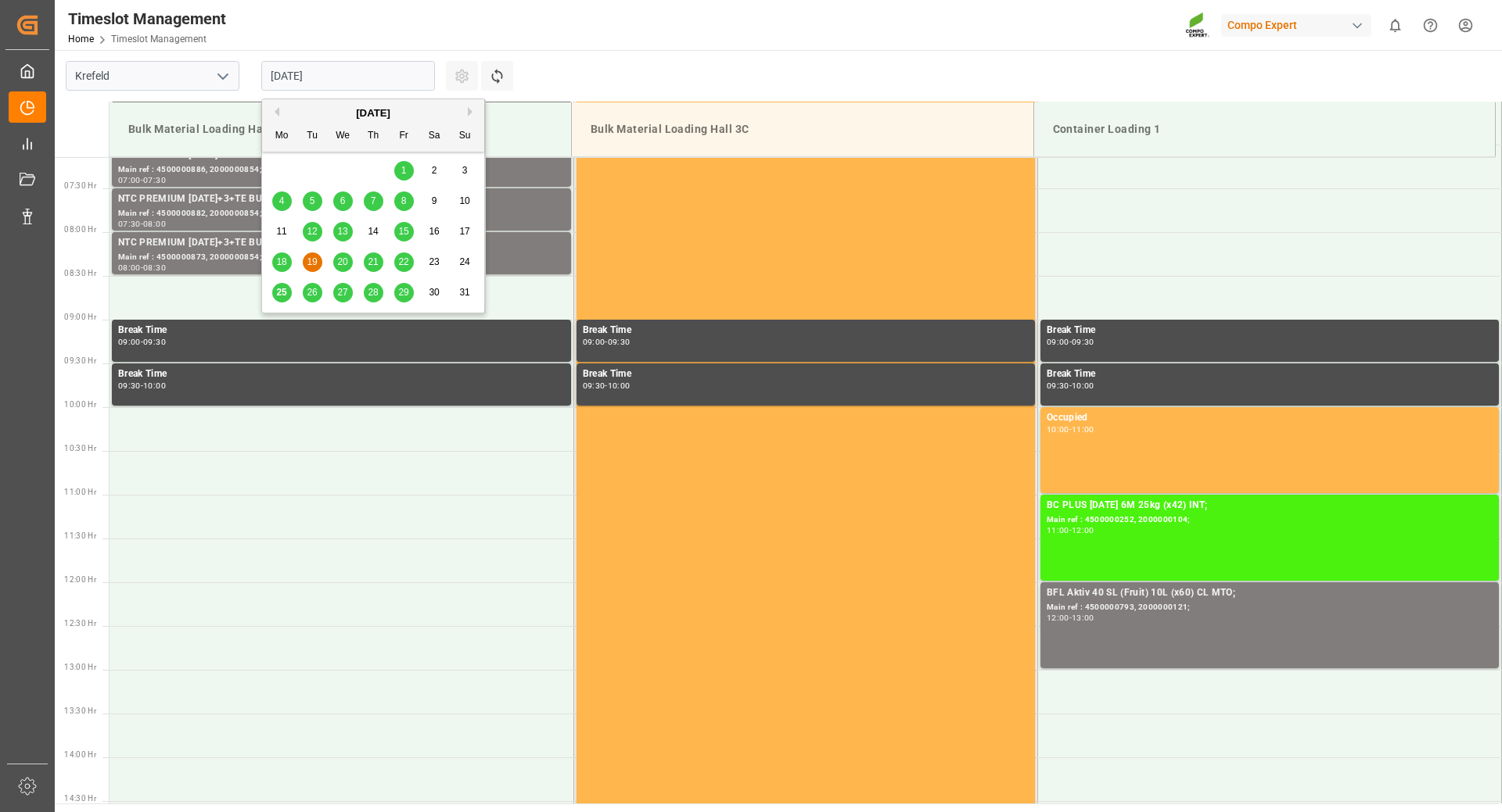
click at [382, 70] on input "[DATE]" at bounding box center [348, 76] width 173 height 30
click at [373, 264] on span "21" at bounding box center [372, 262] width 10 height 11
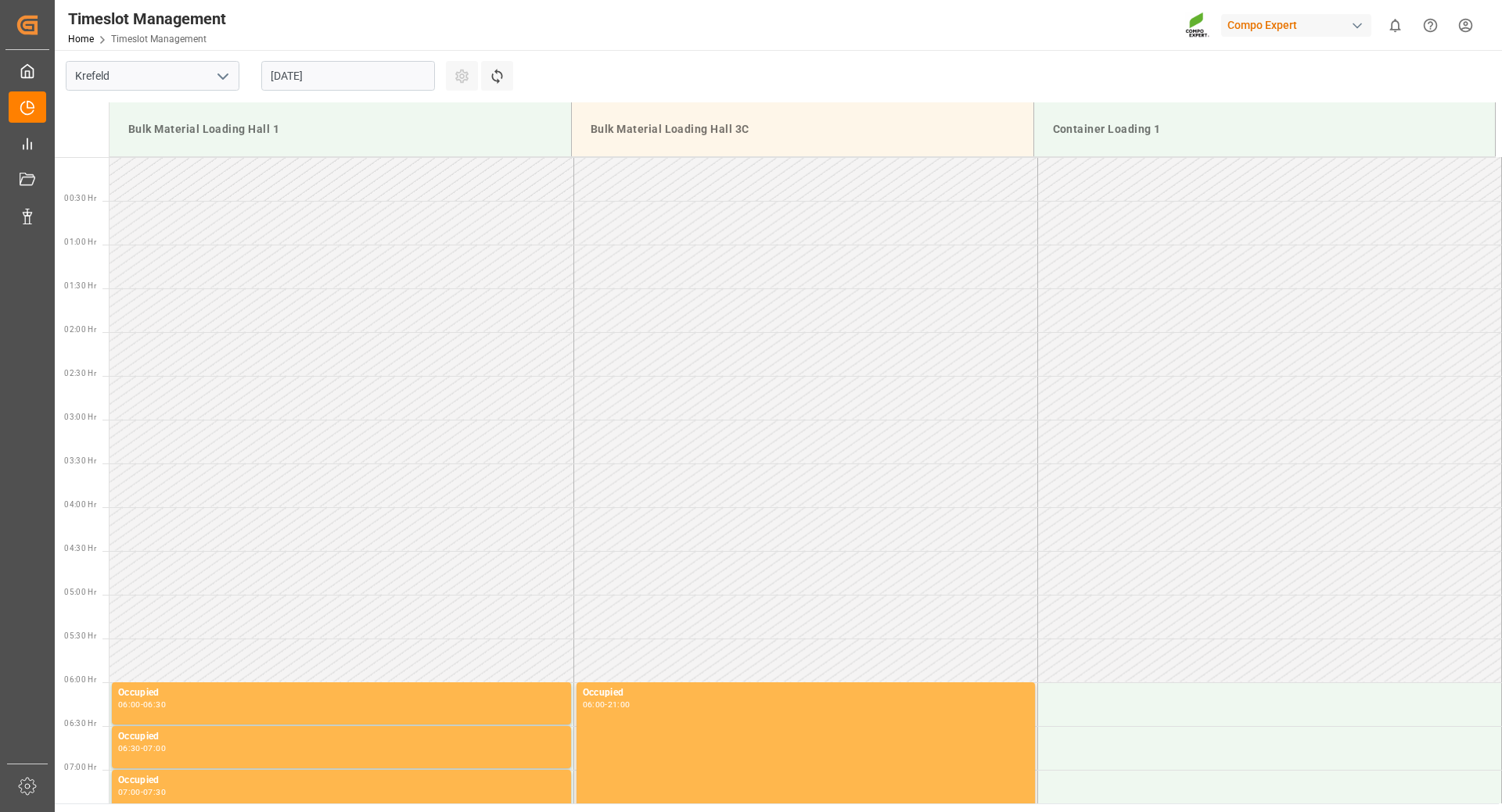
scroll to position [547, 0]
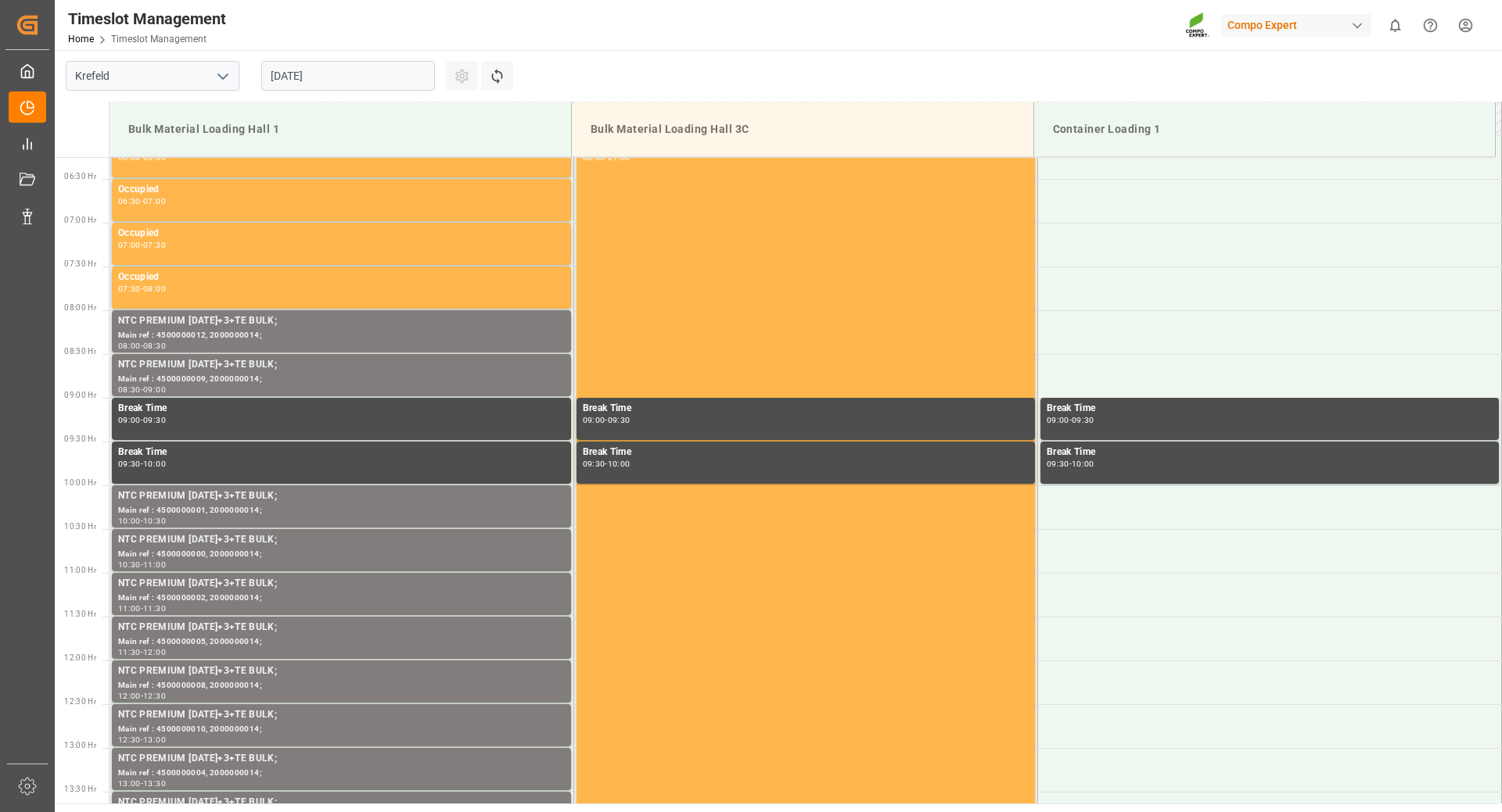
click at [373, 80] on input "[DATE]" at bounding box center [348, 76] width 173 height 30
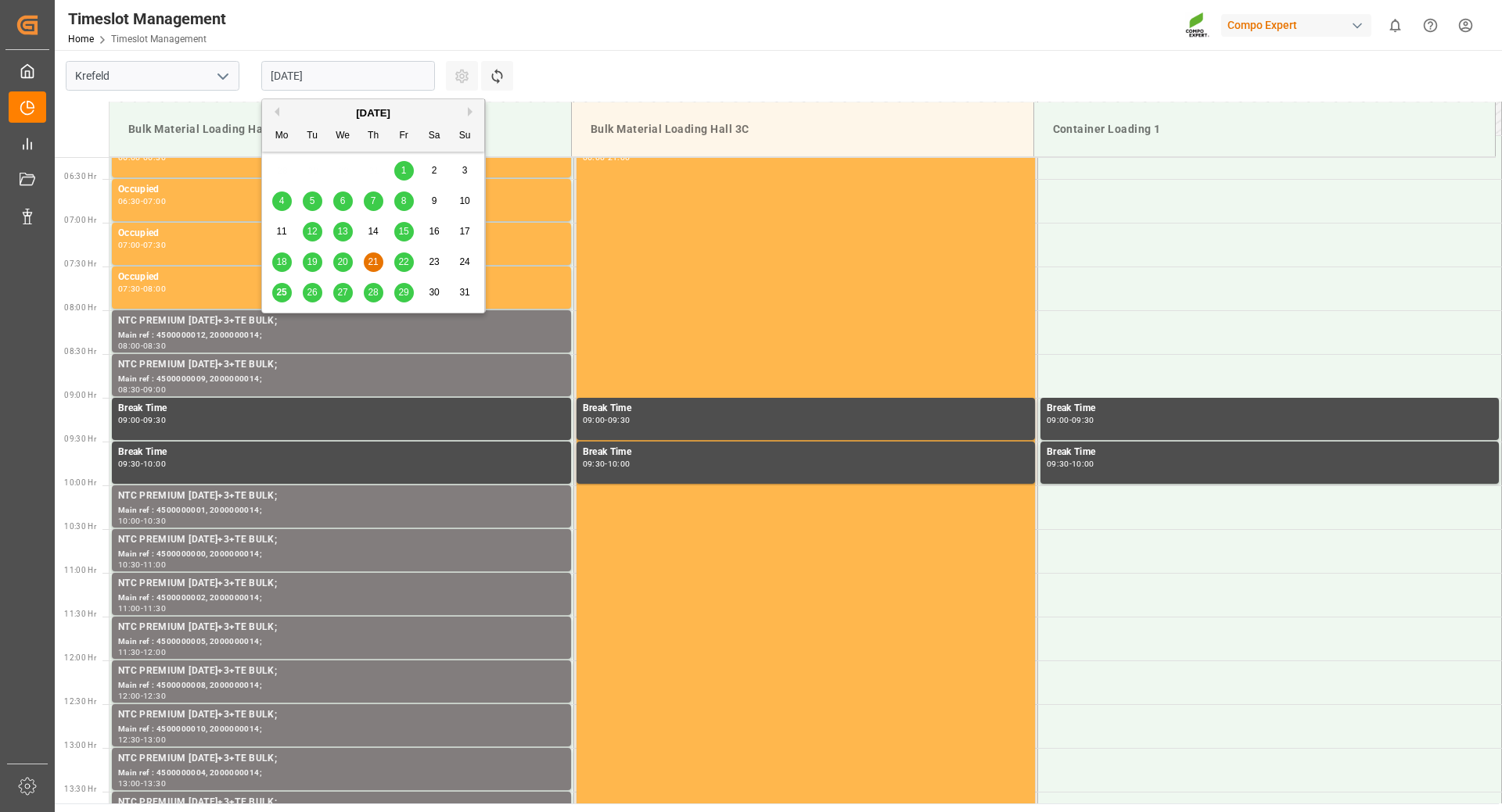
click at [400, 233] on span "15" at bounding box center [402, 232] width 10 height 11
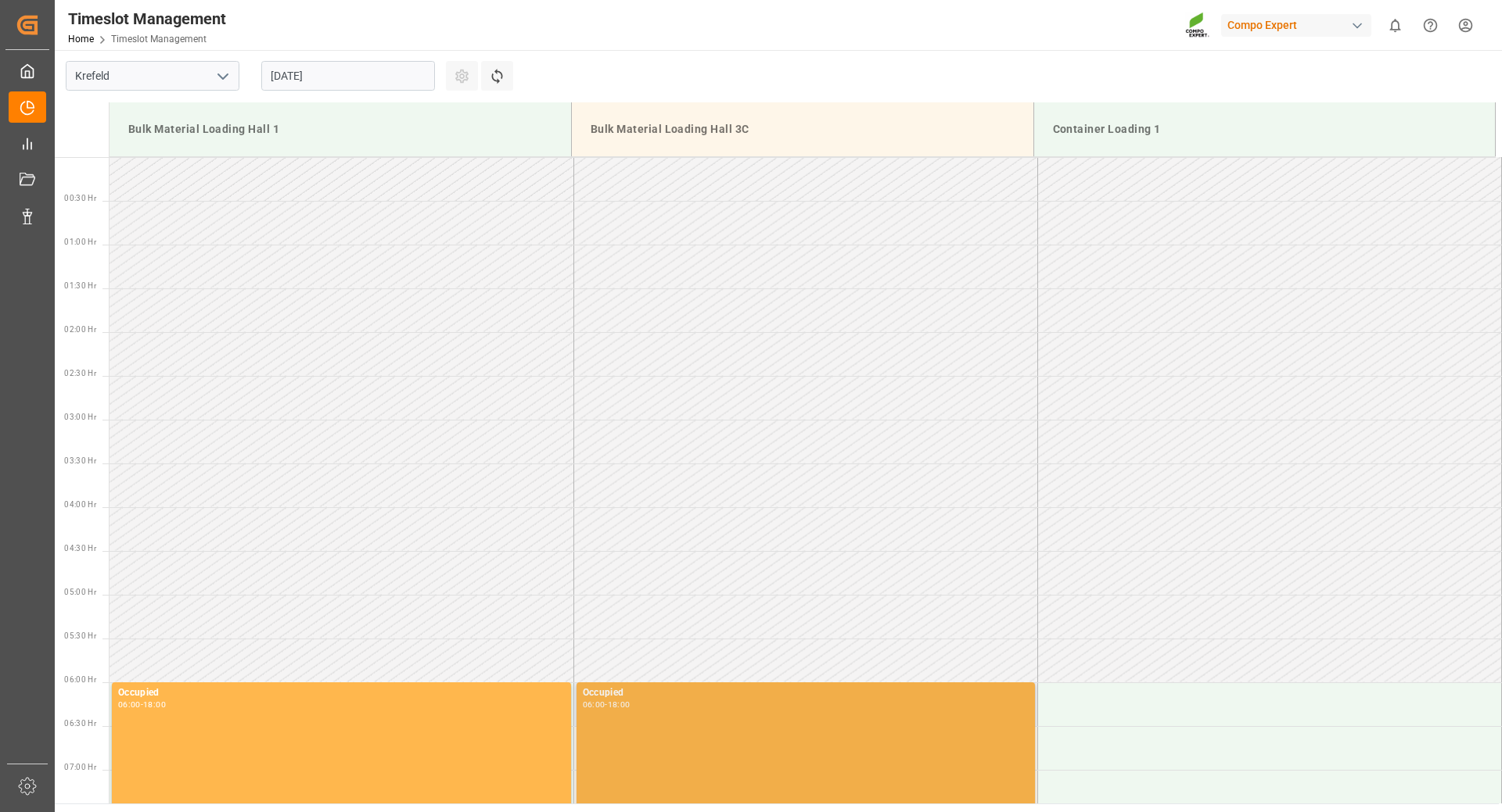
scroll to position [1041, 0]
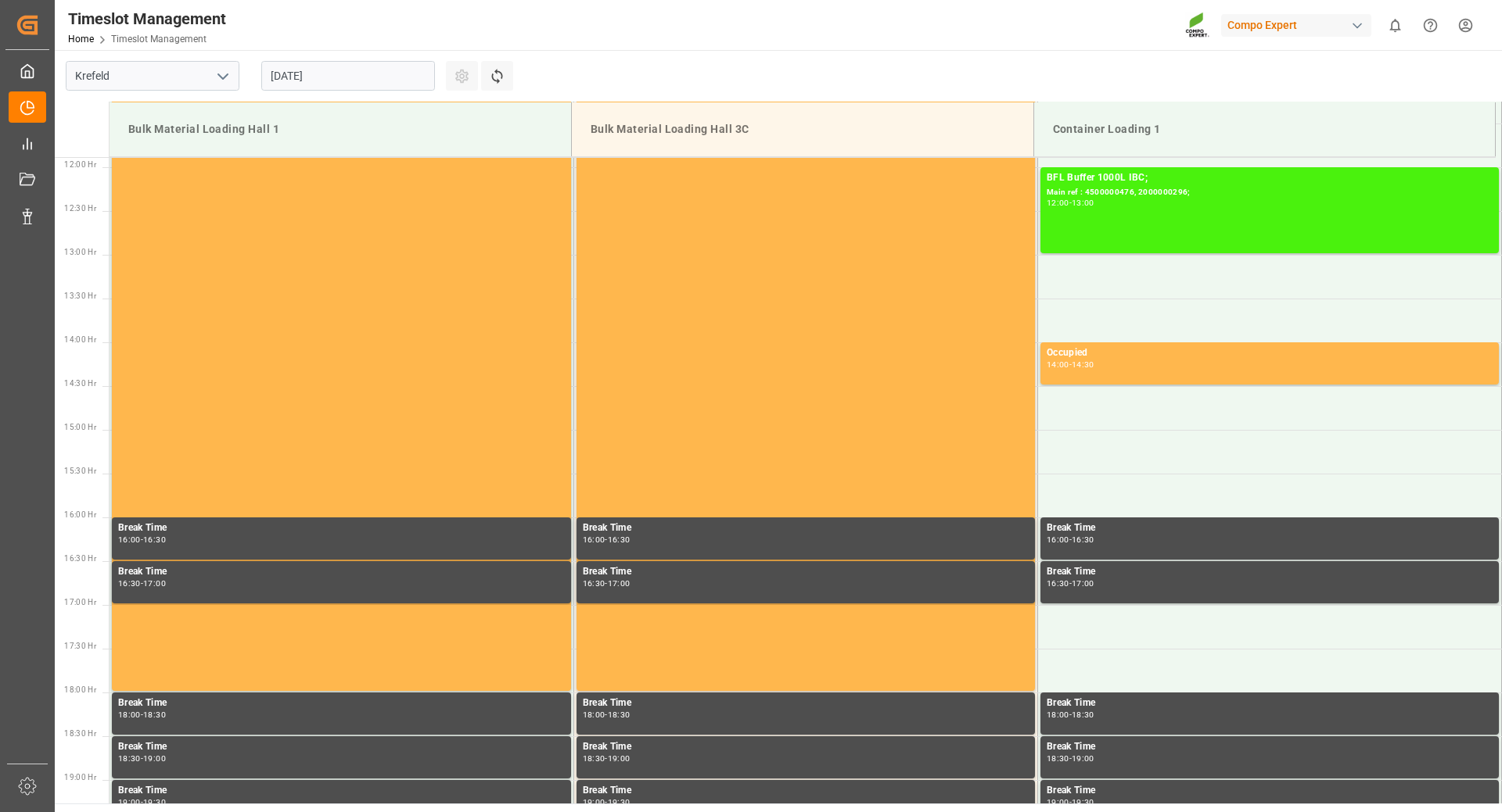
click at [387, 68] on input "[DATE]" at bounding box center [348, 76] width 173 height 30
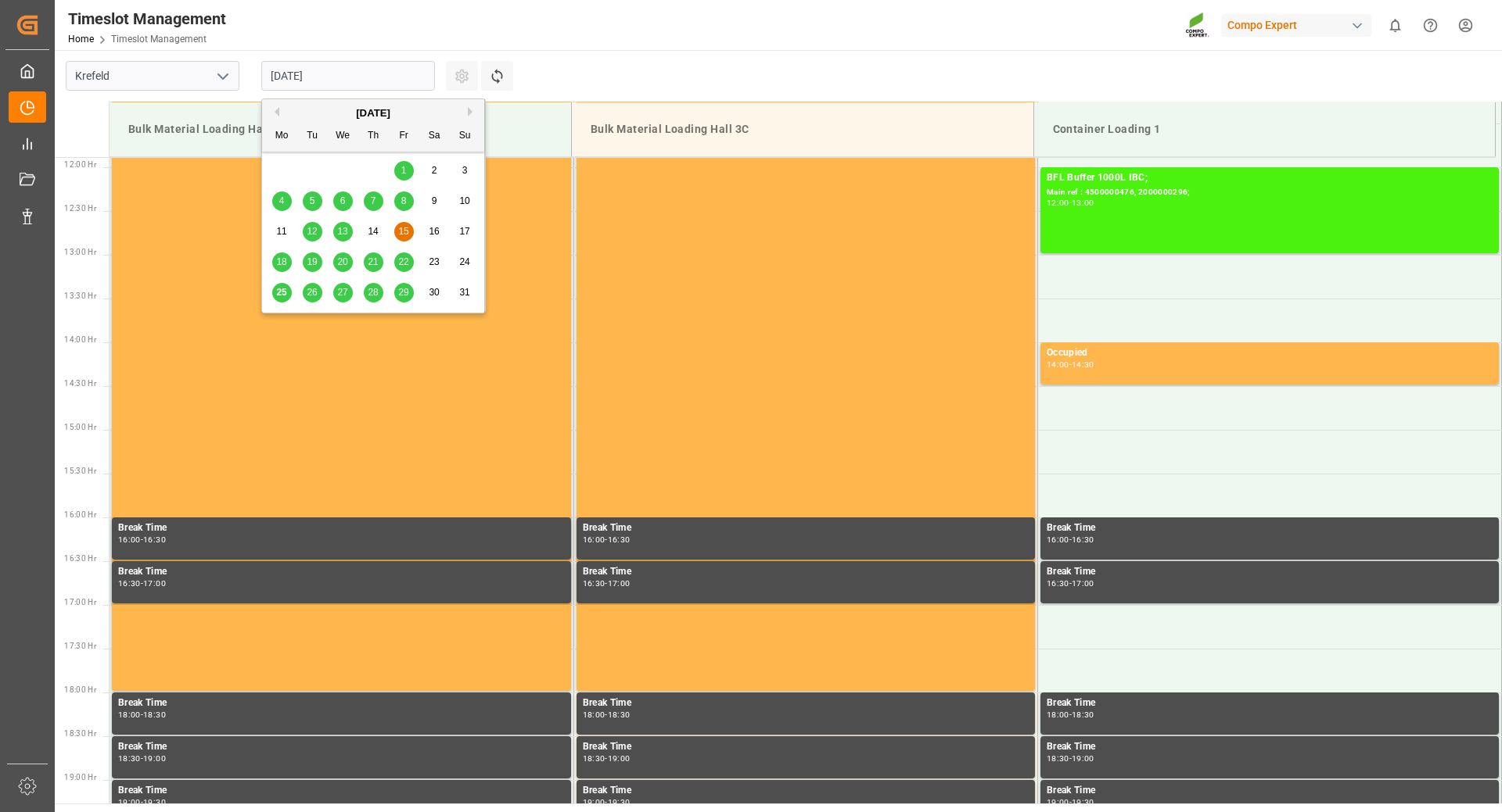
click at [466, 112] on div "[DATE]" at bounding box center [374, 113] width 223 height 16
click at [472, 115] on button "Next Month" at bounding box center [472, 112] width 9 height 9
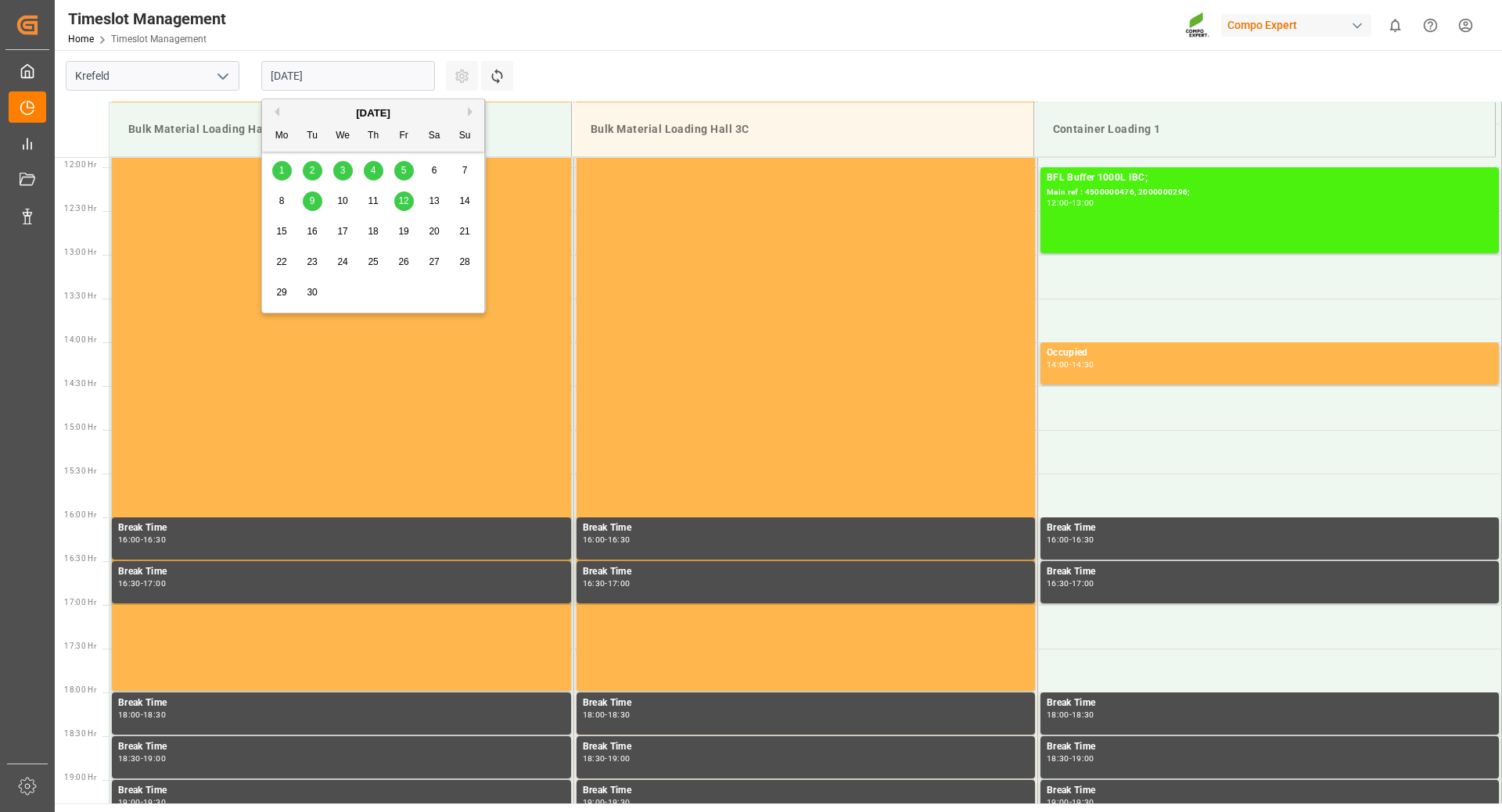
click at [310, 203] on span "9" at bounding box center [312, 201] width 6 height 11
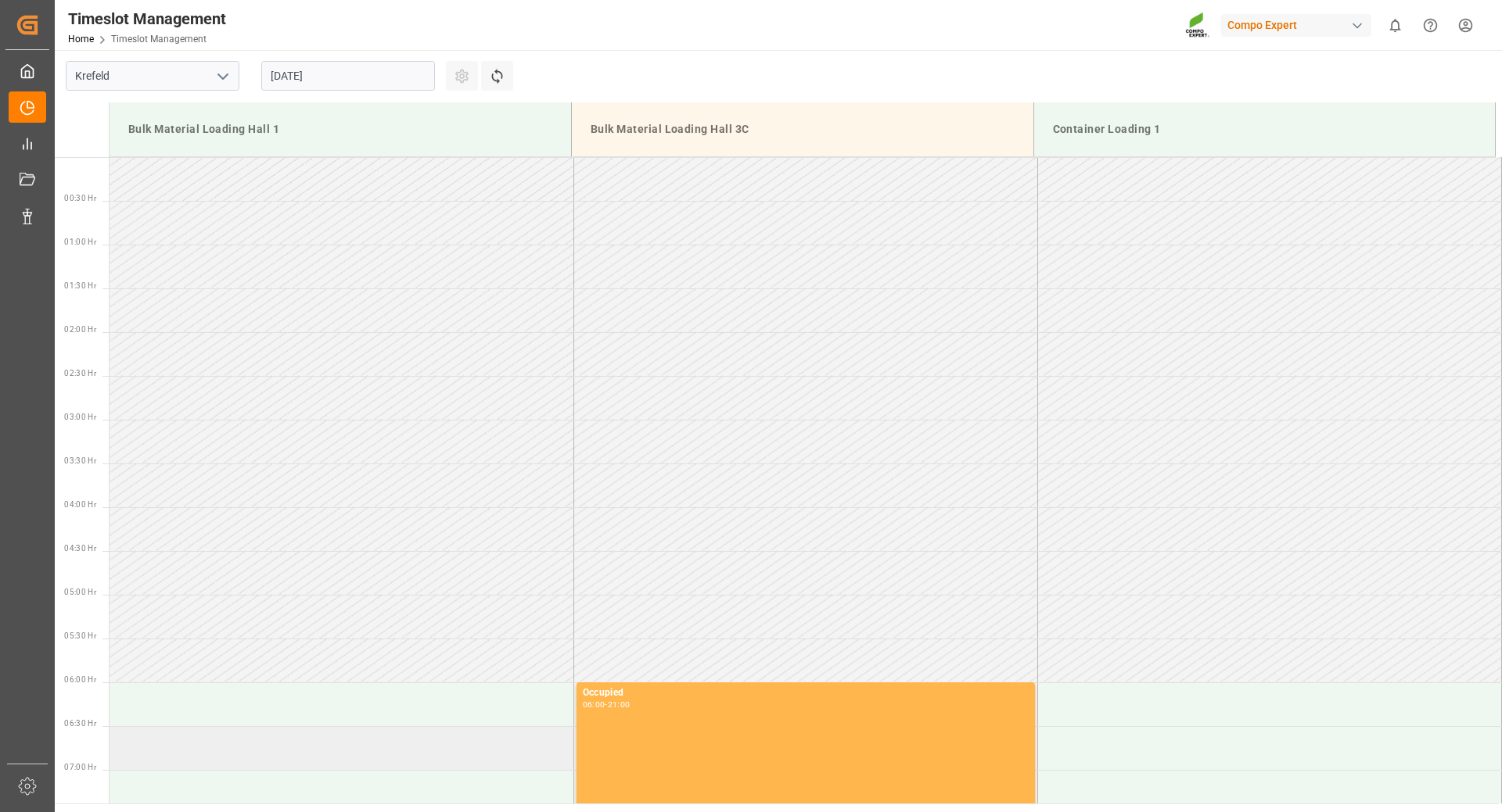
scroll to position [547, 0]
